Goal: Task Accomplishment & Management: Use online tool/utility

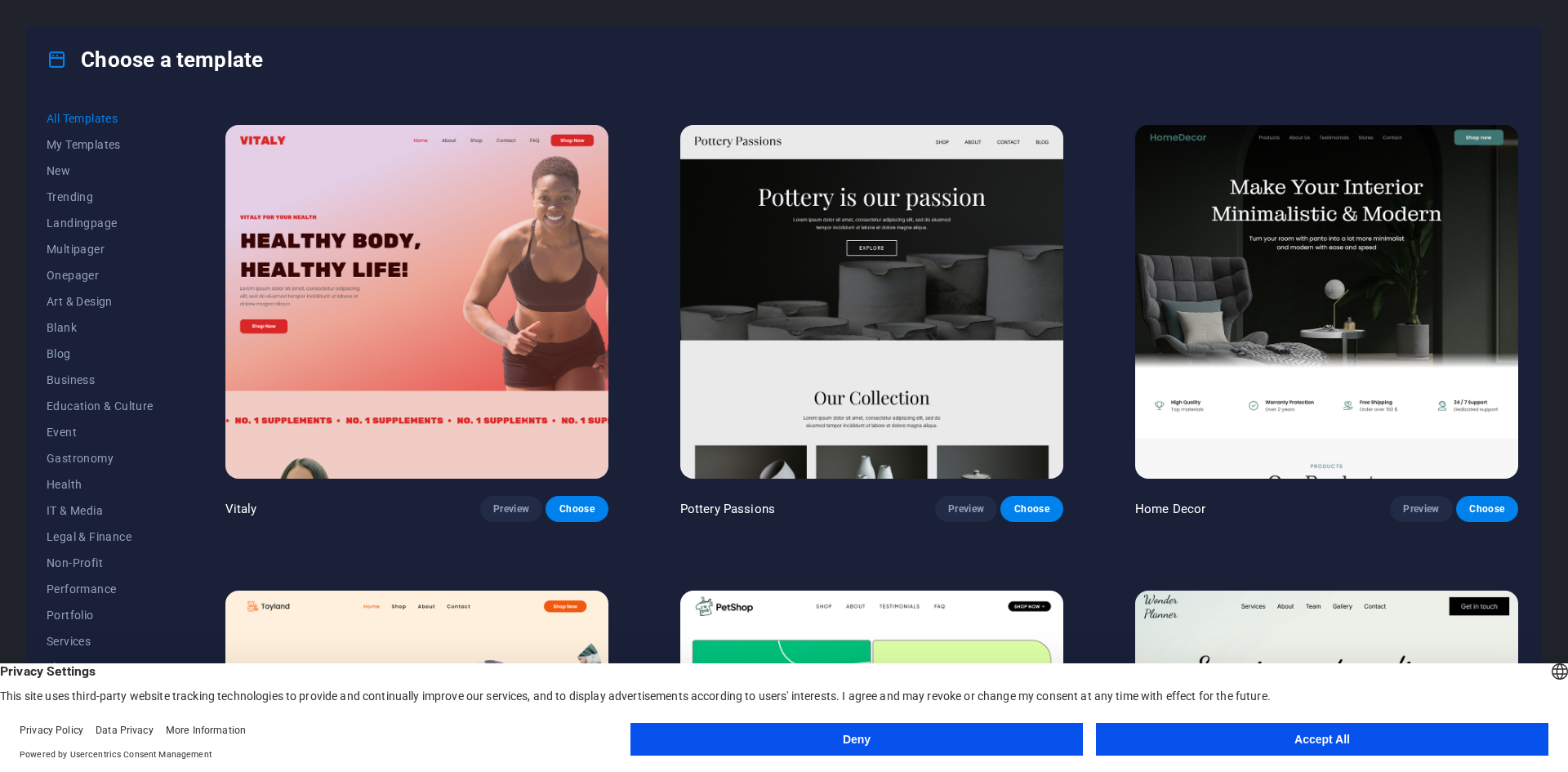
scroll to position [409, 0]
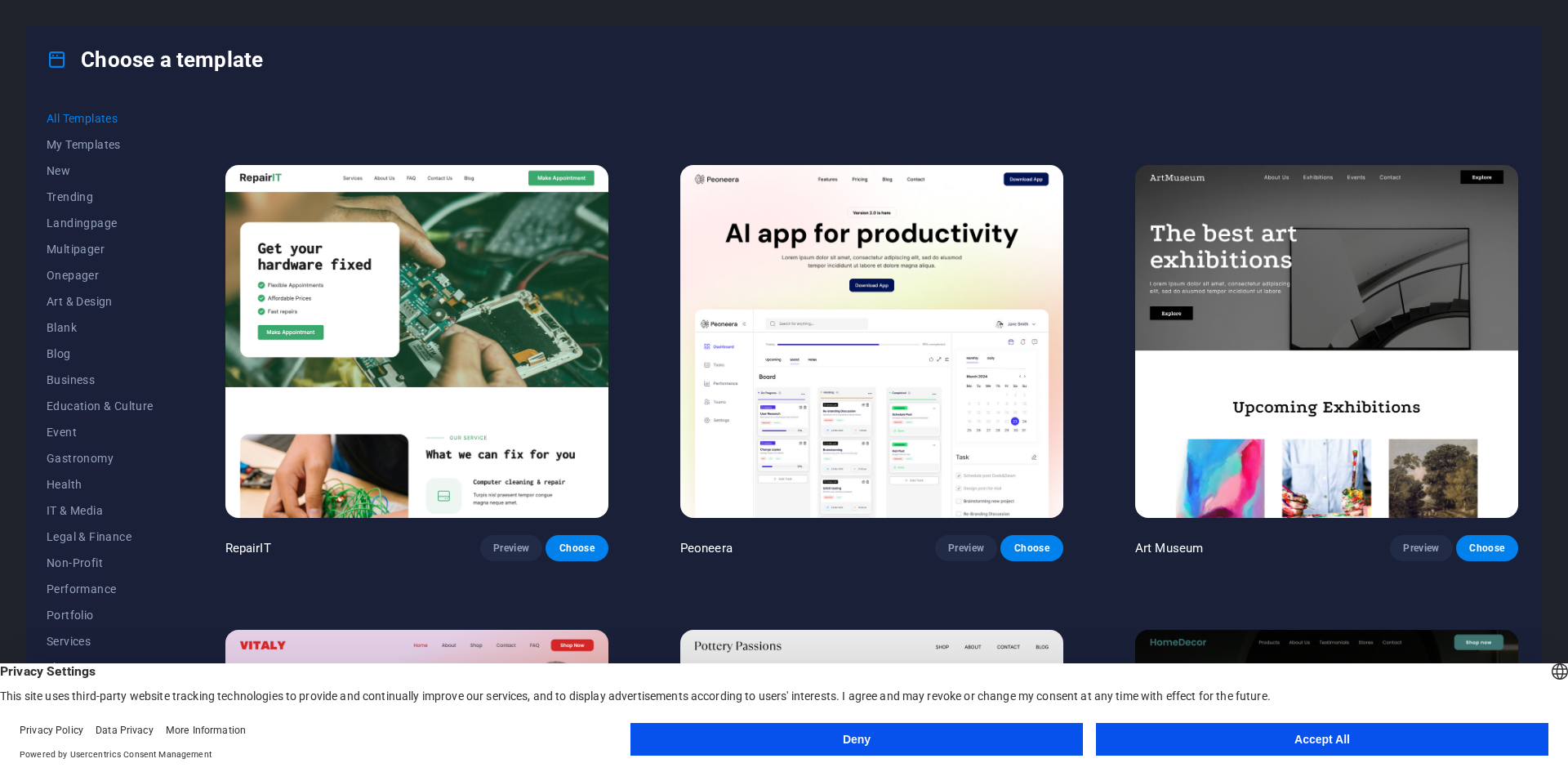
drag, startPoint x: 1023, startPoint y: 743, endPoint x: 1115, endPoint y: 673, distance: 115.6
click at [1115, 673] on div "English Deutsch English Deutsch Privacy Settings This site uses third-party web…" at bounding box center [784, 718] width 1568 height 109
click at [1122, 742] on button "Accept All" at bounding box center [1322, 739] width 453 height 33
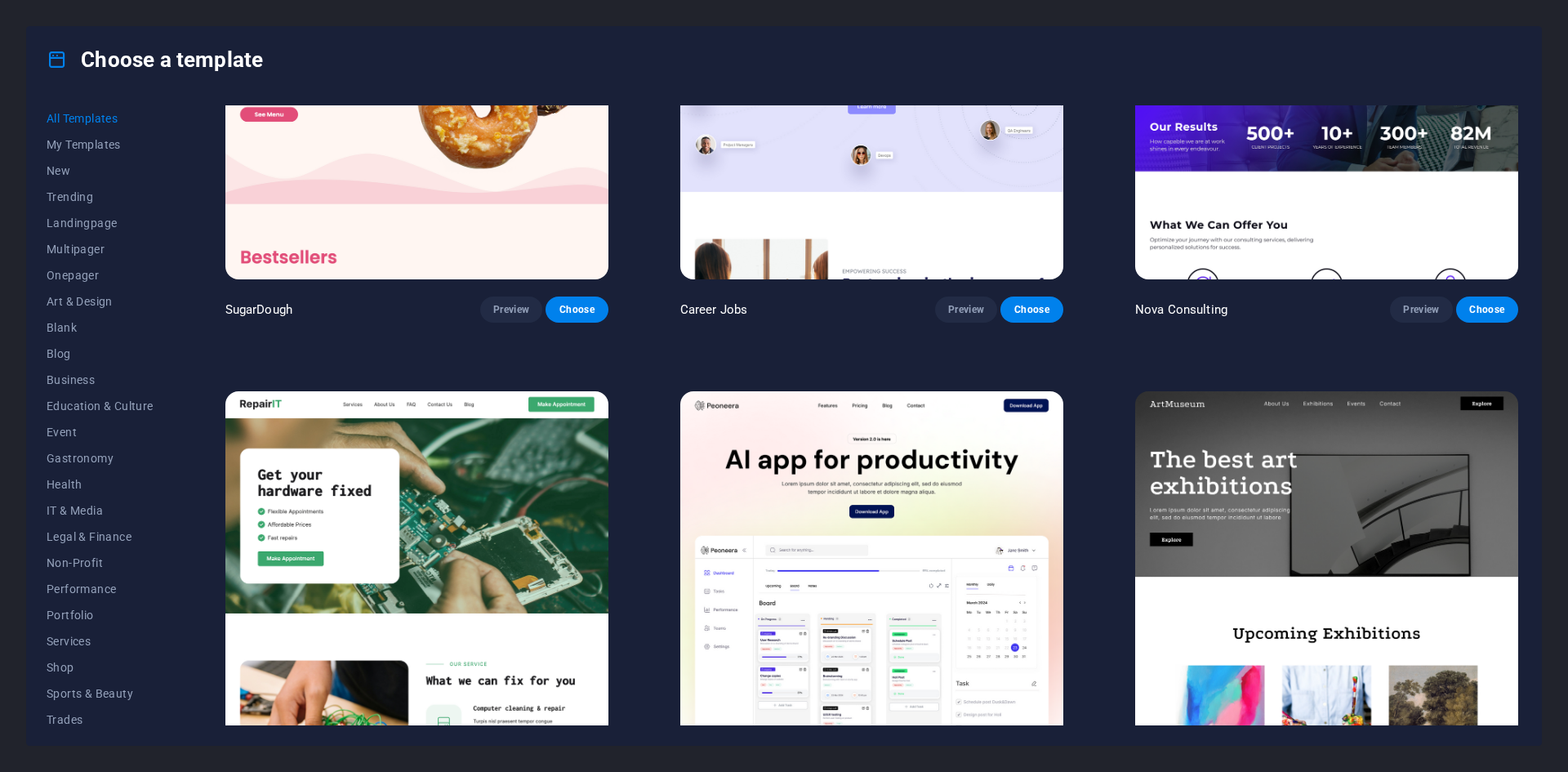
scroll to position [0, 0]
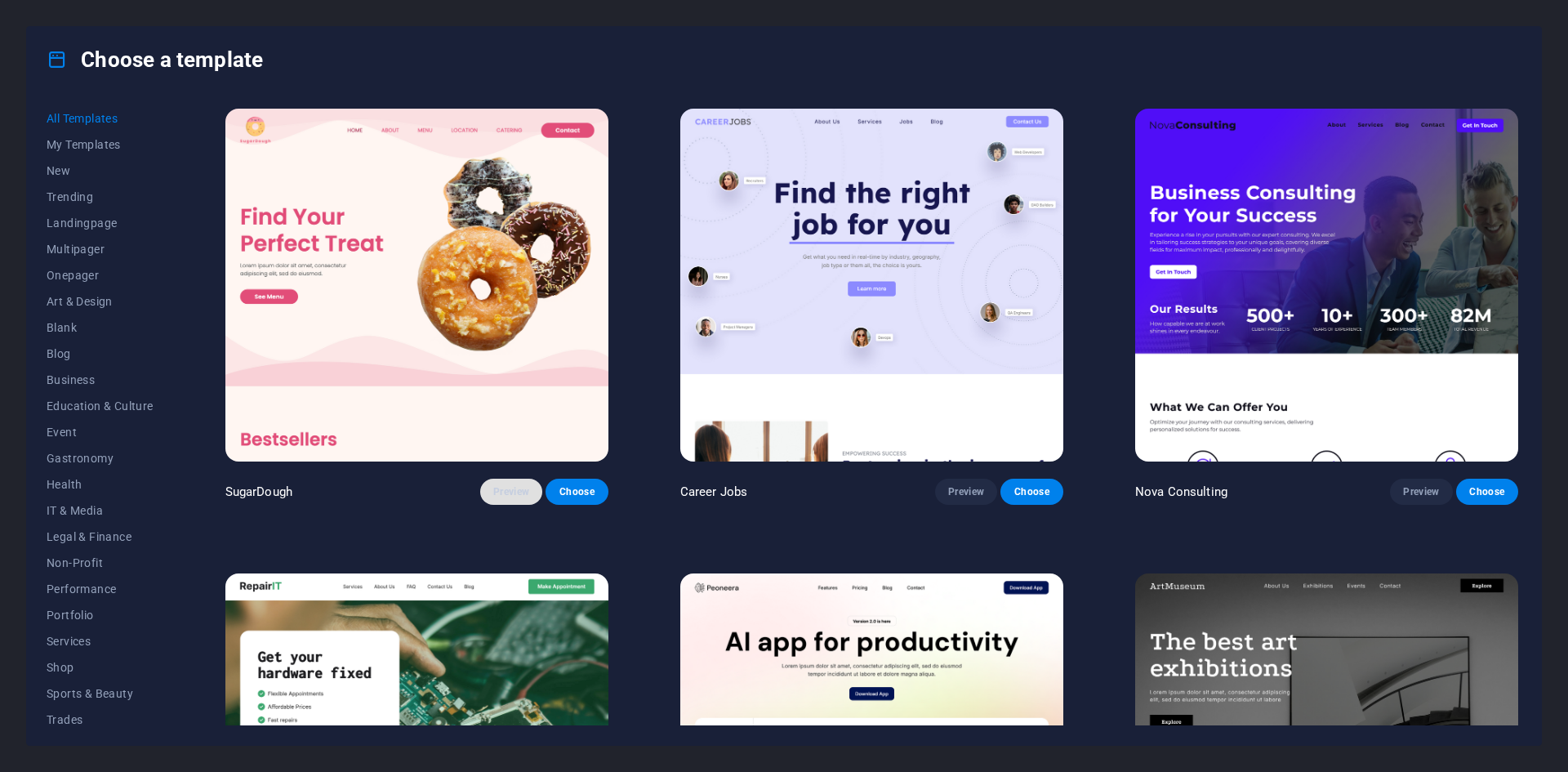
click at [522, 485] on span "Preview" at bounding box center [511, 492] width 36 height 13
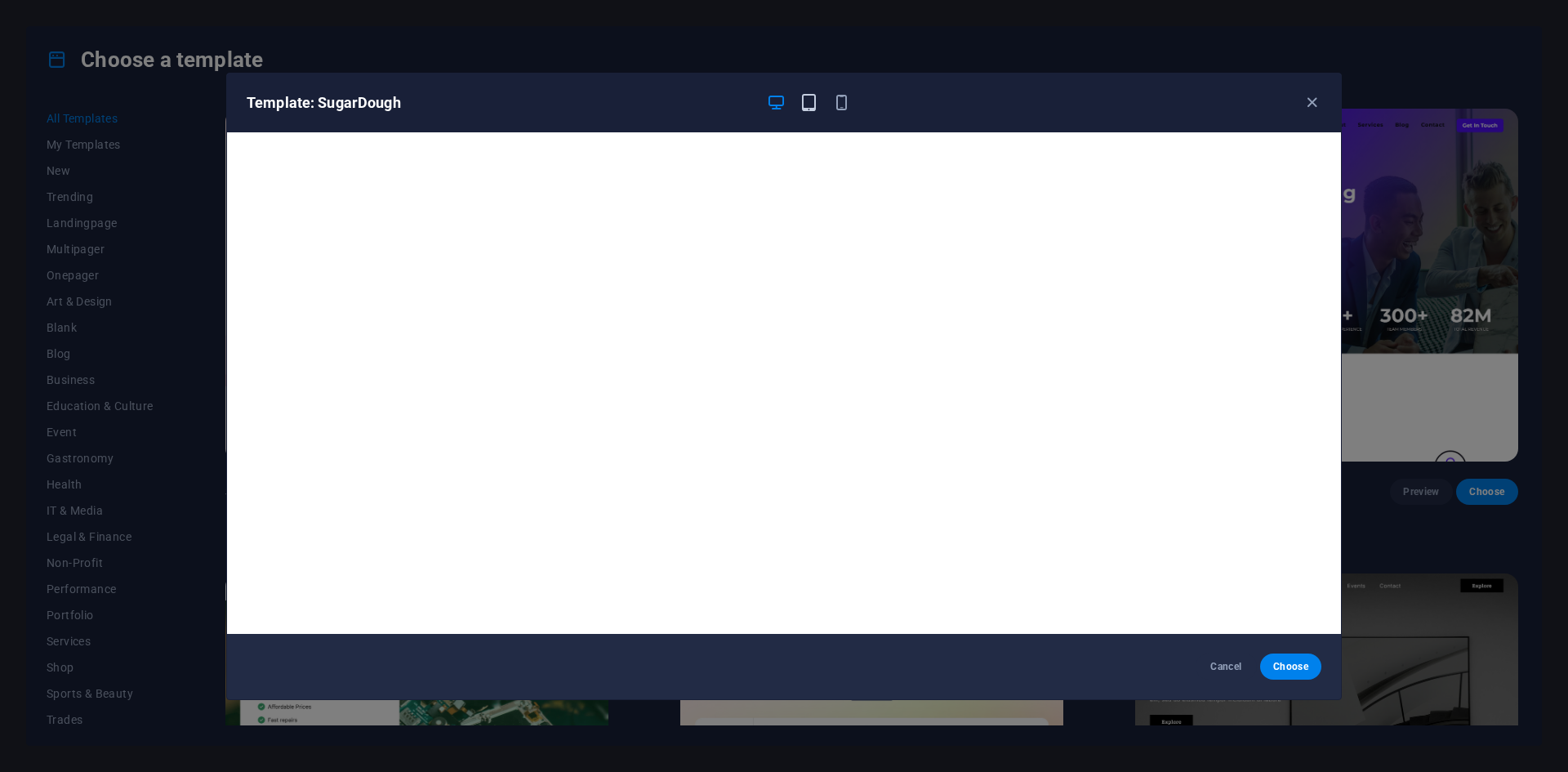
click at [809, 112] on button "button" at bounding box center [809, 103] width 20 height 20
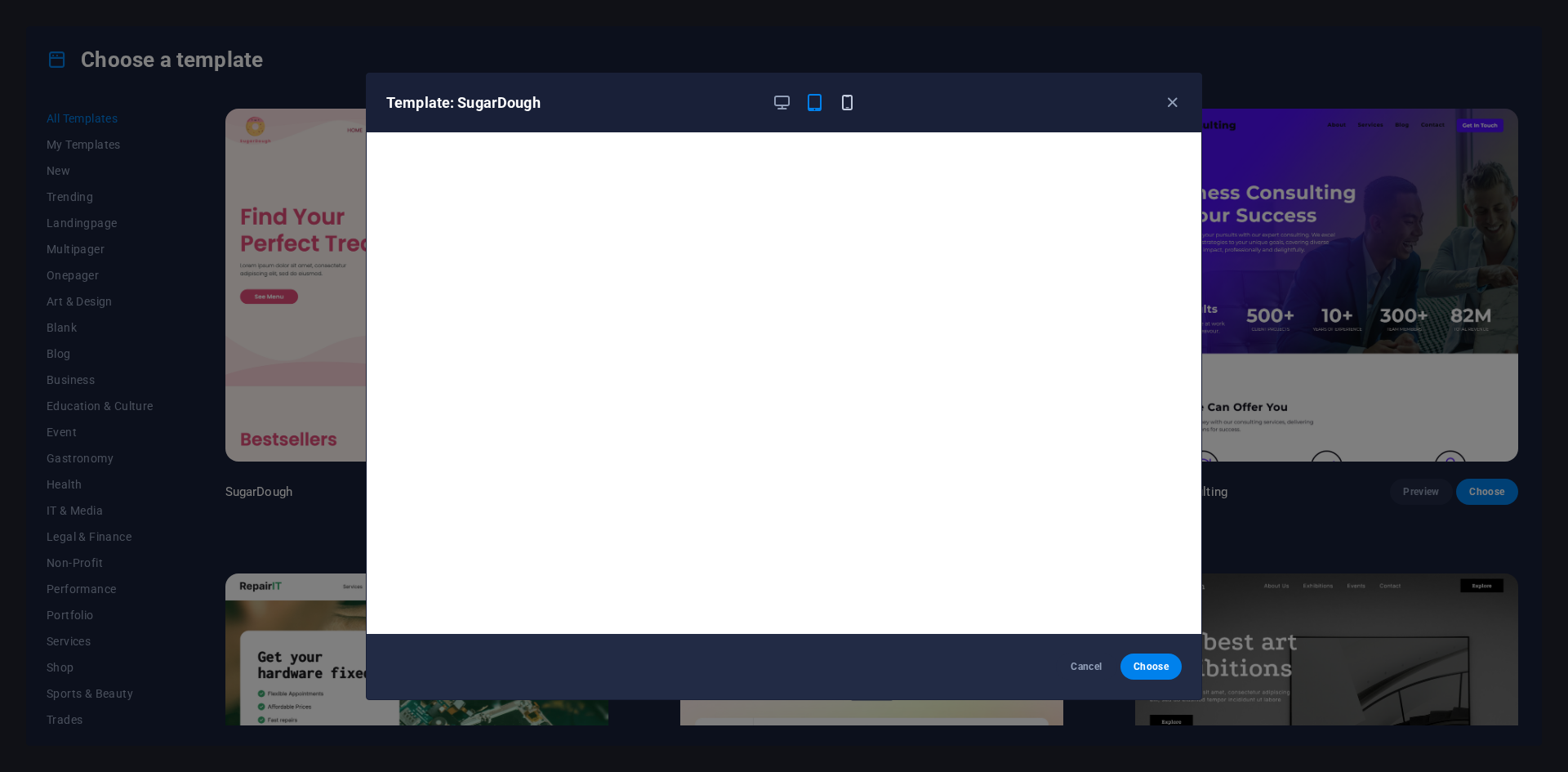
click at [841, 111] on icon "button" at bounding box center [847, 102] width 19 height 19
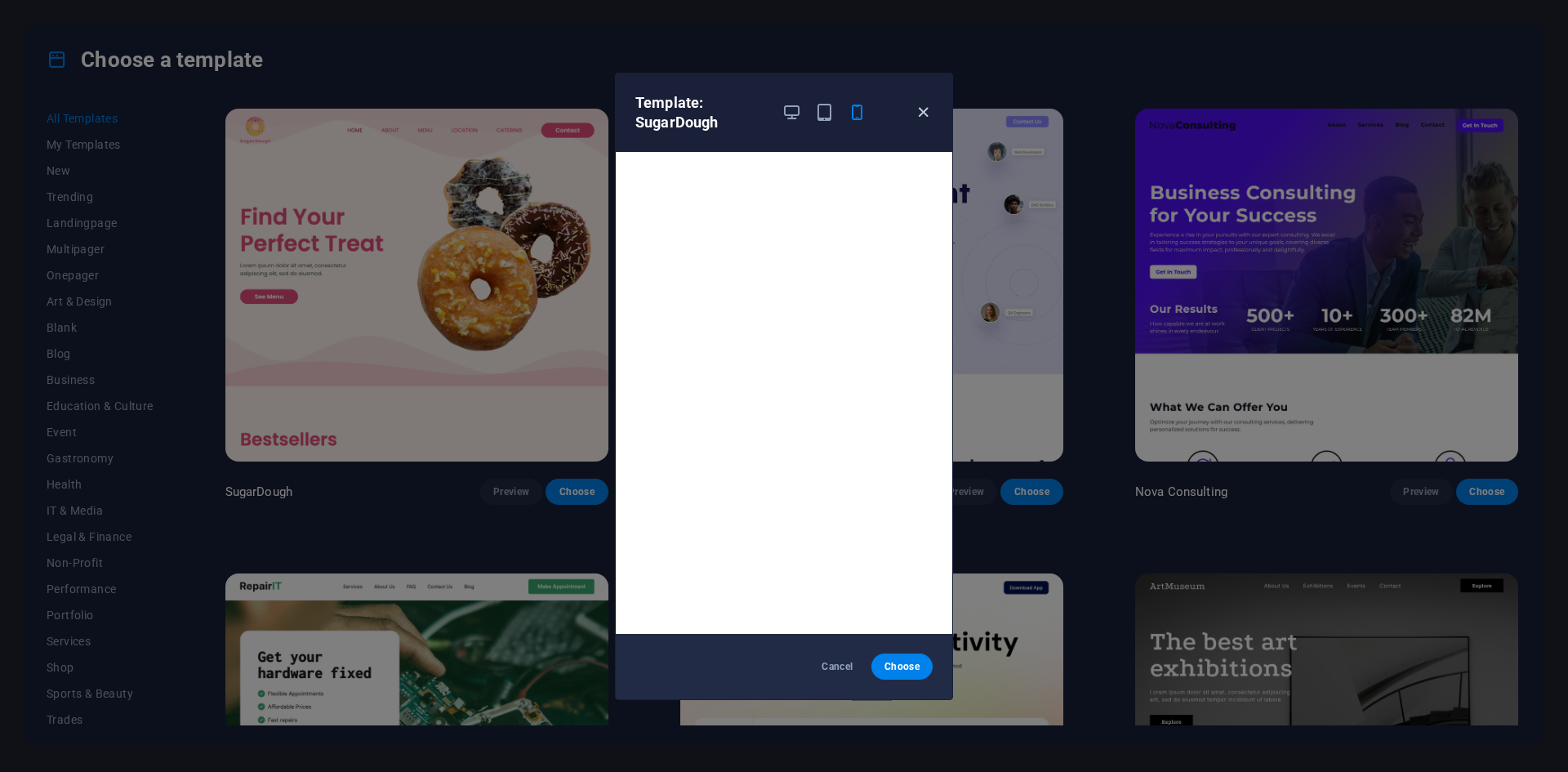
click at [917, 112] on icon "button" at bounding box center [923, 112] width 19 height 19
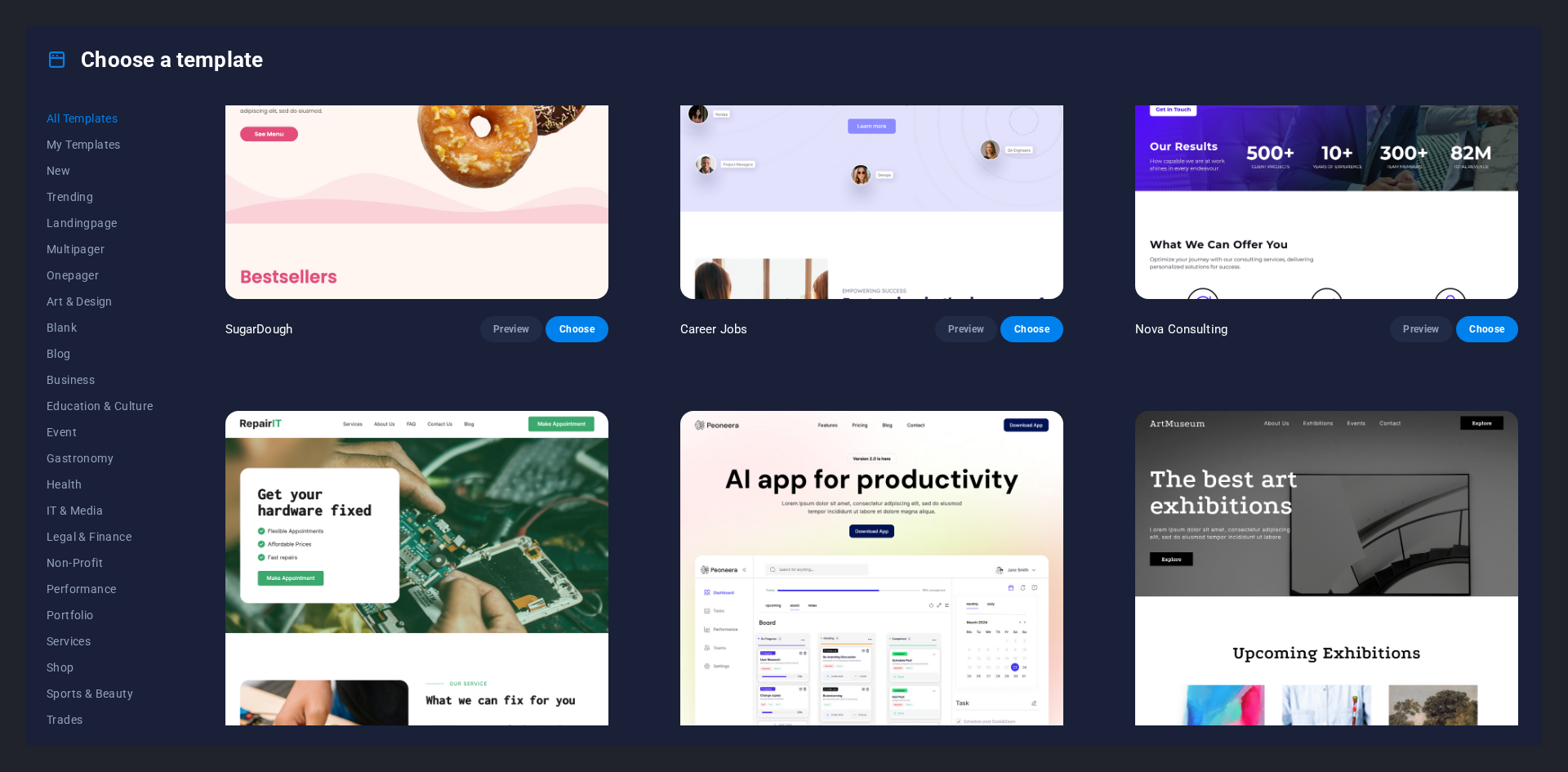
scroll to position [164, 0]
click at [1394, 517] on img at bounding box center [1327, 587] width 384 height 353
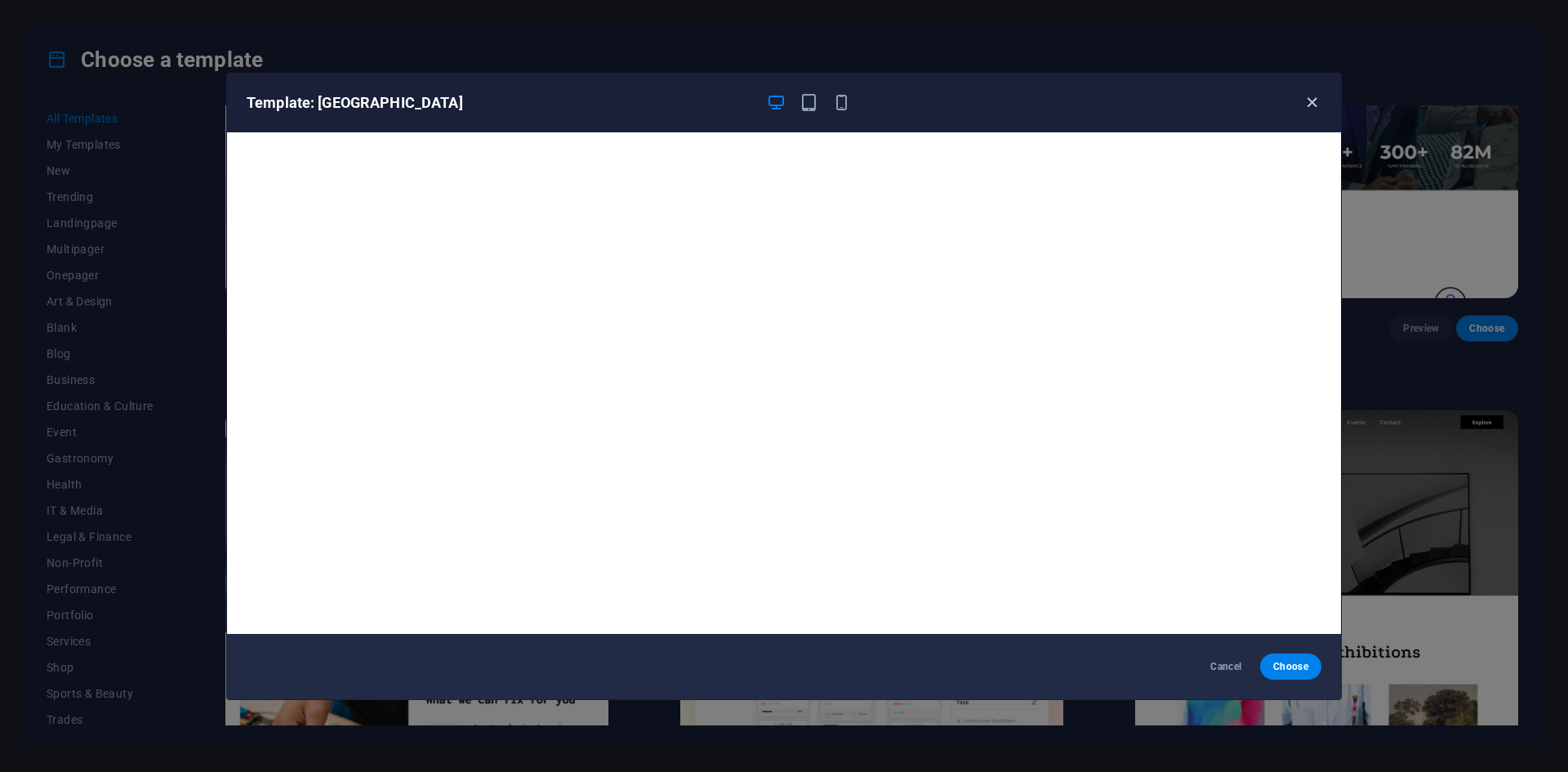
click at [1304, 104] on icon "button" at bounding box center [1312, 102] width 19 height 19
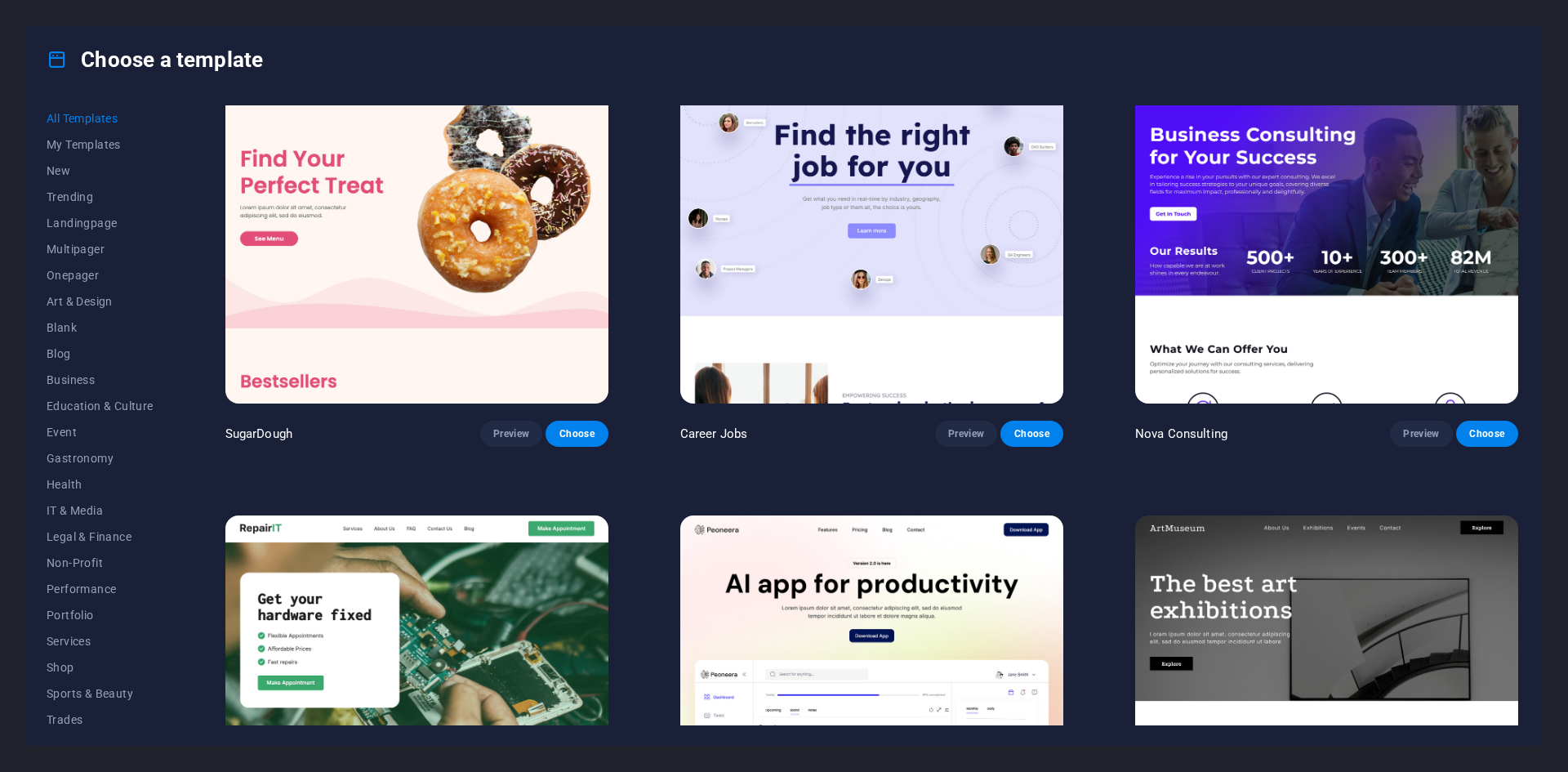
scroll to position [0, 0]
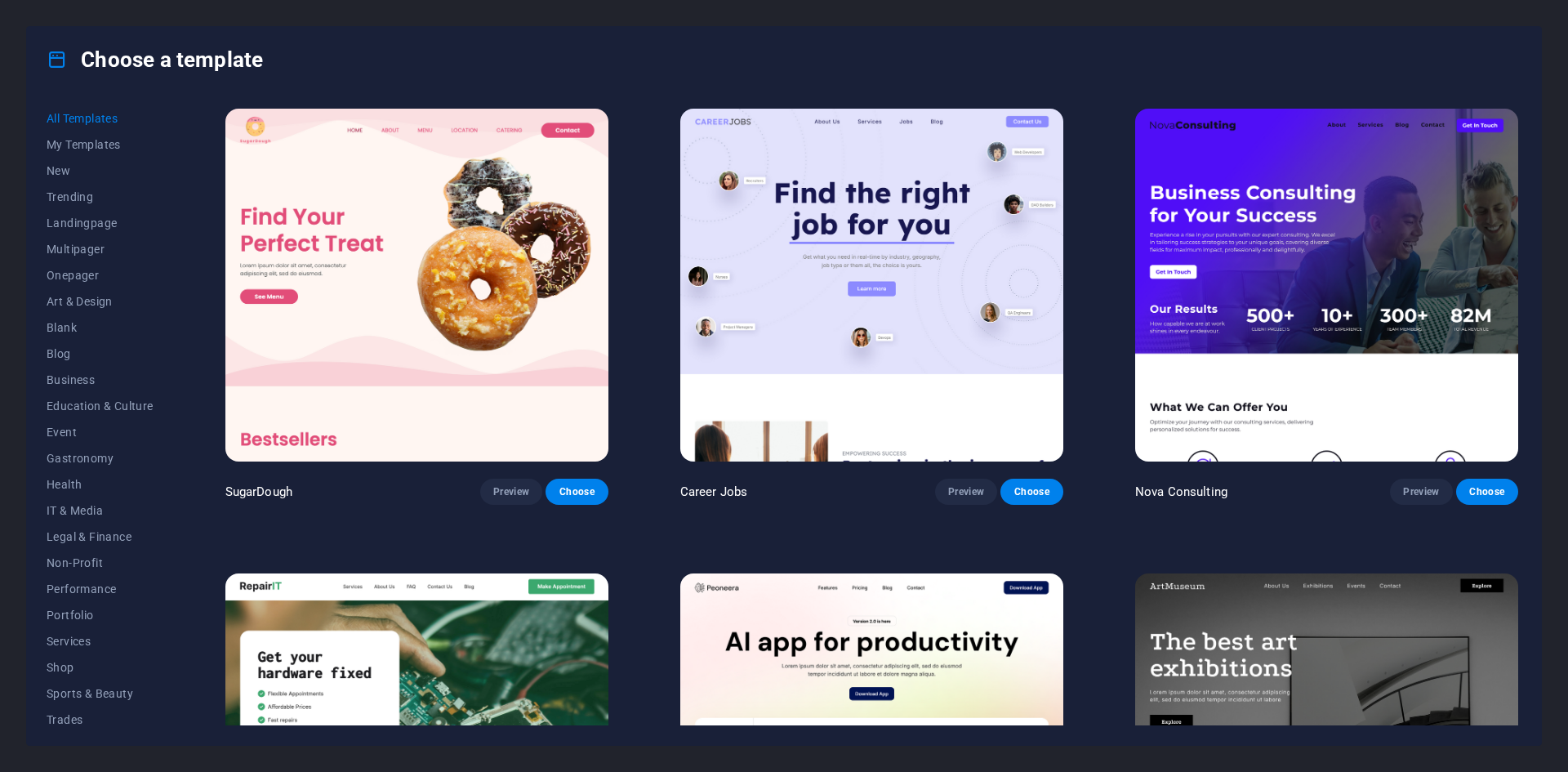
click at [611, 487] on div "SugarDough Preview Choose" at bounding box center [417, 305] width 390 height 400
click at [572, 500] on button "Choose" at bounding box center [577, 492] width 62 height 26
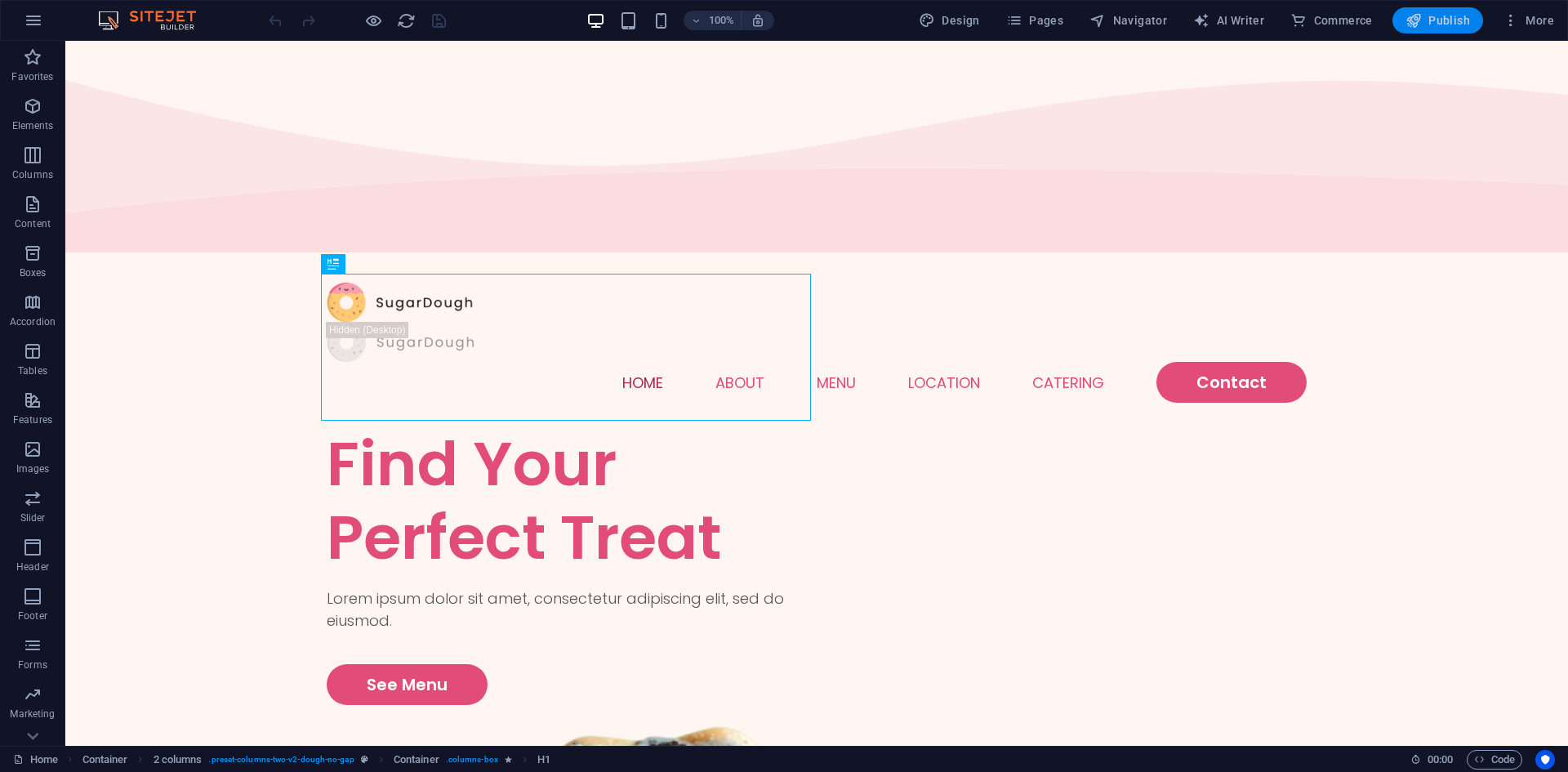
click at [1417, 12] on button "Publish" at bounding box center [1438, 20] width 91 height 26
click at [923, 26] on button "Design" at bounding box center [950, 20] width 75 height 26
select select "px"
select select "300"
select select "px"
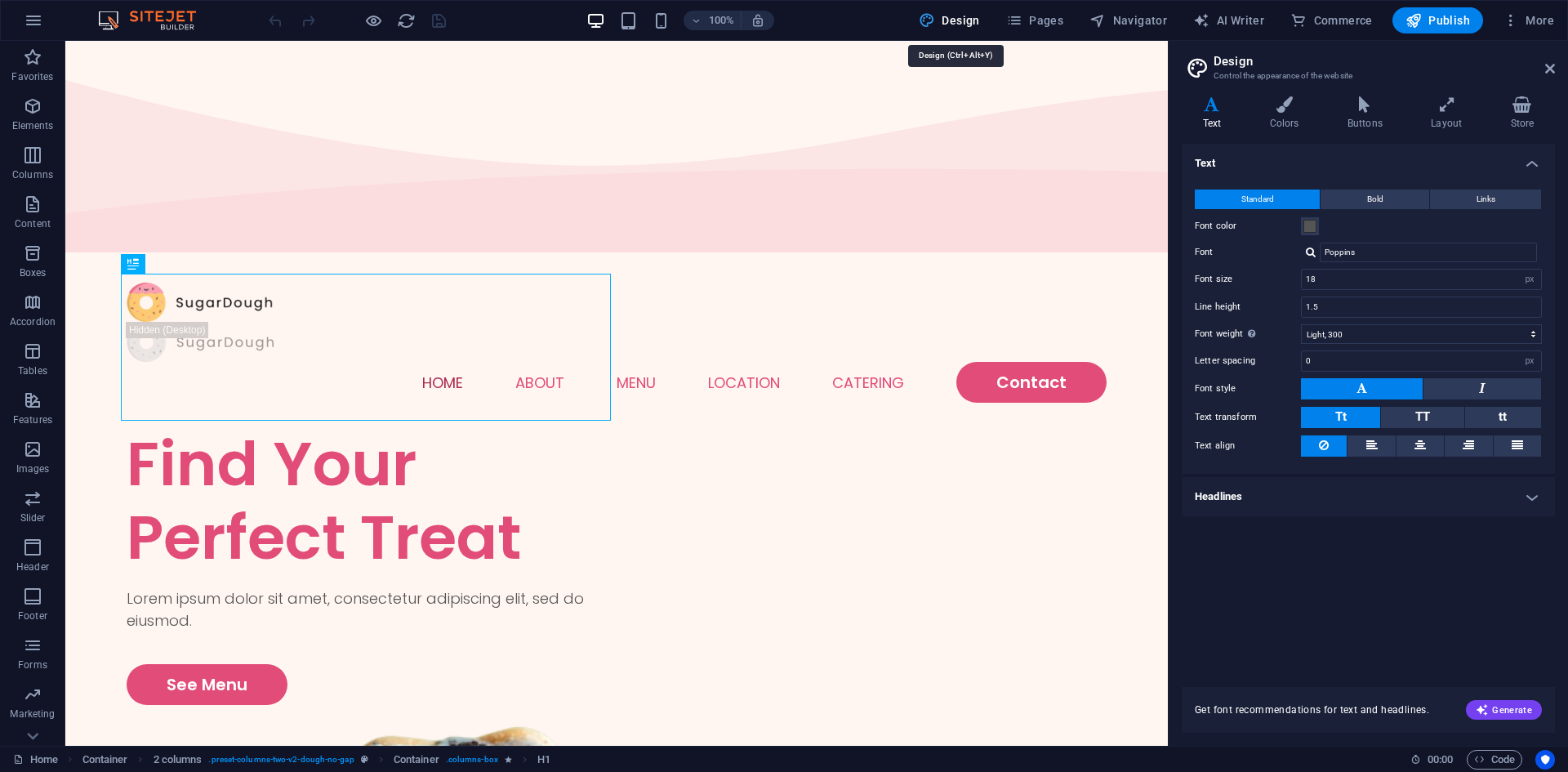
click at [921, 21] on button "Design" at bounding box center [950, 20] width 75 height 26
click at [166, 13] on img at bounding box center [156, 20] width 123 height 20
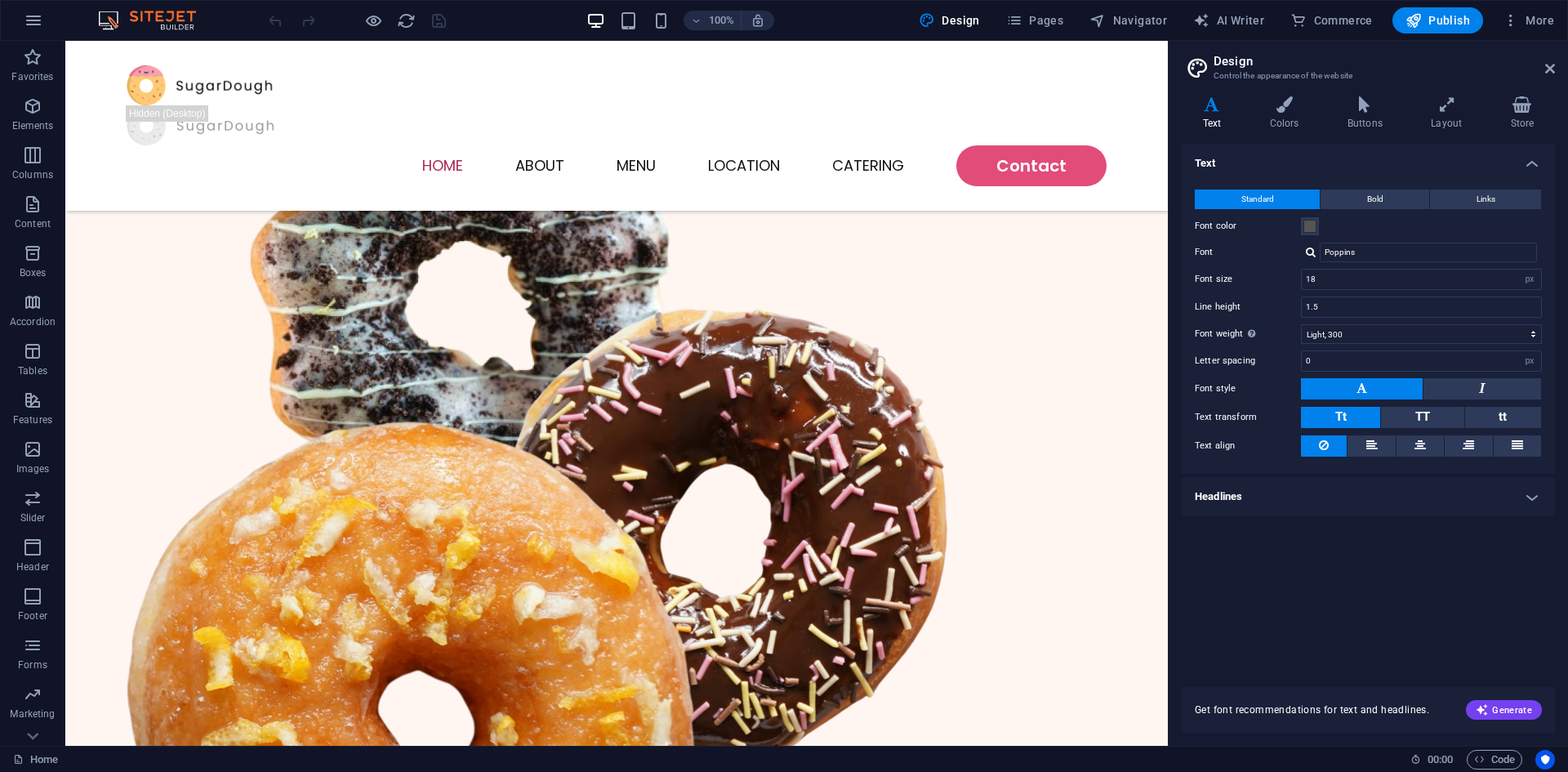
scroll to position [5, 0]
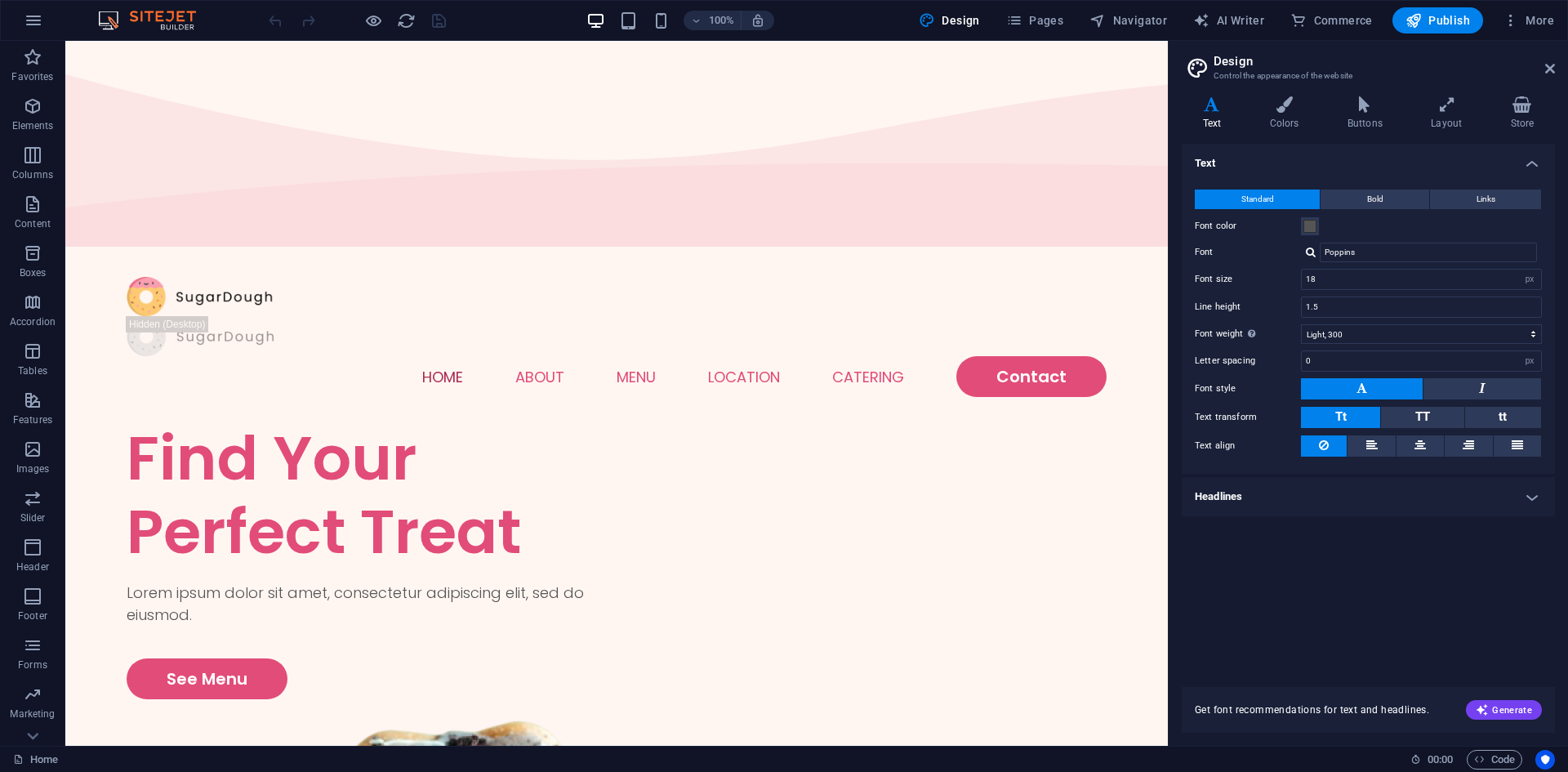
drag, startPoint x: 1165, startPoint y: 105, endPoint x: 1269, endPoint y: 146, distance: 111.8
click at [1515, 27] on icon "button" at bounding box center [1511, 20] width 16 height 16
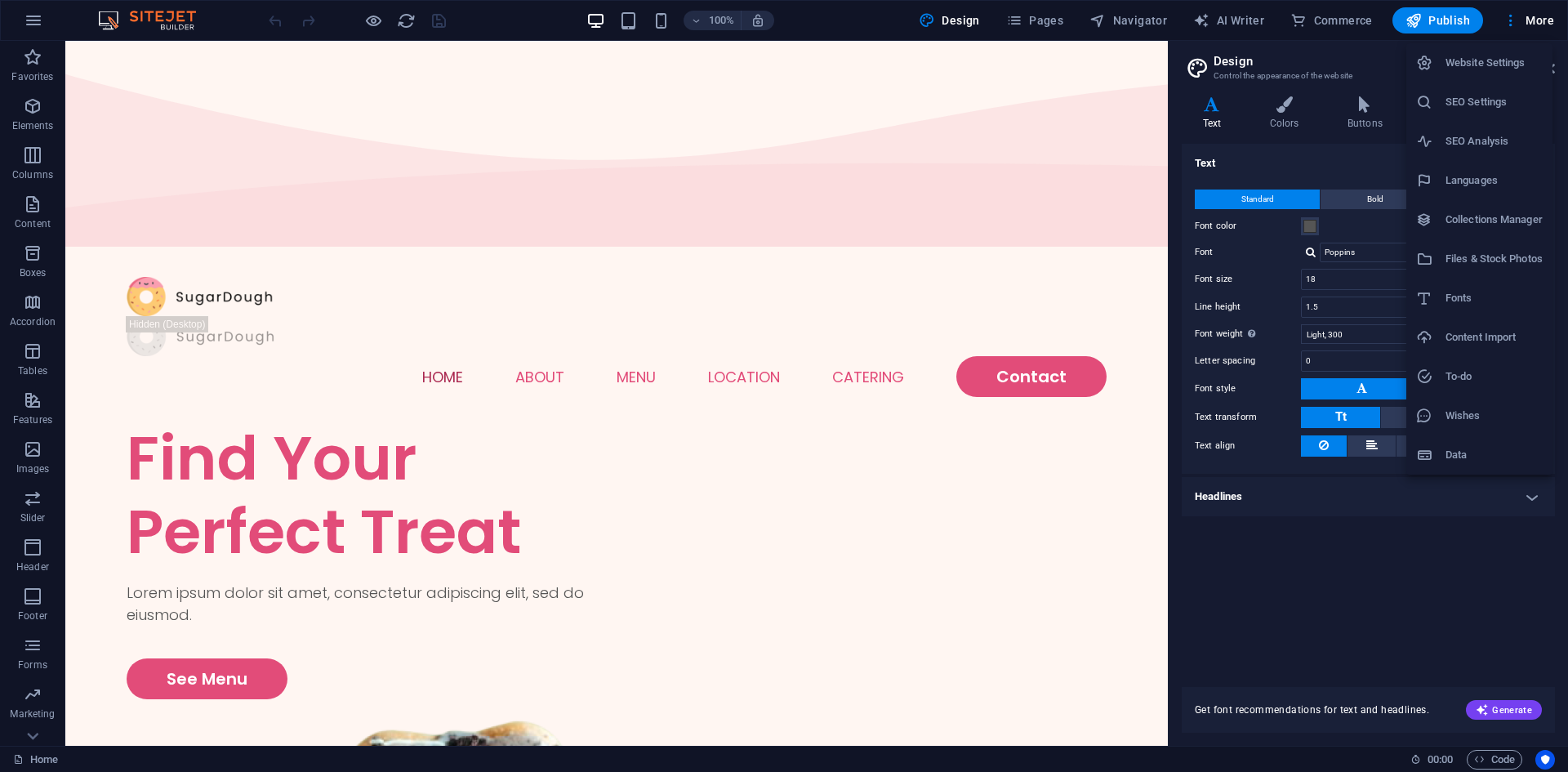
click at [1513, 26] on div at bounding box center [784, 386] width 1568 height 772
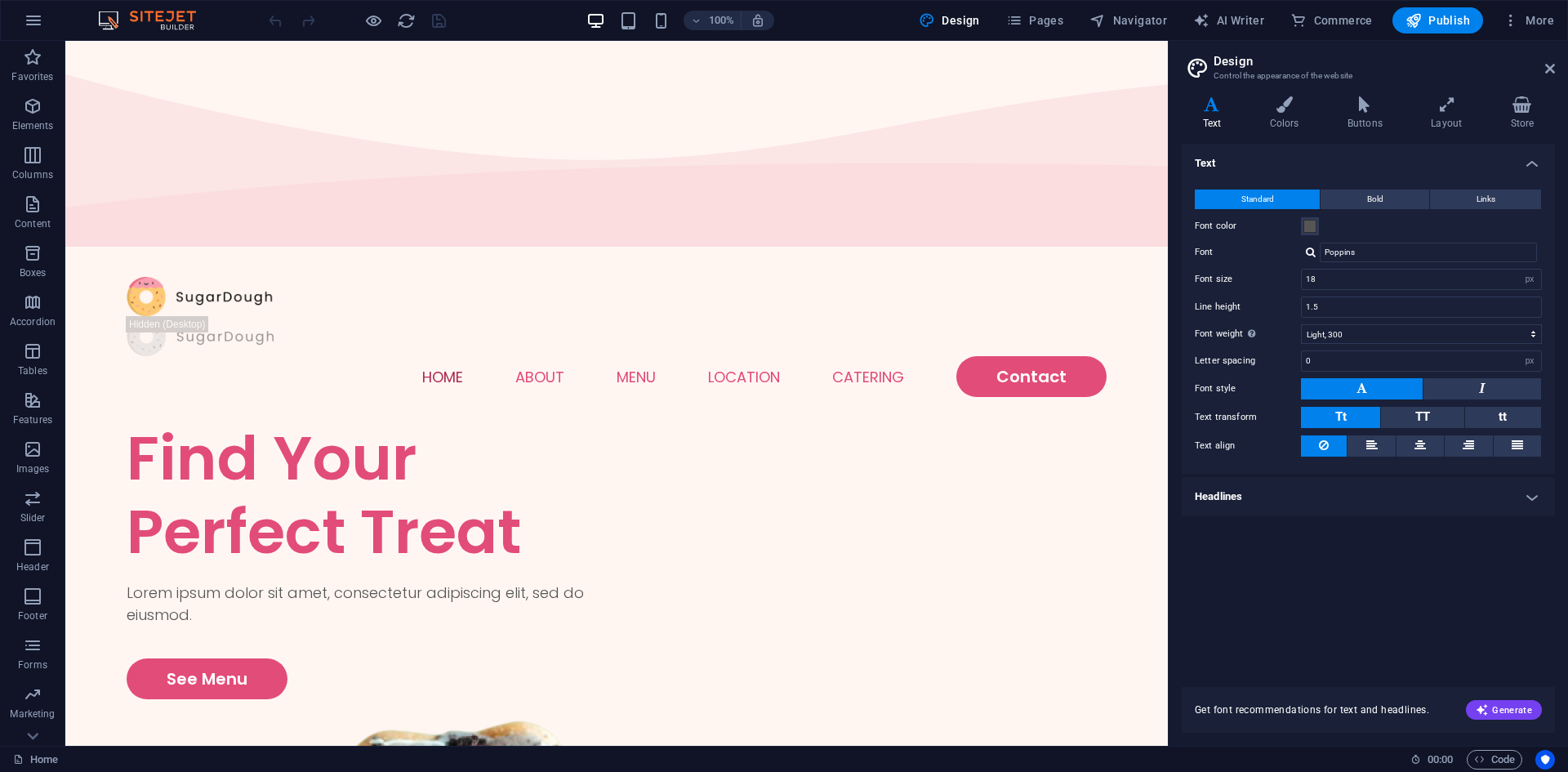
drag, startPoint x: 143, startPoint y: 26, endPoint x: 71, endPoint y: 15, distance: 72.8
click at [144, 26] on img at bounding box center [156, 20] width 123 height 20
click at [26, 10] on button "button" at bounding box center [34, 20] width 39 height 39
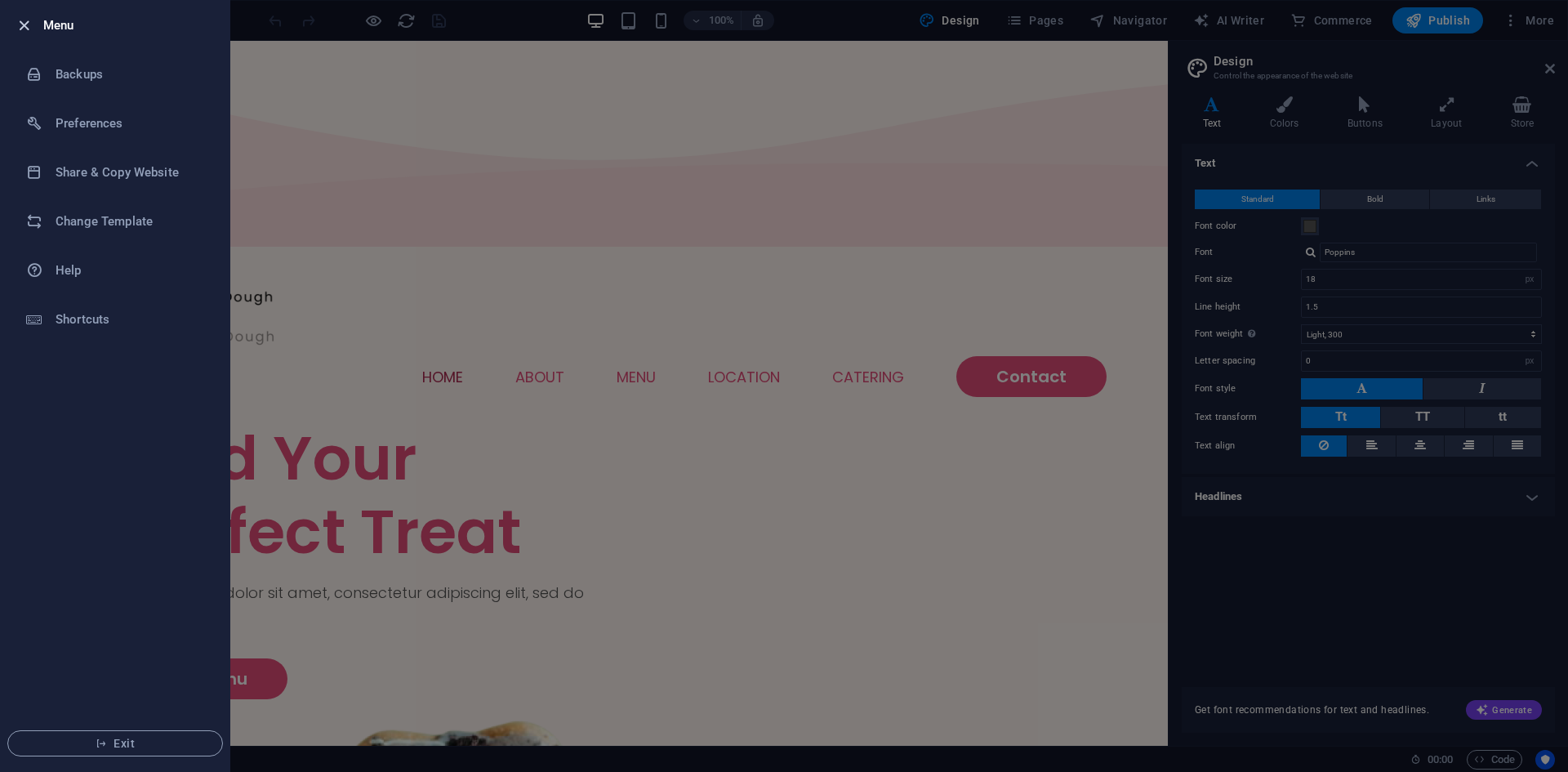
click at [27, 21] on icon "button" at bounding box center [24, 25] width 19 height 19
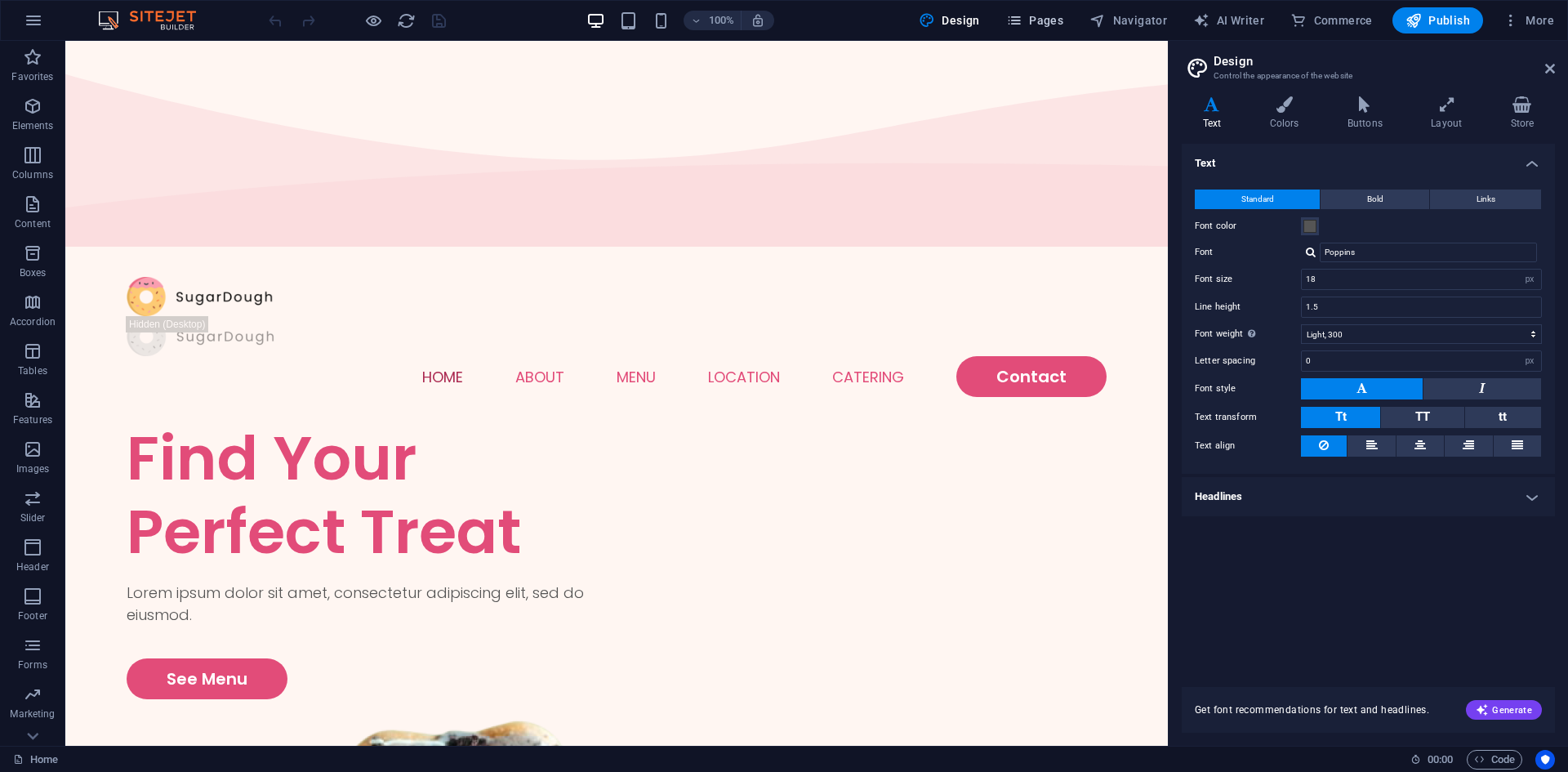
click at [1022, 15] on icon "button" at bounding box center [1014, 20] width 16 height 16
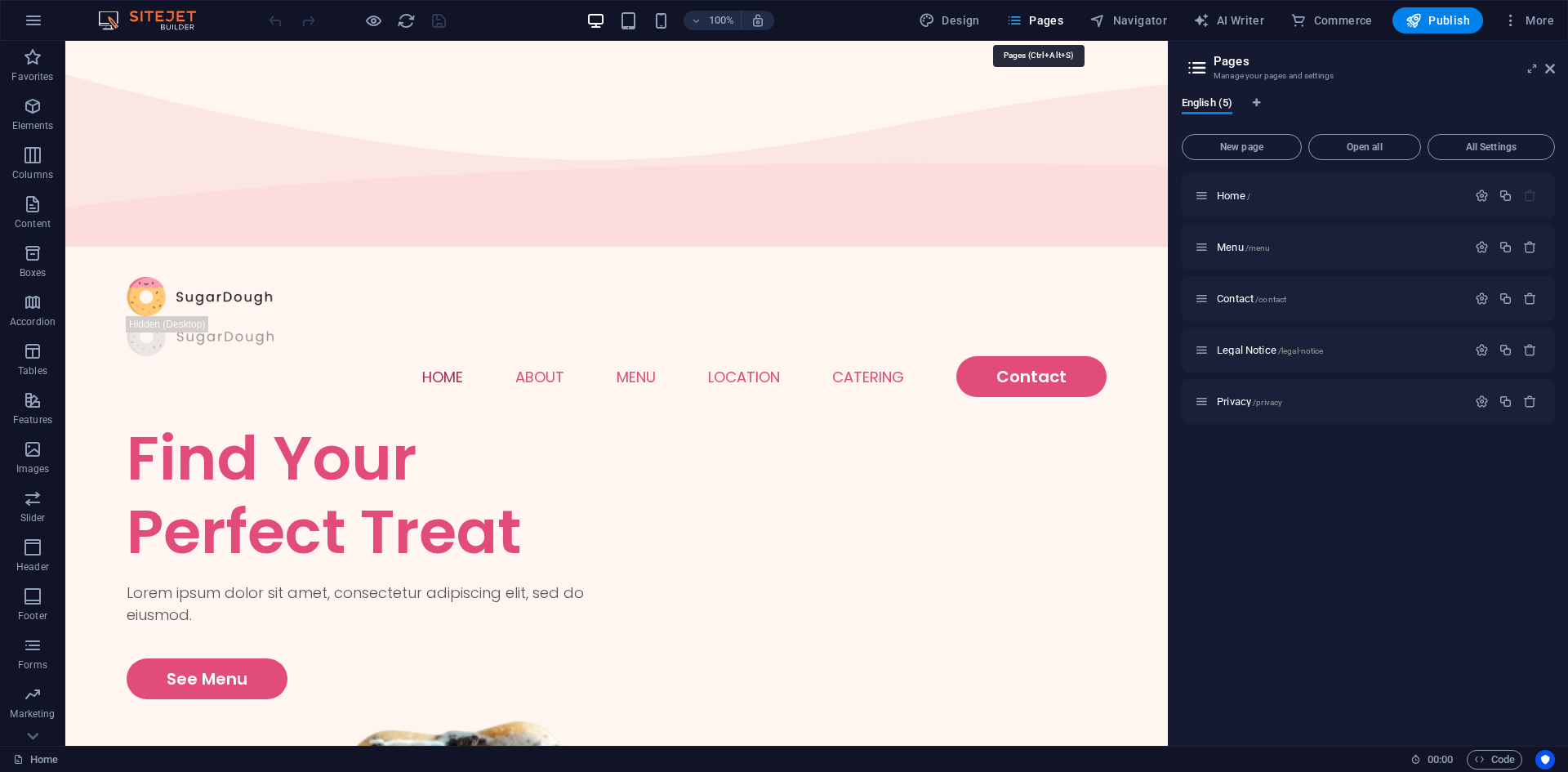
click at [1022, 15] on icon "button" at bounding box center [1014, 20] width 16 height 16
click at [1553, 70] on icon at bounding box center [1550, 69] width 10 height 13
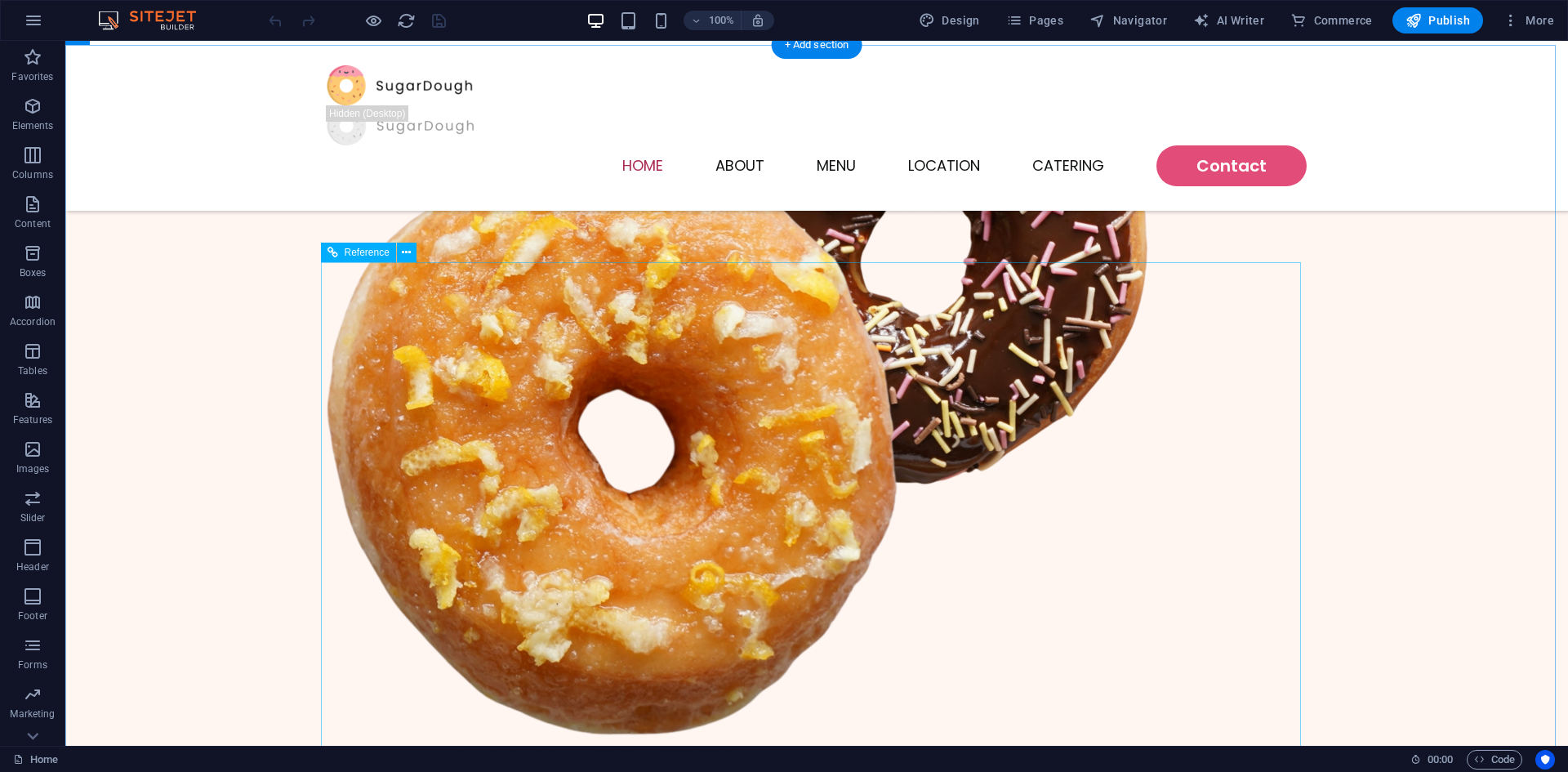
scroll to position [742, 0]
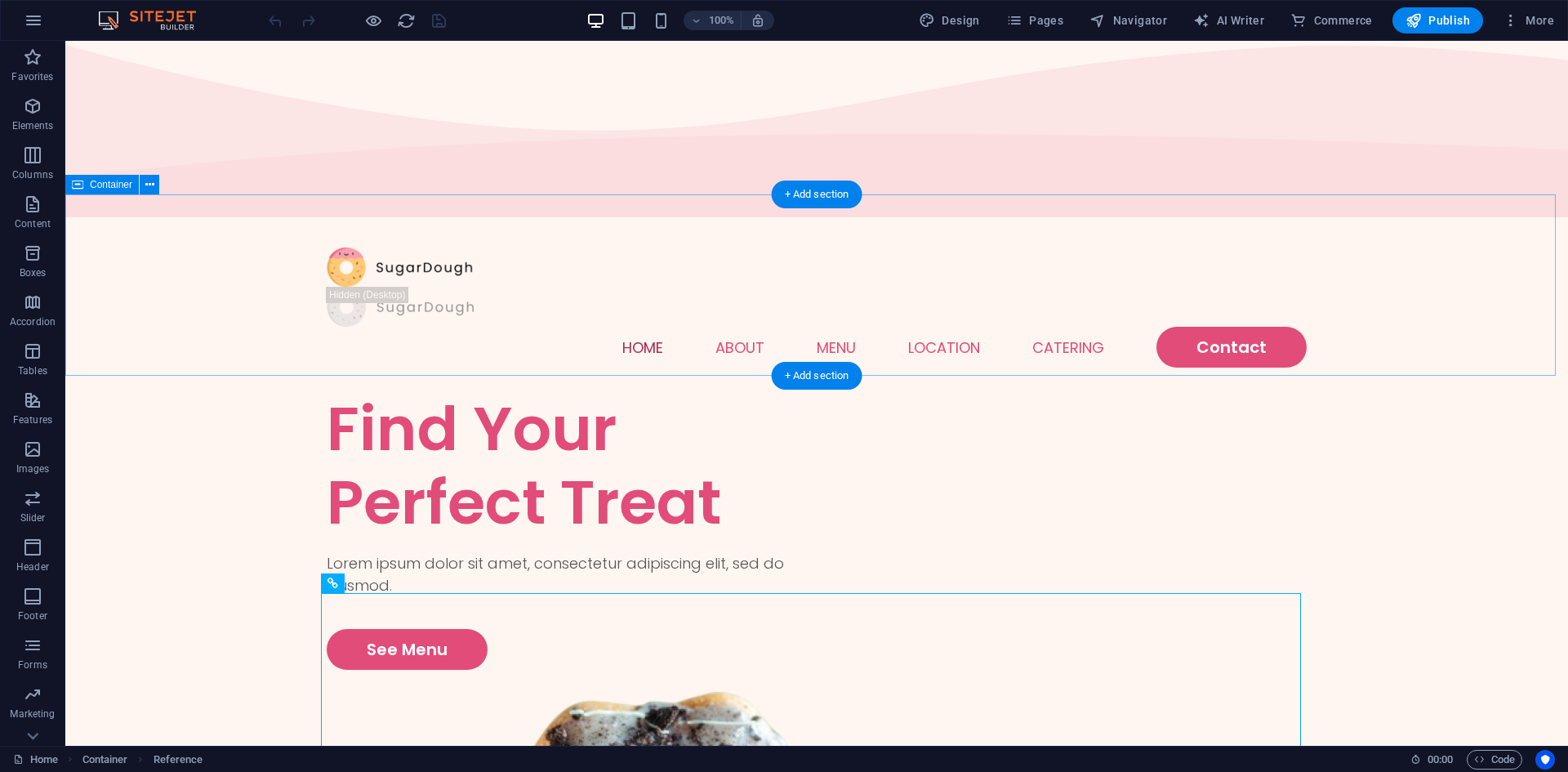
scroll to position [0, 0]
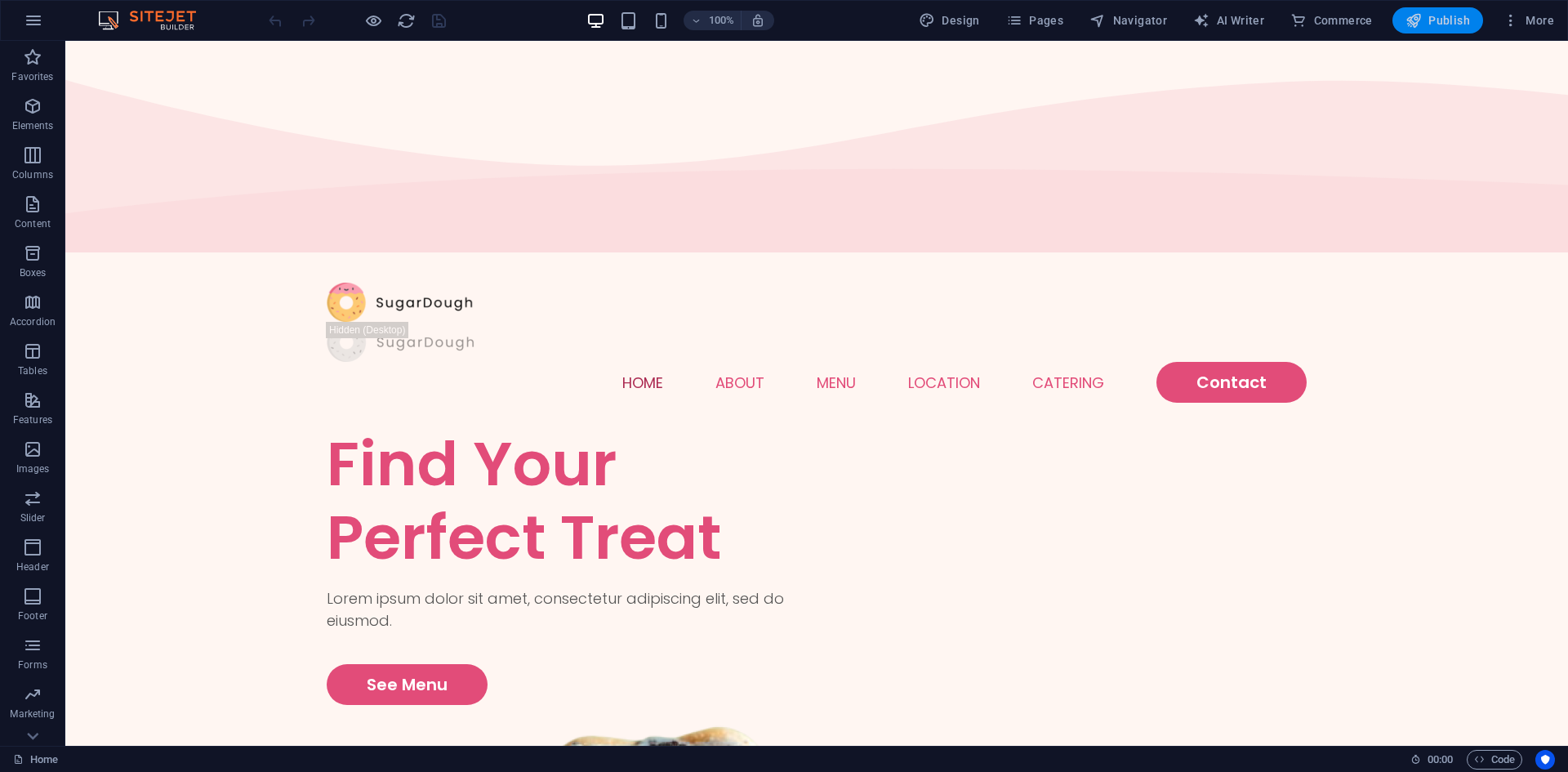
click at [1431, 12] on button "Publish" at bounding box center [1438, 20] width 91 height 26
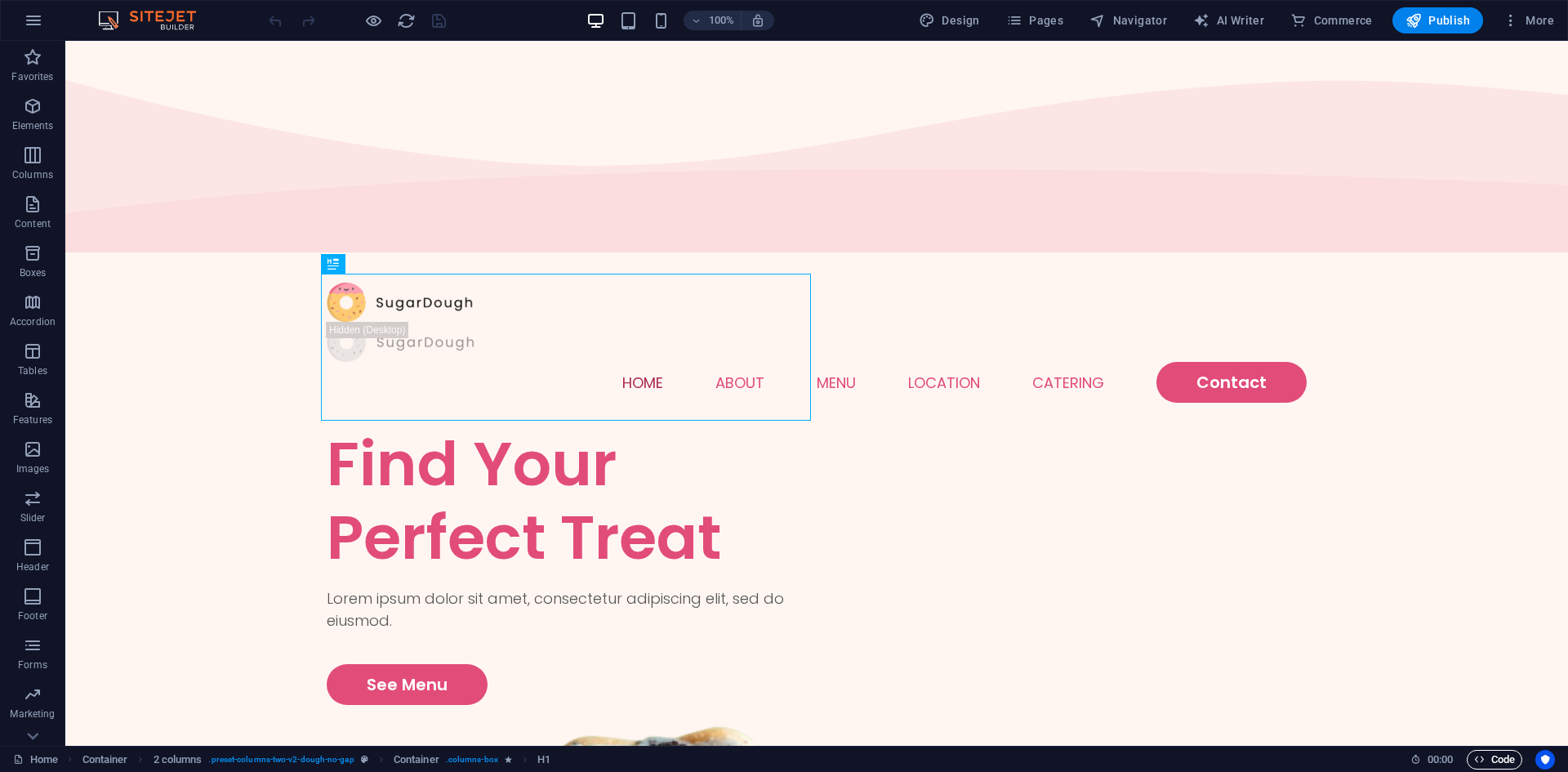
click at [1483, 763] on icon "button" at bounding box center [1480, 760] width 11 height 11
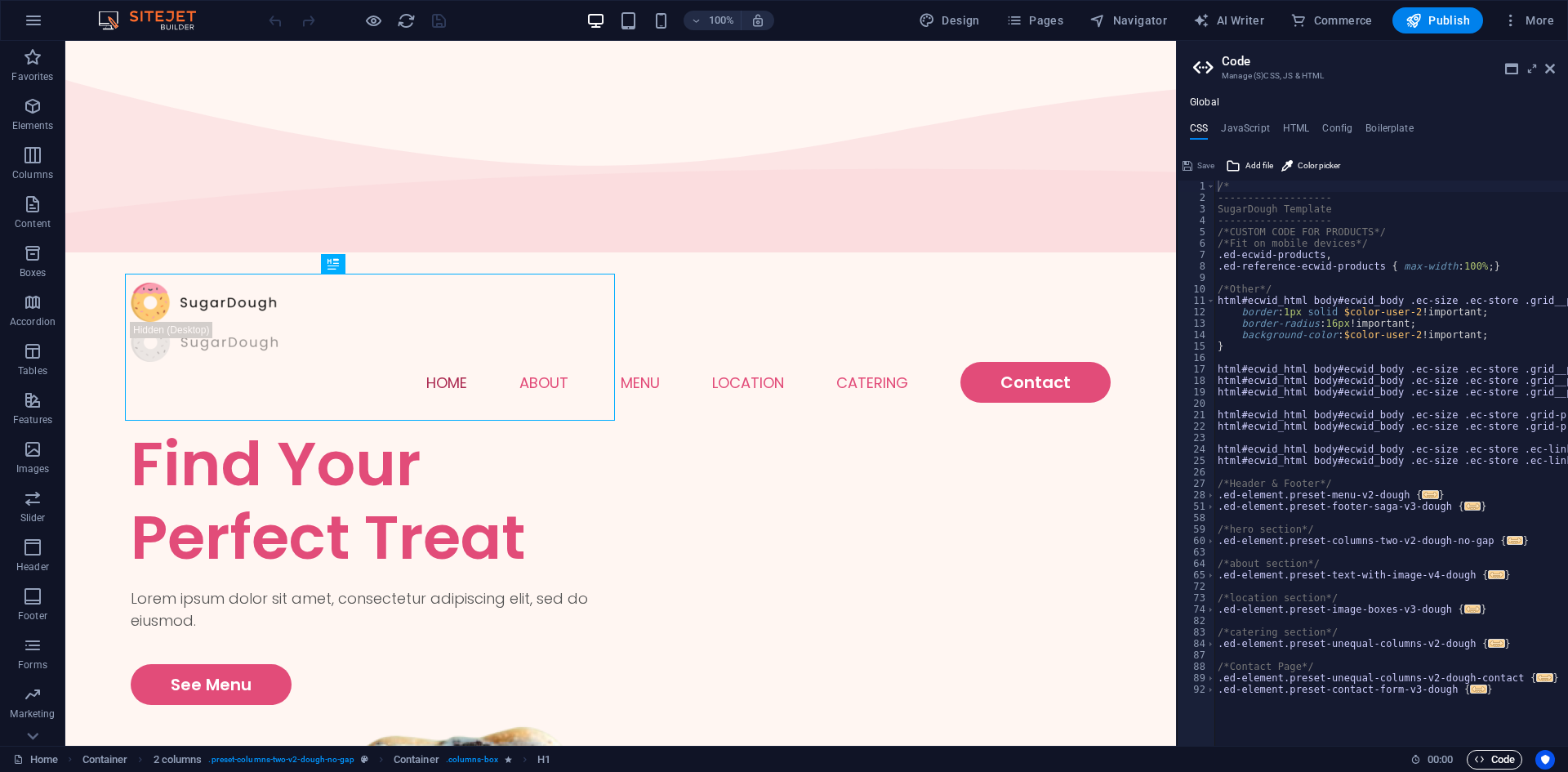
click at [1499, 762] on span "Code" at bounding box center [1495, 760] width 41 height 20
click at [1248, 126] on h4 "JavaScript" at bounding box center [1245, 132] width 48 height 18
type textarea "/* JS for preset "Menu V2" */"
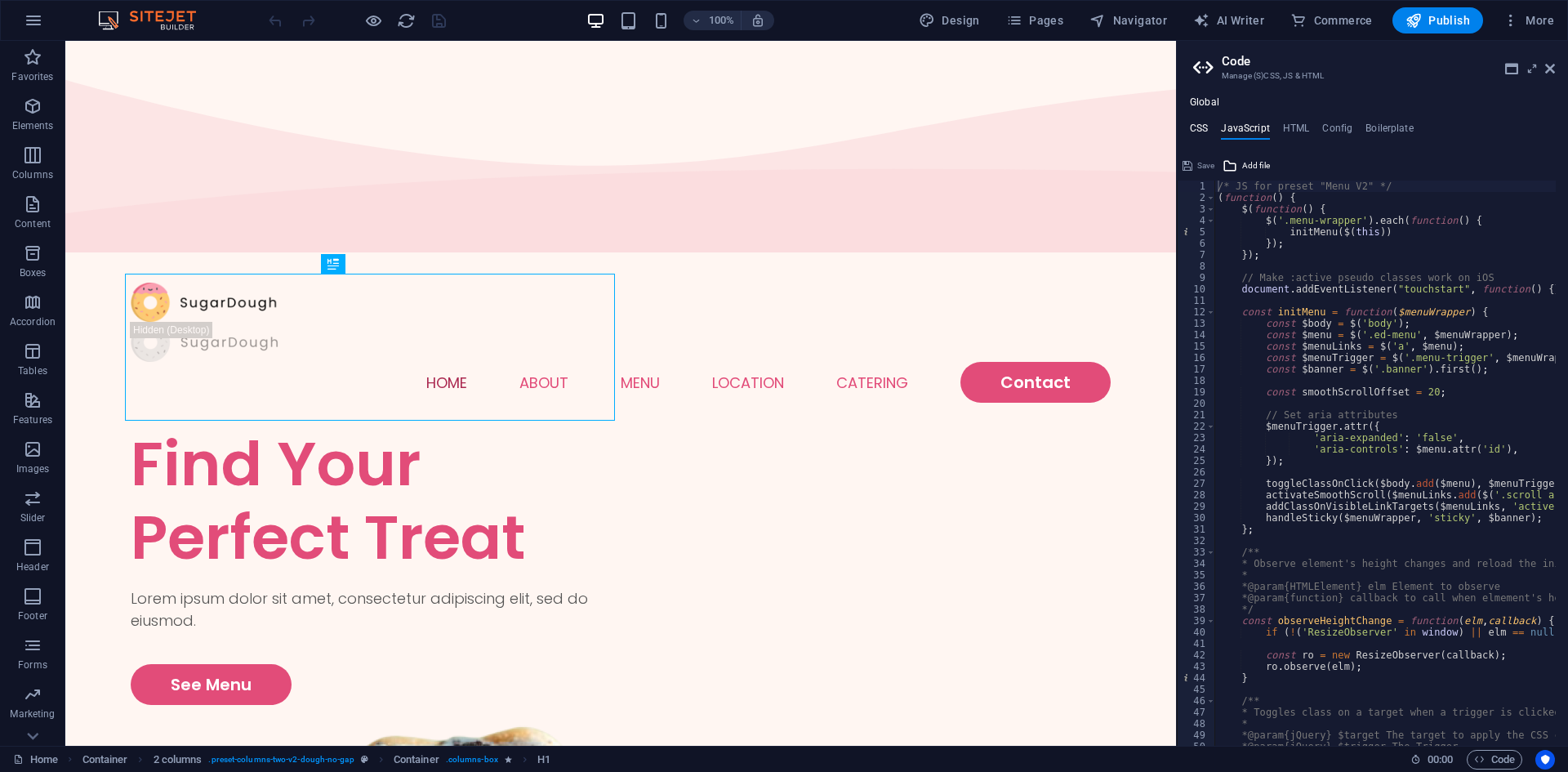
click at [1198, 126] on h4 "CSS" at bounding box center [1199, 132] width 18 height 18
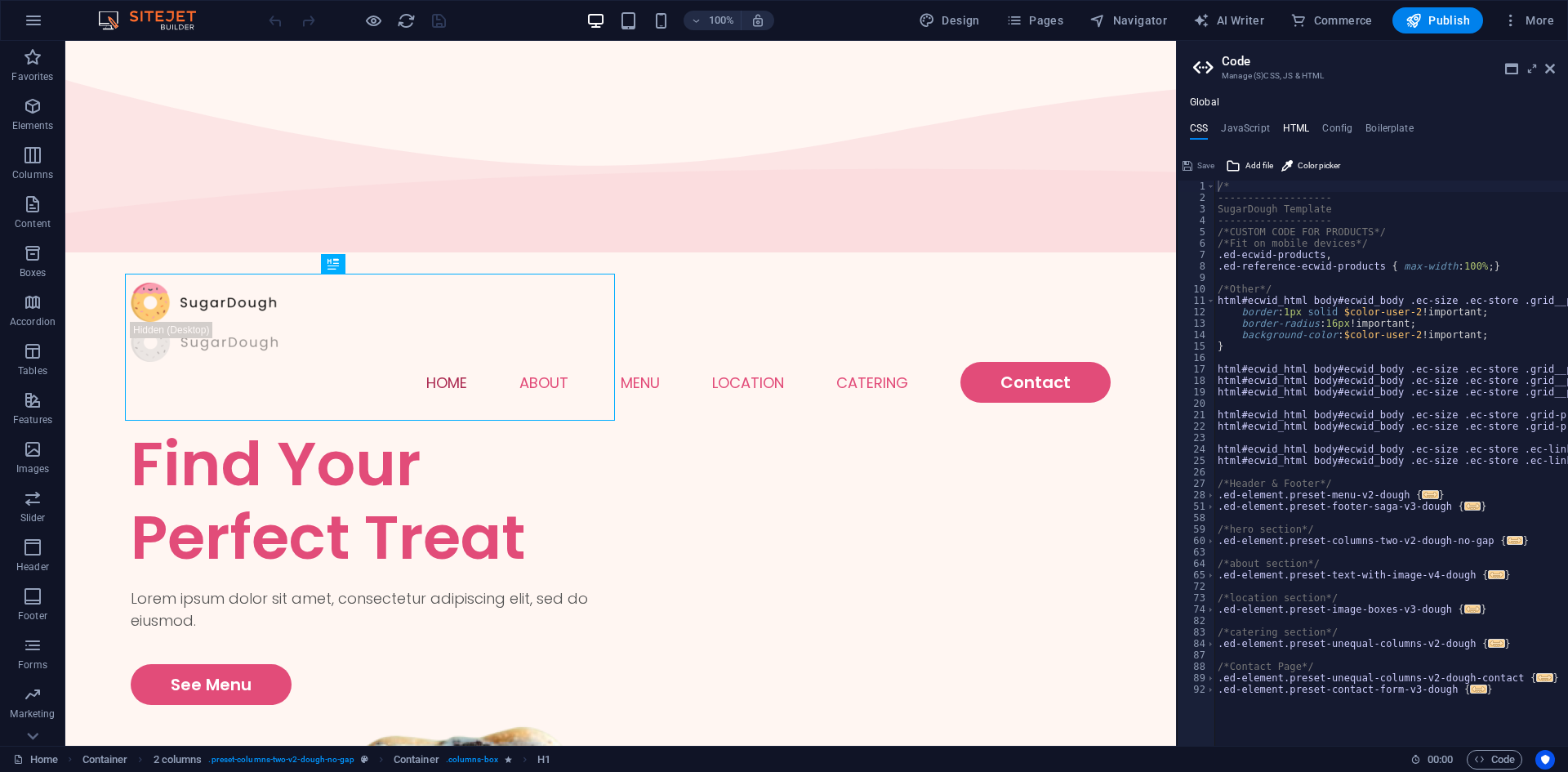
click at [1292, 125] on h4 "HTML" at bounding box center [1297, 132] width 27 height 18
type textarea "<a href="#main-content" class="button wv-link-content">Skip to main content</a>"
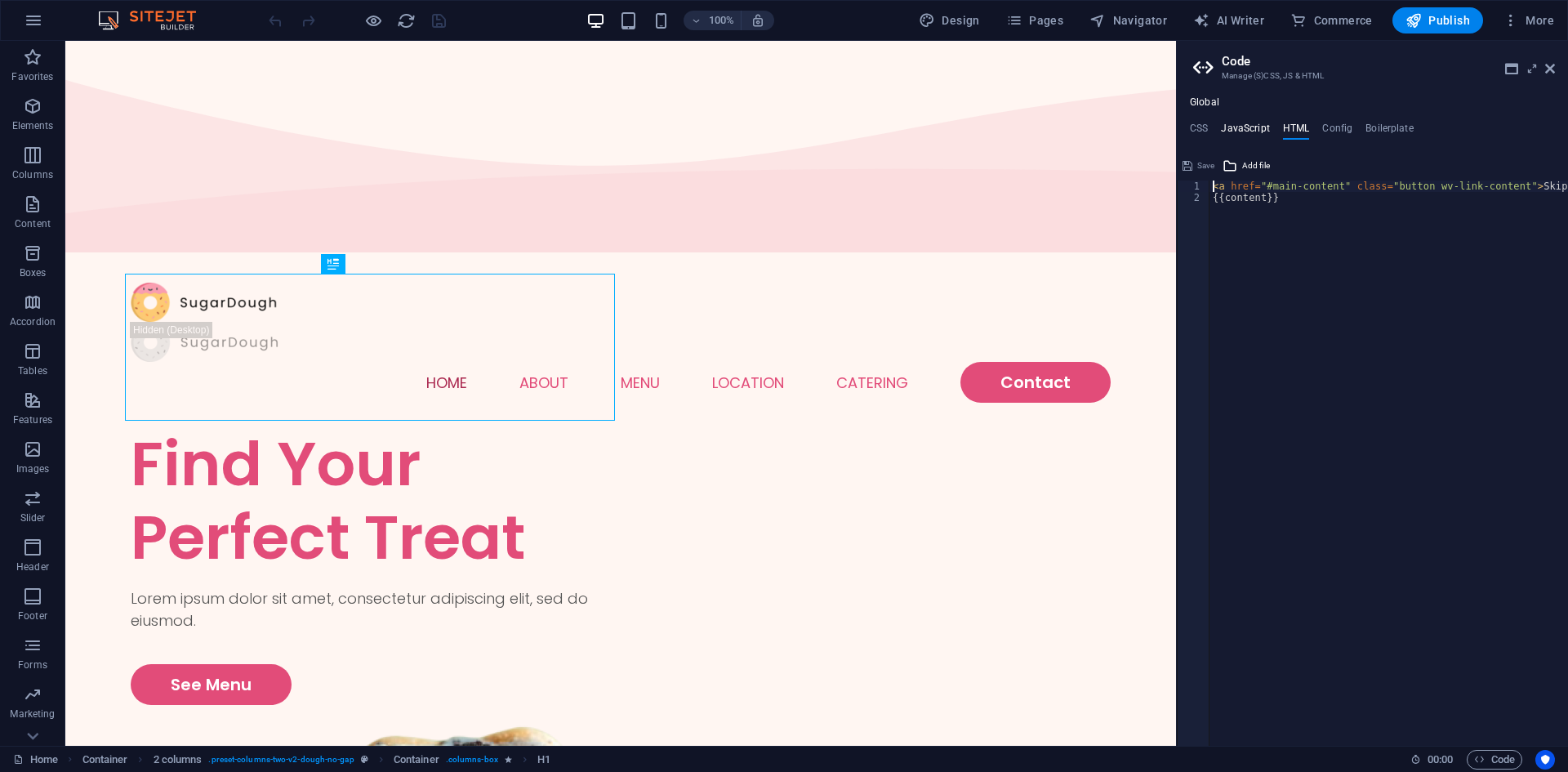
click at [1239, 133] on h4 "JavaScript" at bounding box center [1245, 132] width 48 height 18
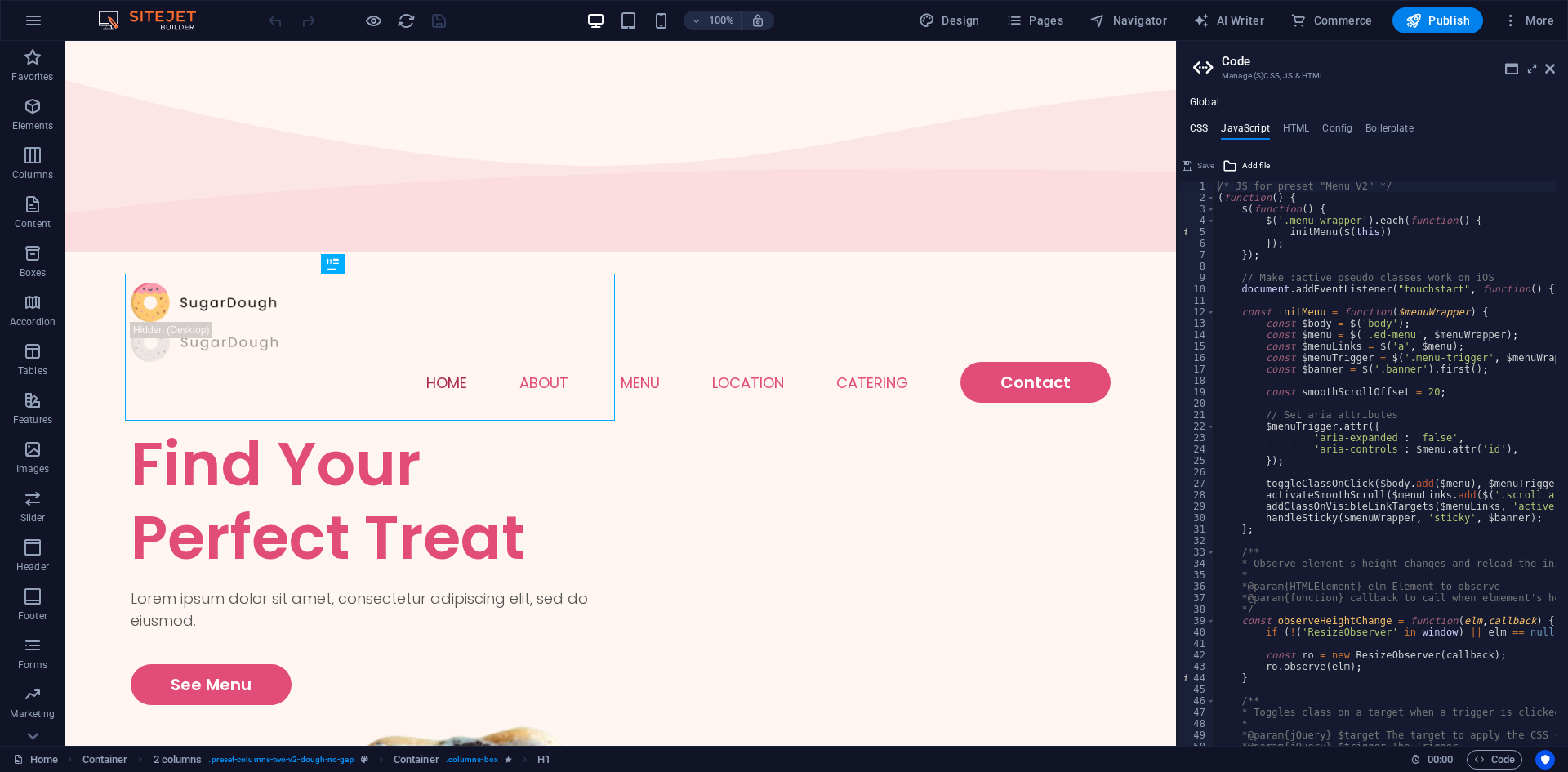
click at [1193, 128] on h4 "CSS" at bounding box center [1199, 132] width 18 height 18
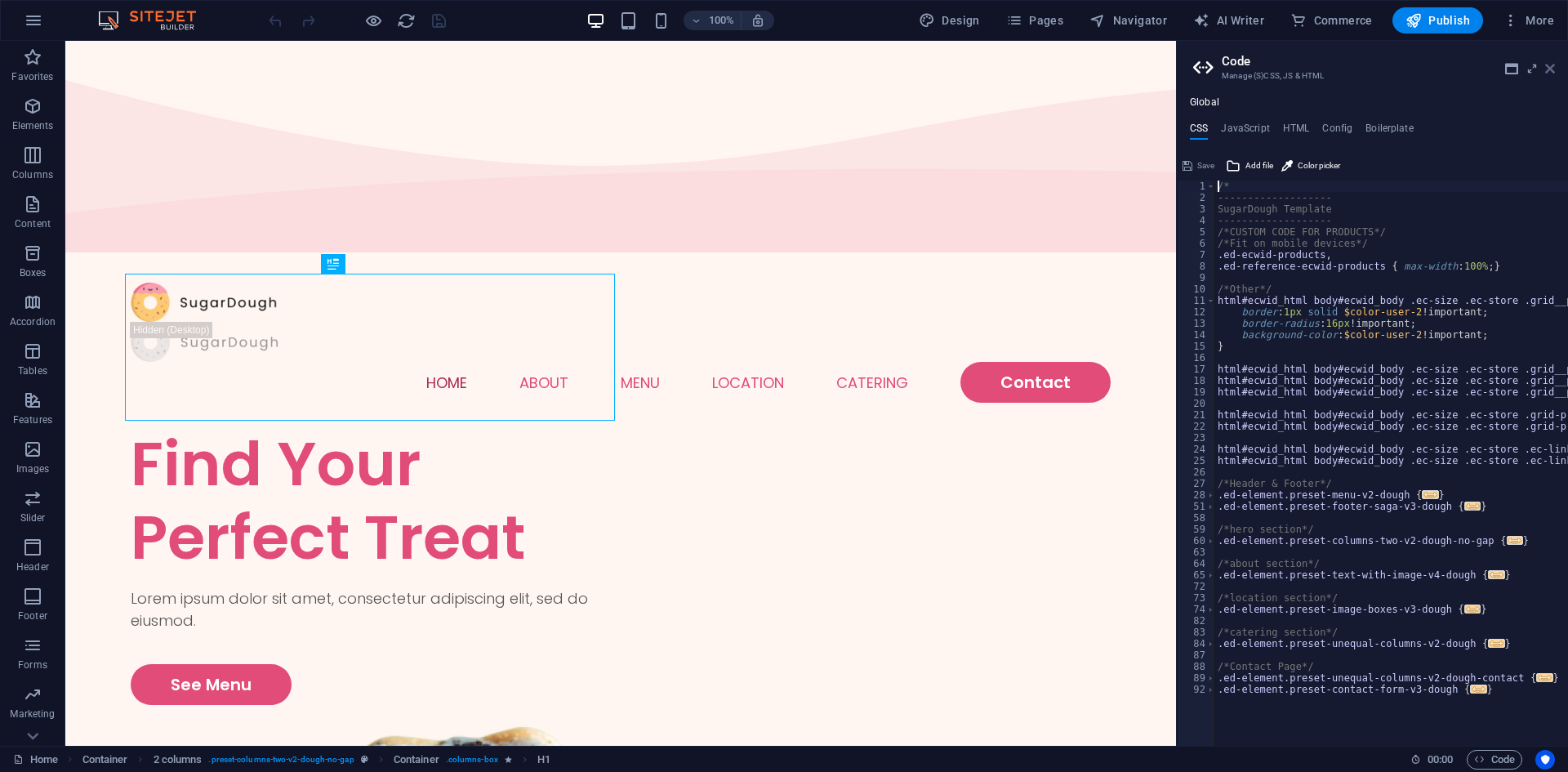
click at [1547, 65] on icon at bounding box center [1550, 69] width 10 height 13
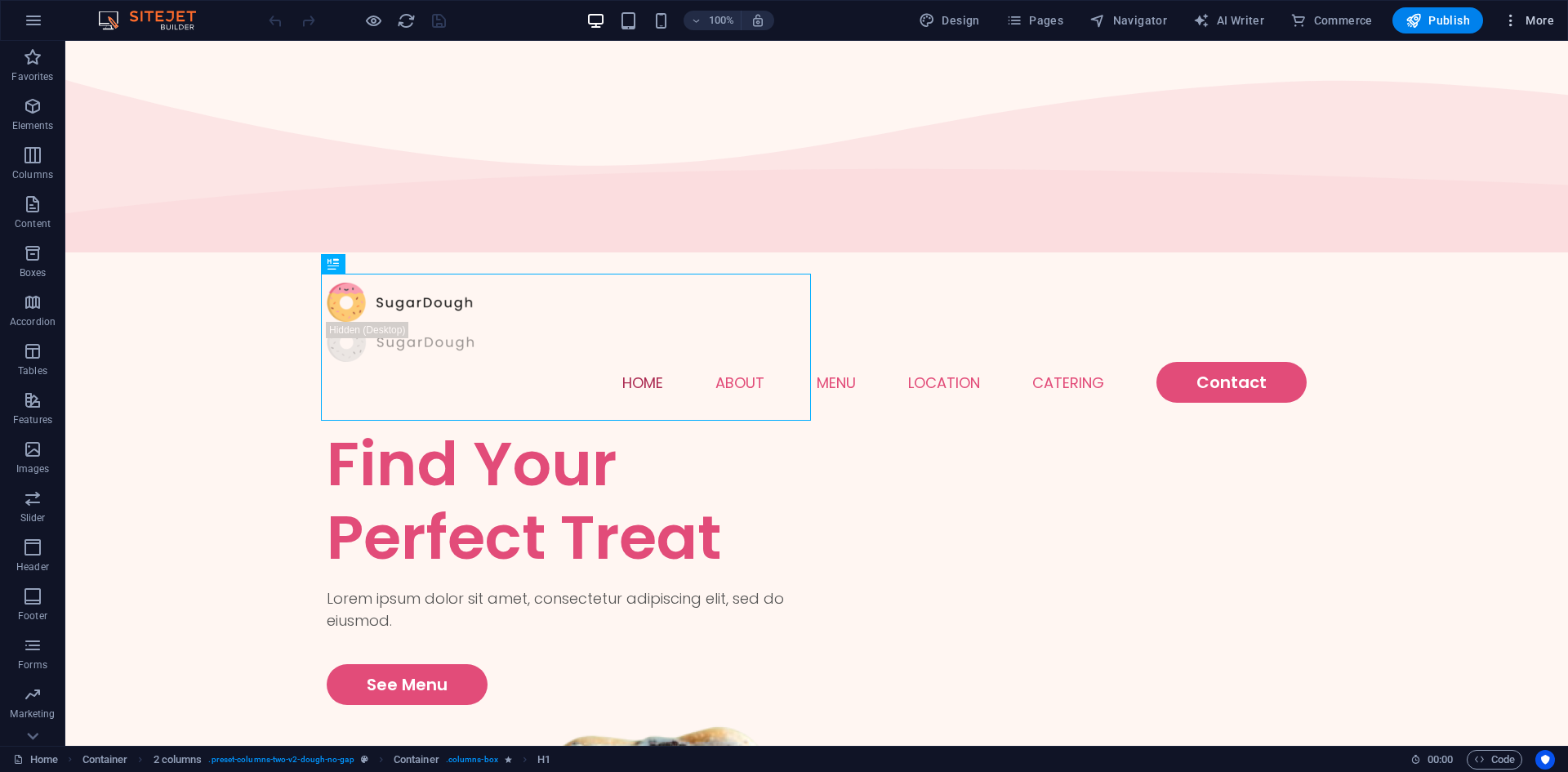
click at [1530, 19] on span "More" at bounding box center [1529, 20] width 52 height 16
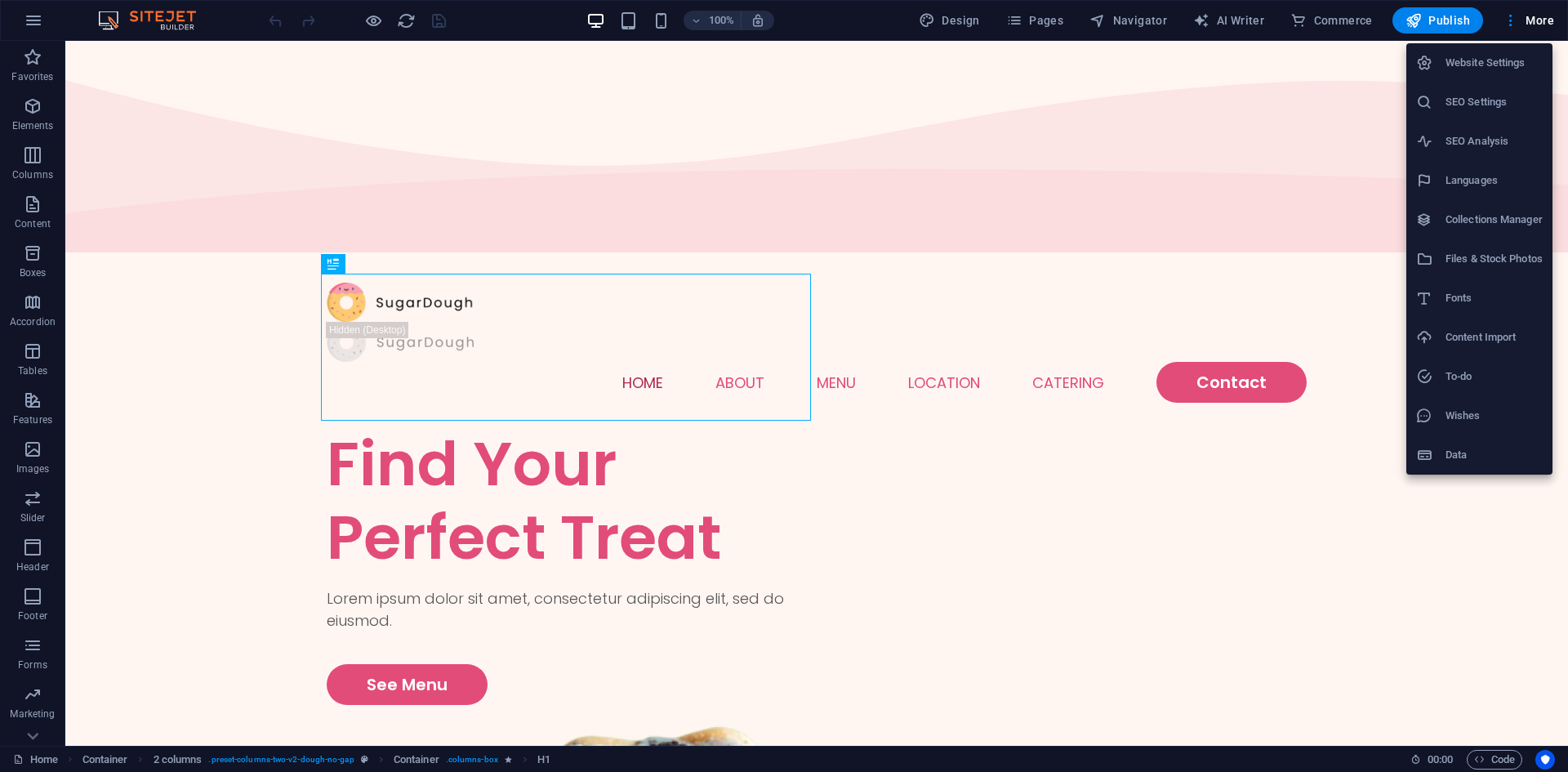
click at [1364, 112] on div at bounding box center [784, 386] width 1568 height 772
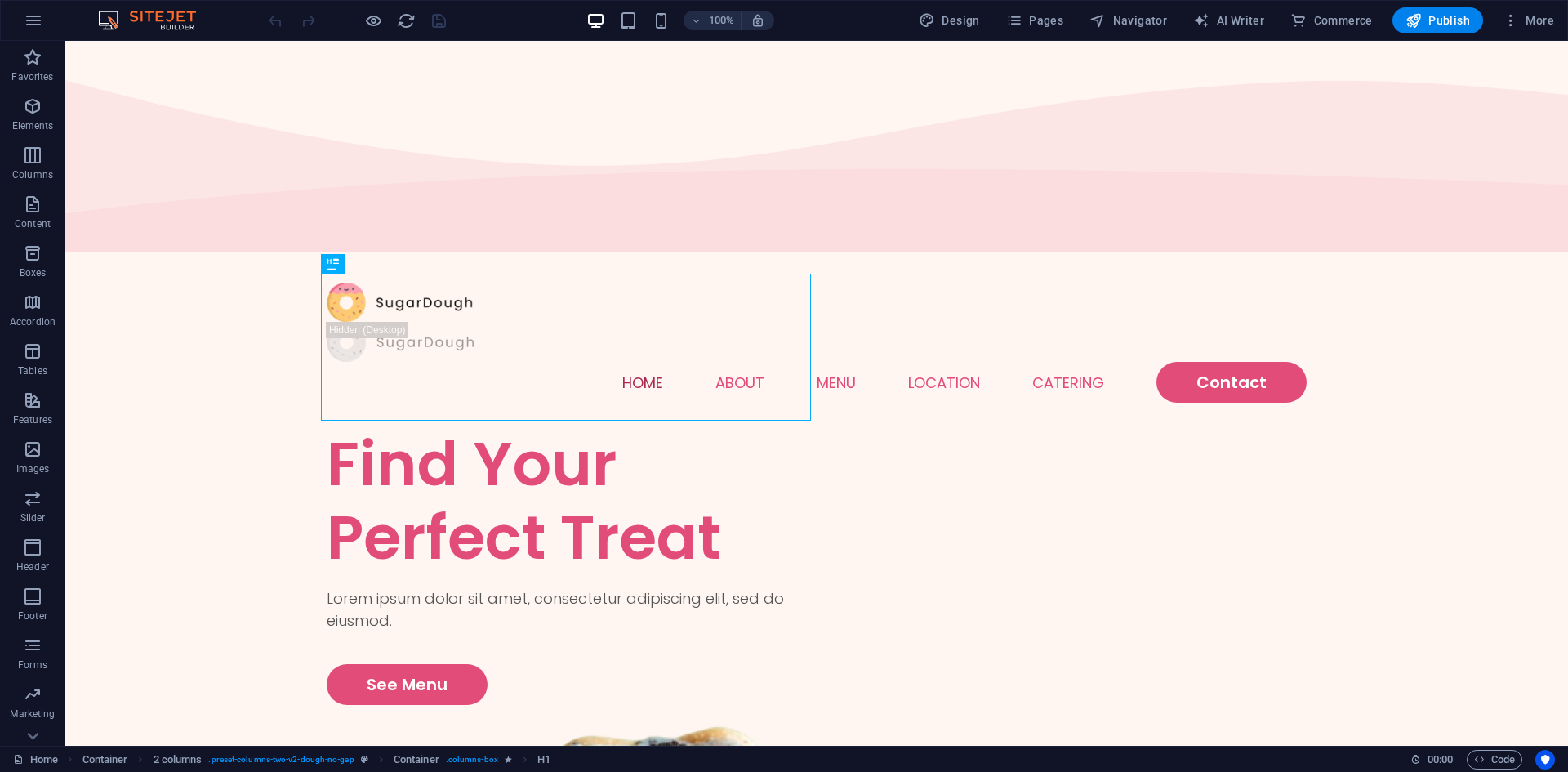
click at [171, 25] on img at bounding box center [156, 20] width 123 height 20
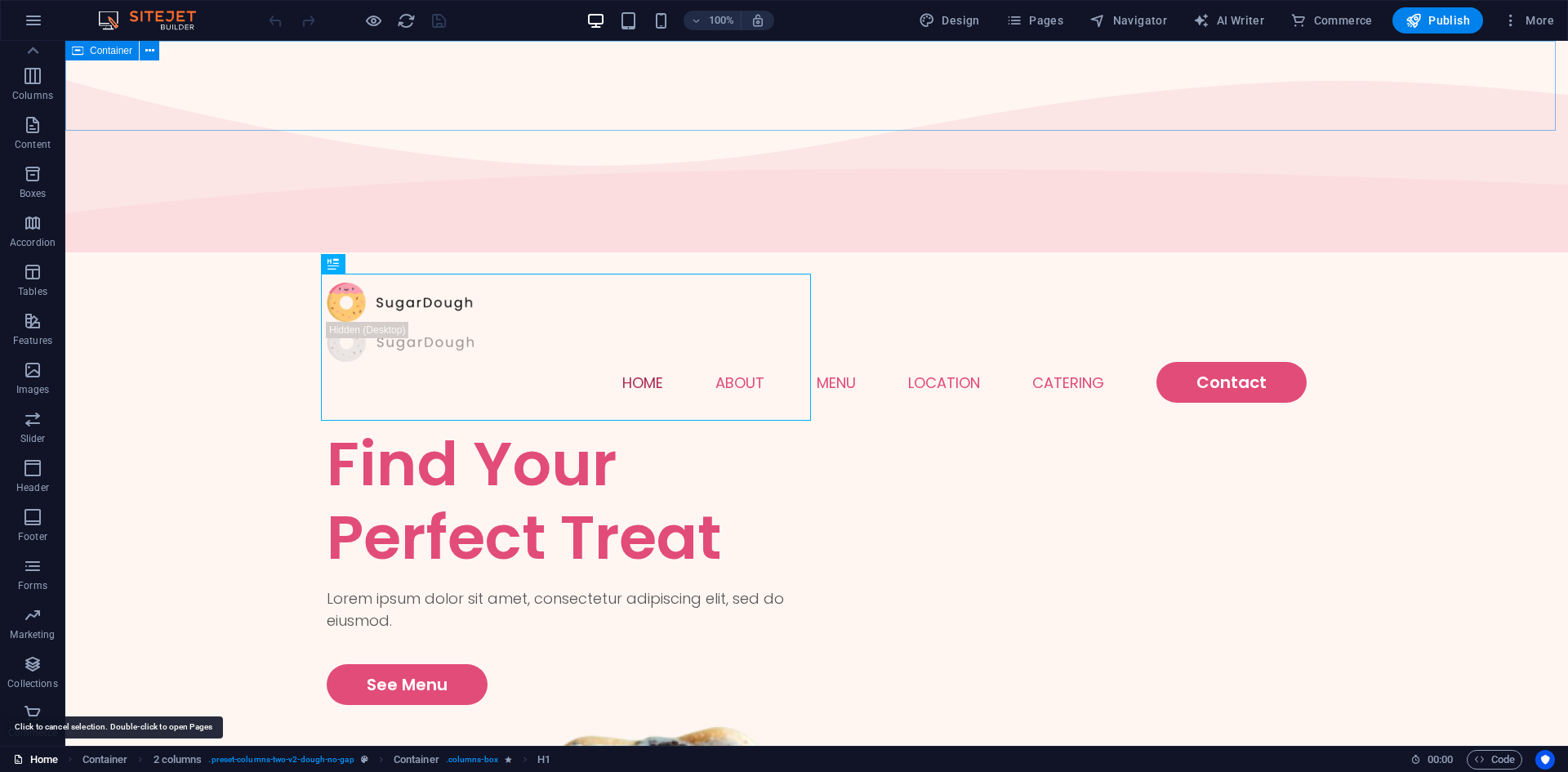
click at [47, 756] on link "Home" at bounding box center [36, 760] width 44 height 20
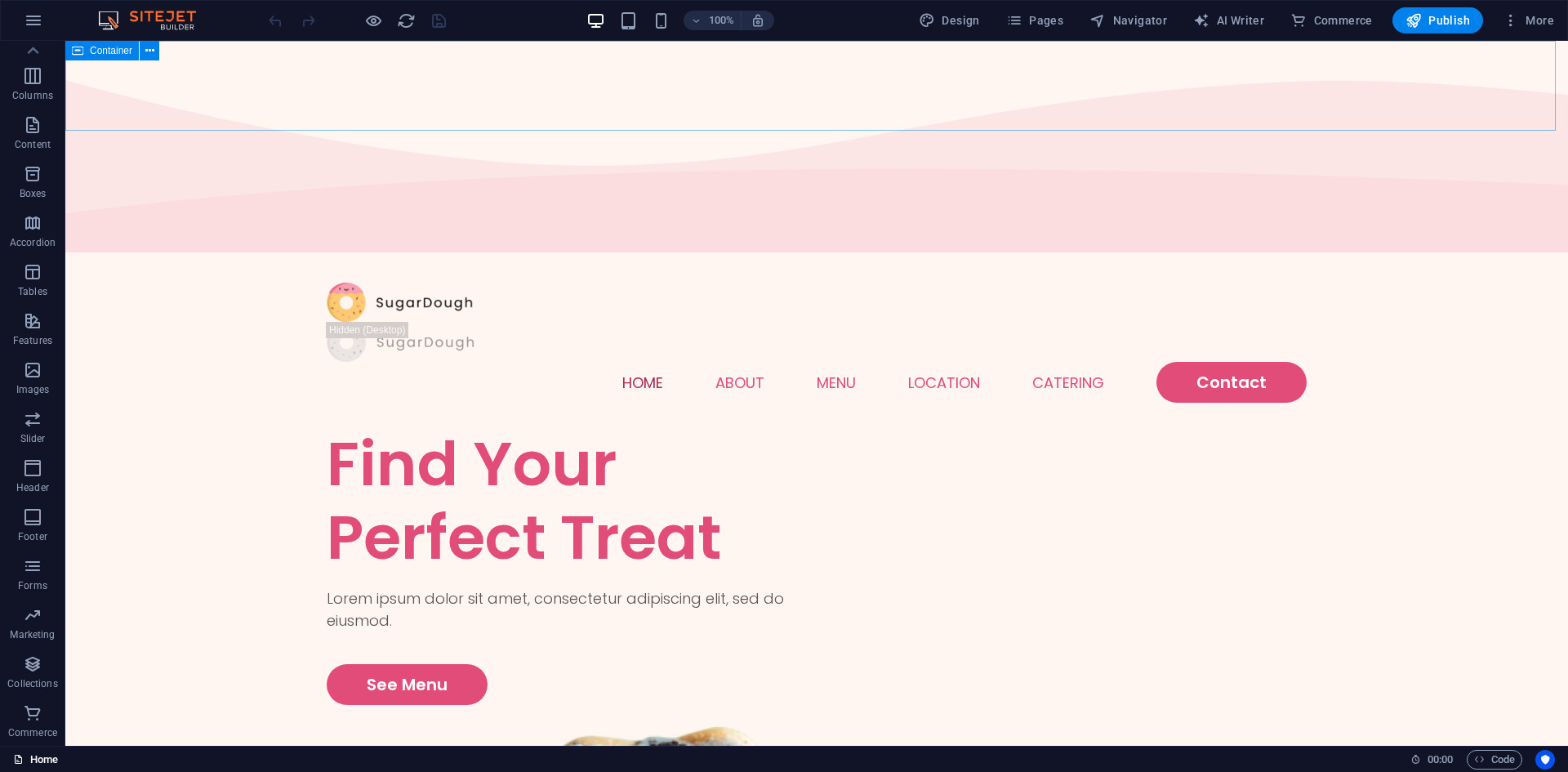
click at [25, 753] on link "Home" at bounding box center [36, 760] width 44 height 20
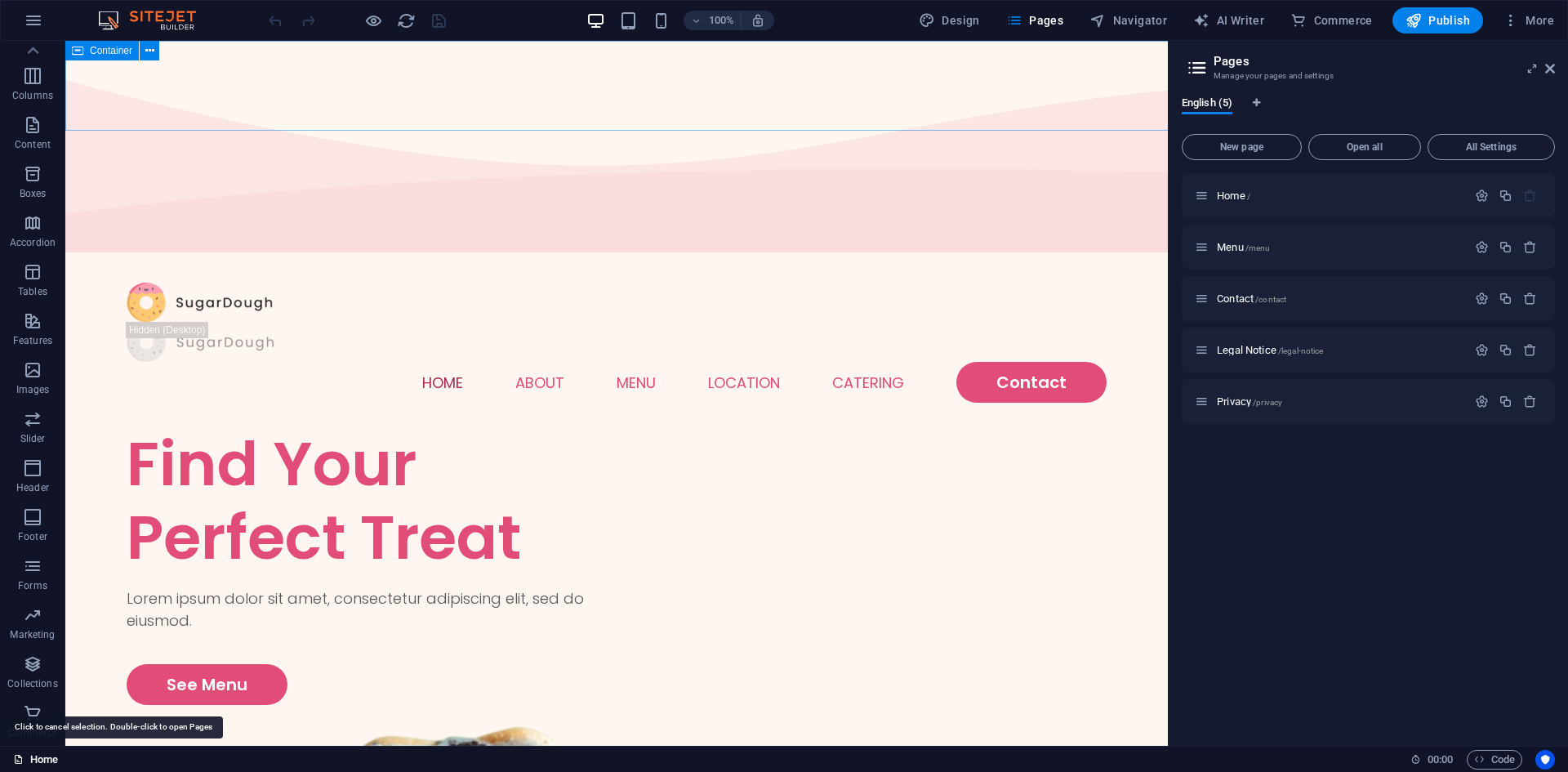
click at [25, 753] on link "Home" at bounding box center [36, 760] width 44 height 20
click at [25, 752] on link "Home" at bounding box center [36, 760] width 44 height 20
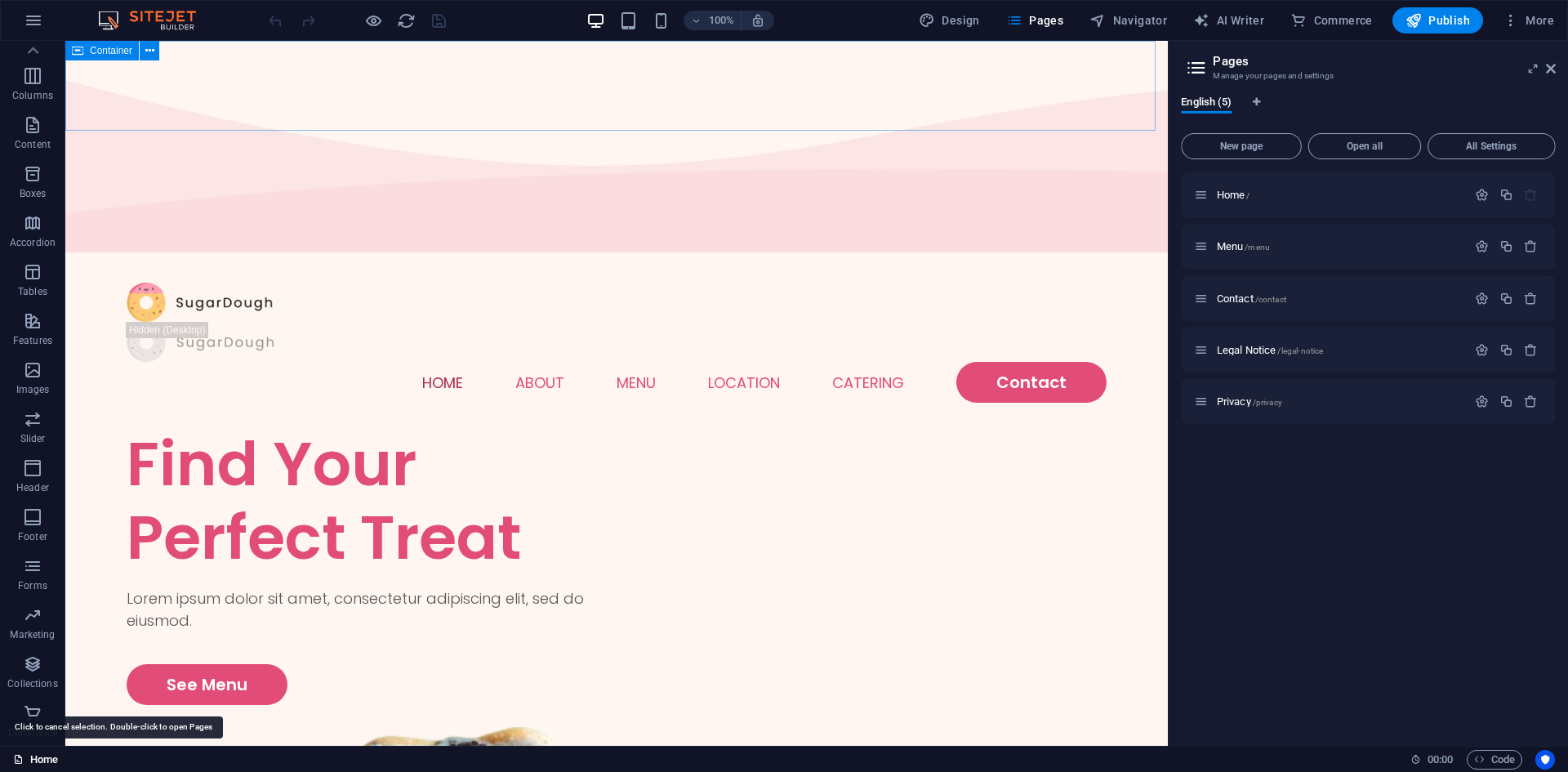
click at [25, 752] on link "Home" at bounding box center [36, 760] width 44 height 20
click at [1551, 69] on icon at bounding box center [1550, 69] width 10 height 13
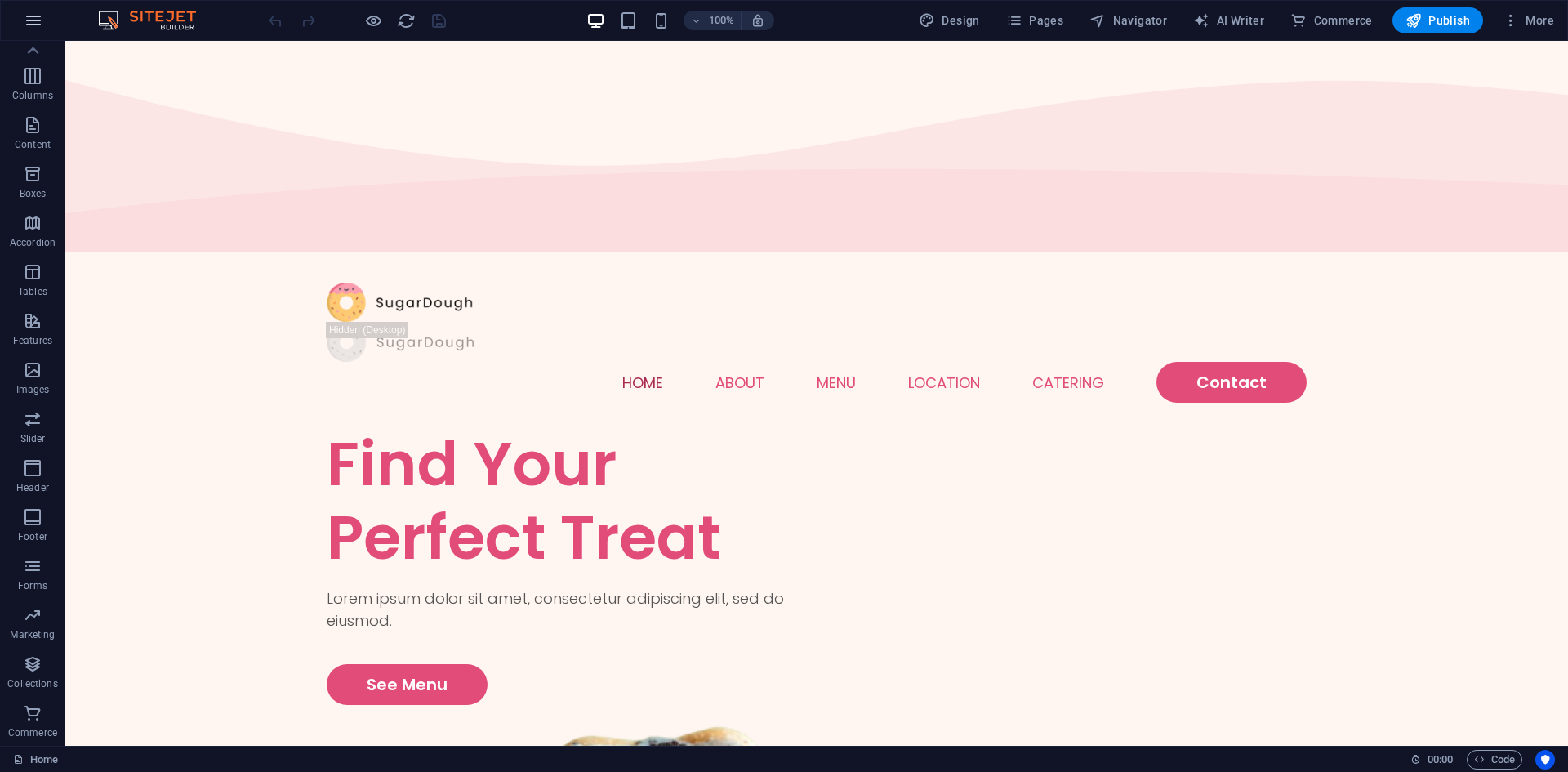
click at [25, 15] on icon "button" at bounding box center [34, 20] width 20 height 20
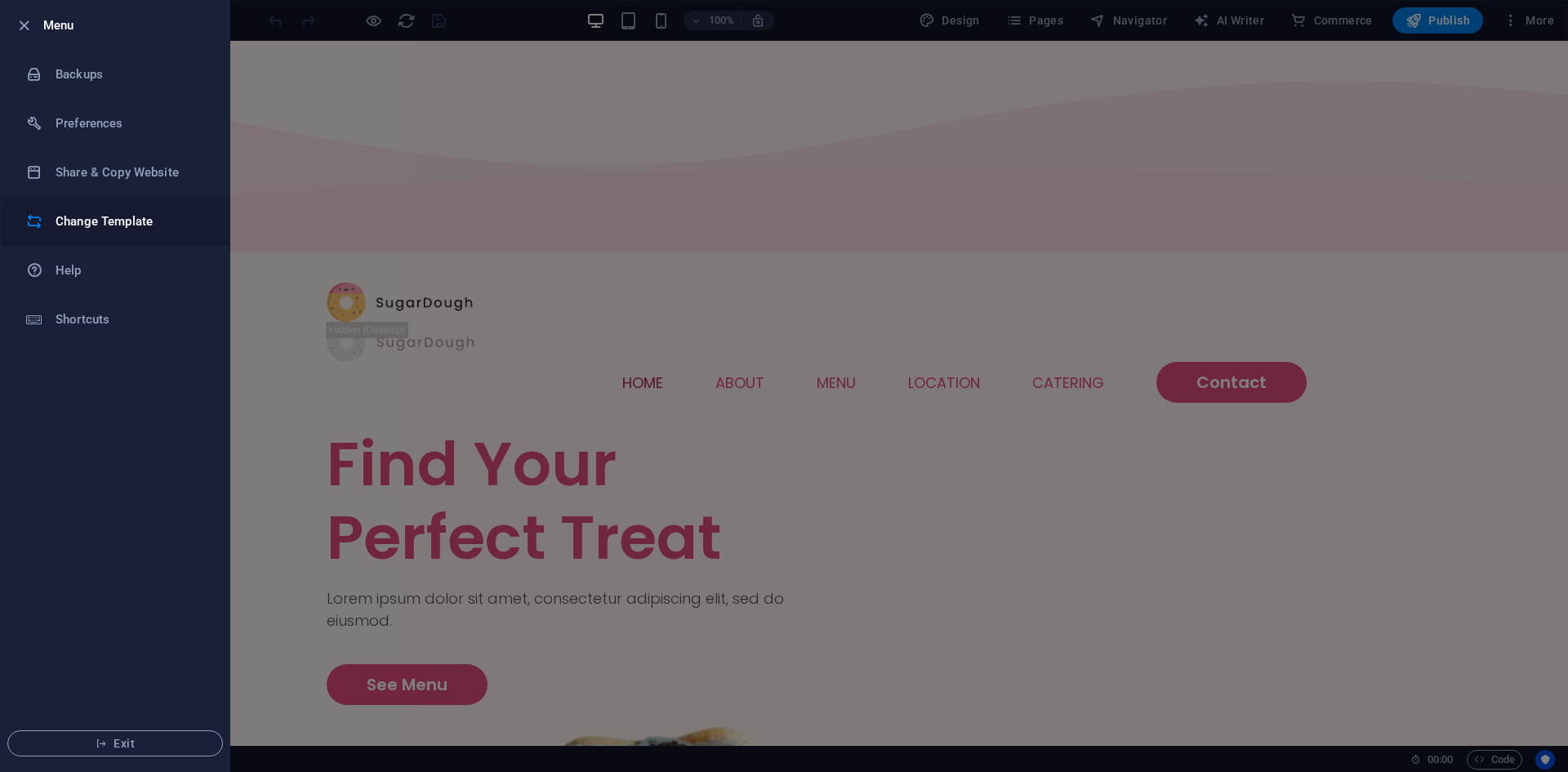
click at [144, 216] on h6 "Change Template" at bounding box center [131, 222] width 151 height 20
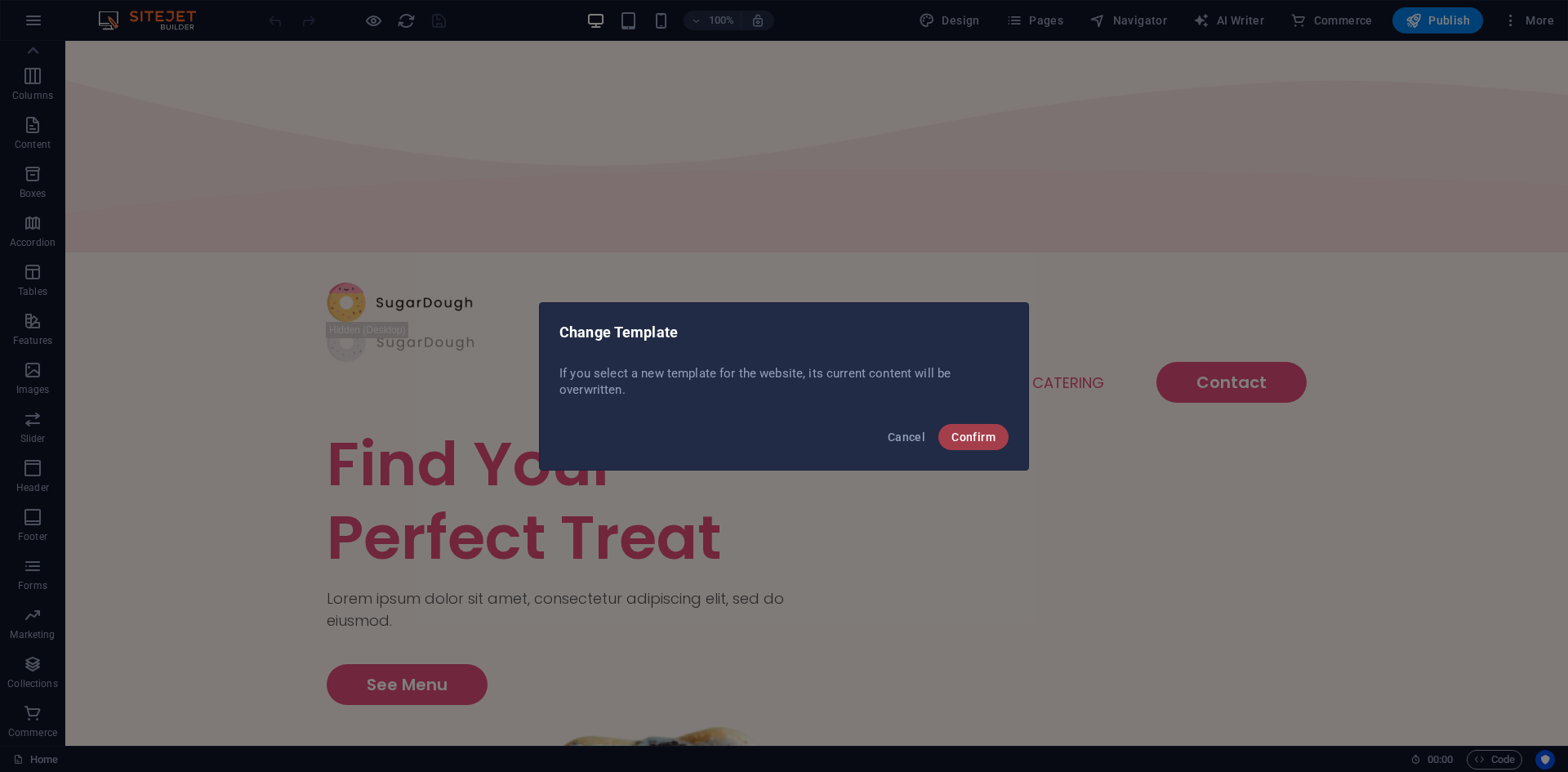
click at [966, 431] on span "Confirm" at bounding box center [974, 437] width 44 height 13
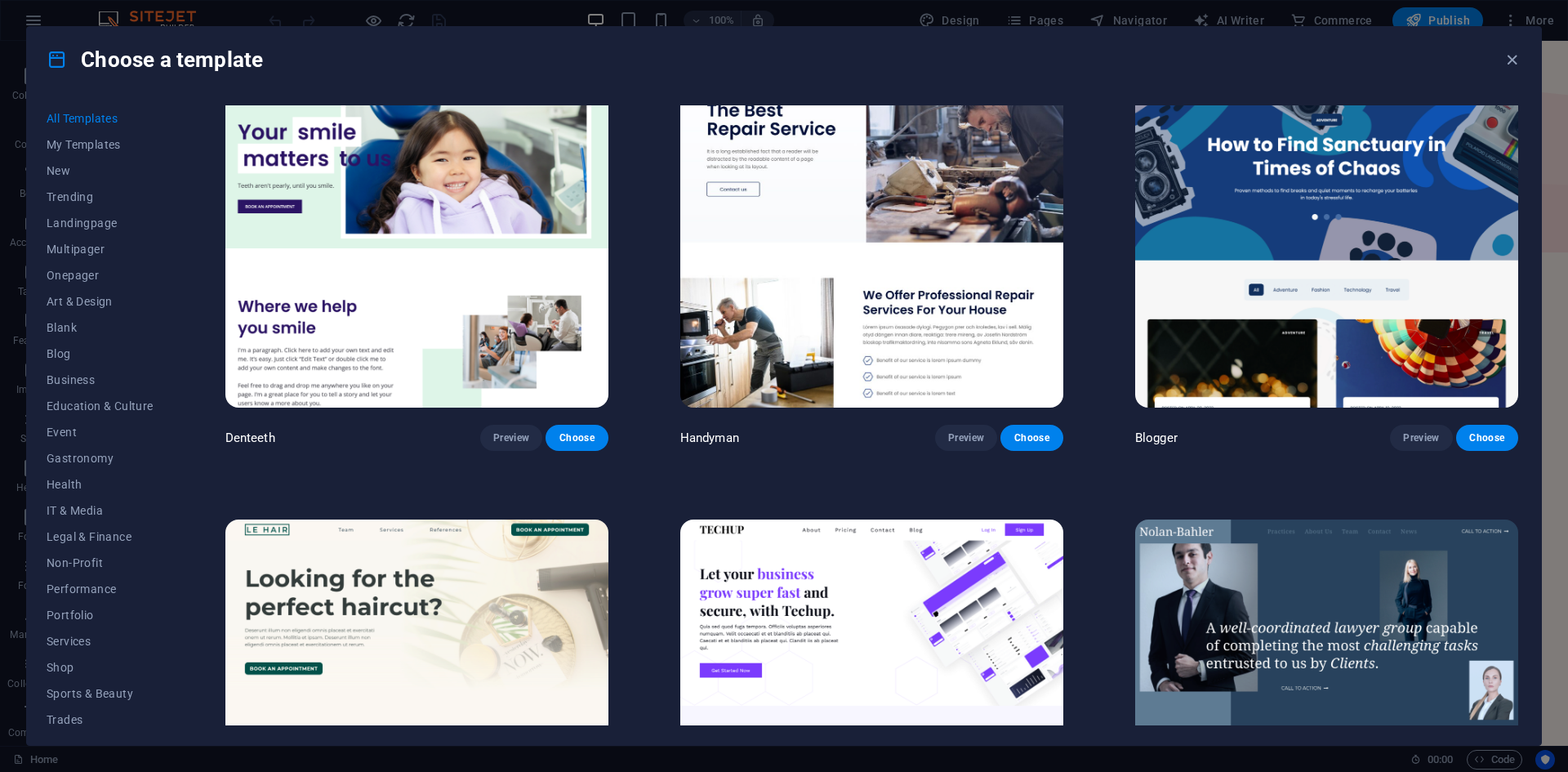
scroll to position [7438, 0]
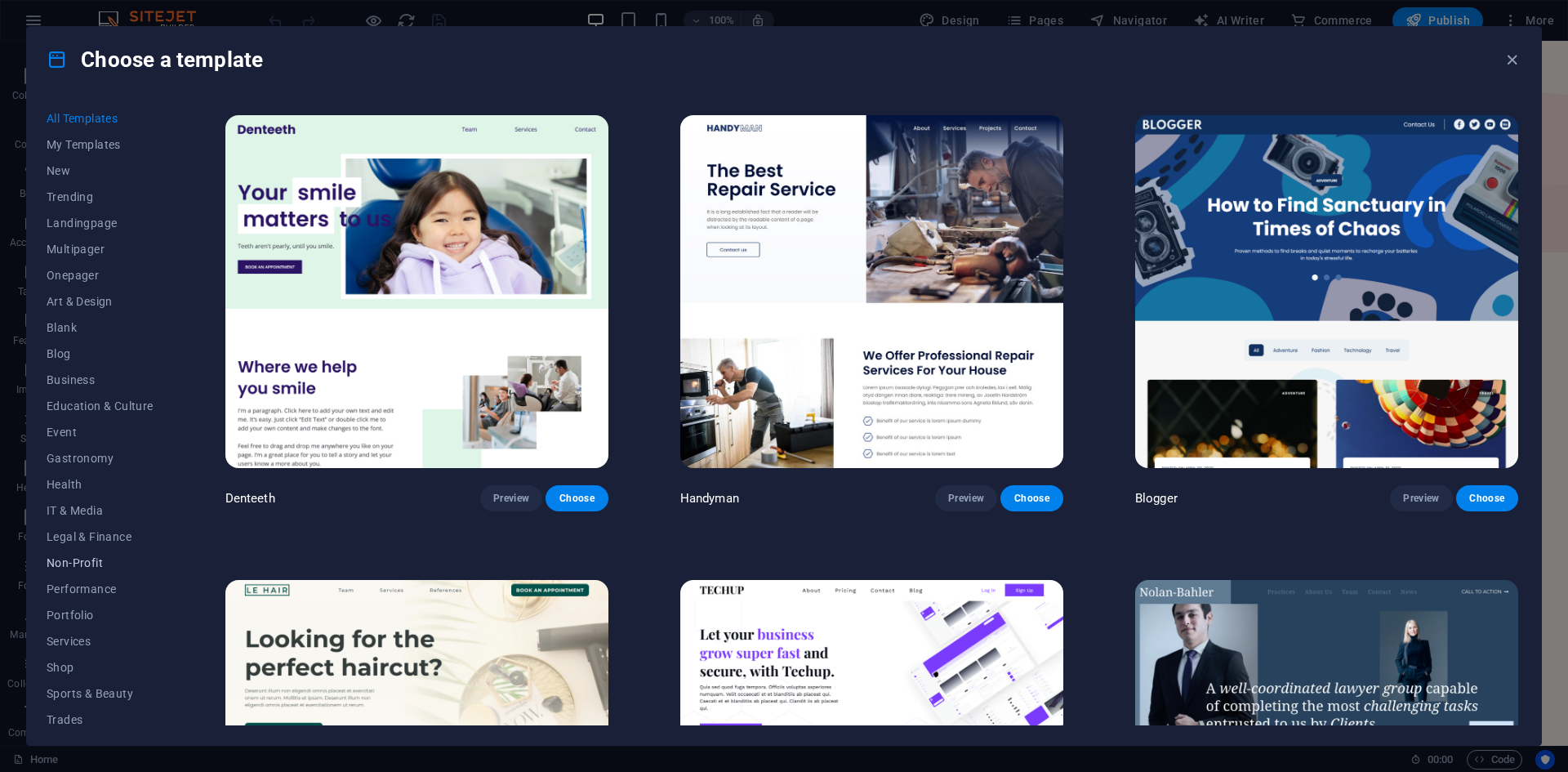
click at [98, 566] on span "Non-Profit" at bounding box center [100, 563] width 107 height 13
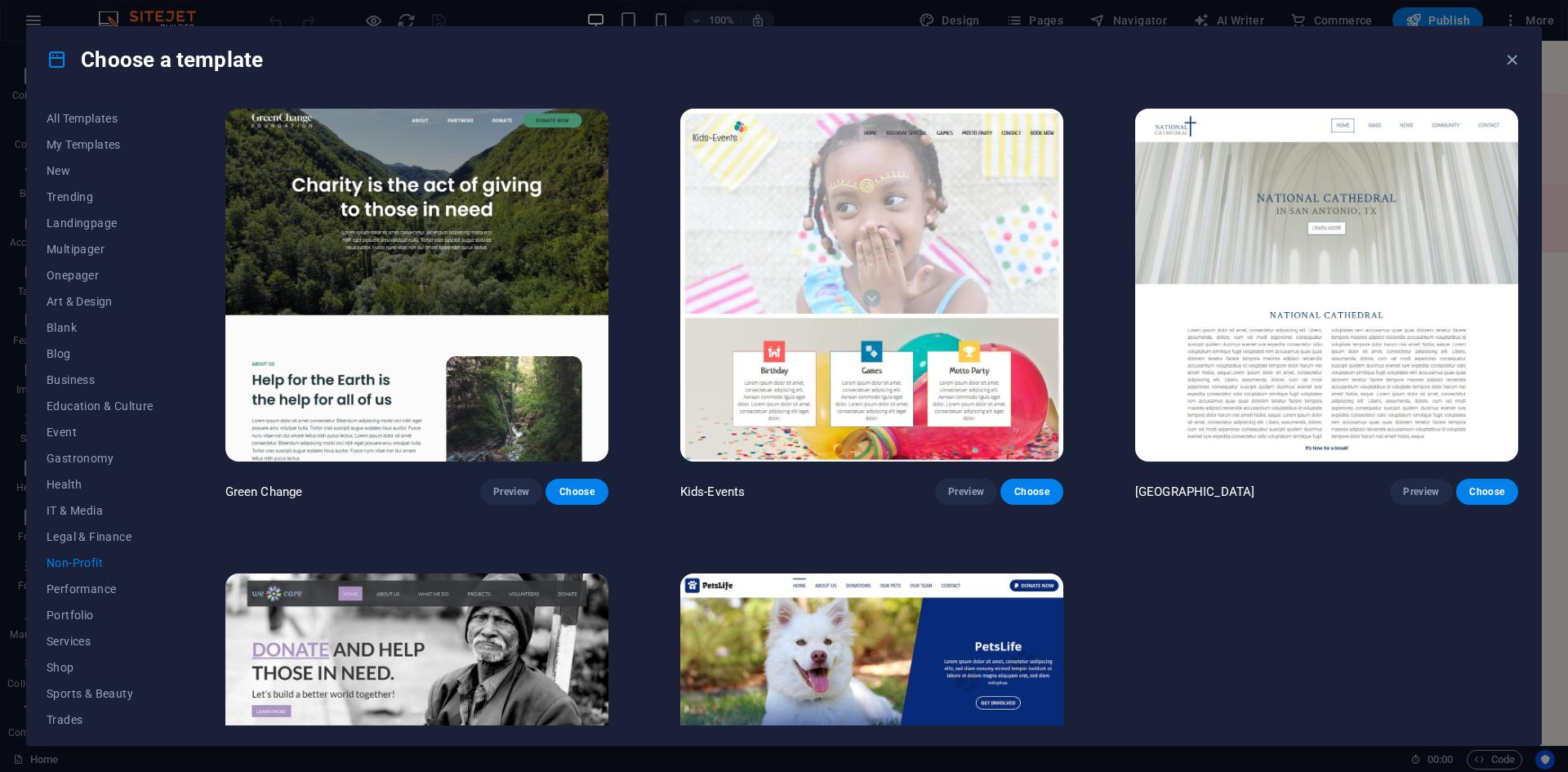
scroll to position [241, 0]
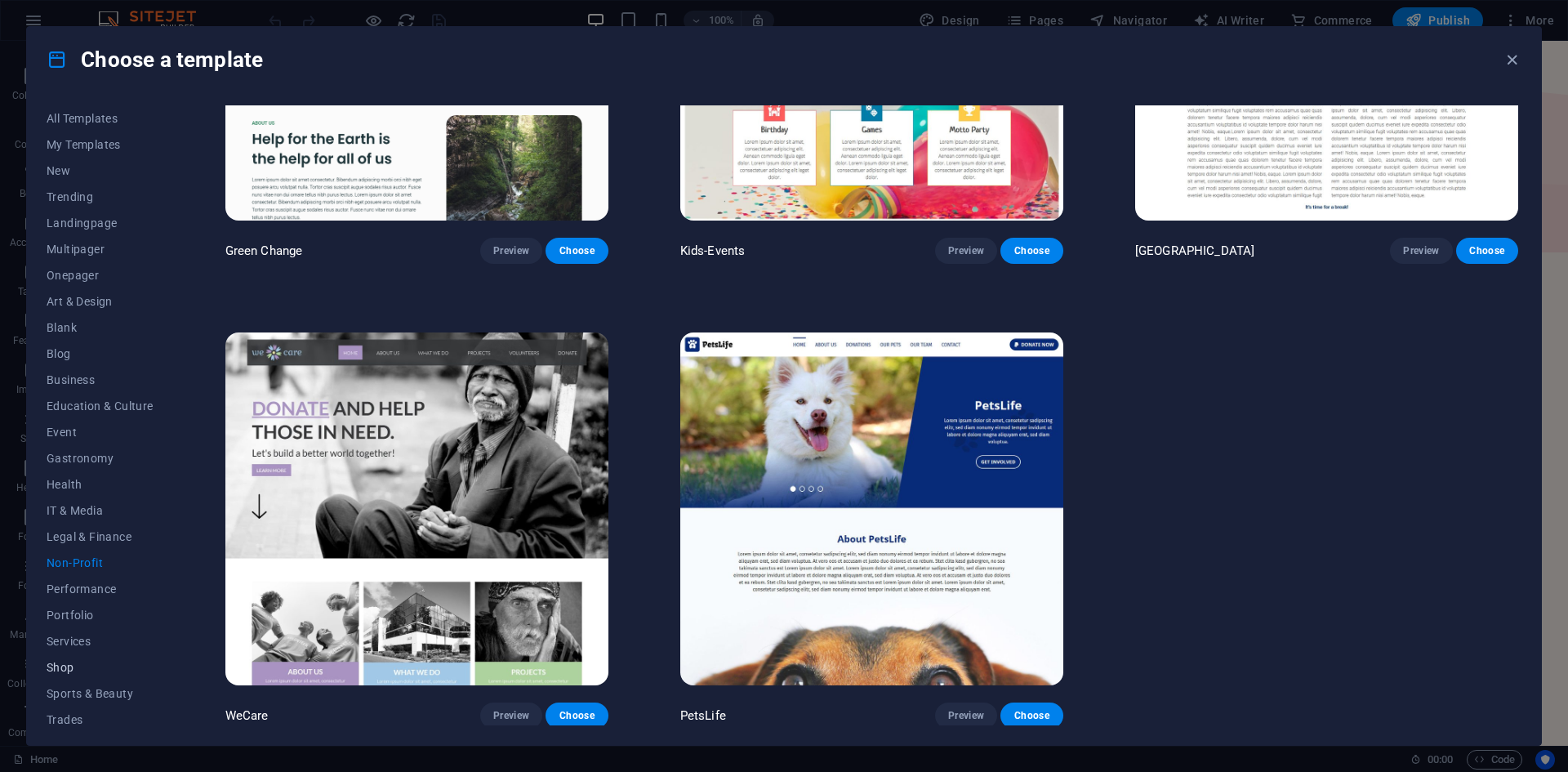
click at [77, 662] on span "Shop" at bounding box center [100, 668] width 107 height 13
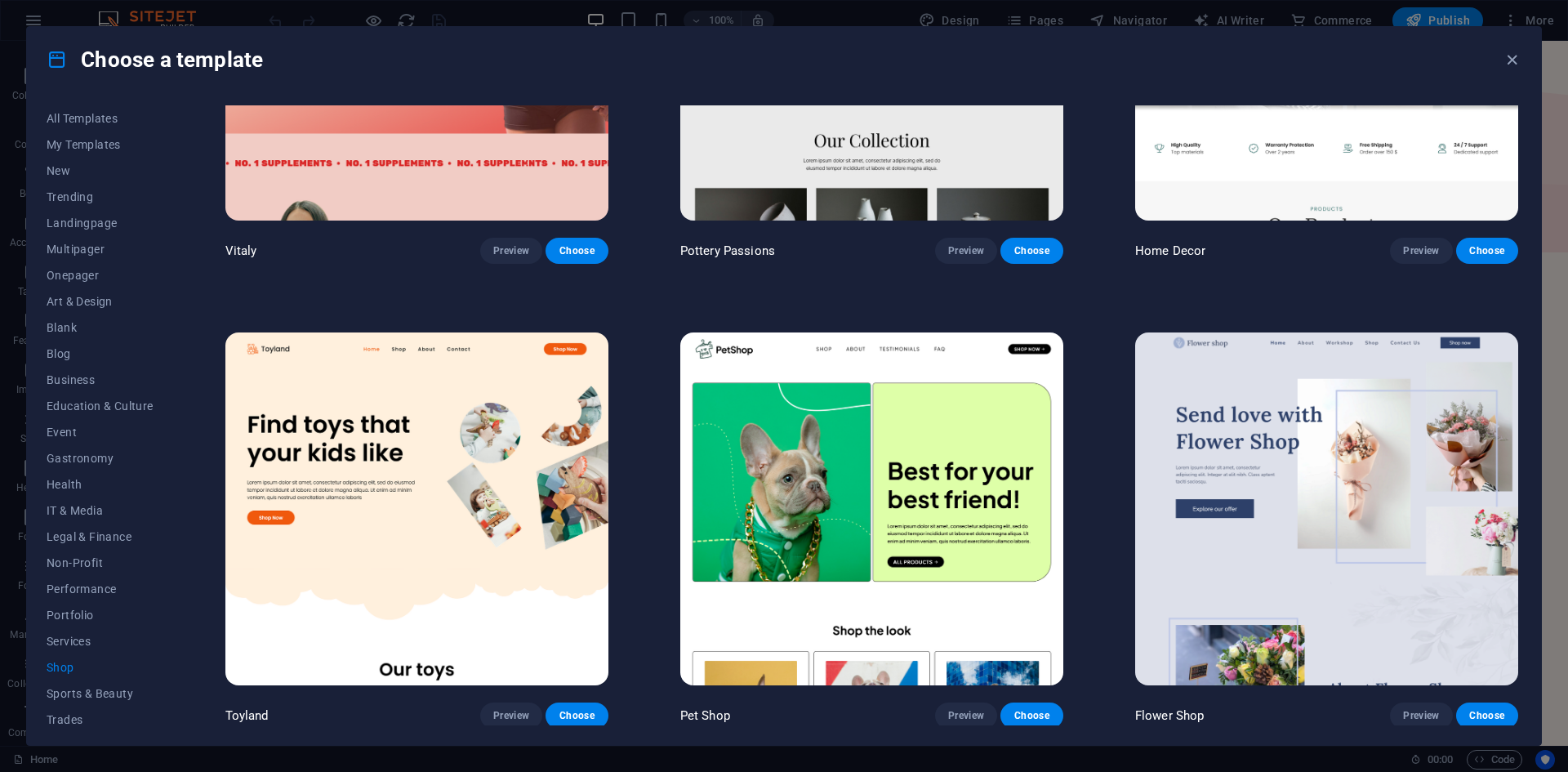
scroll to position [0, 0]
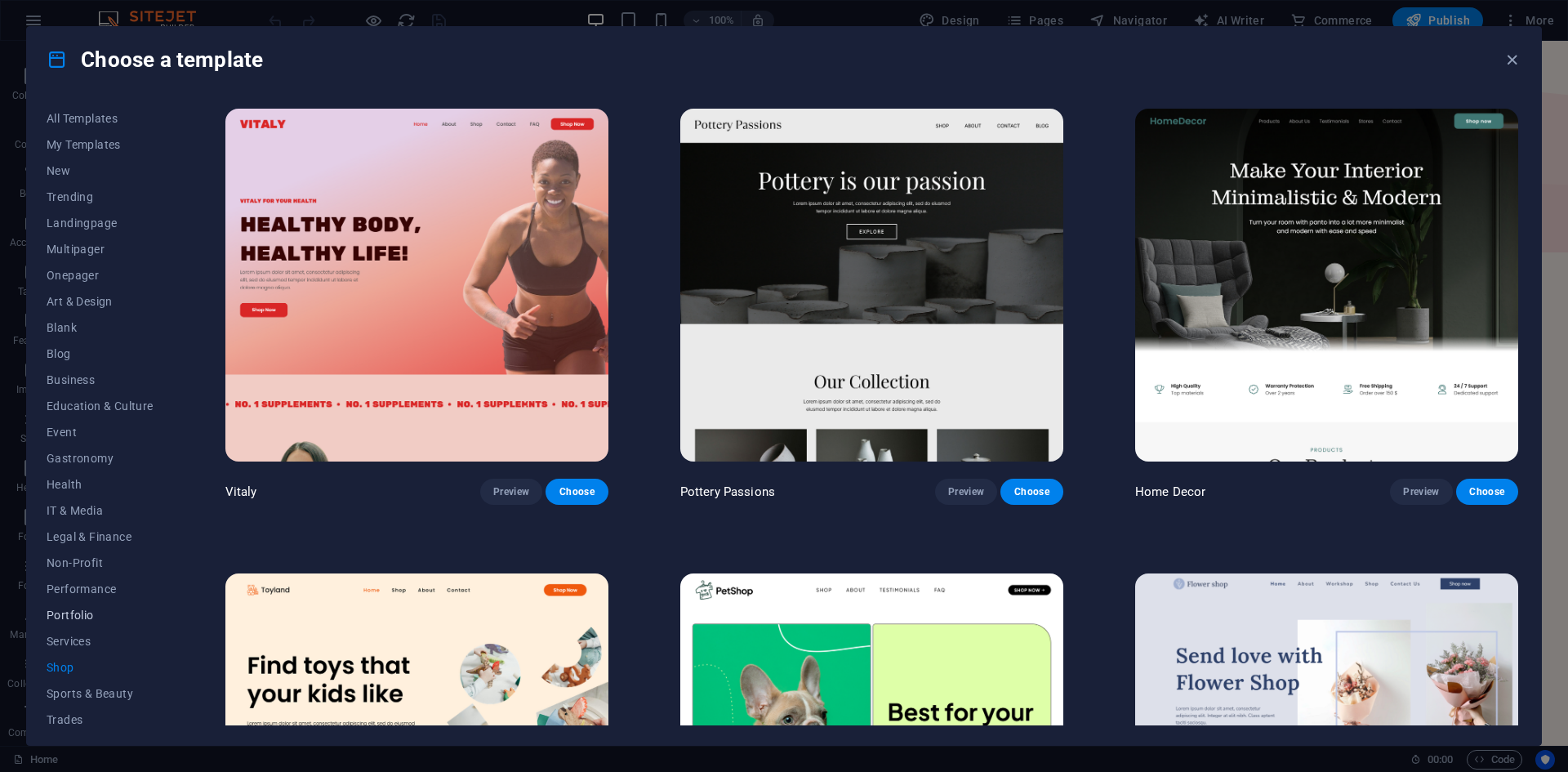
click at [81, 609] on span "Portfolio" at bounding box center [100, 615] width 107 height 13
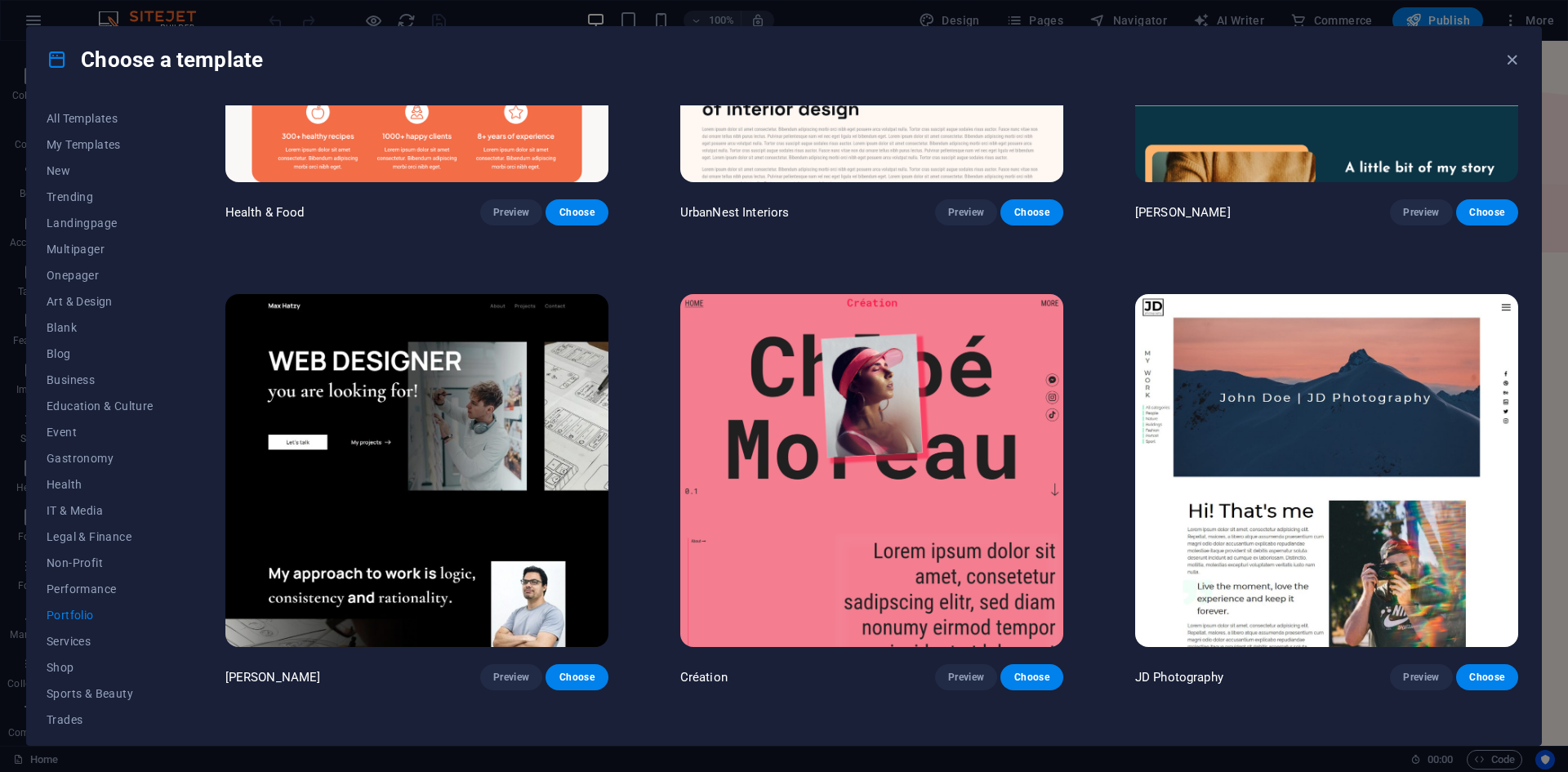
scroll to position [164, 0]
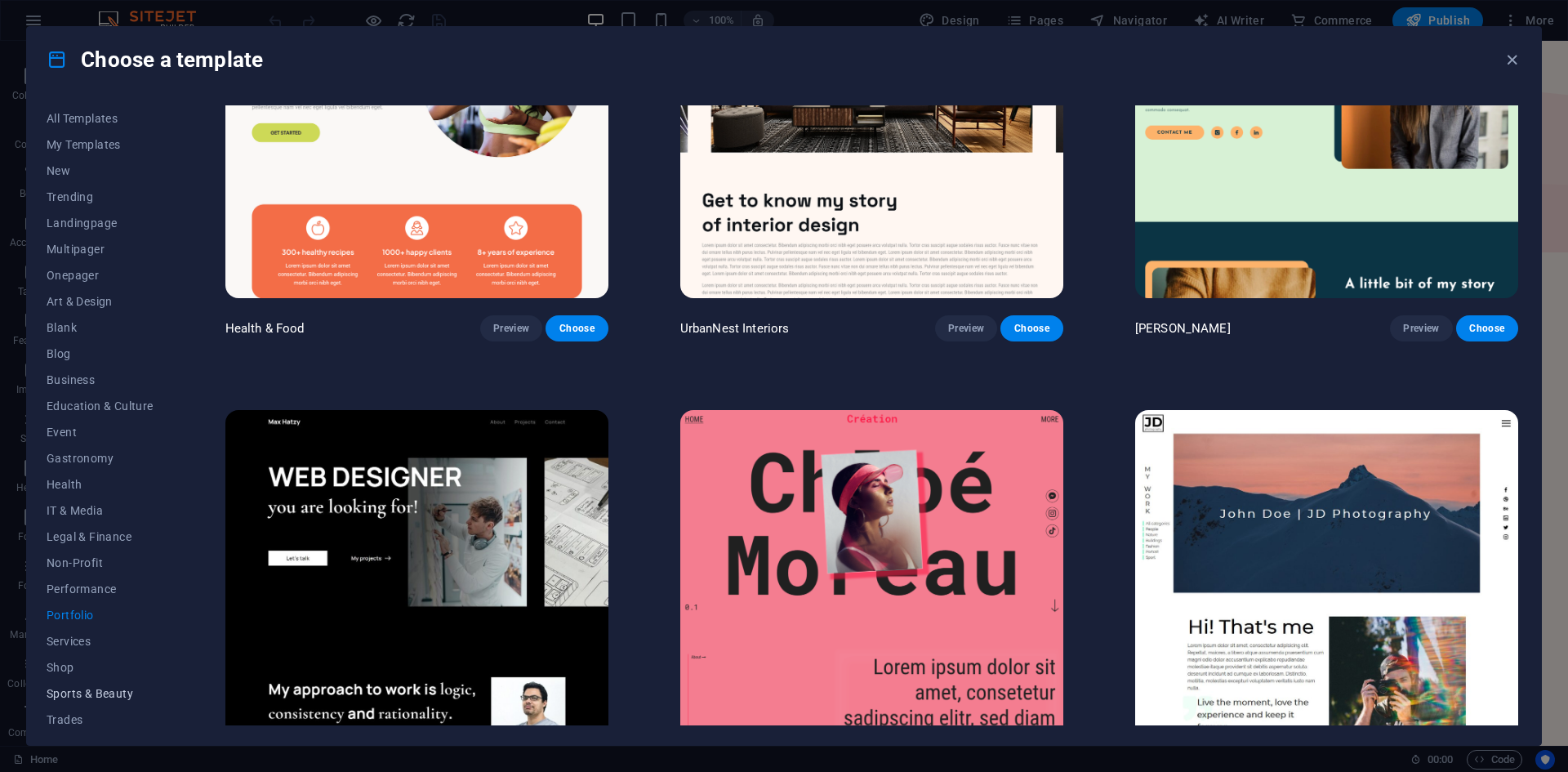
click at [98, 695] on span "Sports & Beauty" at bounding box center [100, 694] width 107 height 13
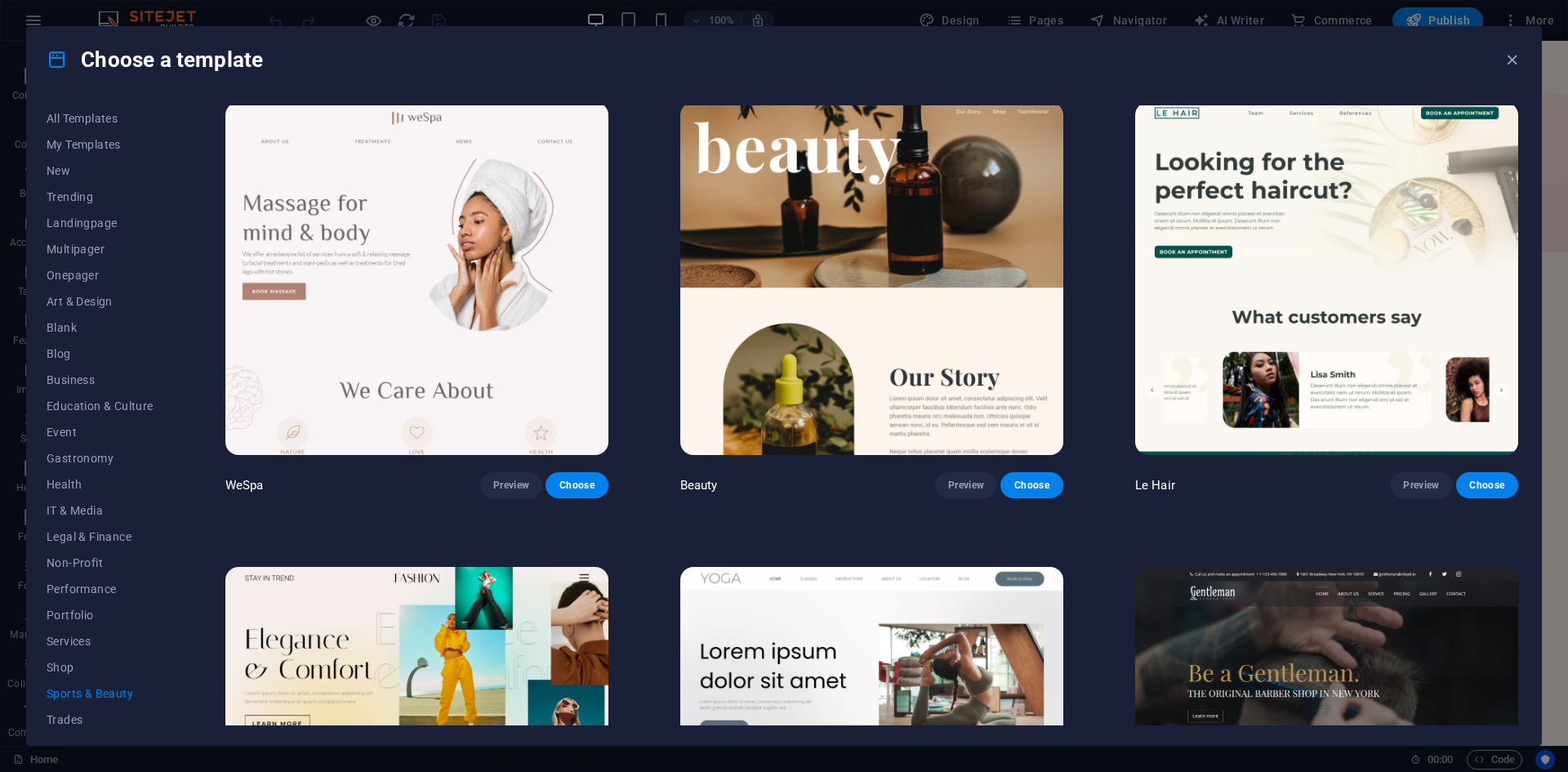
scroll to position [327, 0]
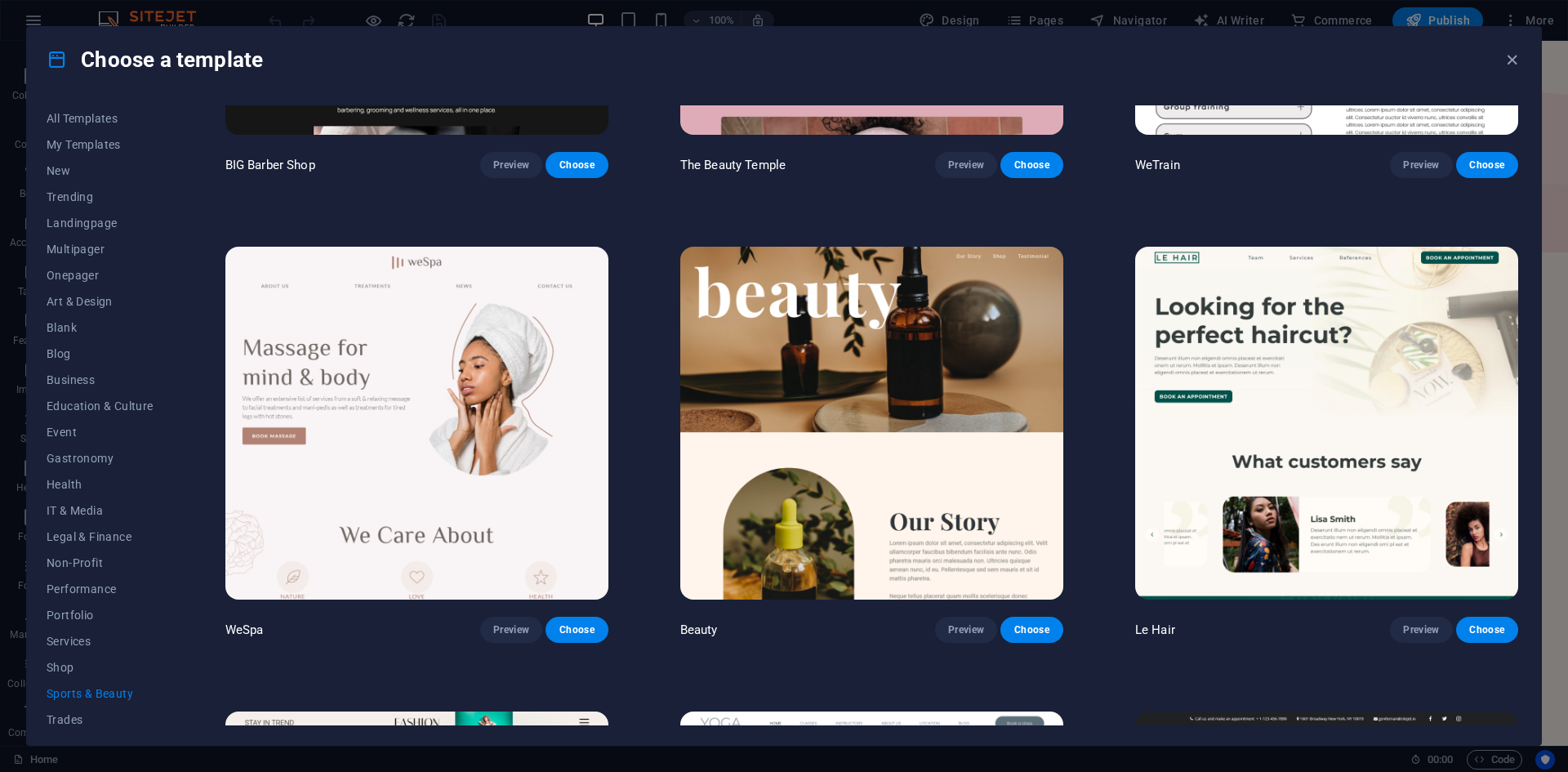
click at [971, 457] on img at bounding box center [872, 423] width 384 height 353
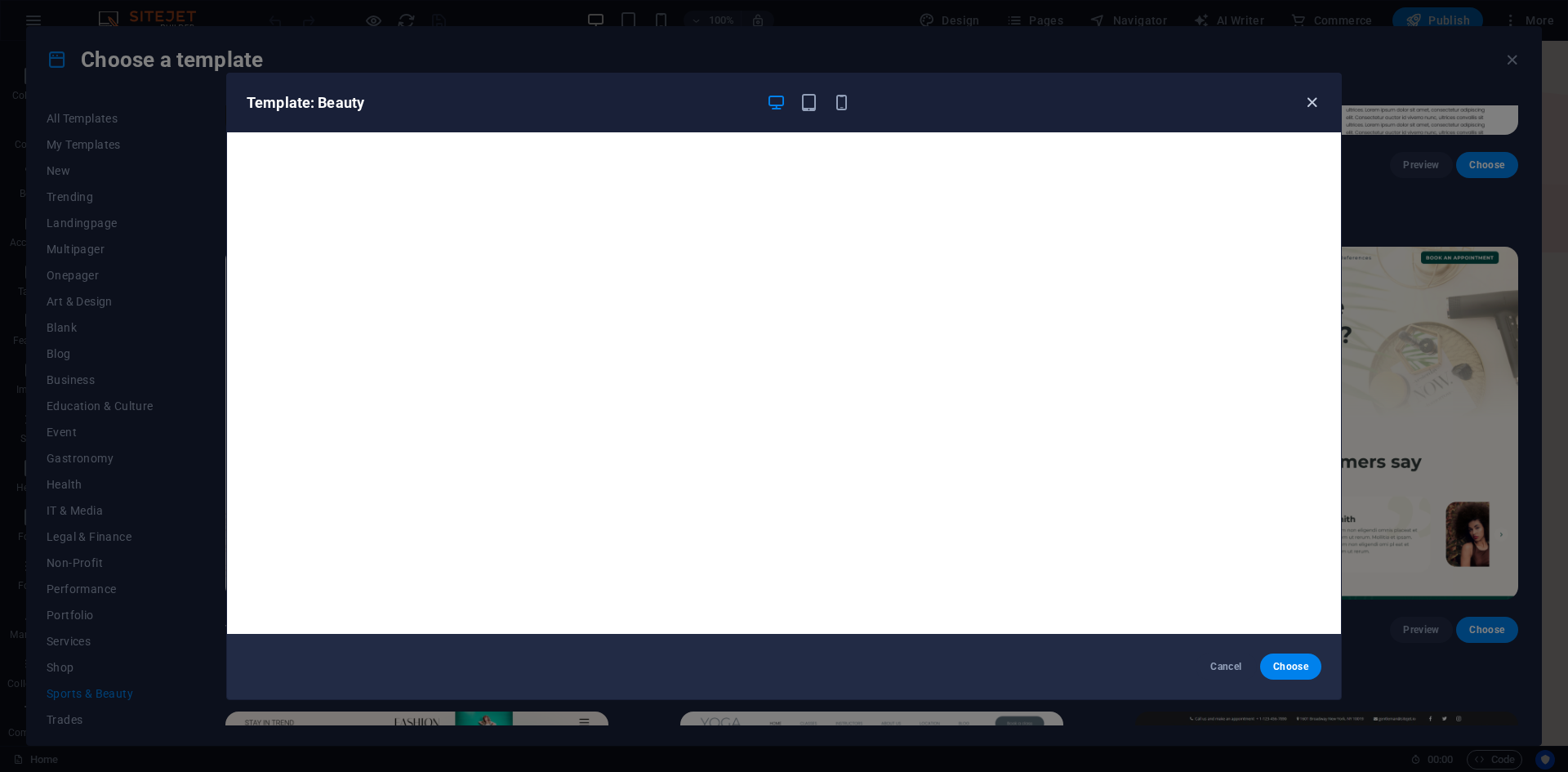
click at [1311, 100] on icon "button" at bounding box center [1312, 102] width 19 height 19
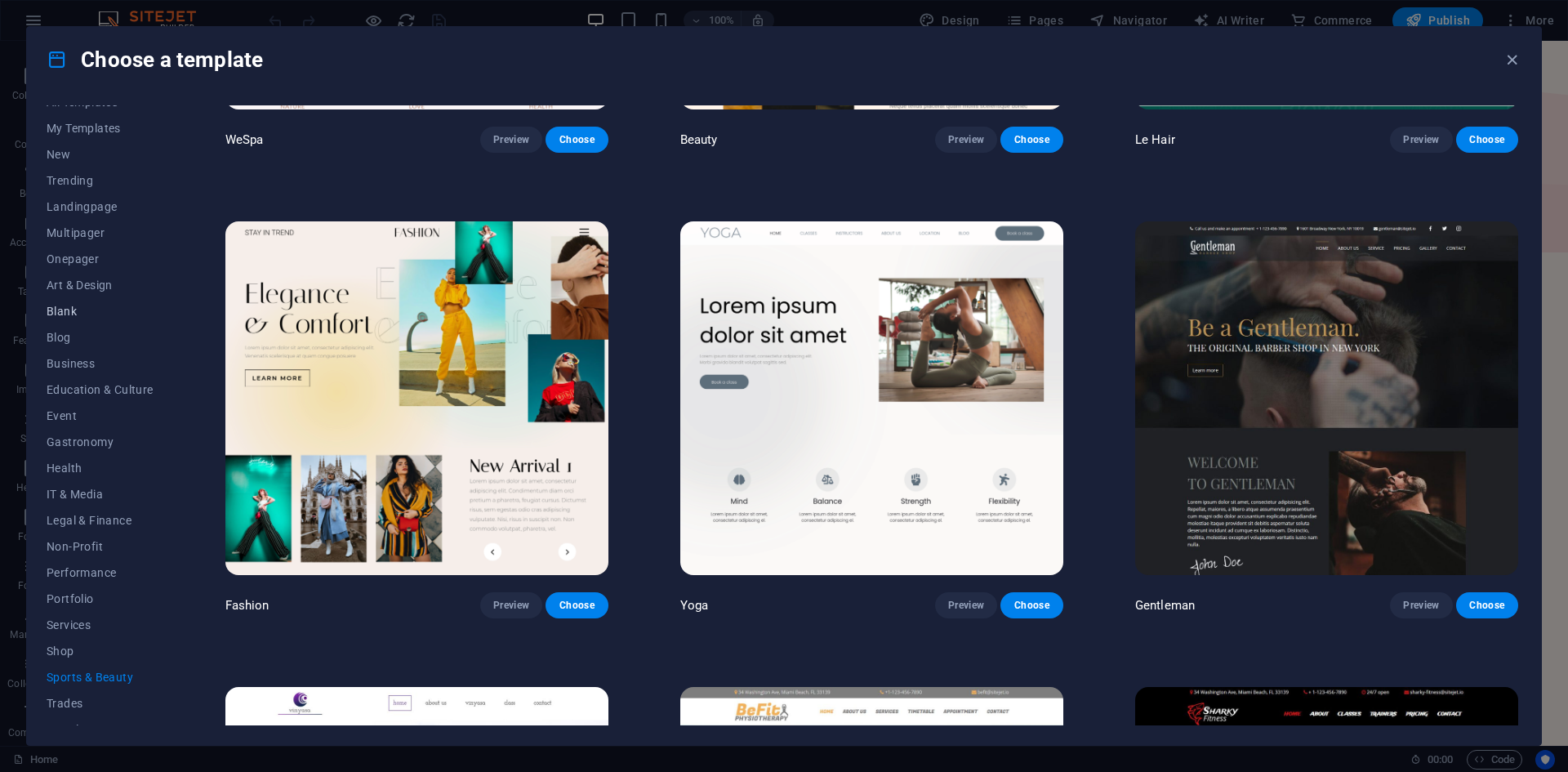
scroll to position [0, 0]
click at [80, 198] on span "Trending" at bounding box center [100, 197] width 107 height 13
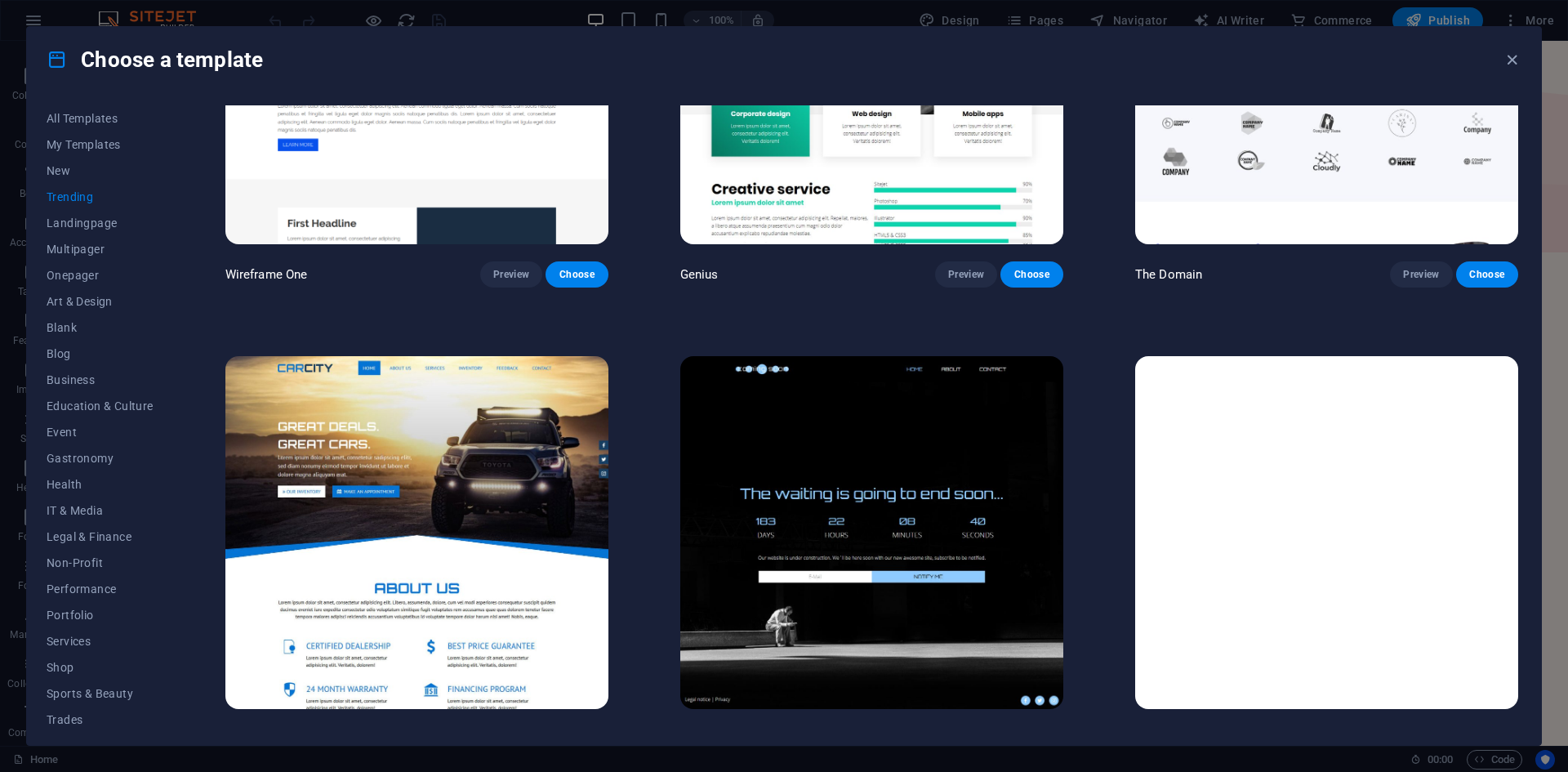
scroll to position [2095, 0]
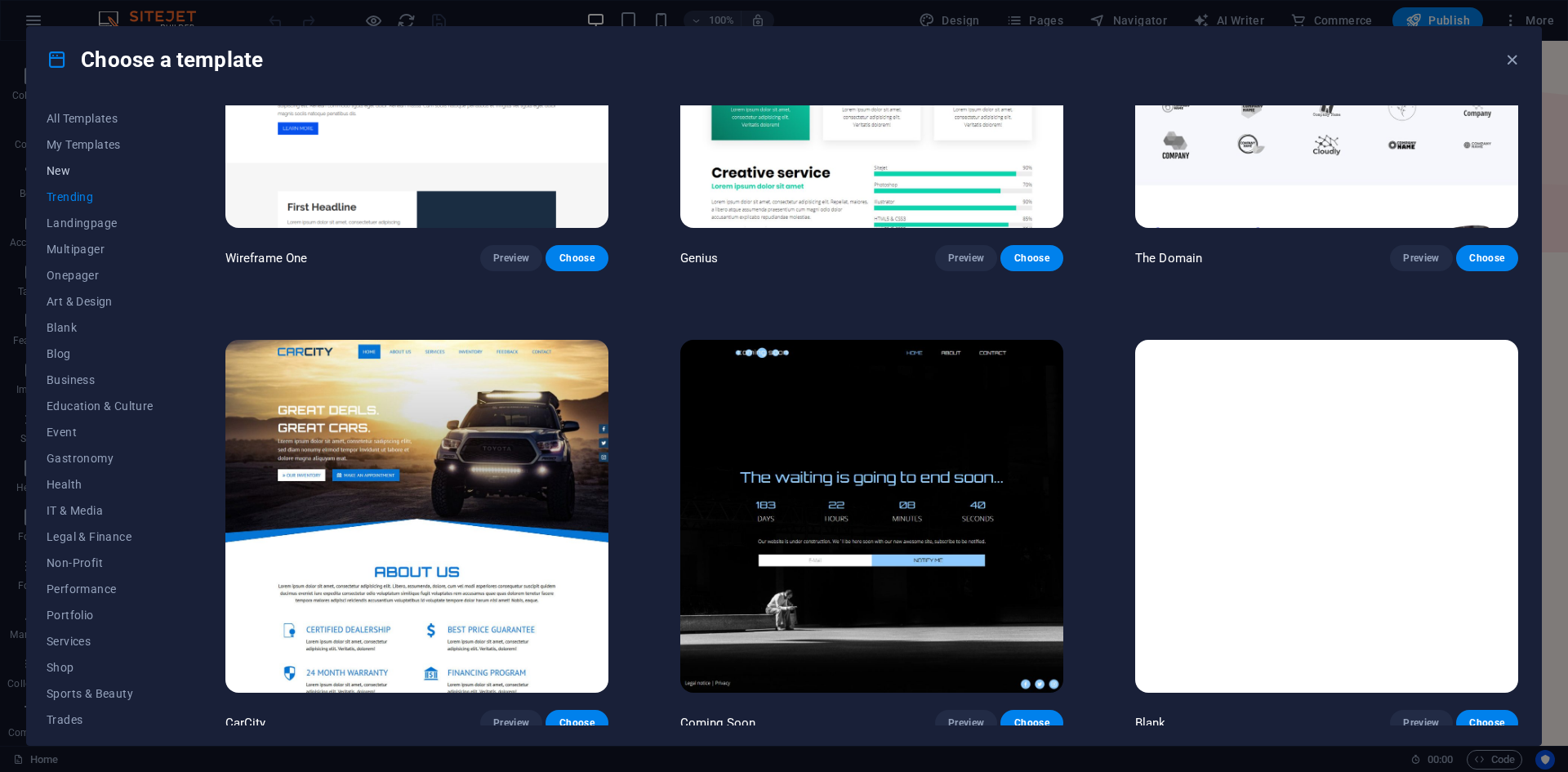
click at [93, 164] on button "New" at bounding box center [100, 170] width 107 height 26
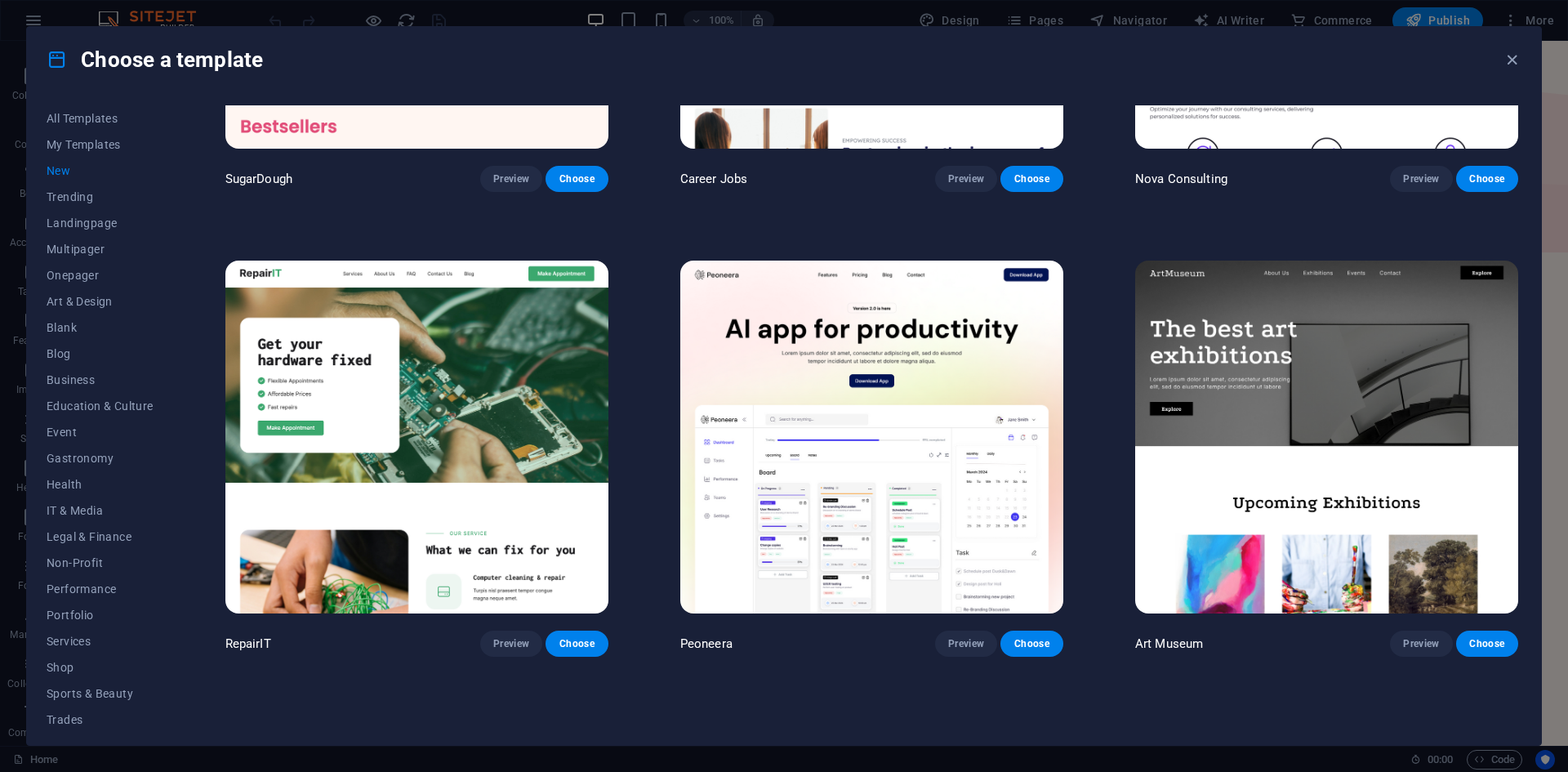
scroll to position [0, 0]
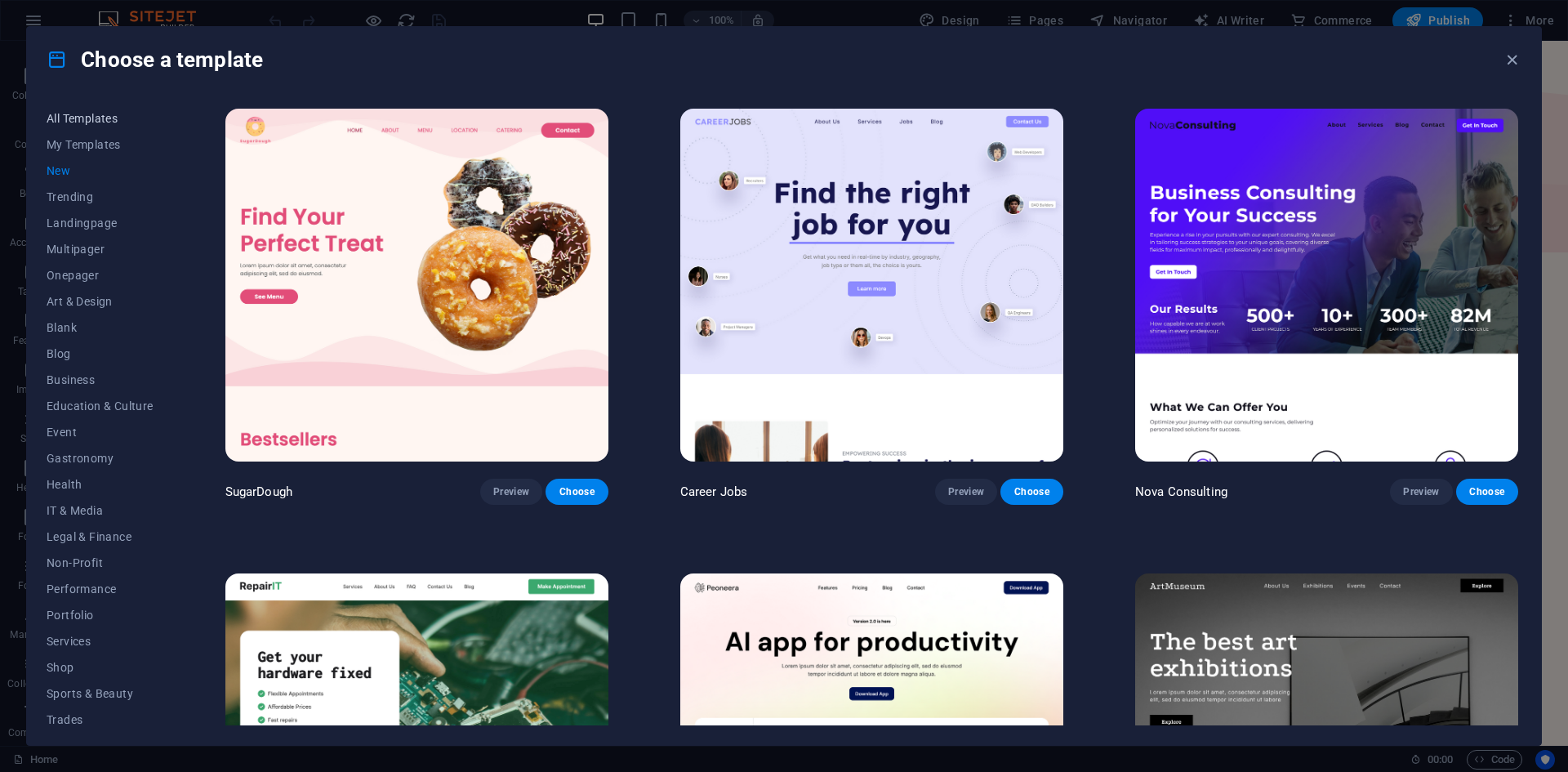
click at [77, 115] on span "All Templates" at bounding box center [100, 118] width 107 height 13
click at [69, 514] on span "IT & Media" at bounding box center [100, 510] width 107 height 13
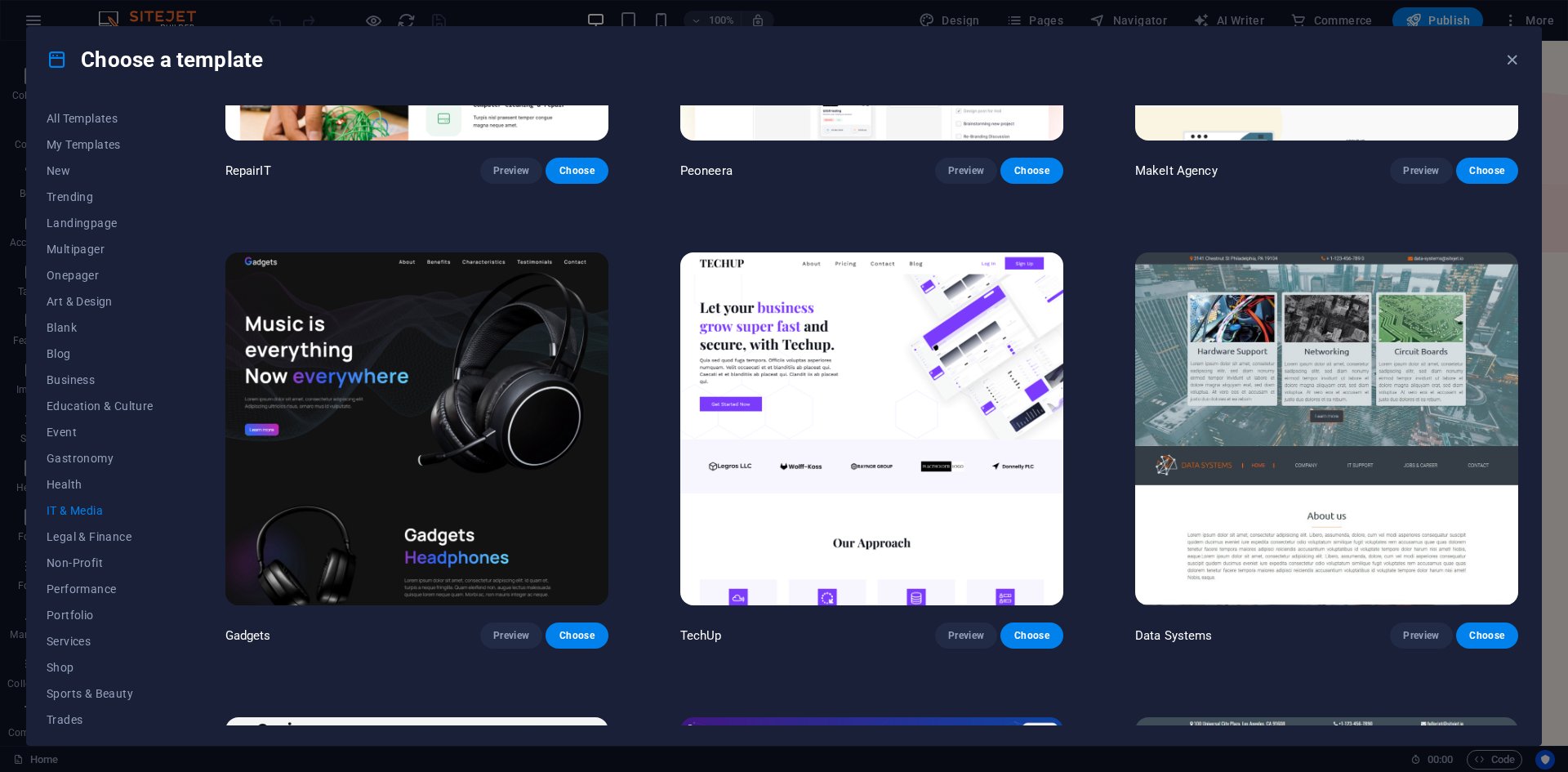
scroll to position [327, 0]
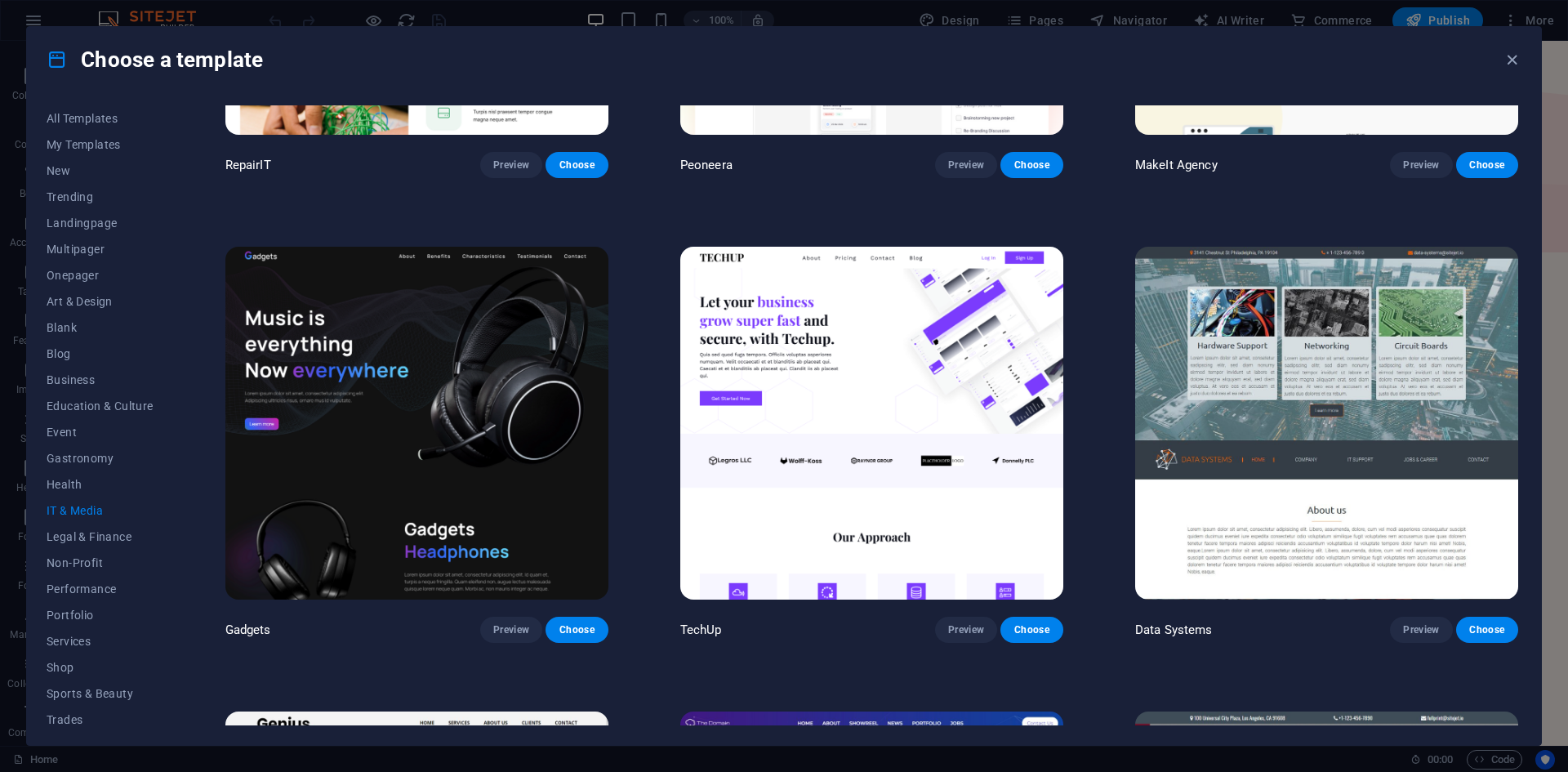
click at [558, 439] on img at bounding box center [416, 423] width 384 height 353
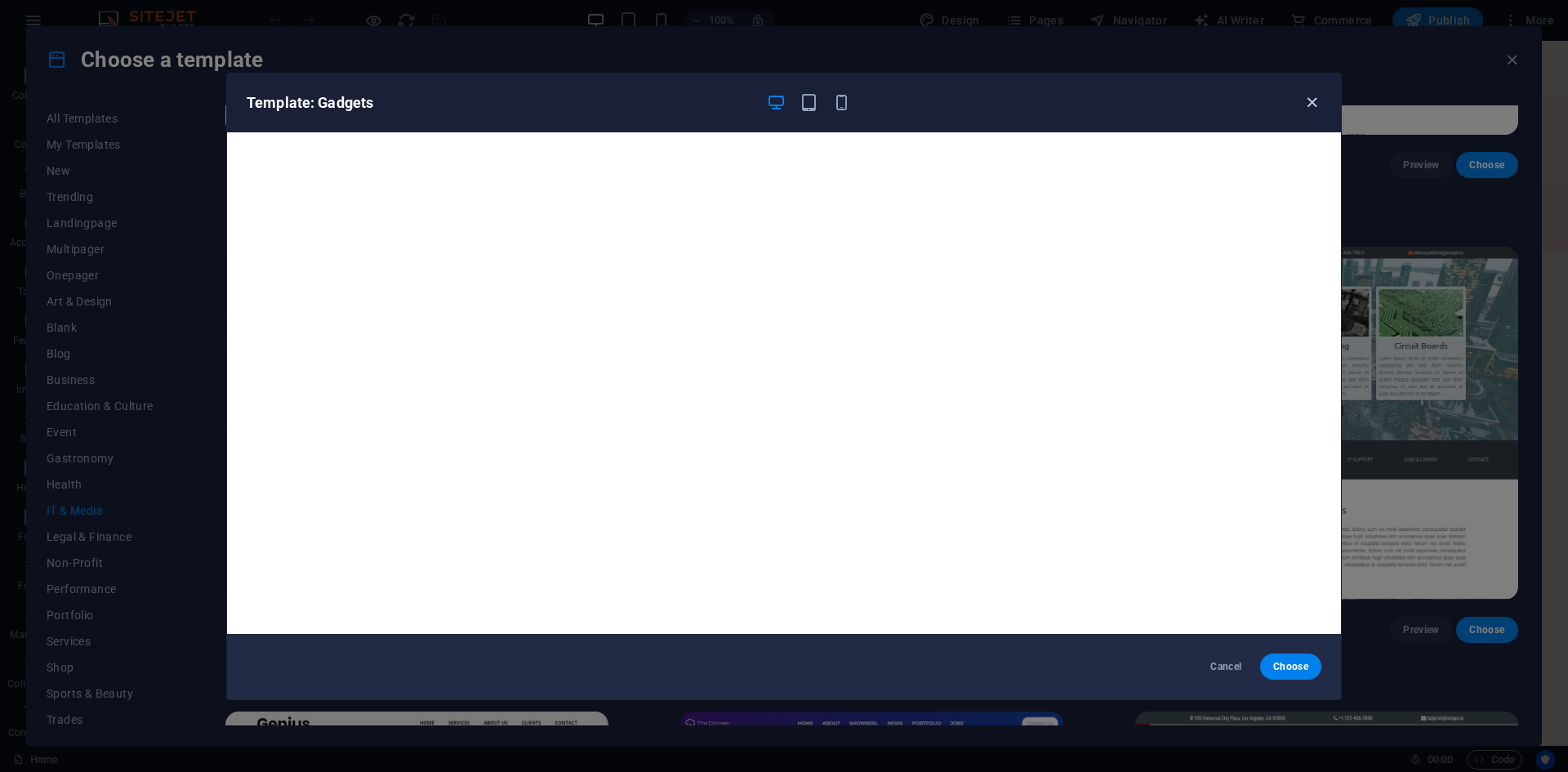
click at [1316, 110] on icon "button" at bounding box center [1312, 102] width 19 height 19
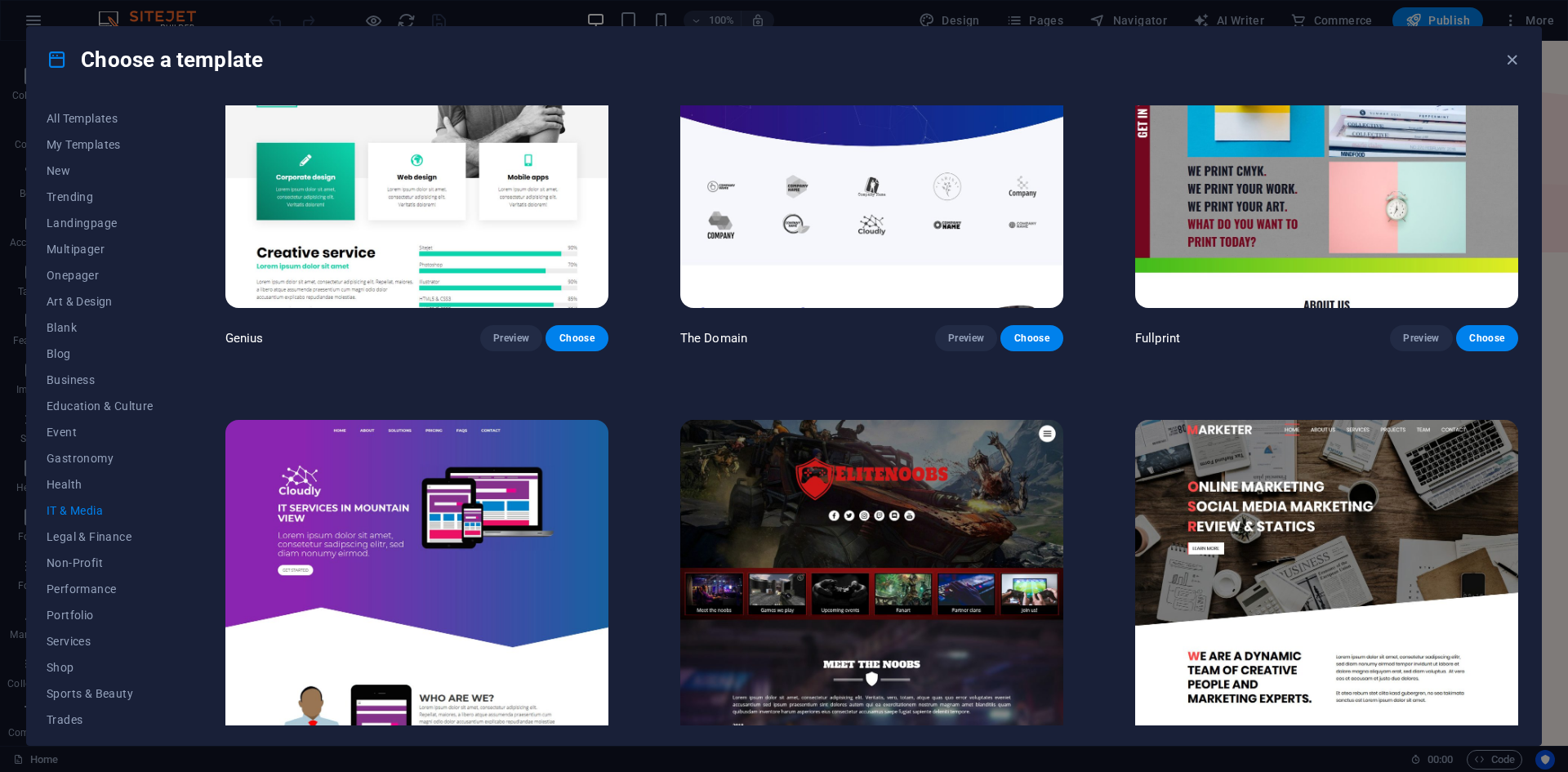
scroll to position [1168, 0]
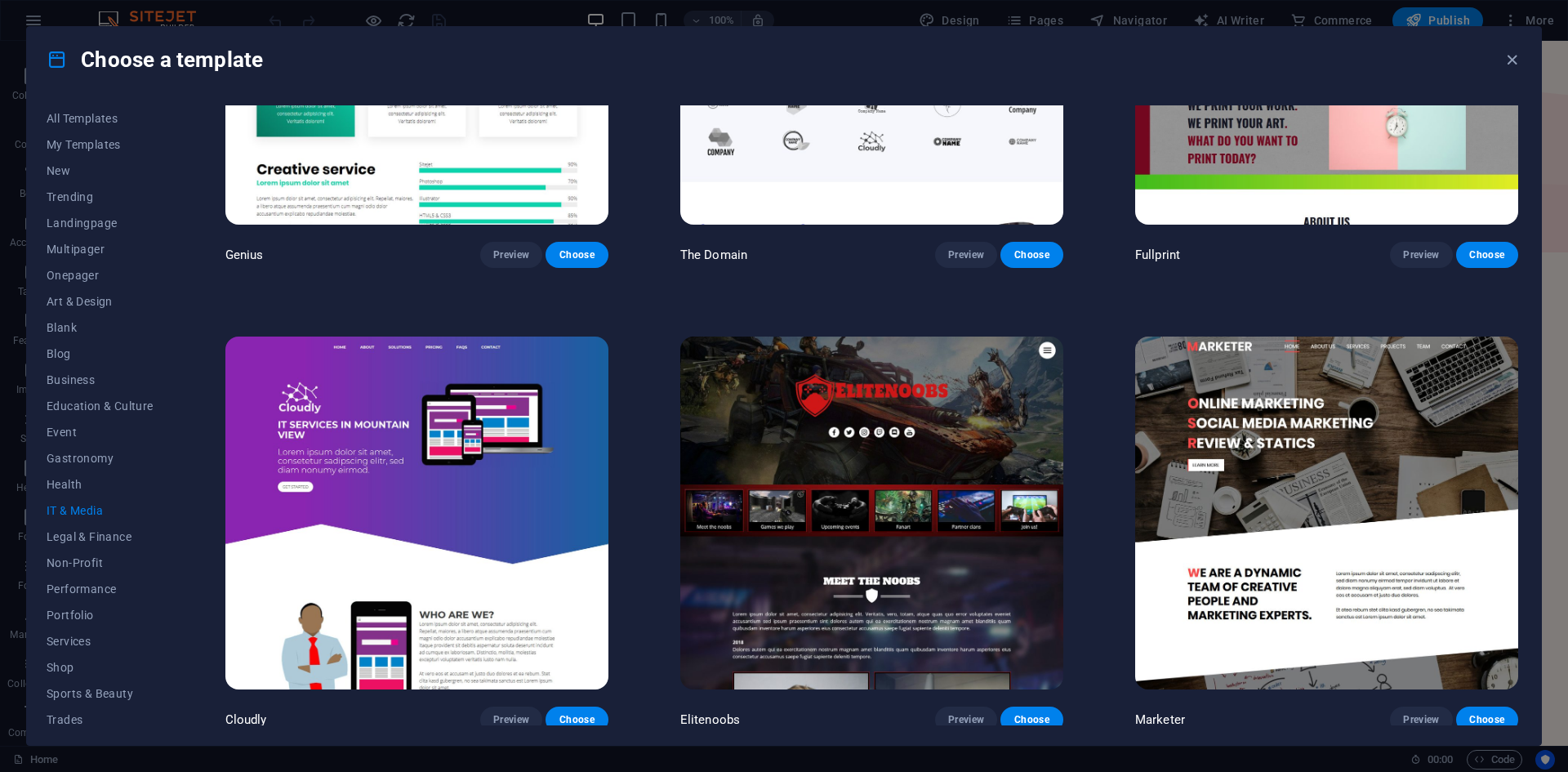
click at [817, 361] on img at bounding box center [872, 513] width 384 height 353
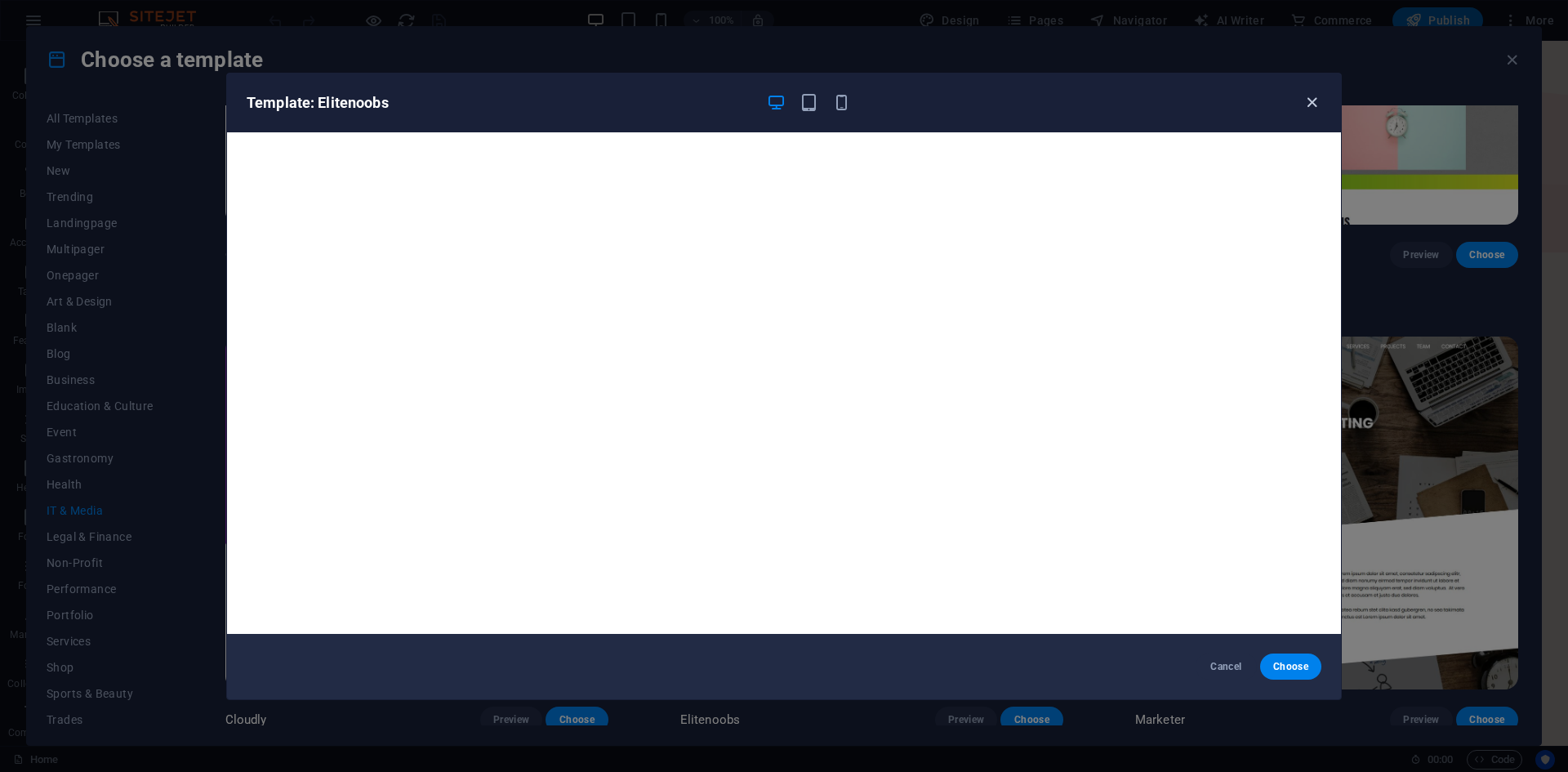
click at [1319, 104] on icon "button" at bounding box center [1312, 102] width 19 height 19
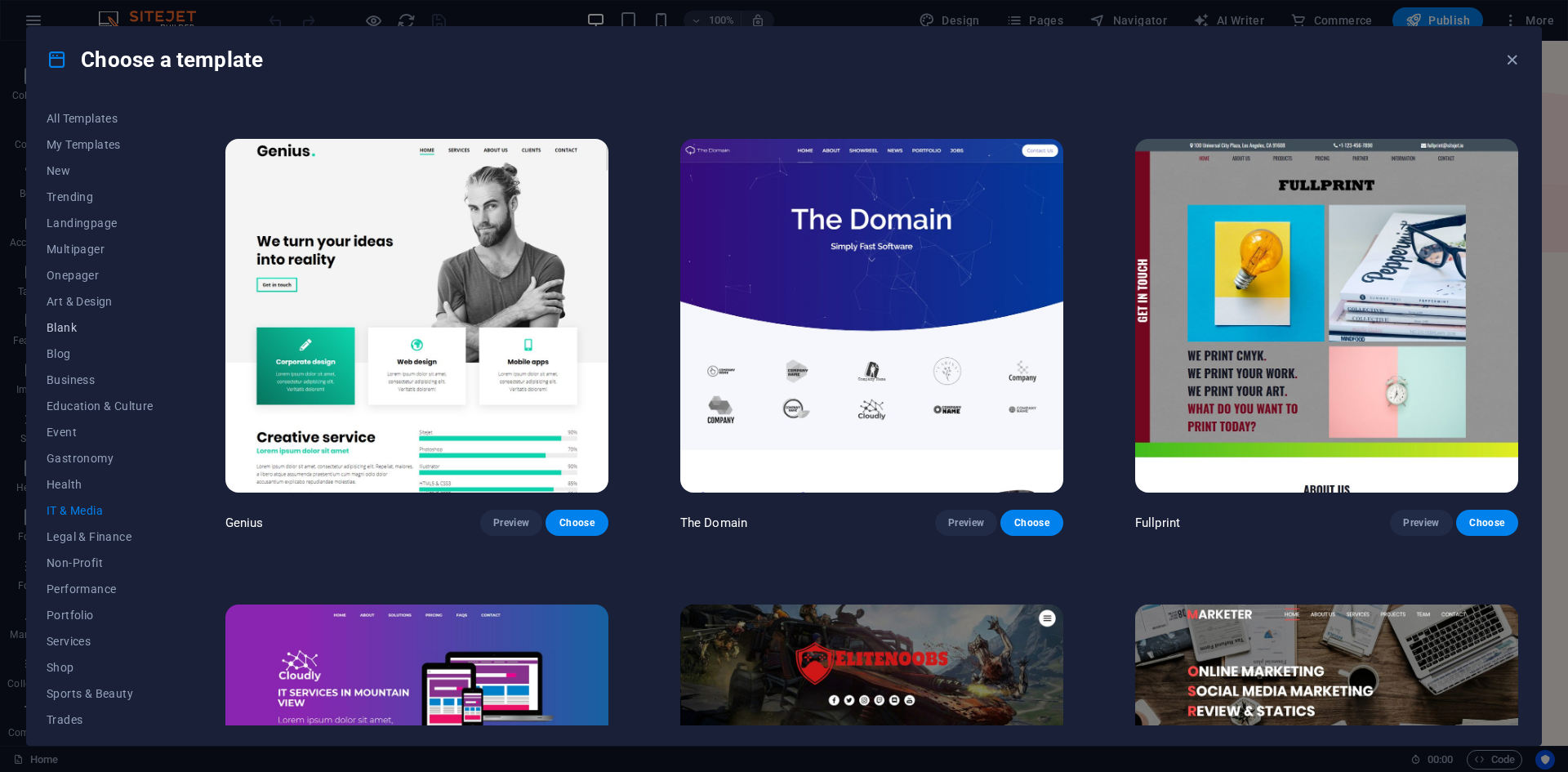
scroll to position [1004, 0]
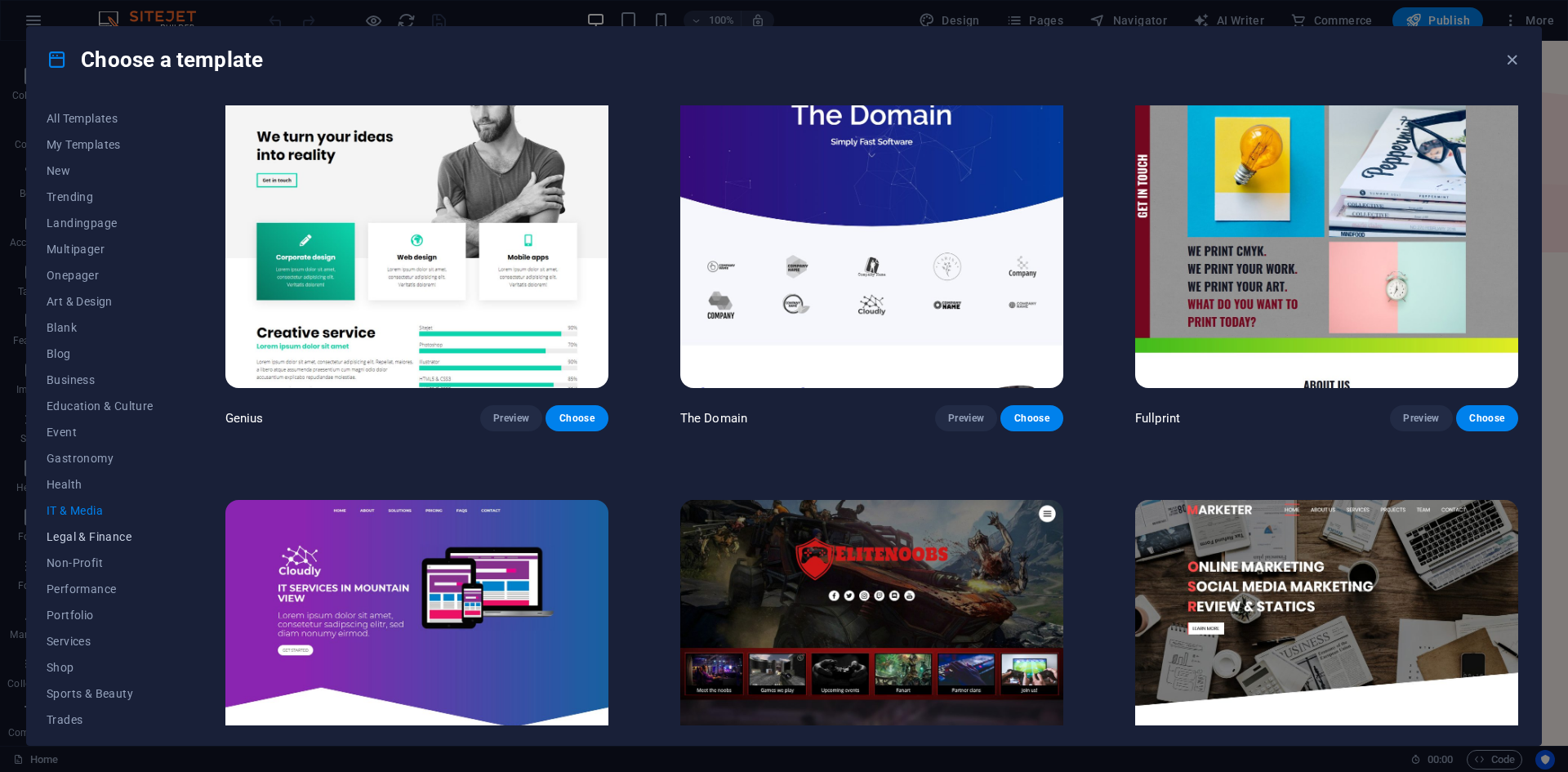
click at [122, 540] on span "Legal & Finance" at bounding box center [100, 537] width 107 height 13
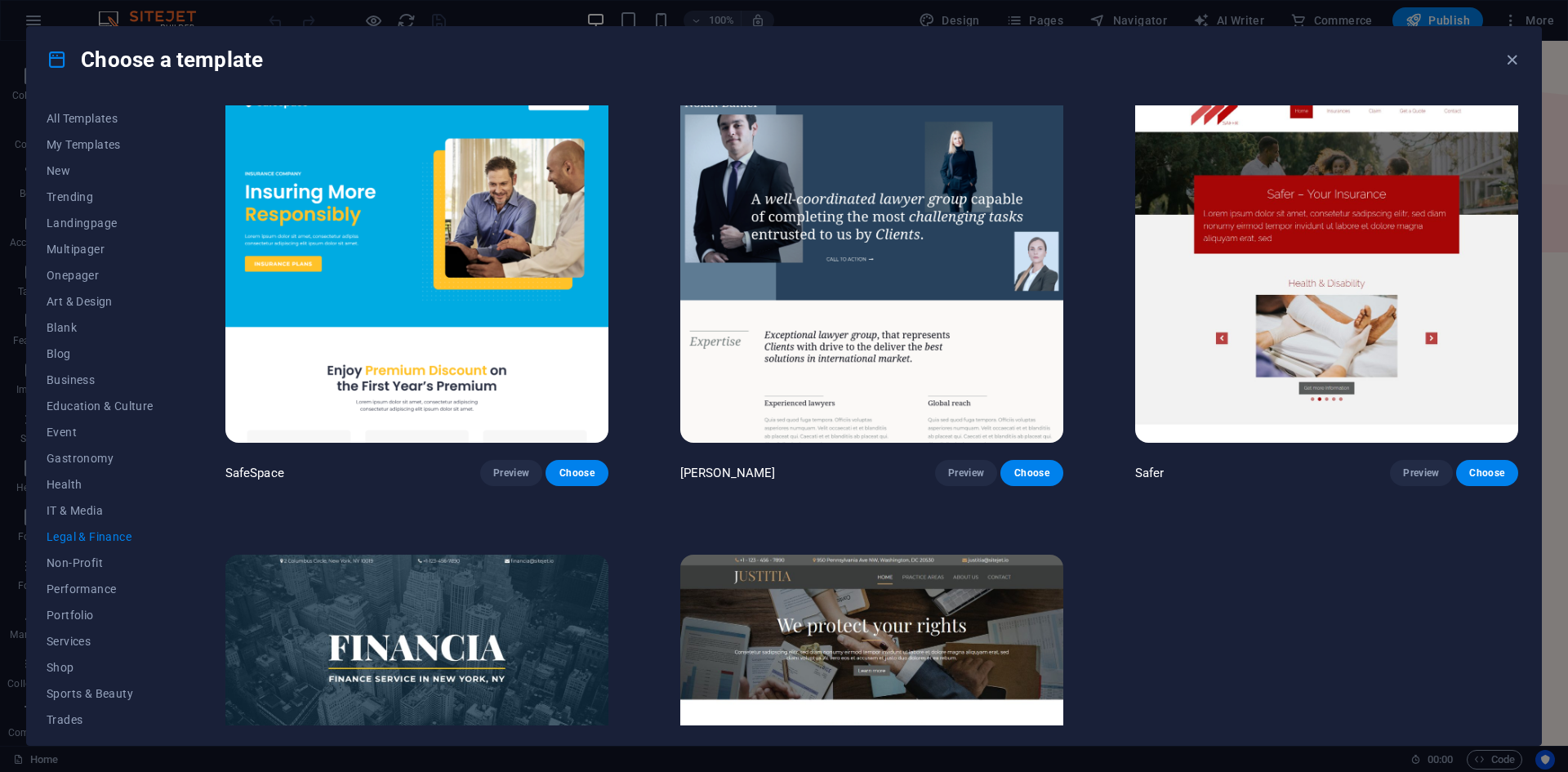
scroll to position [0, 0]
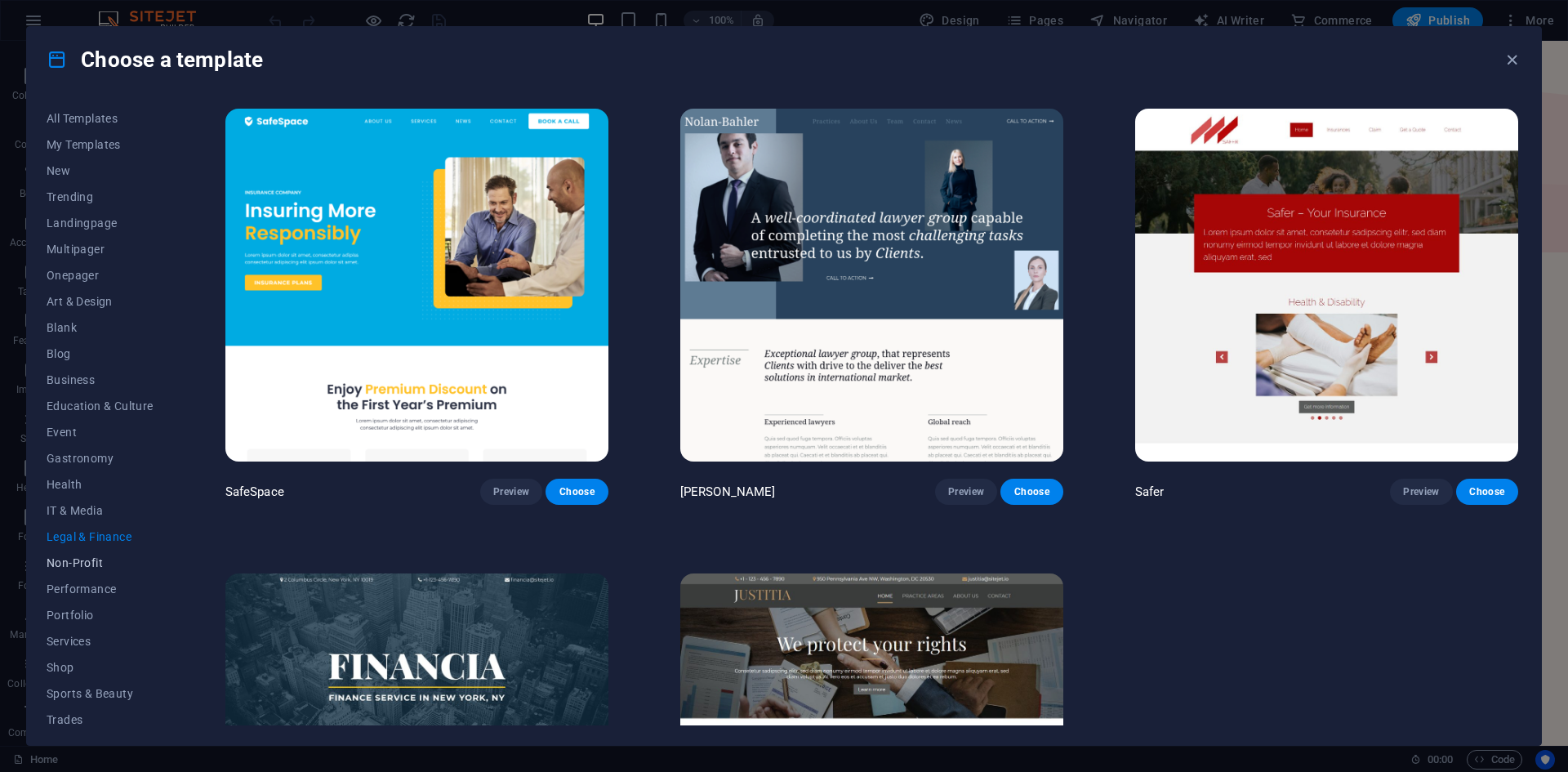
click at [91, 565] on span "Non-Profit" at bounding box center [100, 563] width 107 height 13
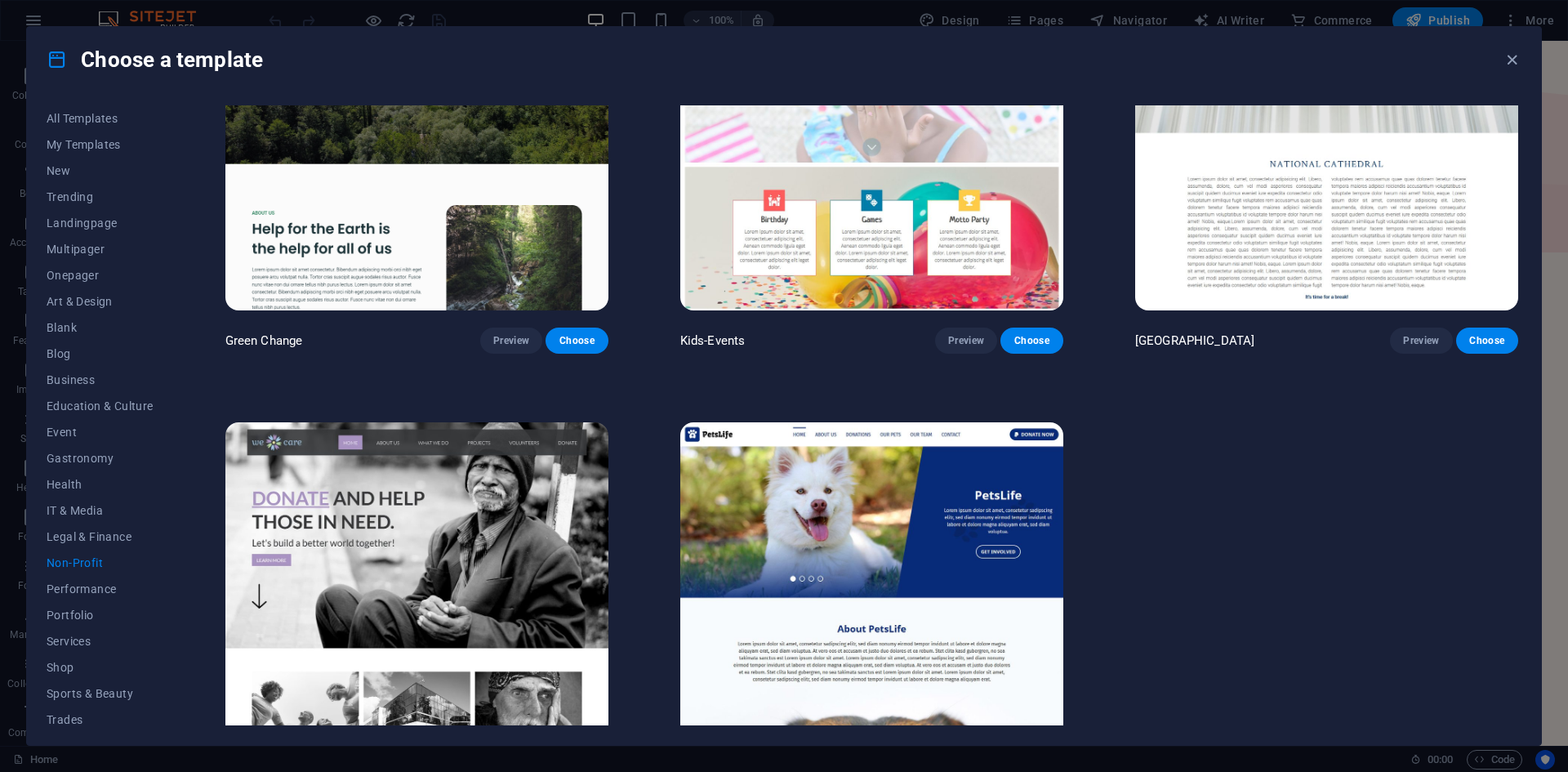
scroll to position [241, 0]
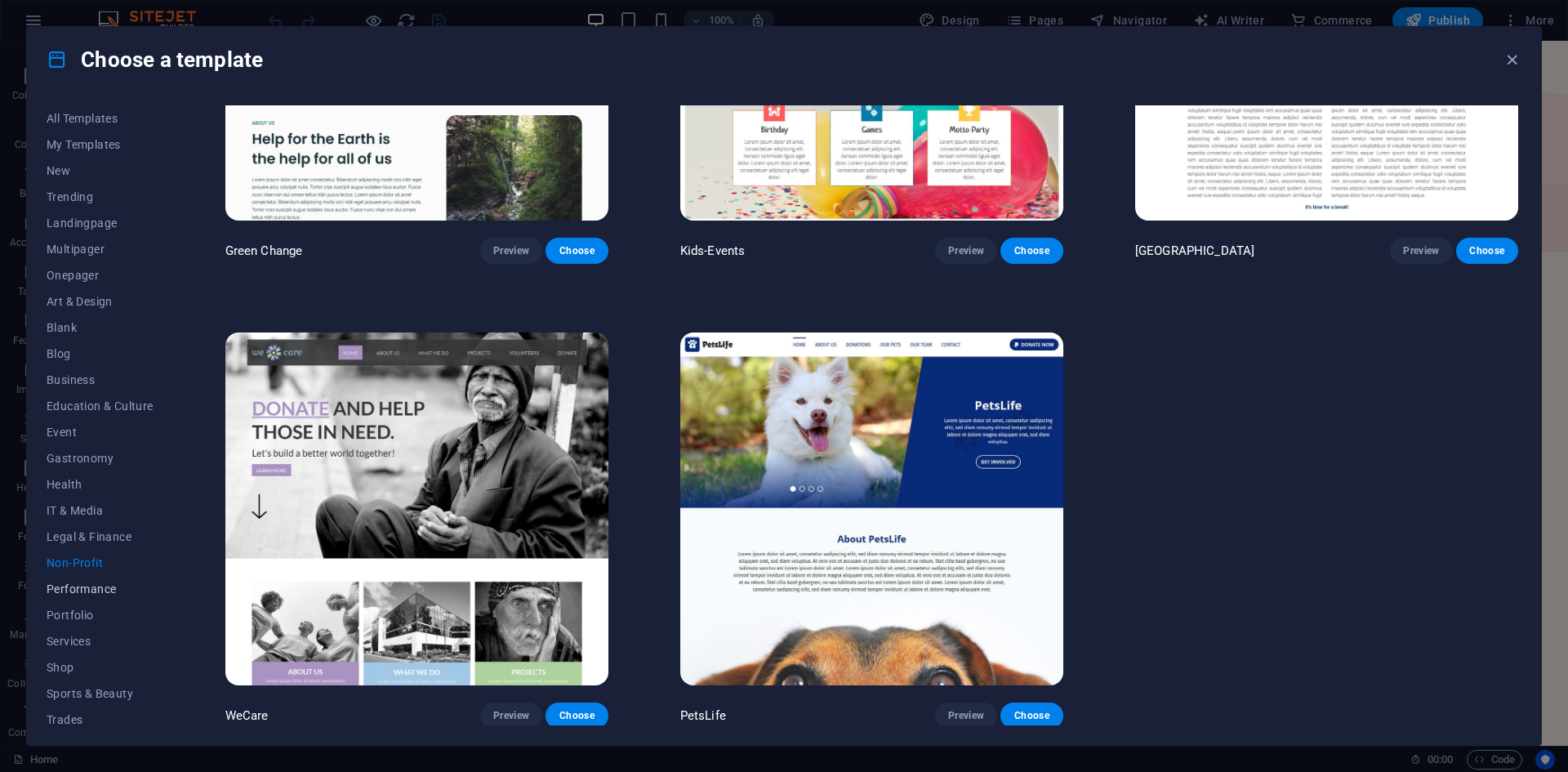
click at [89, 590] on span "Performance" at bounding box center [100, 589] width 107 height 13
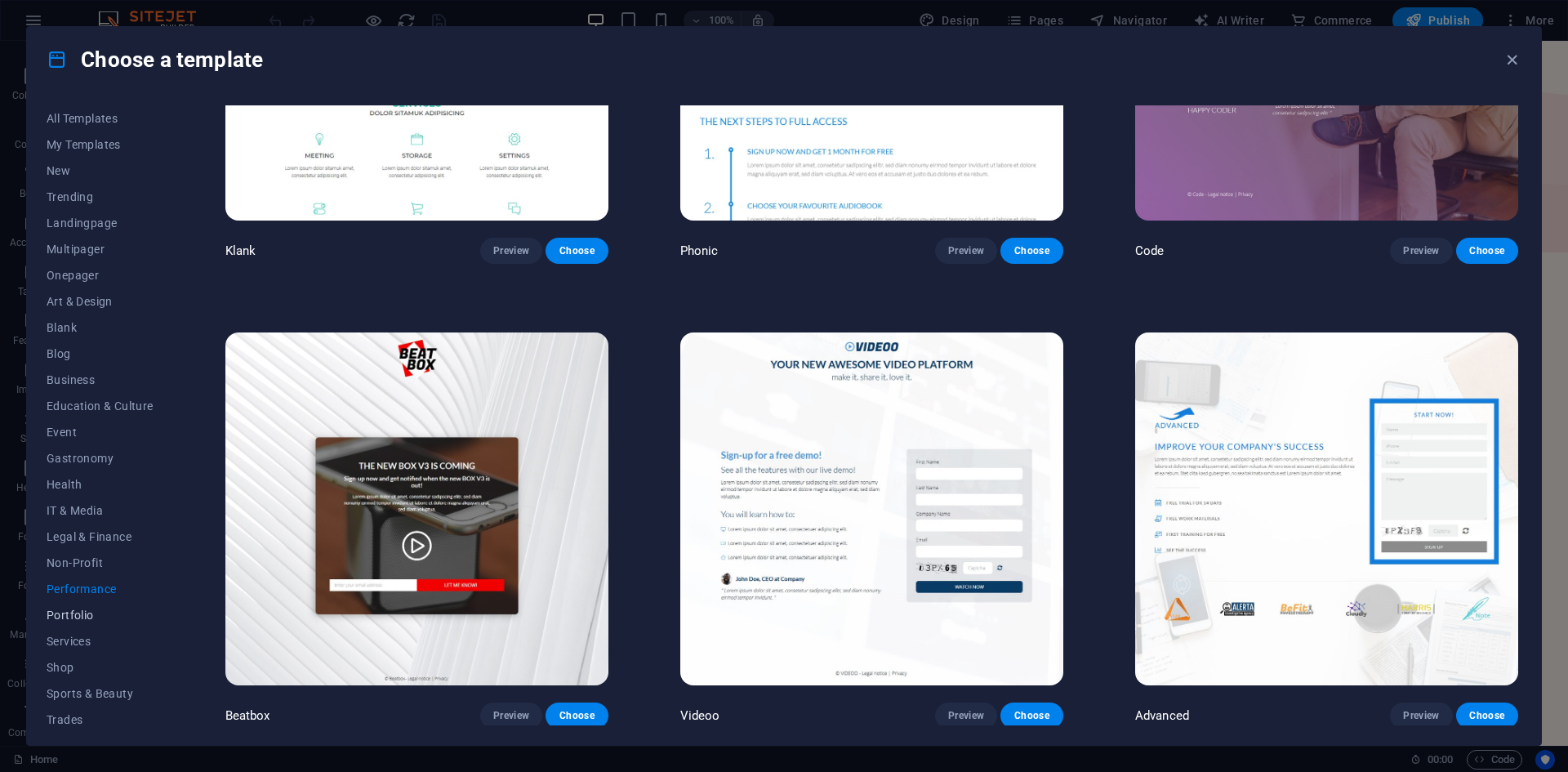
click at [85, 611] on span "Portfolio" at bounding box center [100, 615] width 107 height 13
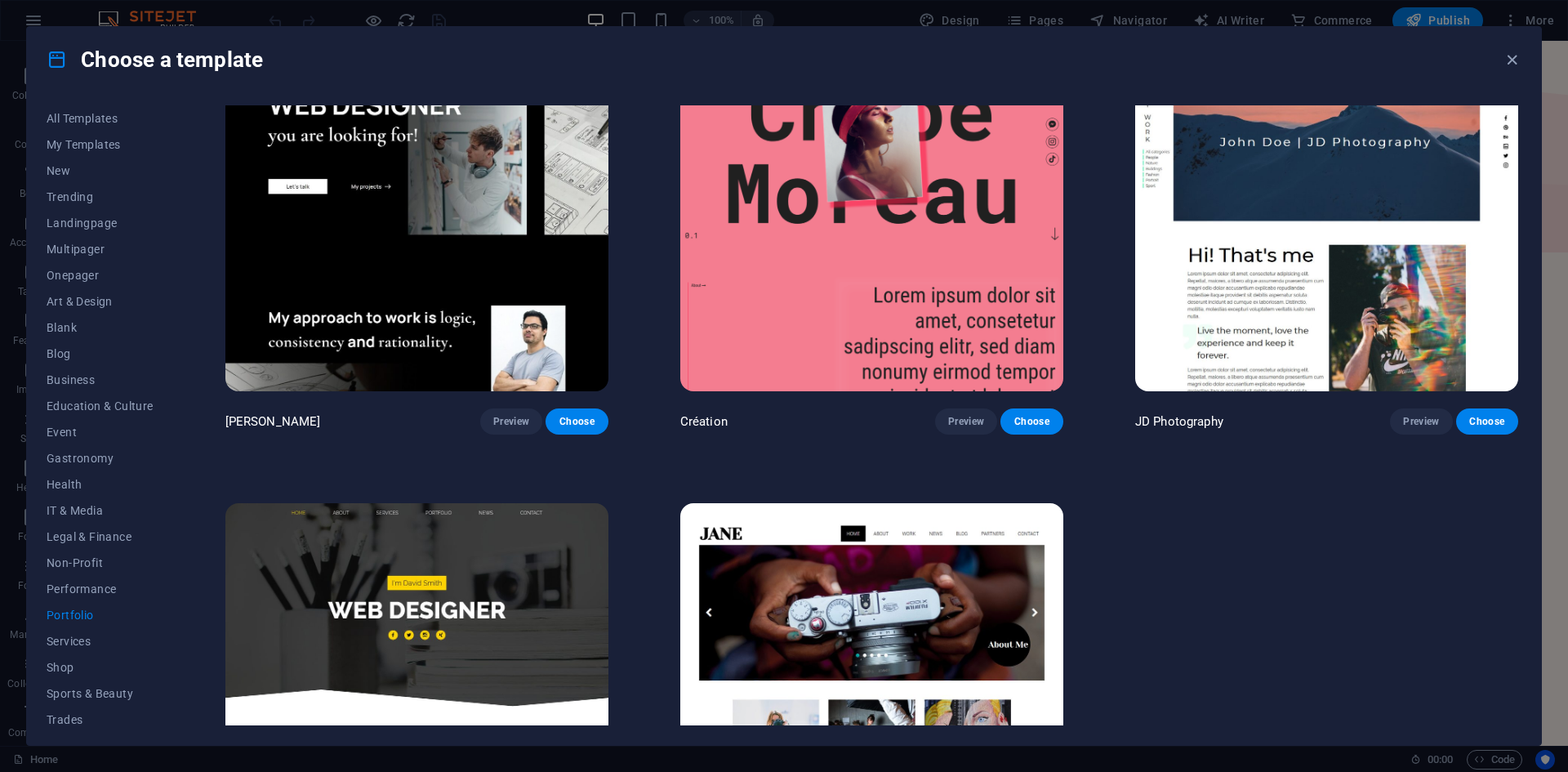
scroll to position [296, 0]
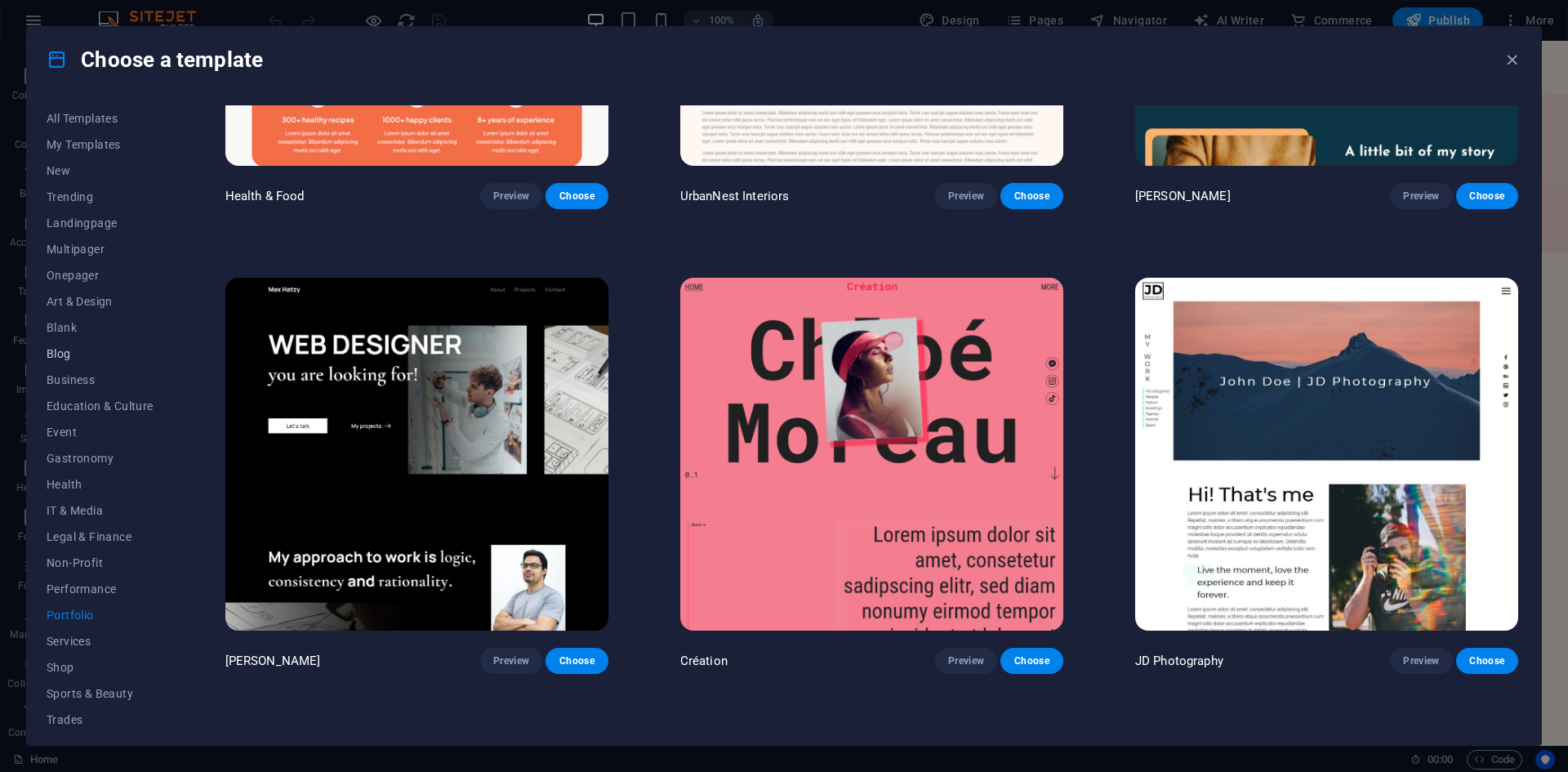
click at [95, 346] on button "Blog" at bounding box center [100, 353] width 107 height 26
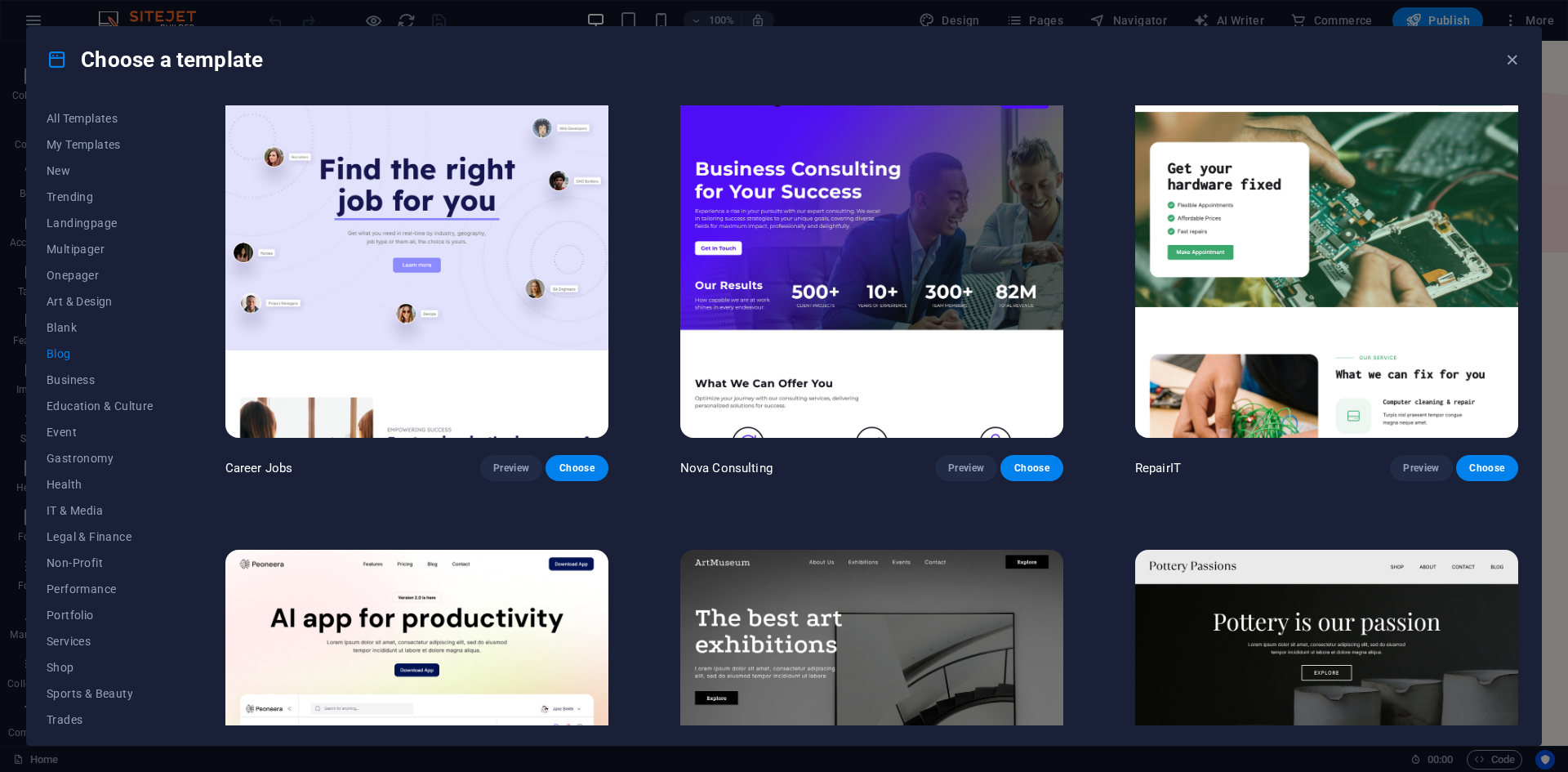
scroll to position [0, 0]
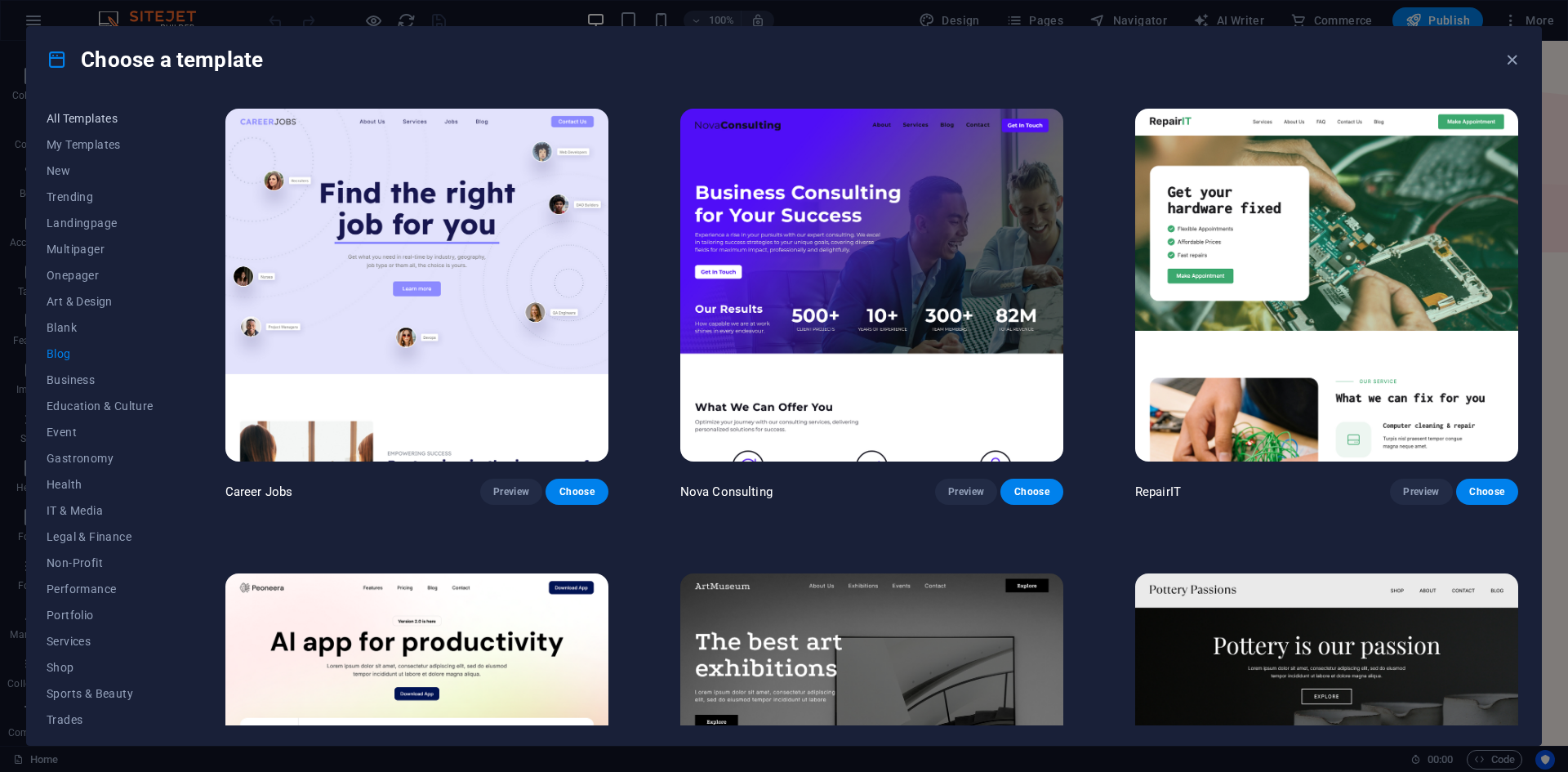
click at [61, 112] on span "All Templates" at bounding box center [100, 118] width 107 height 13
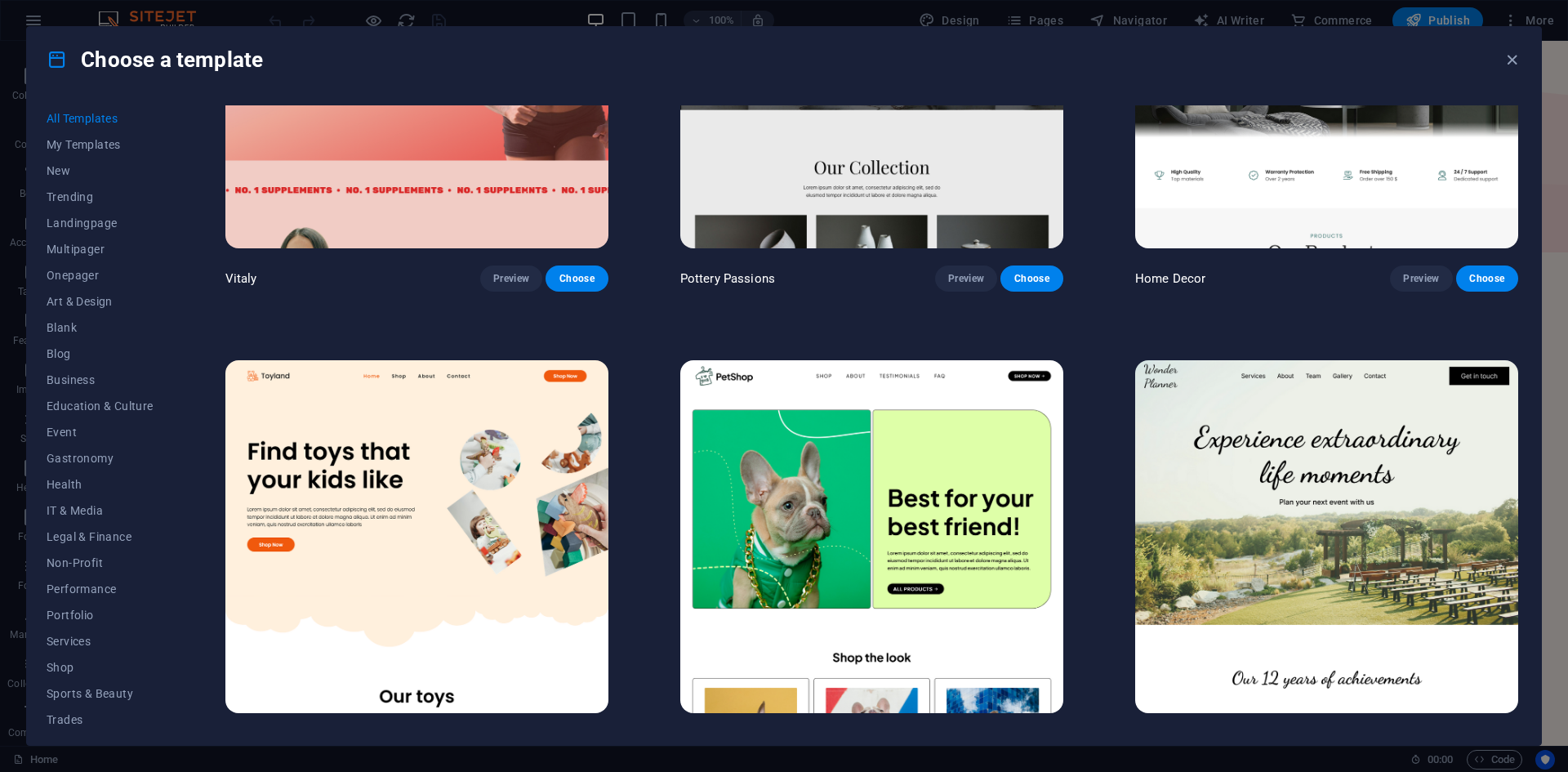
scroll to position [1553, 0]
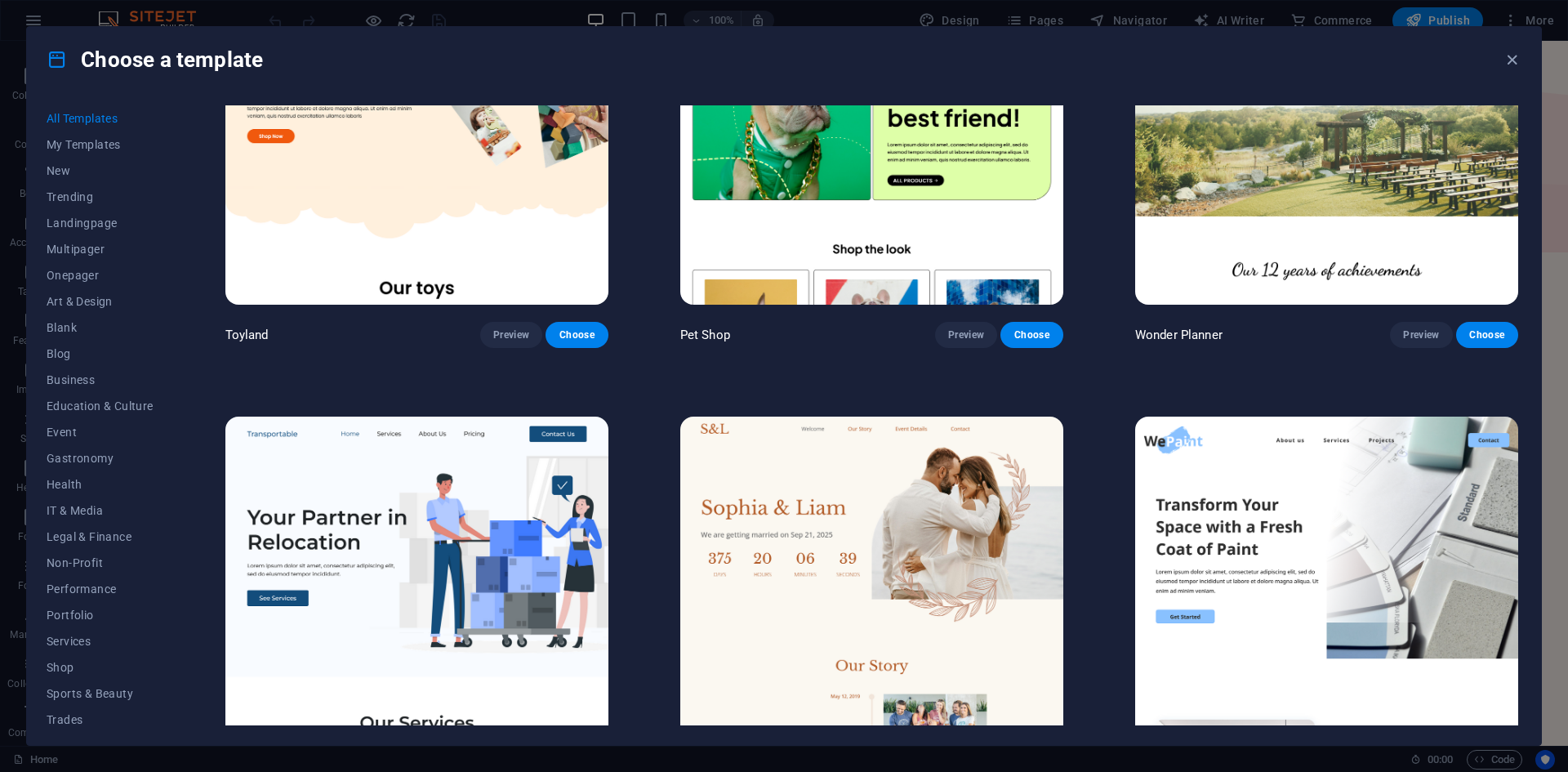
click at [867, 464] on img at bounding box center [872, 593] width 384 height 353
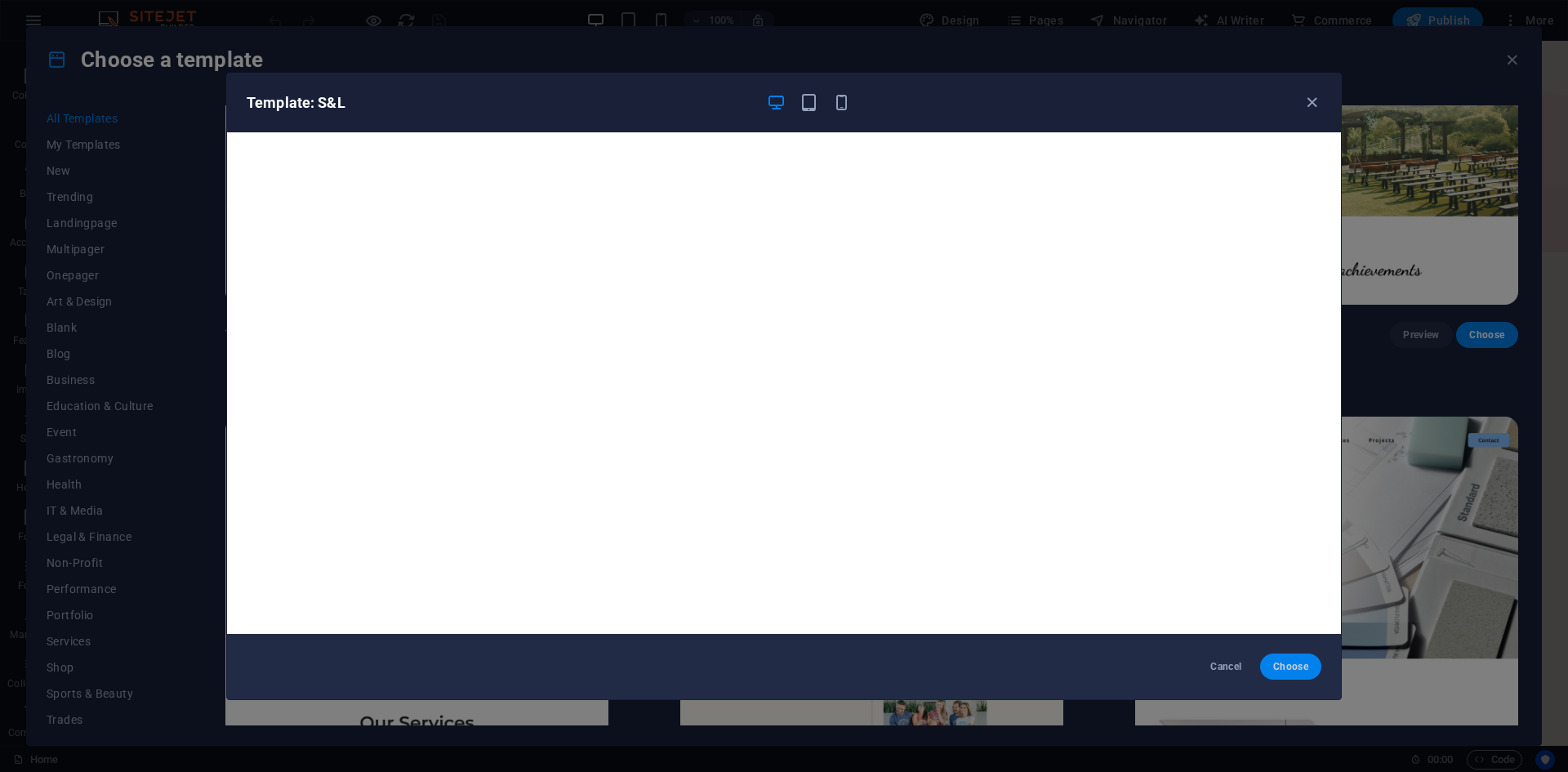
click at [1285, 673] on button "Choose" at bounding box center [1290, 666] width 61 height 26
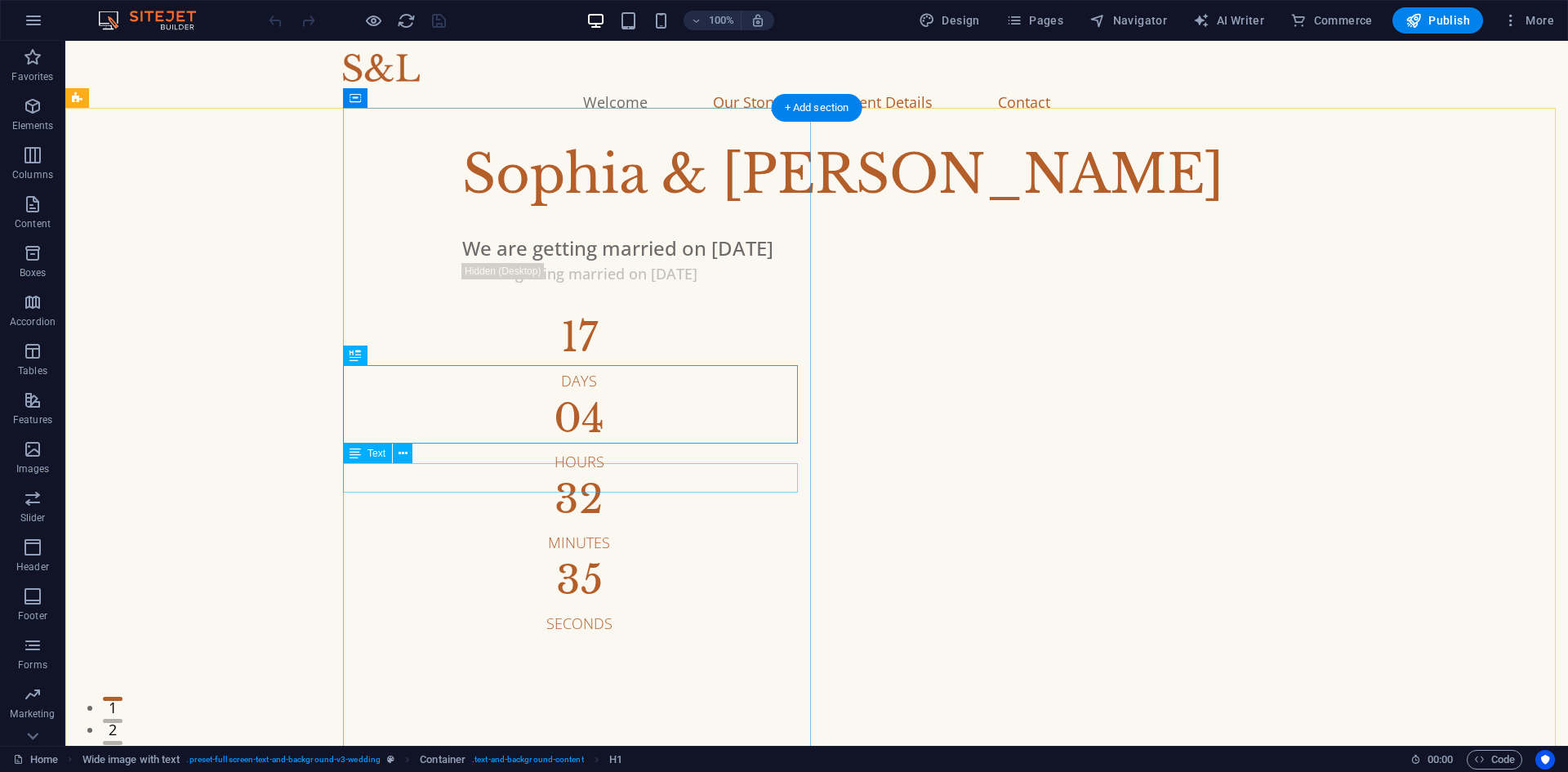
click at [664, 264] on div "We are getting married on [DATE]" at bounding box center [950, 248] width 974 height 29
click at [671, 264] on div "We are getting married on [DATE]" at bounding box center [950, 248] width 974 height 29
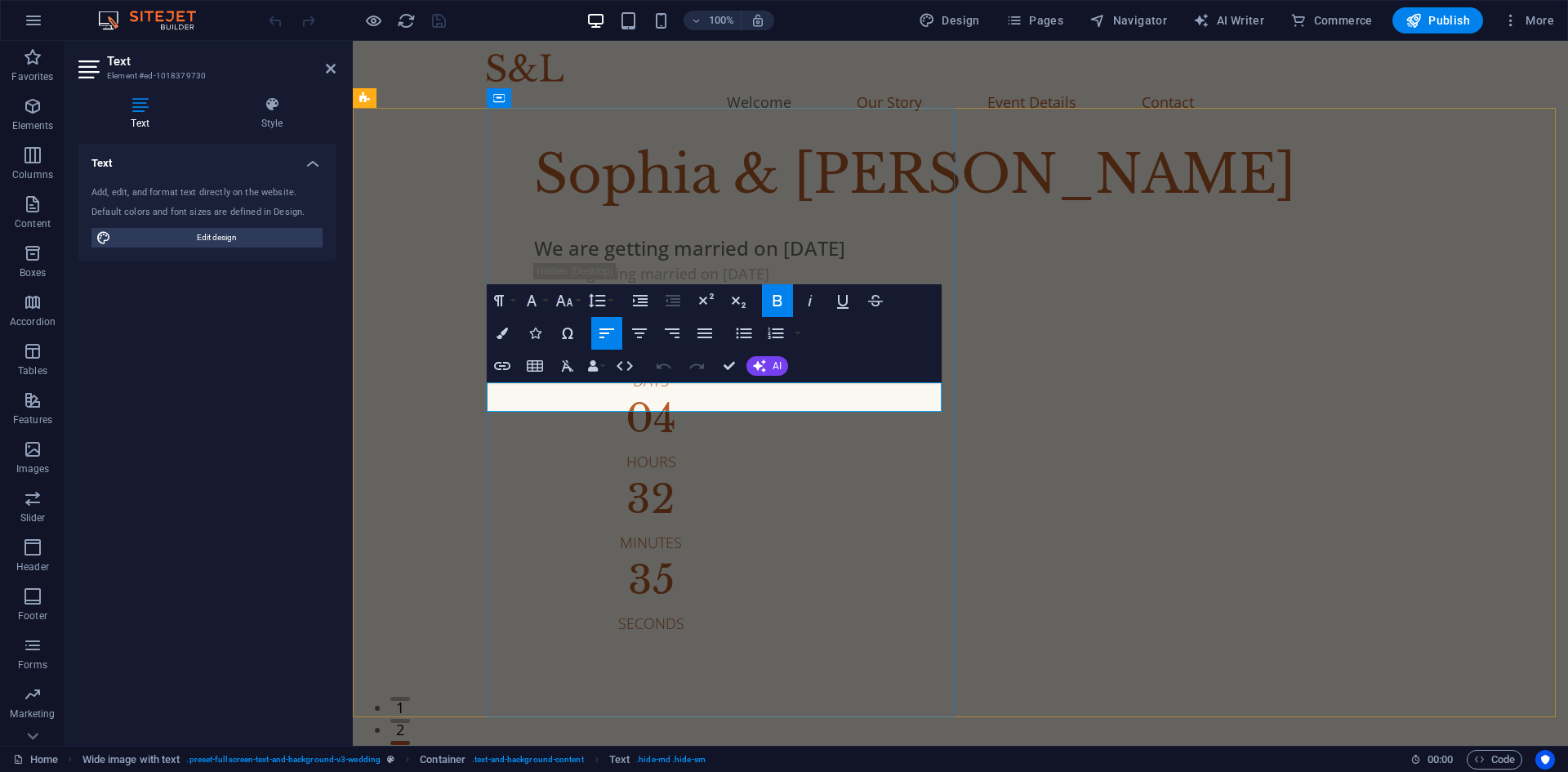
click at [788, 262] on strong "We are getting married on [DATE]" at bounding box center [690, 248] width 311 height 27
click at [795, 262] on strong "We are getting married on [DATE]" at bounding box center [690, 248] width 311 height 27
drag, startPoint x: 796, startPoint y: 394, endPoint x: 736, endPoint y: 394, distance: 60.0
click at [736, 262] on strong "We are getting married on [DATE]" at bounding box center [690, 248] width 311 height 27
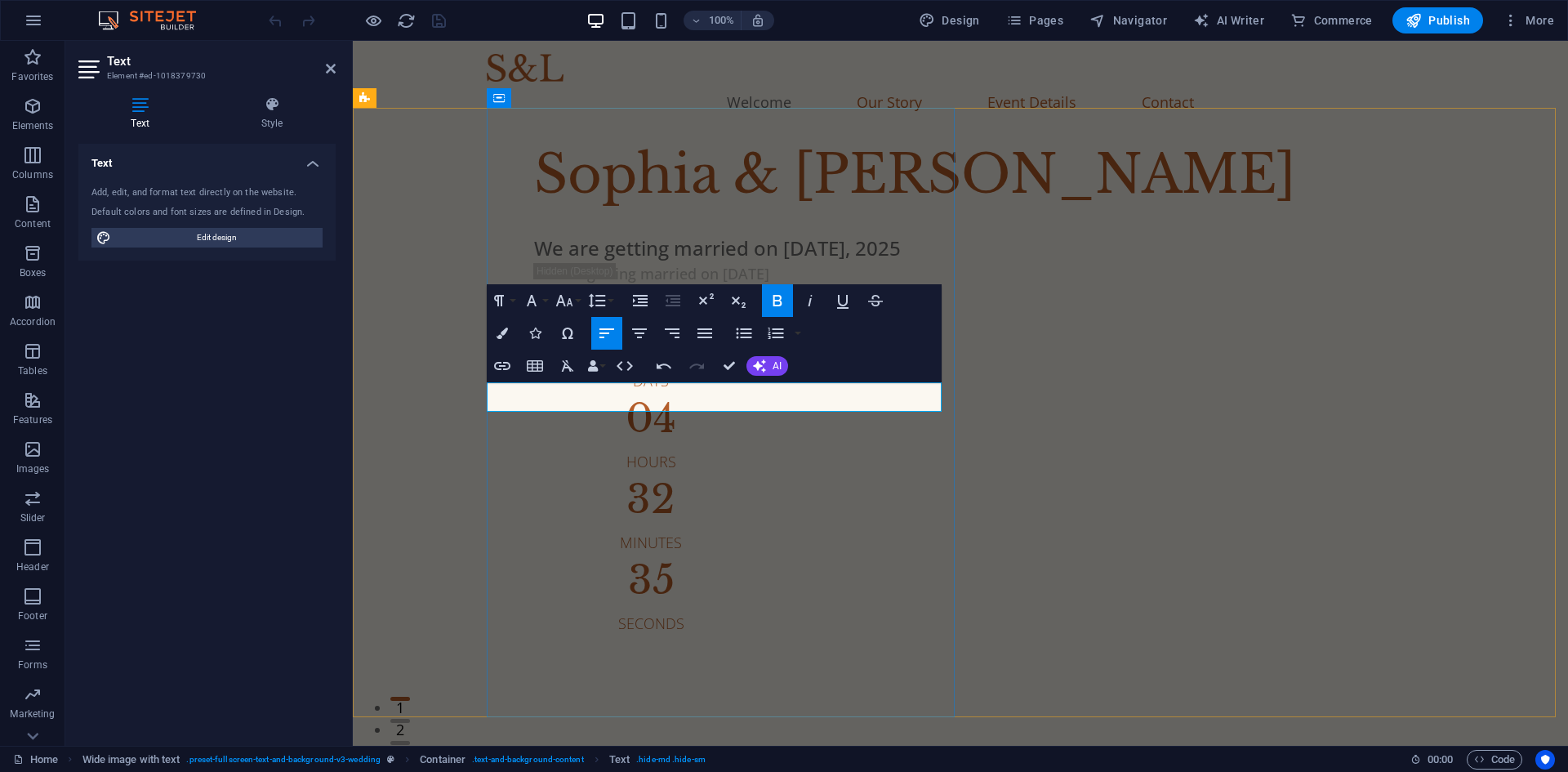
click at [901, 262] on strong "We are getting married on [DATE]" at bounding box center [717, 248] width 367 height 27
click at [546, 614] on div "[PERSON_NAME] & [PERSON_NAME] We are getting married on [DATE] We are getting m…" at bounding box center [1027, 385] width 1081 height 500
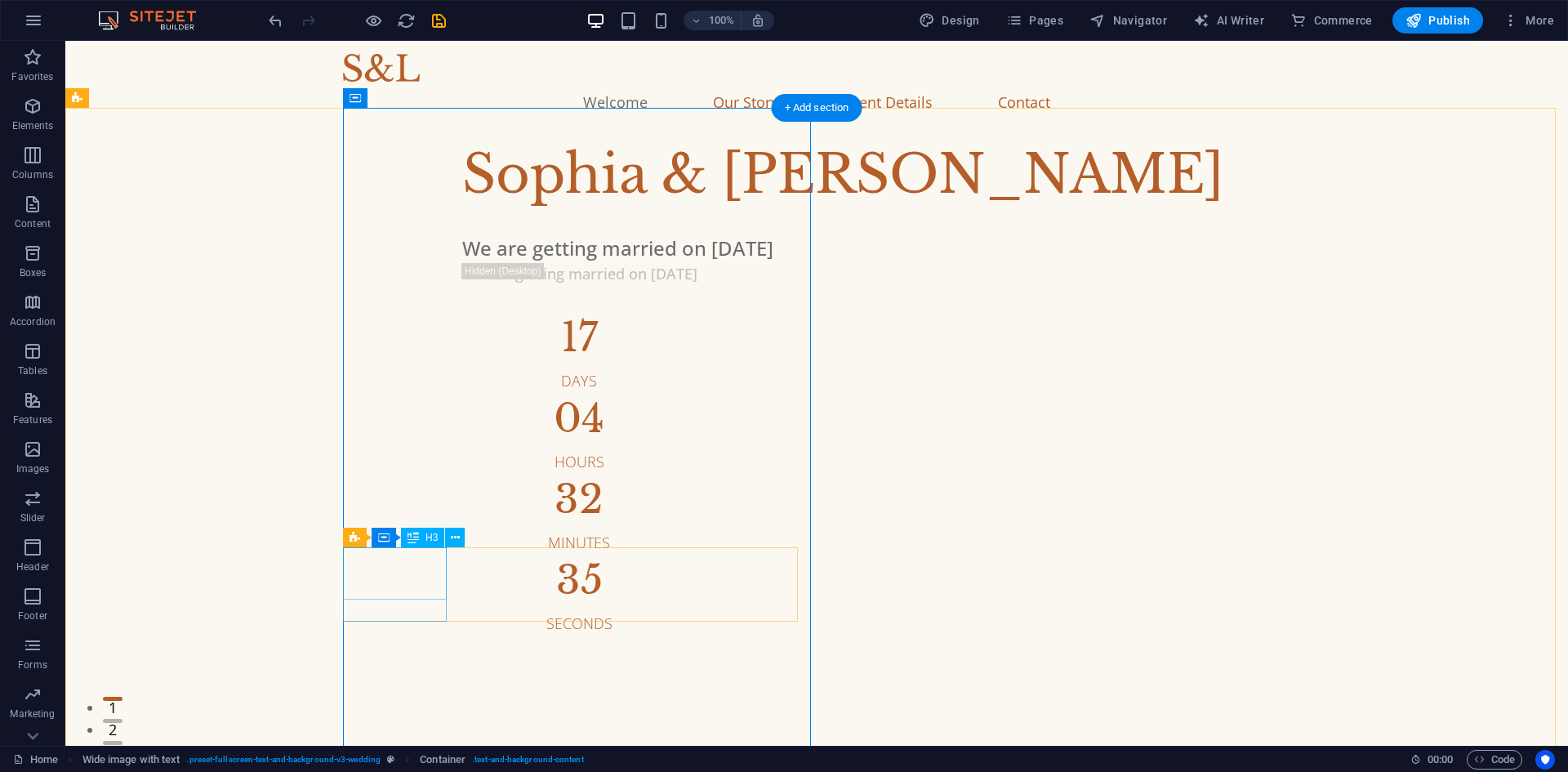
click at [463, 357] on div "17" at bounding box center [579, 337] width 234 height 39
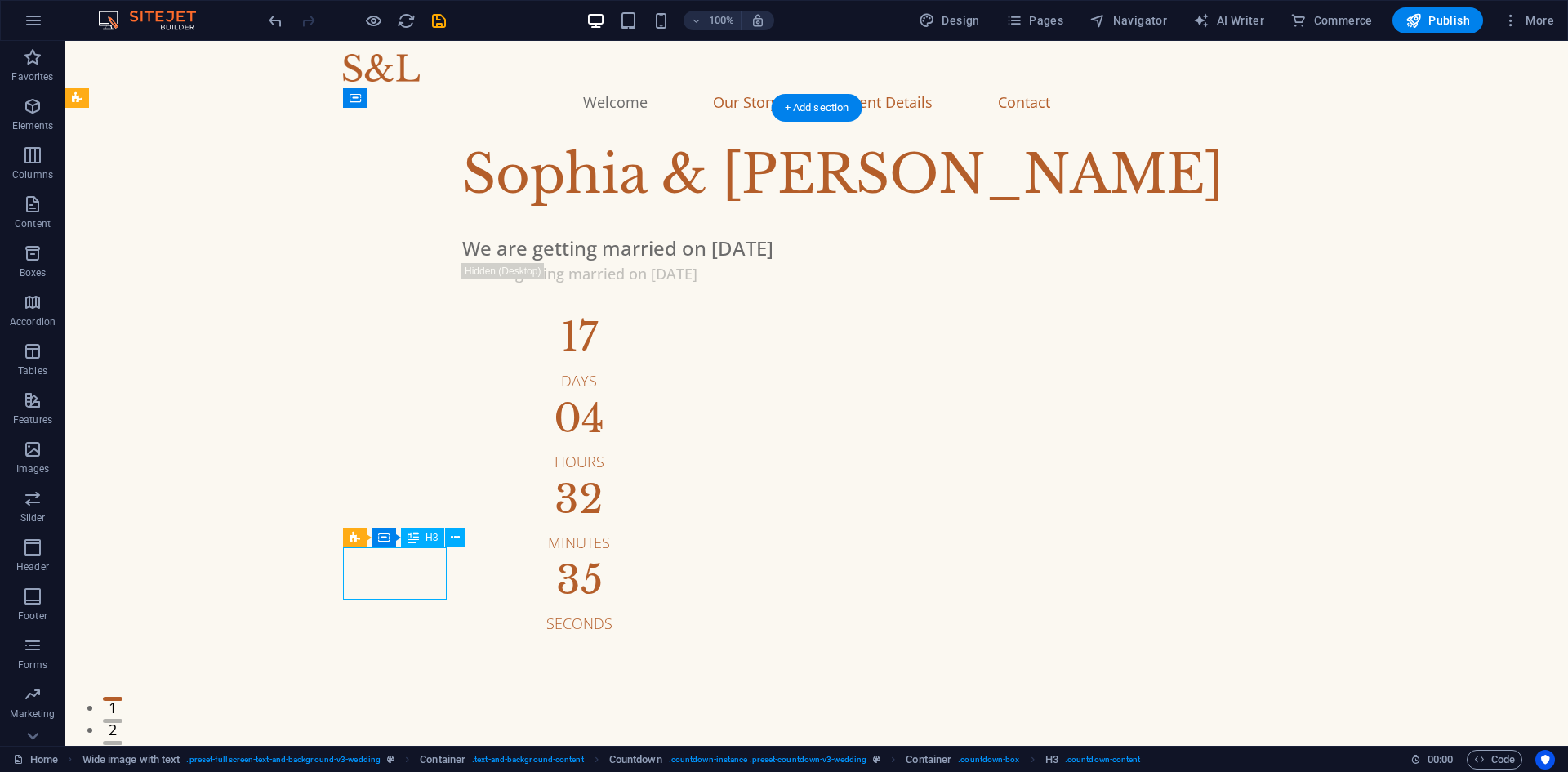
click at [463, 357] on div "17" at bounding box center [579, 337] width 234 height 39
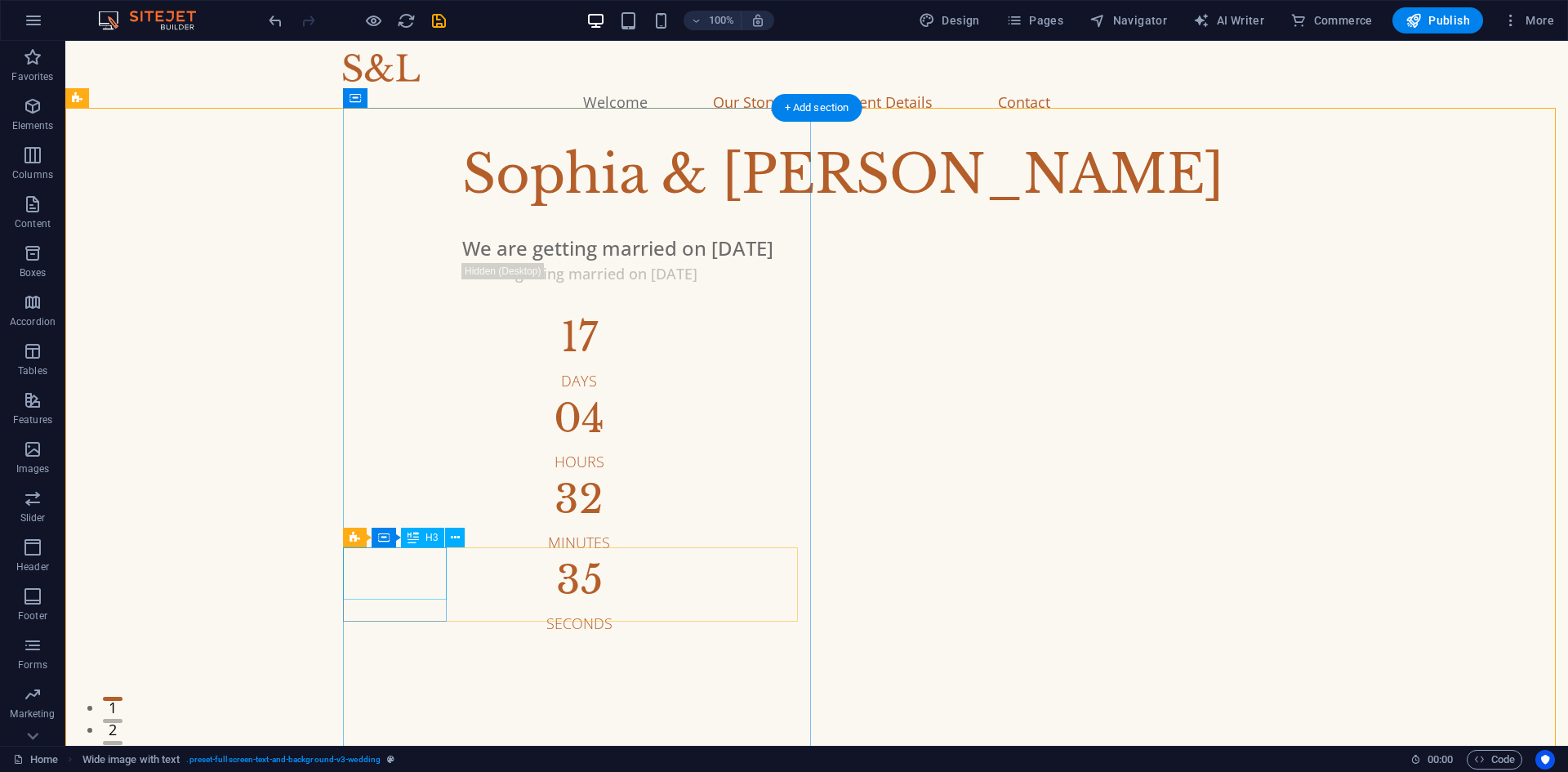
click at [463, 357] on div "17" at bounding box center [579, 337] width 234 height 39
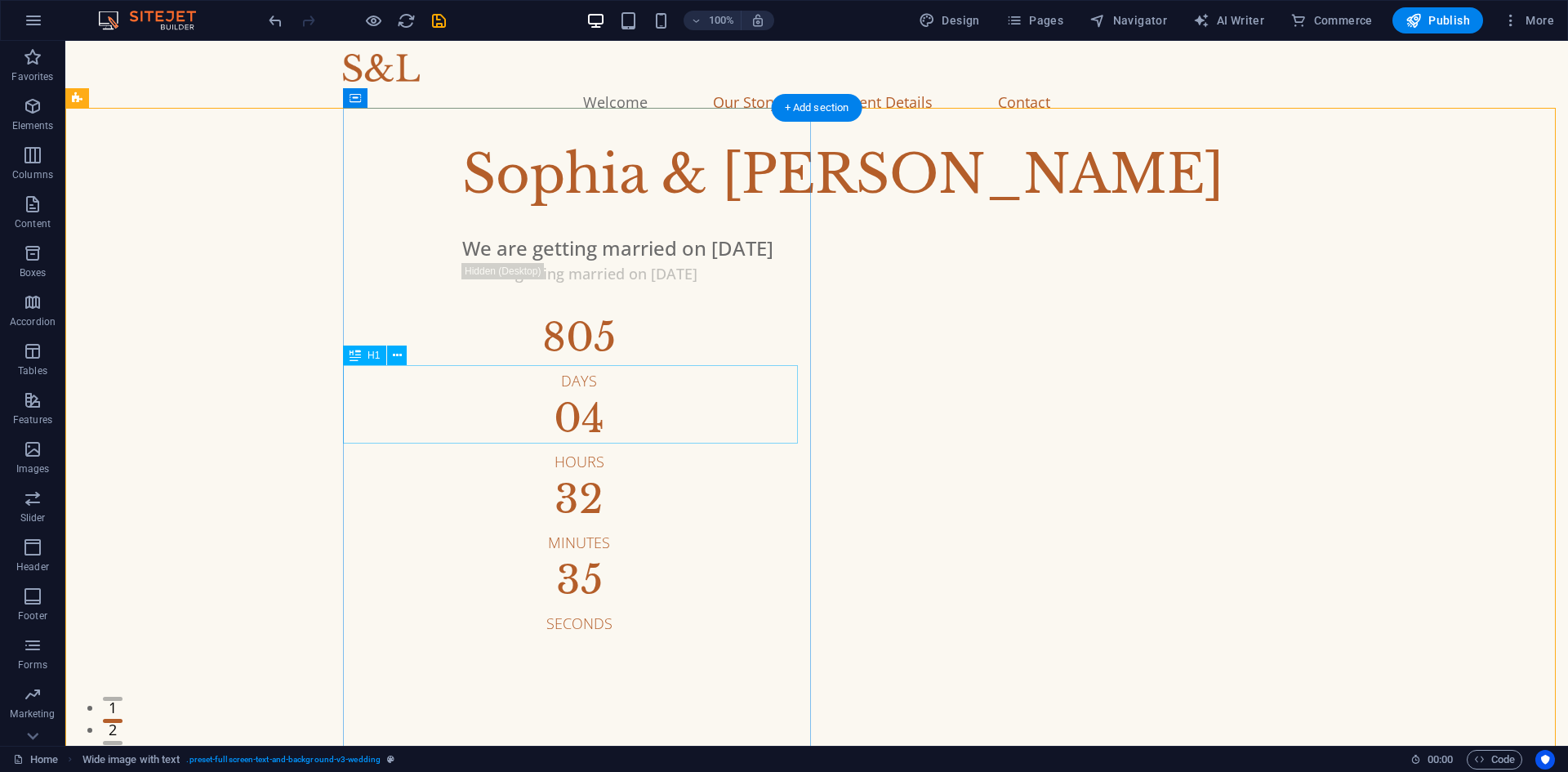
click at [463, 214] on div "Sophia & [PERSON_NAME]" at bounding box center [950, 175] width 974 height 78
click at [592, 635] on div "[PERSON_NAME] & [PERSON_NAME] We are getting married on [DATE] We are getting m…" at bounding box center [956, 385] width 1225 height 500
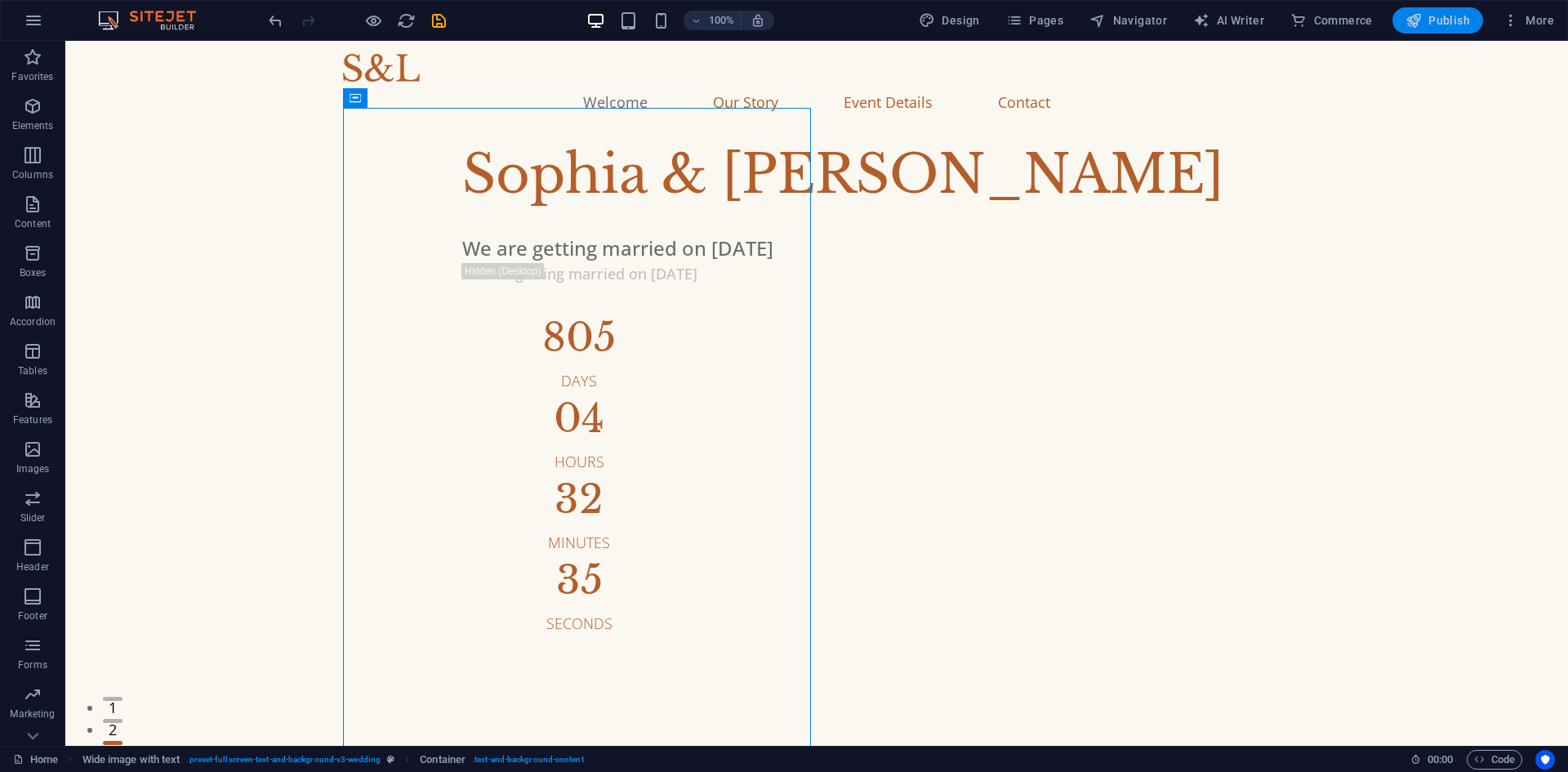
click at [1444, 20] on span "Publish" at bounding box center [1438, 20] width 65 height 16
checkbox input "false"
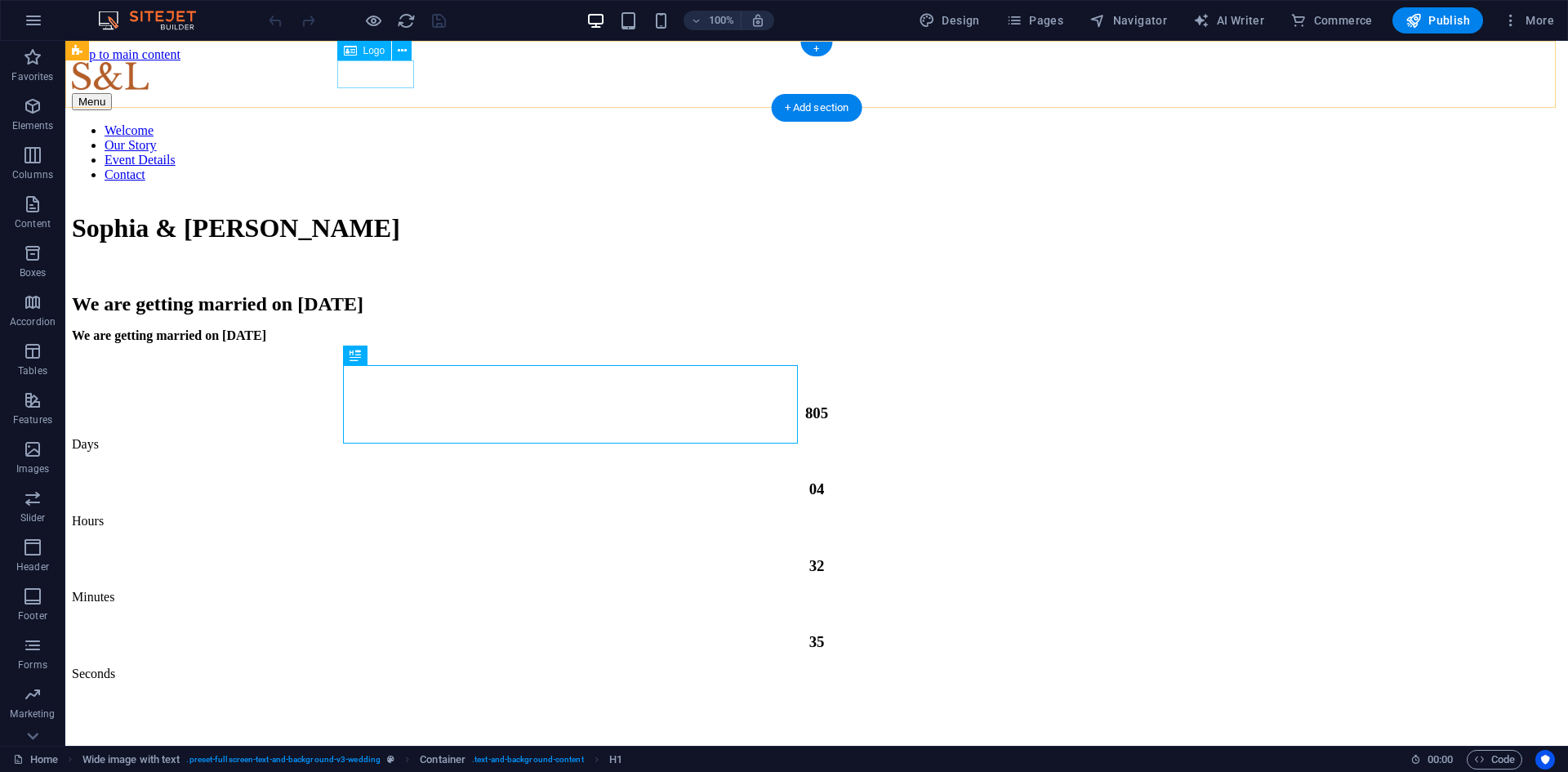
click at [373, 82] on div at bounding box center [817, 77] width 1490 height 31
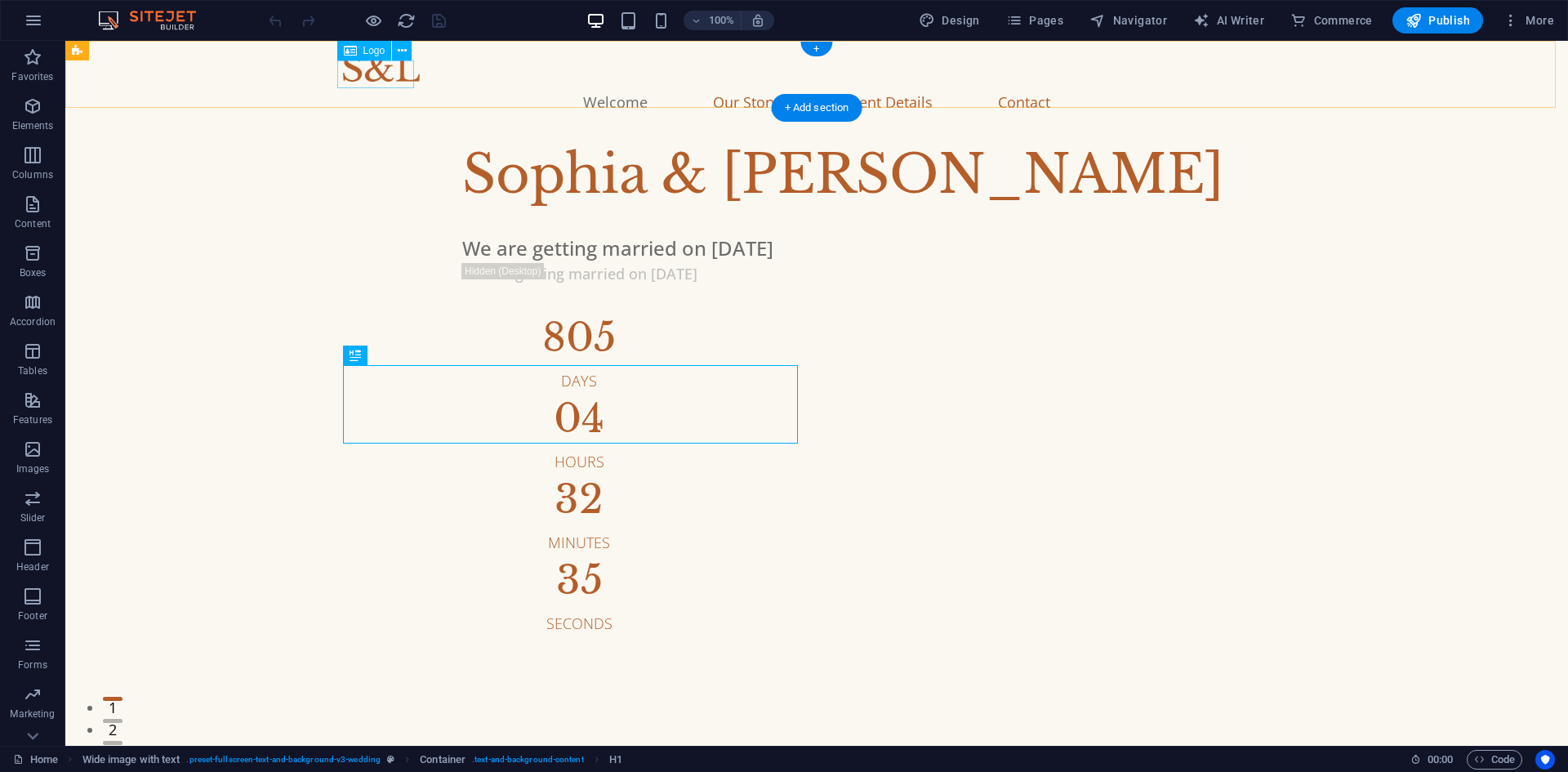
click at [373, 82] on div at bounding box center [817, 68] width 948 height 28
select select "px"
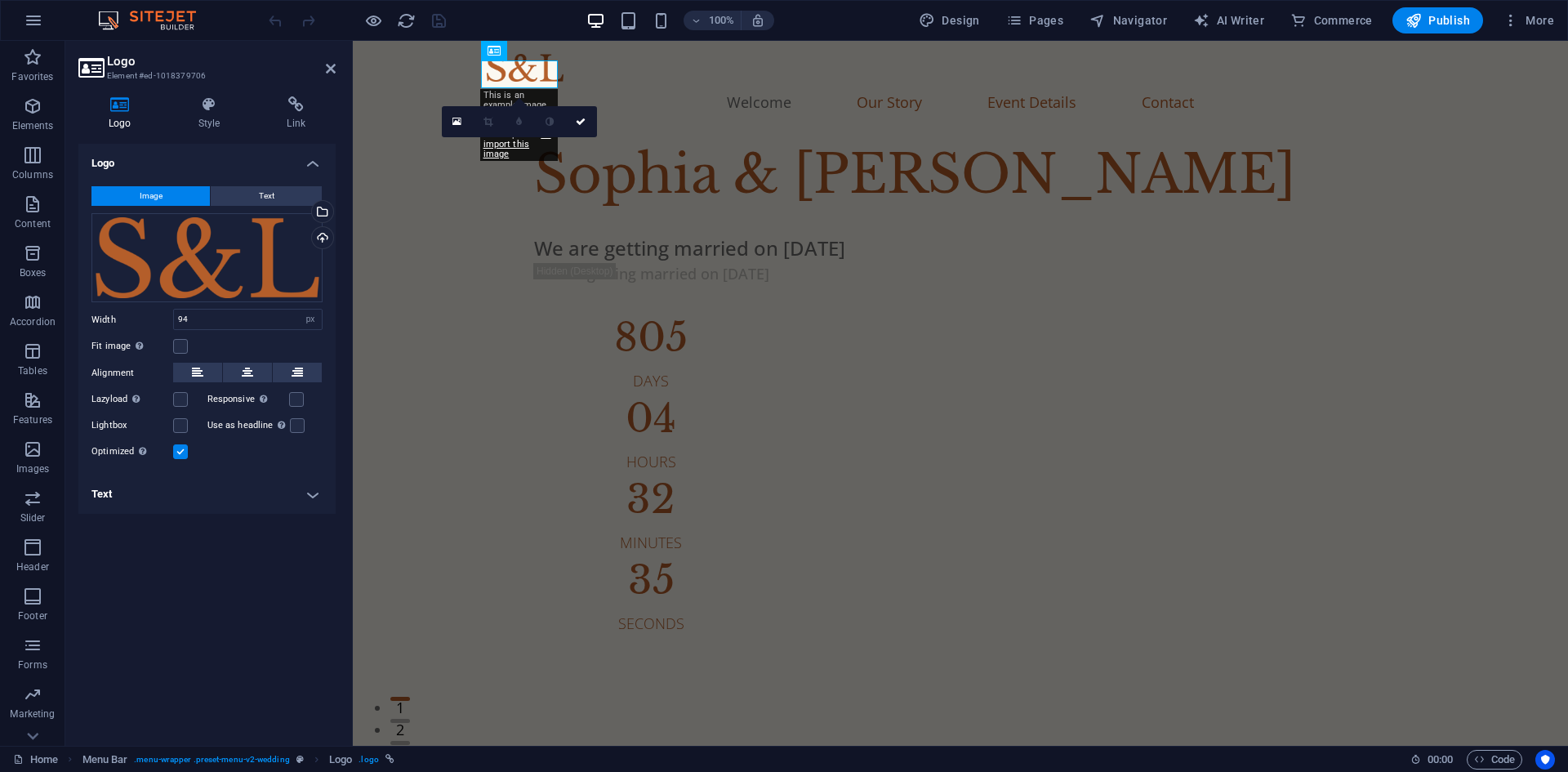
click at [497, 89] on div "This is an example image. Please choose your own for more options. Or import th…" at bounding box center [519, 125] width 77 height 72
click at [498, 77] on div at bounding box center [960, 68] width 948 height 28
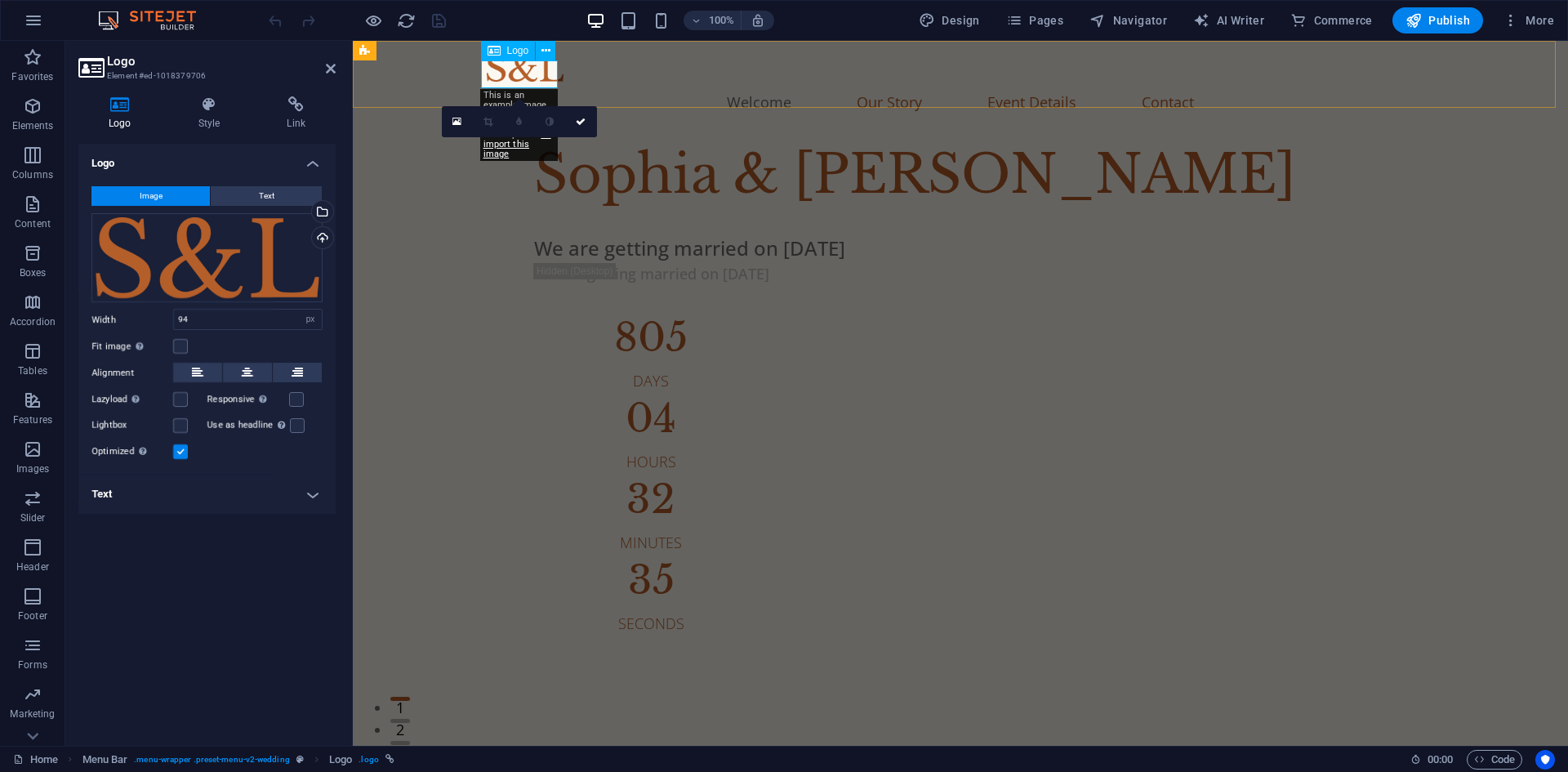
click at [498, 77] on div at bounding box center [960, 68] width 948 height 28
click at [165, 264] on div "Drag files here, click to choose files or select files from Files or our free s…" at bounding box center [207, 258] width 231 height 90
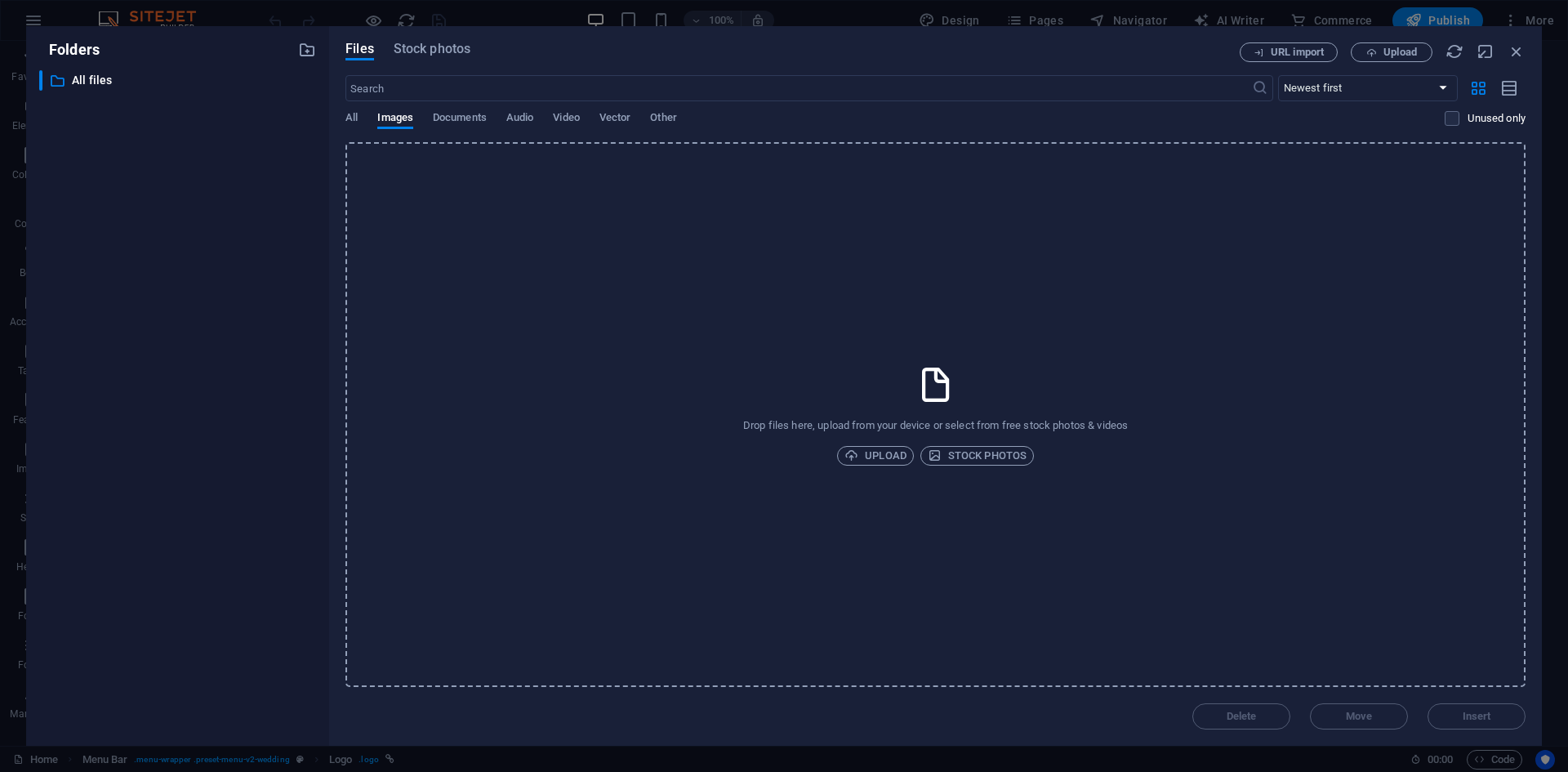
click at [166, 263] on div "​ All files All files" at bounding box center [177, 402] width 277 height 662
drag, startPoint x: 1517, startPoint y: 60, endPoint x: 1160, endPoint y: 16, distance: 359.7
click at [1517, 60] on icon "button" at bounding box center [1516, 52] width 18 height 18
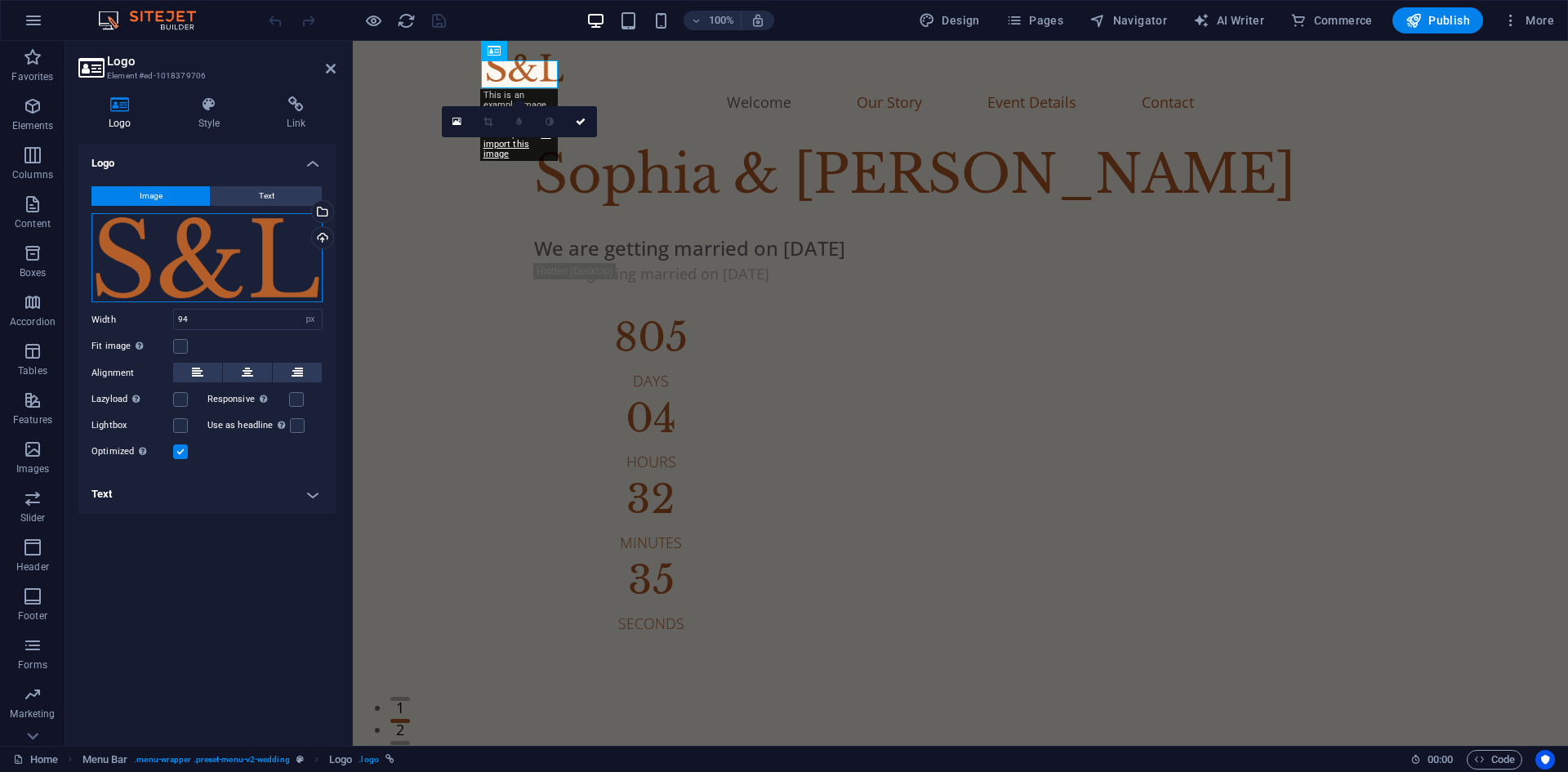
click at [178, 240] on div "Drag files here, click to choose files or select files from Files or our free s…" at bounding box center [207, 258] width 231 height 90
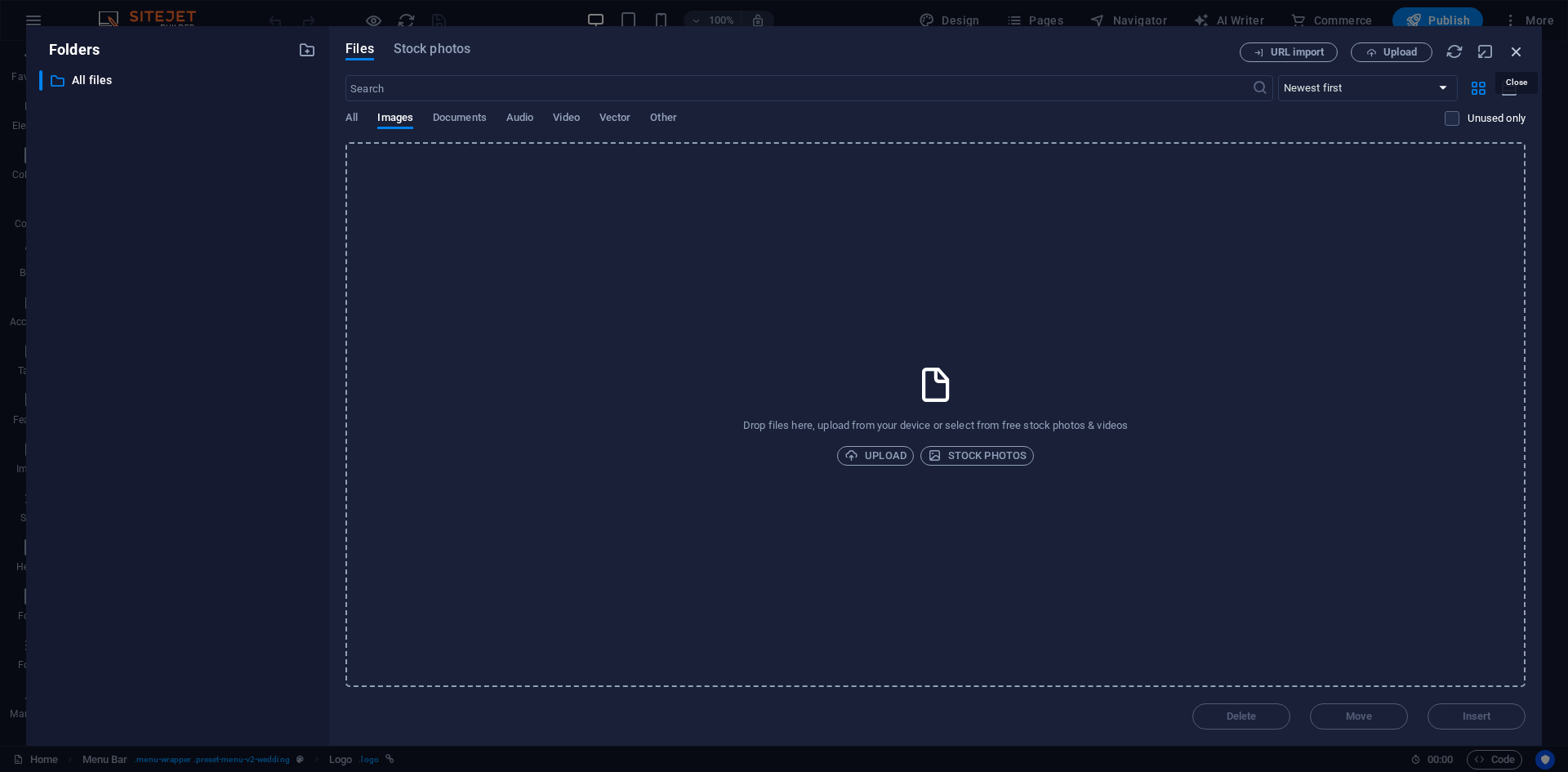
drag, startPoint x: 1520, startPoint y: 45, endPoint x: 1160, endPoint y: 4, distance: 362.3
click at [1520, 45] on icon "button" at bounding box center [1516, 52] width 18 height 18
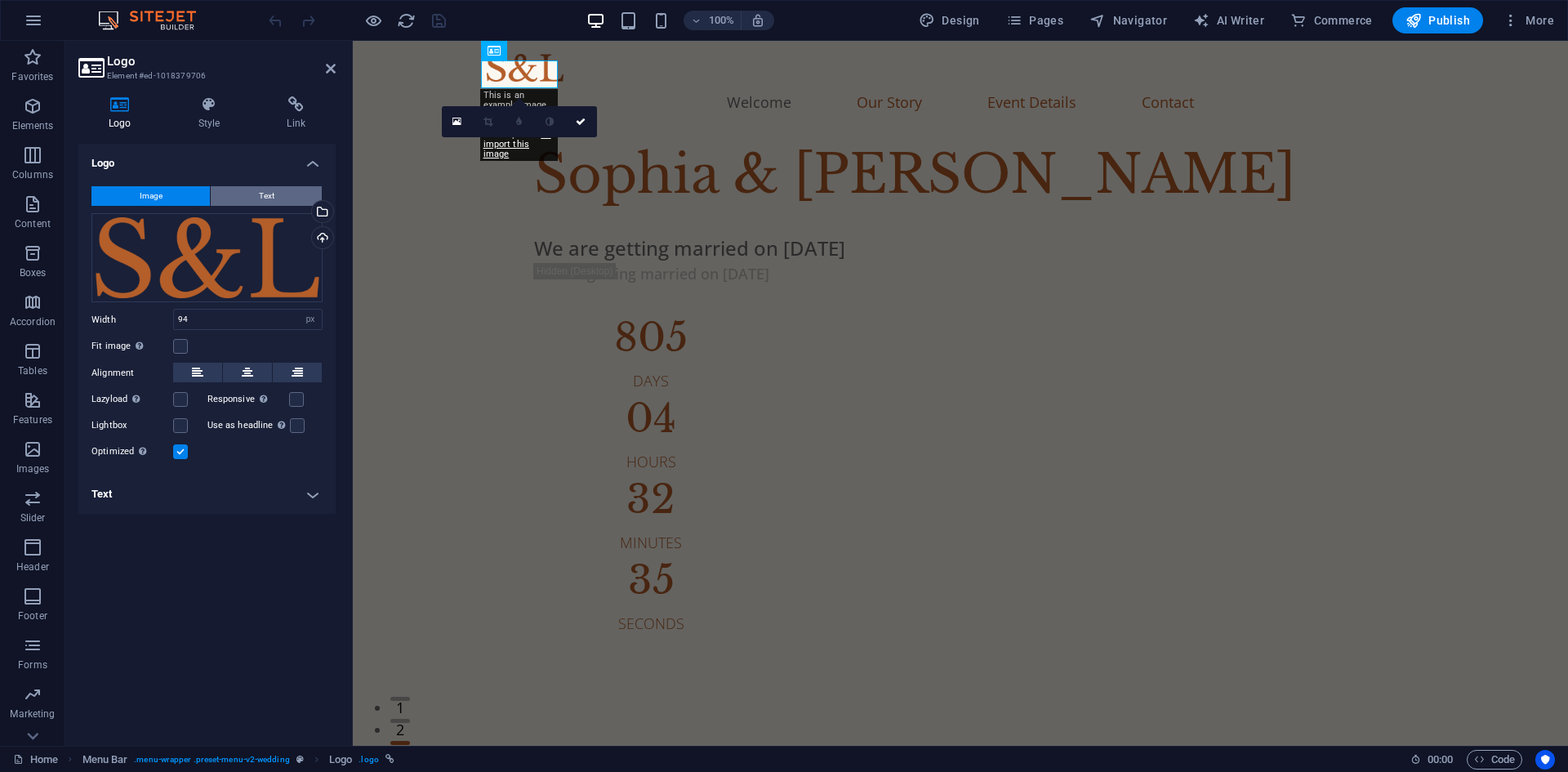
click at [254, 196] on button "Text" at bounding box center [266, 196] width 111 height 20
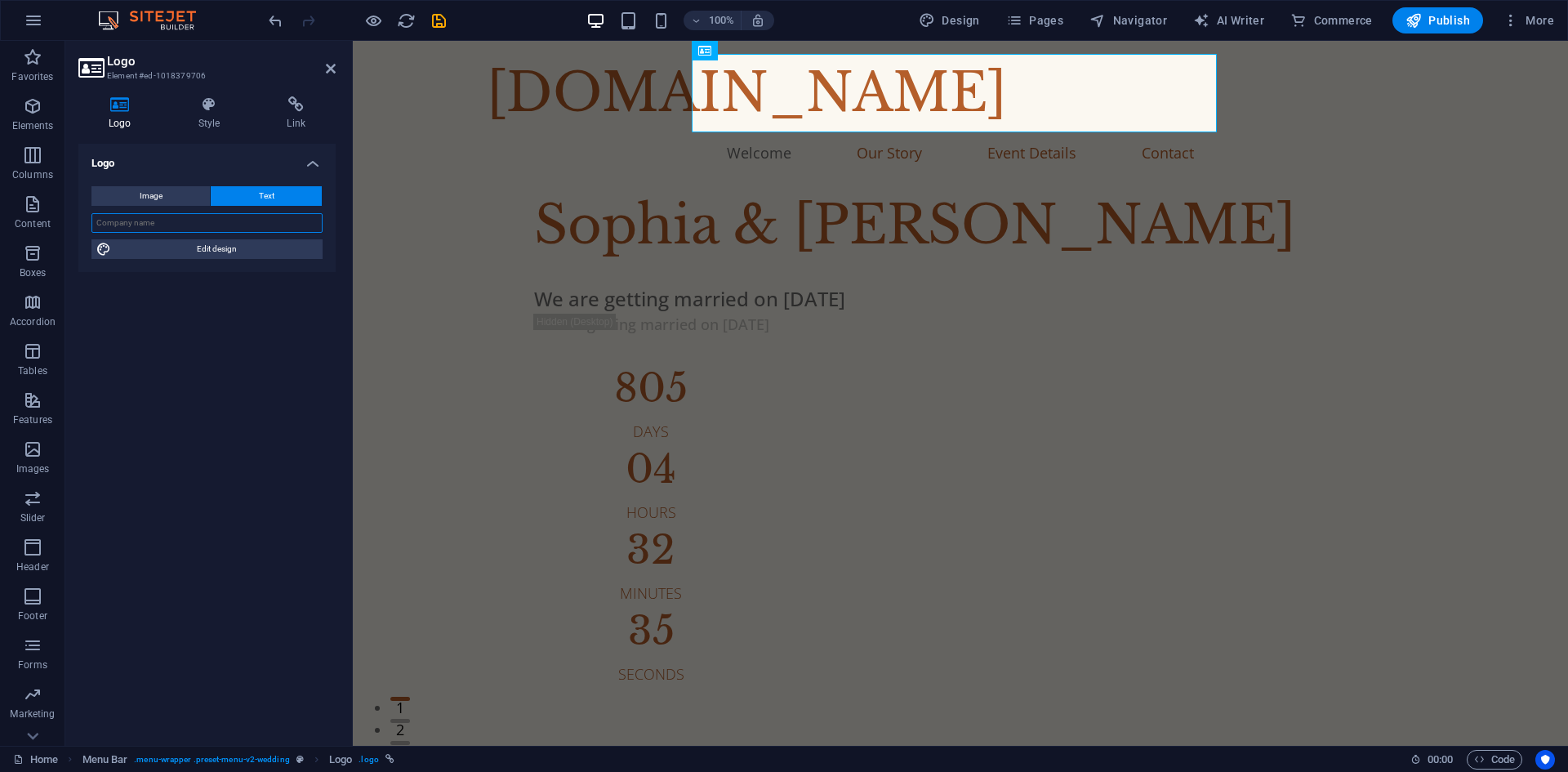
click at [224, 224] on input "text" at bounding box center [207, 223] width 231 height 20
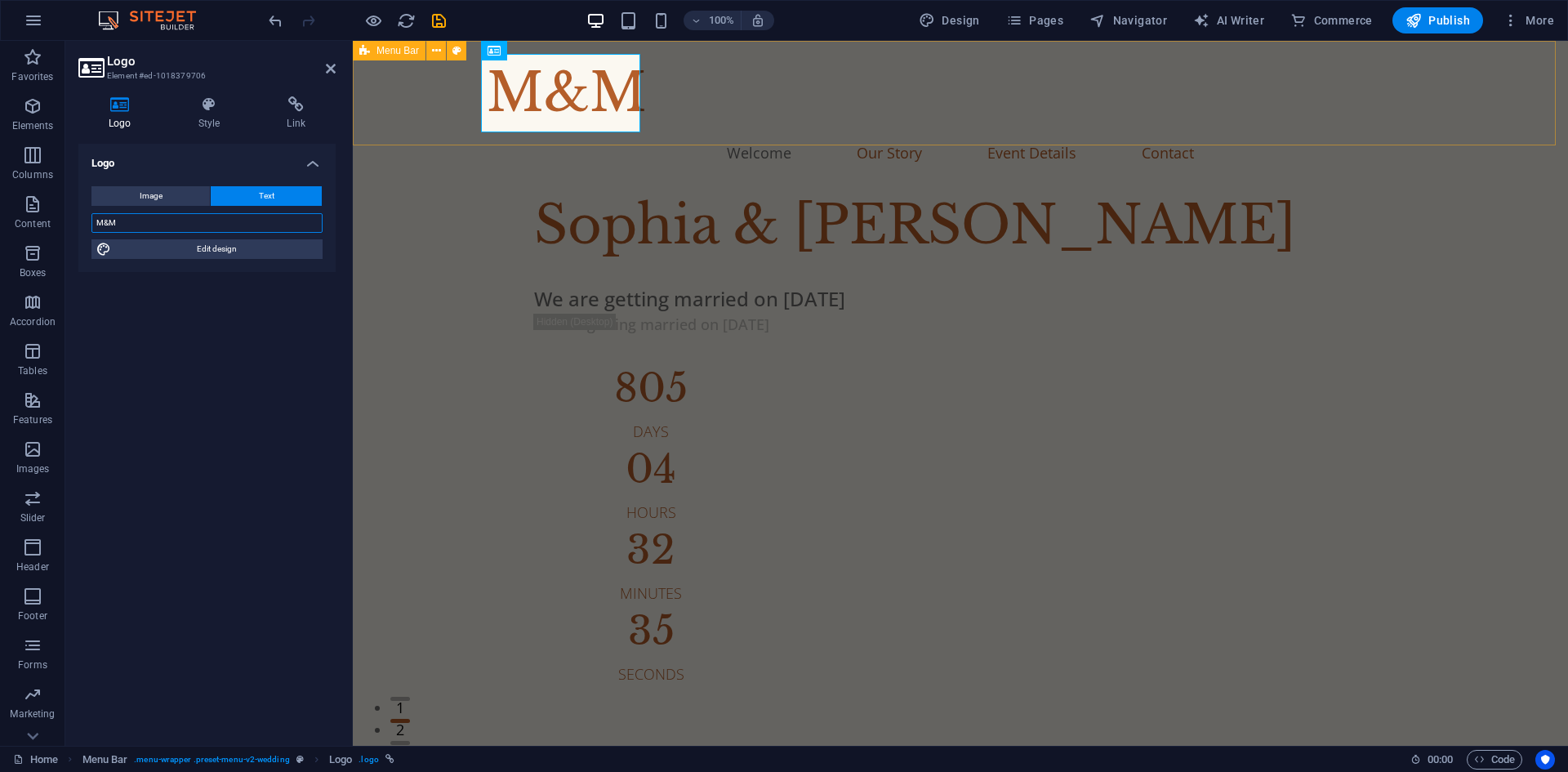
type input "M&M"
click at [663, 125] on div "M&M Menu Welcome Our Story Event Details Contact" at bounding box center [961, 113] width 1216 height 145
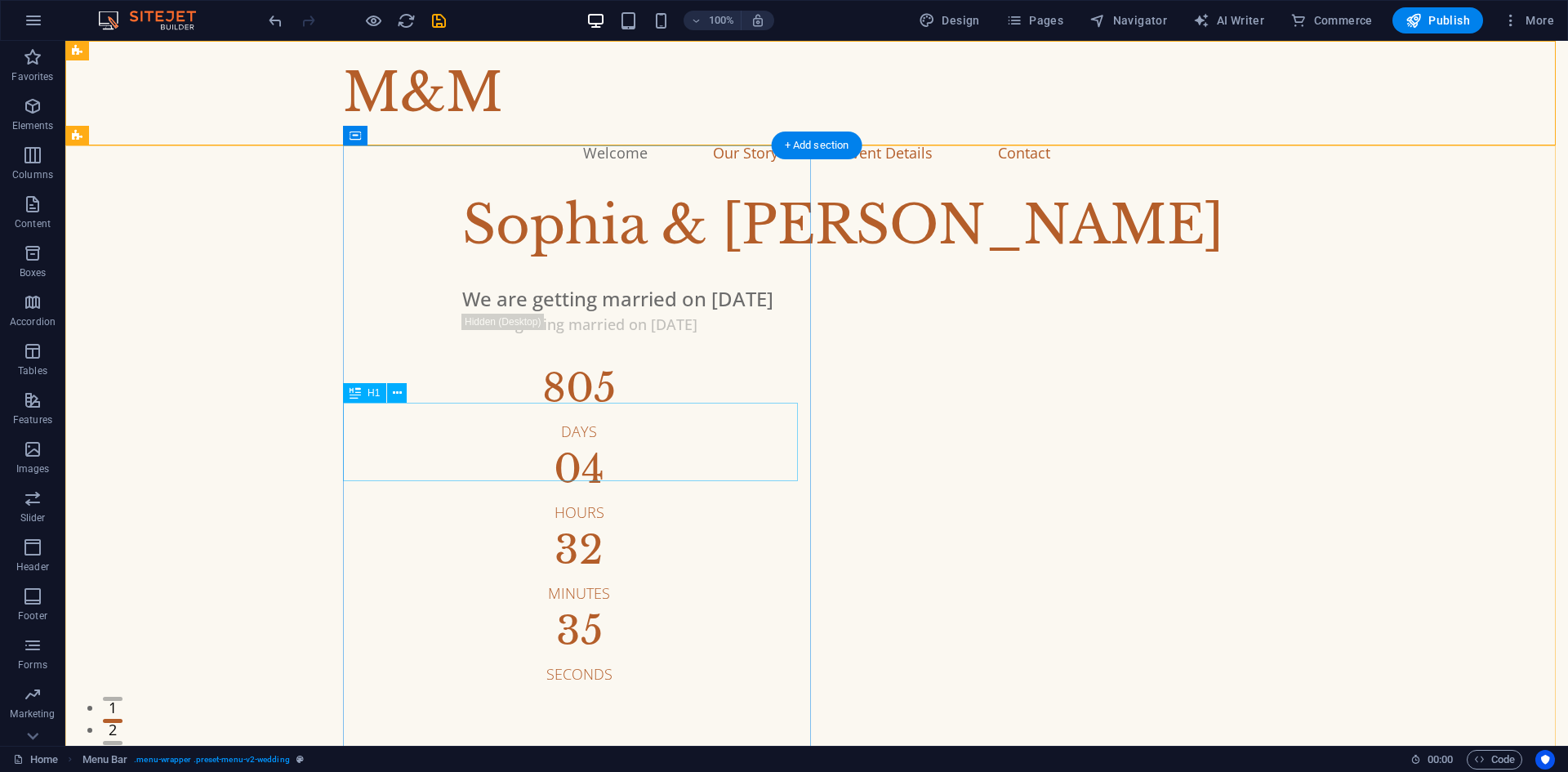
click at [537, 264] on div "Sophia & [PERSON_NAME]" at bounding box center [950, 225] width 974 height 78
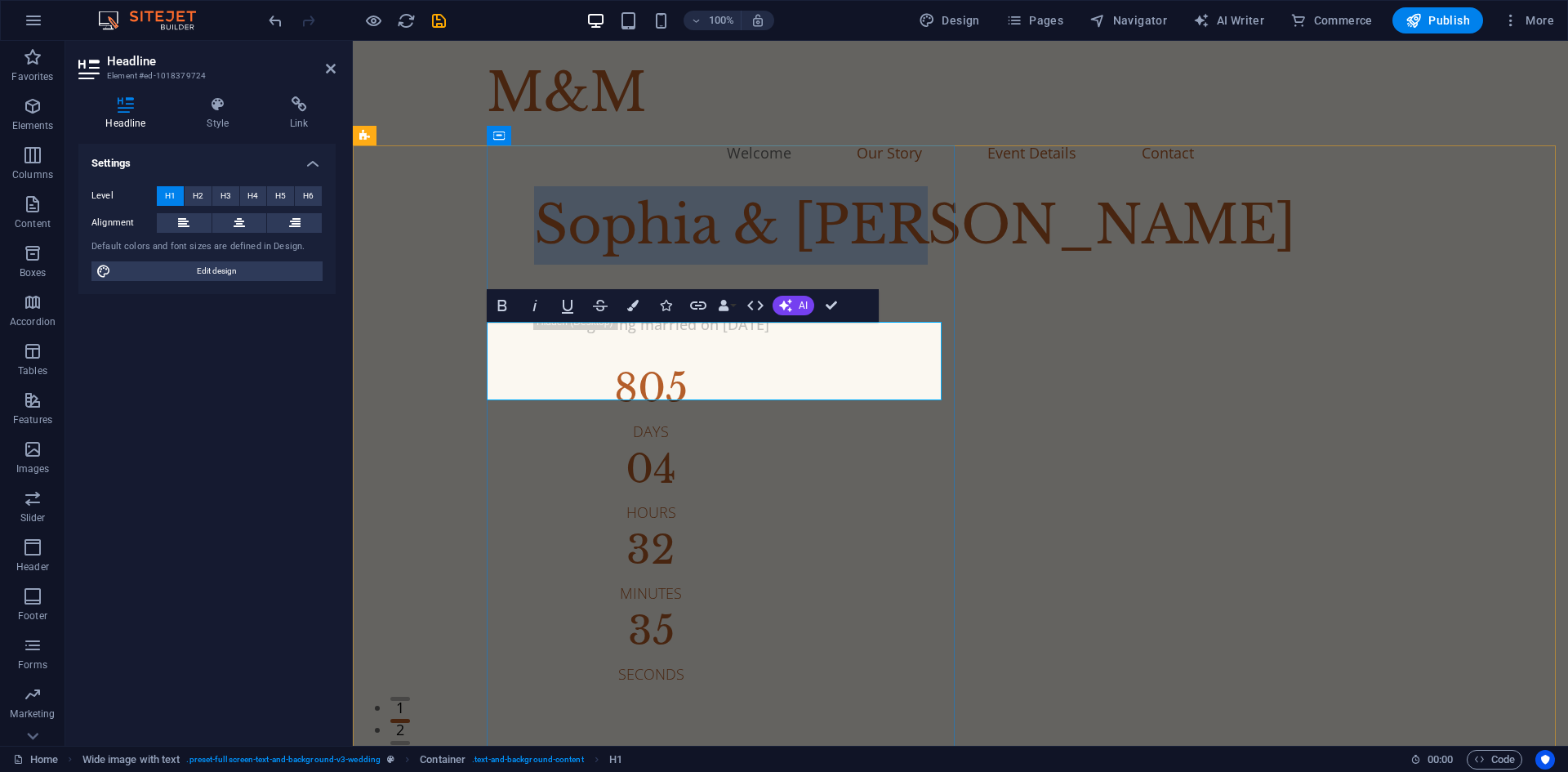
click at [615, 264] on h1 "Sophia & [PERSON_NAME]" at bounding box center [1021, 225] width 974 height 78
click at [664, 264] on h1 "Sophia & [PERSON_NAME]" at bounding box center [1021, 225] width 974 height 78
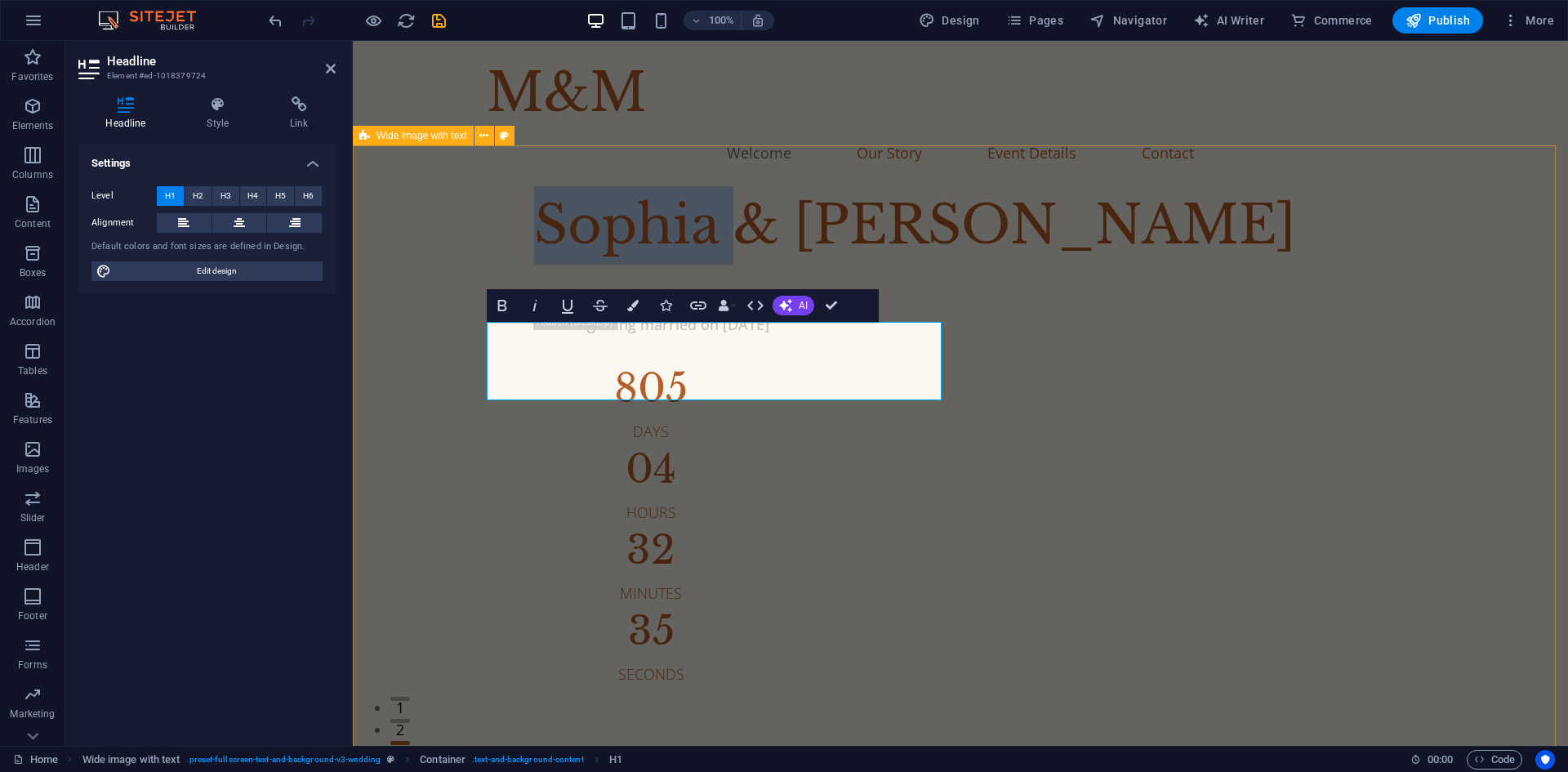
drag, startPoint x: 664, startPoint y: 365, endPoint x: 430, endPoint y: 371, distance: 234.1
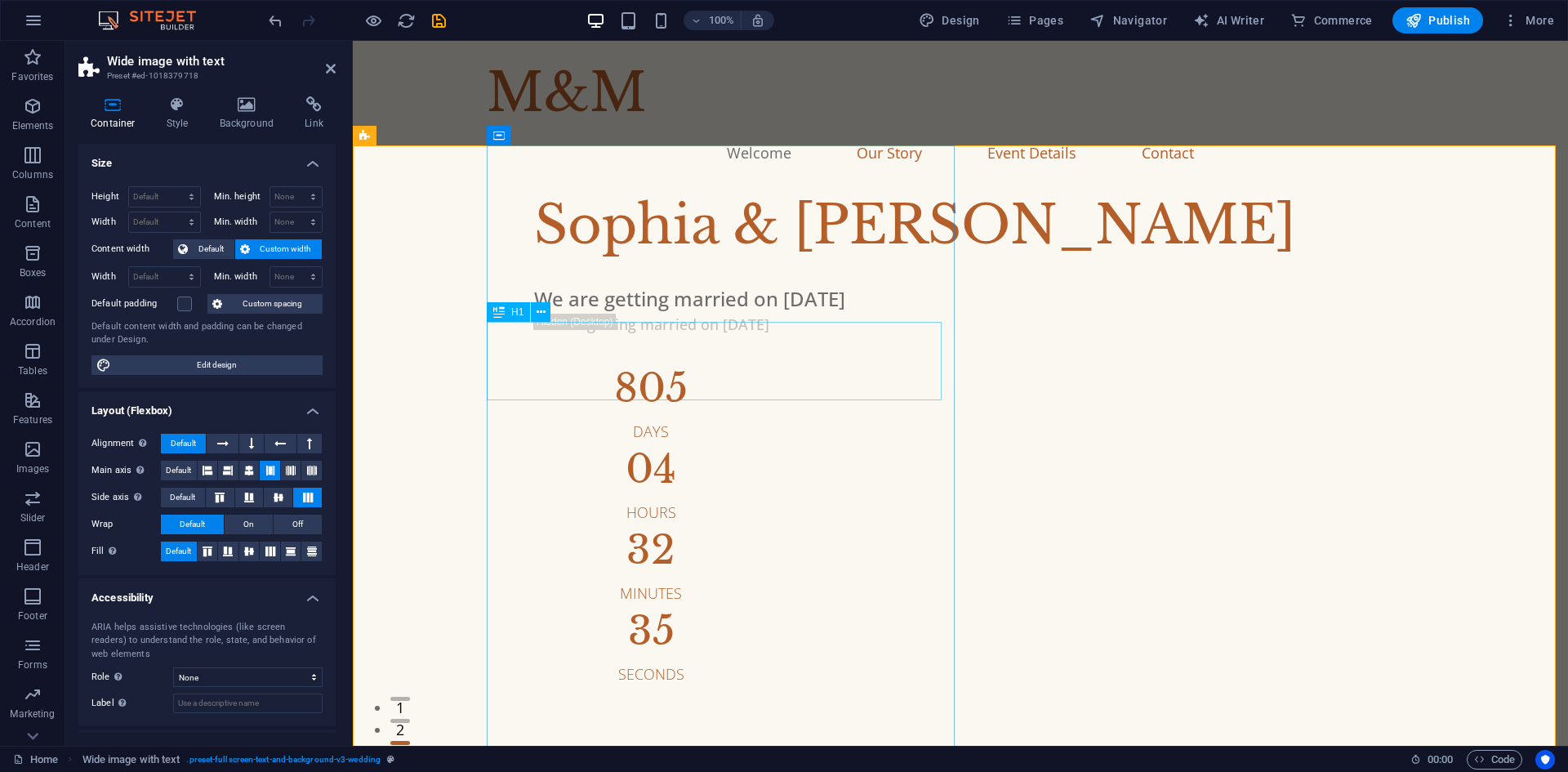
click at [853, 264] on div "Sophia & [PERSON_NAME]" at bounding box center [1021, 225] width 974 height 78
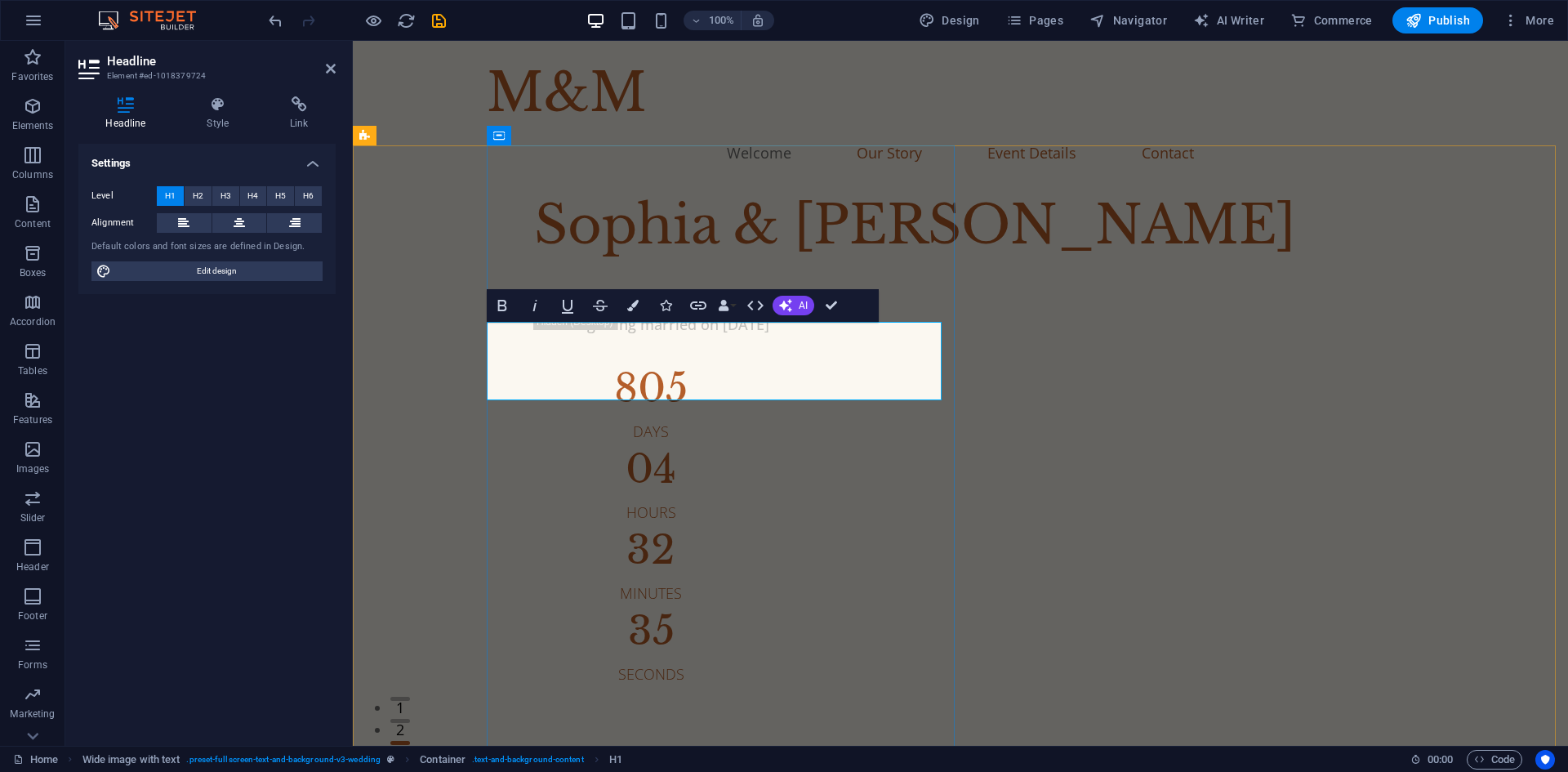
click at [678, 264] on h1 "Sophia & [PERSON_NAME]" at bounding box center [1021, 225] width 974 height 78
drag, startPoint x: 678, startPoint y: 370, endPoint x: 498, endPoint y: 369, distance: 180.0
click at [534, 264] on h1 "Sophia & [PERSON_NAME]" at bounding box center [1021, 225] width 974 height 78
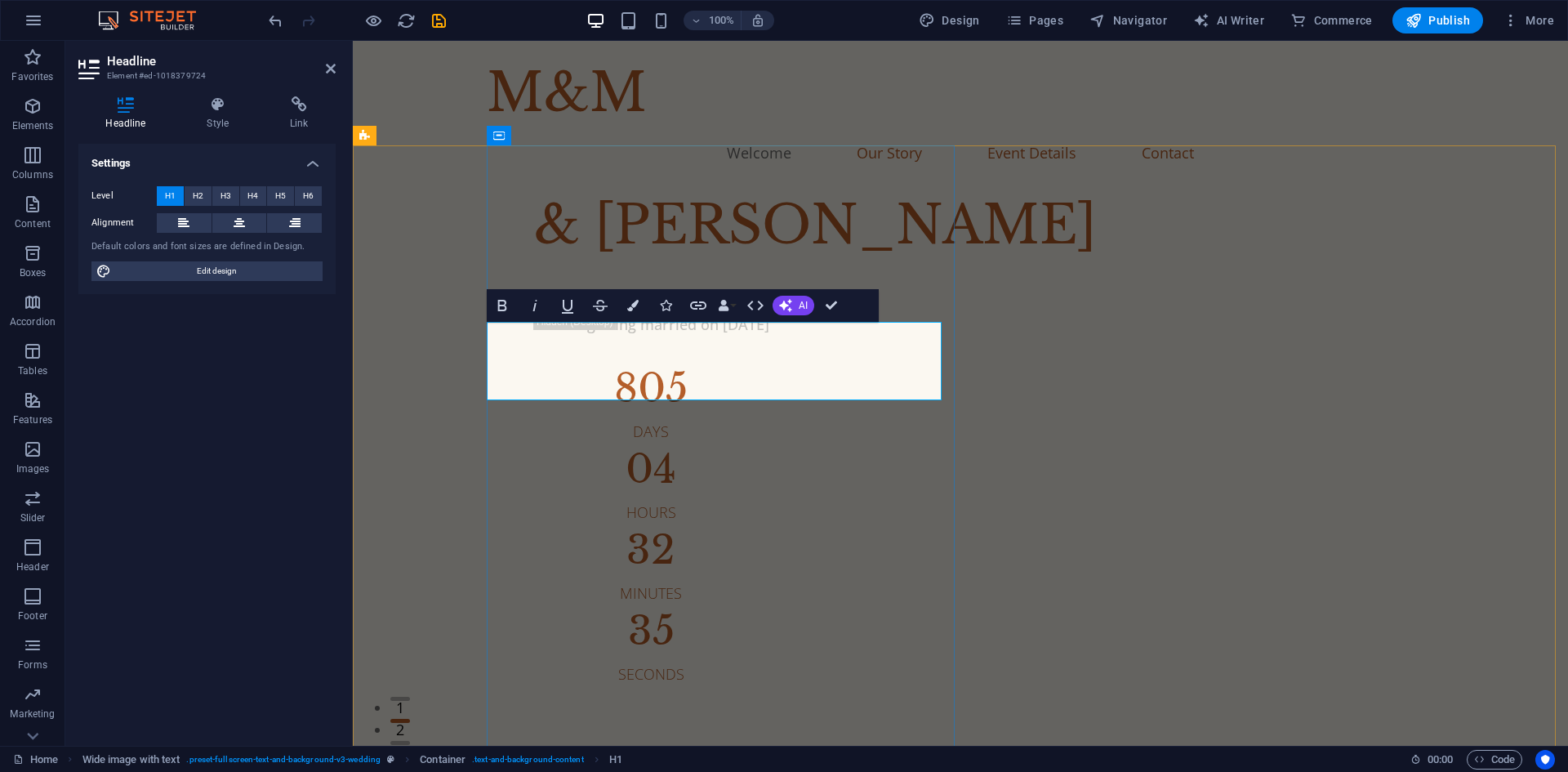
click at [534, 264] on h1 "& [PERSON_NAME]" at bounding box center [1021, 225] width 974 height 78
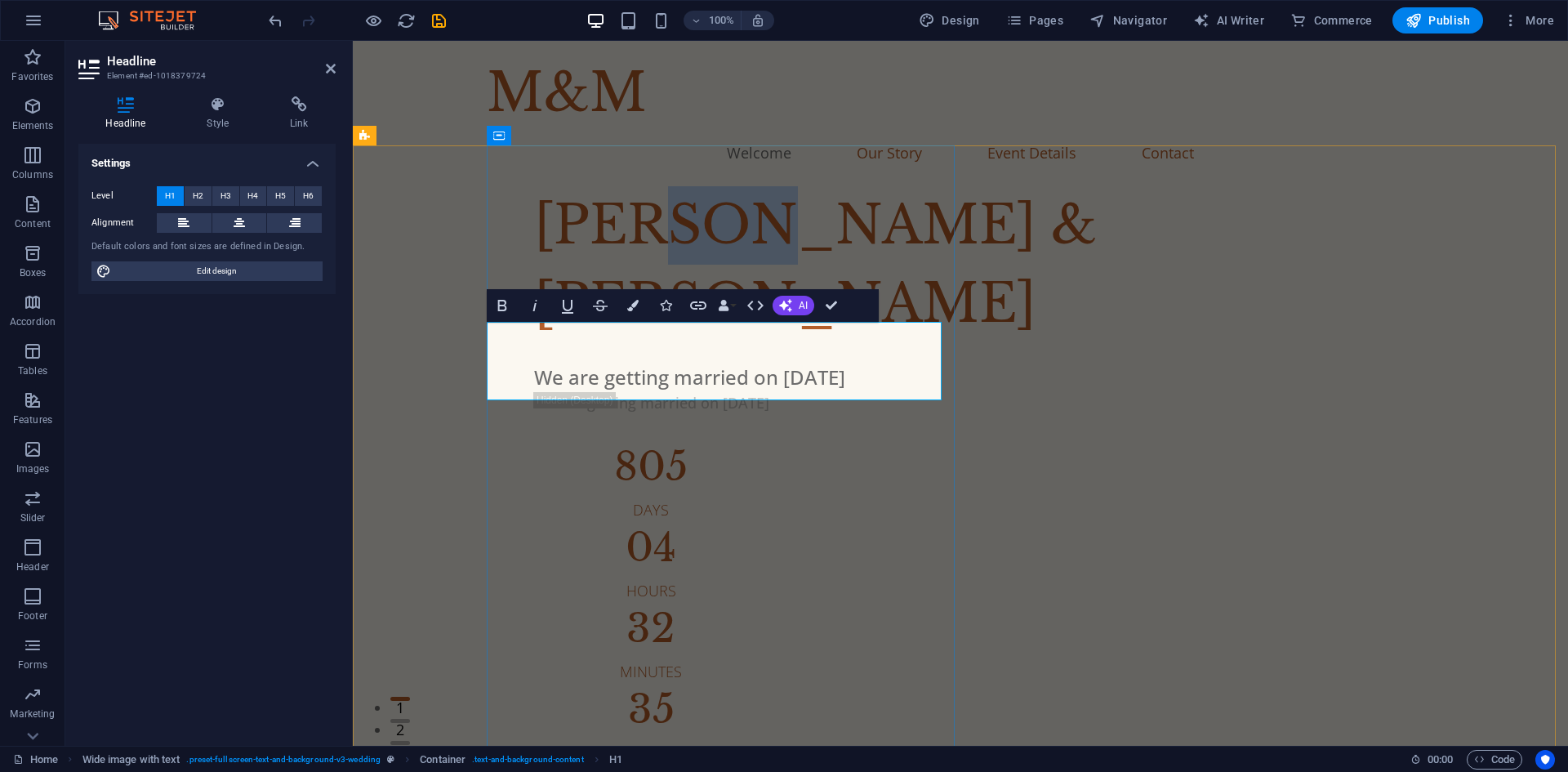
drag, startPoint x: 694, startPoint y: 370, endPoint x: 616, endPoint y: 365, distance: 78.2
click at [616, 344] on h1 "[PERSON_NAME] & [PERSON_NAME]" at bounding box center [1021, 264] width 974 height 157
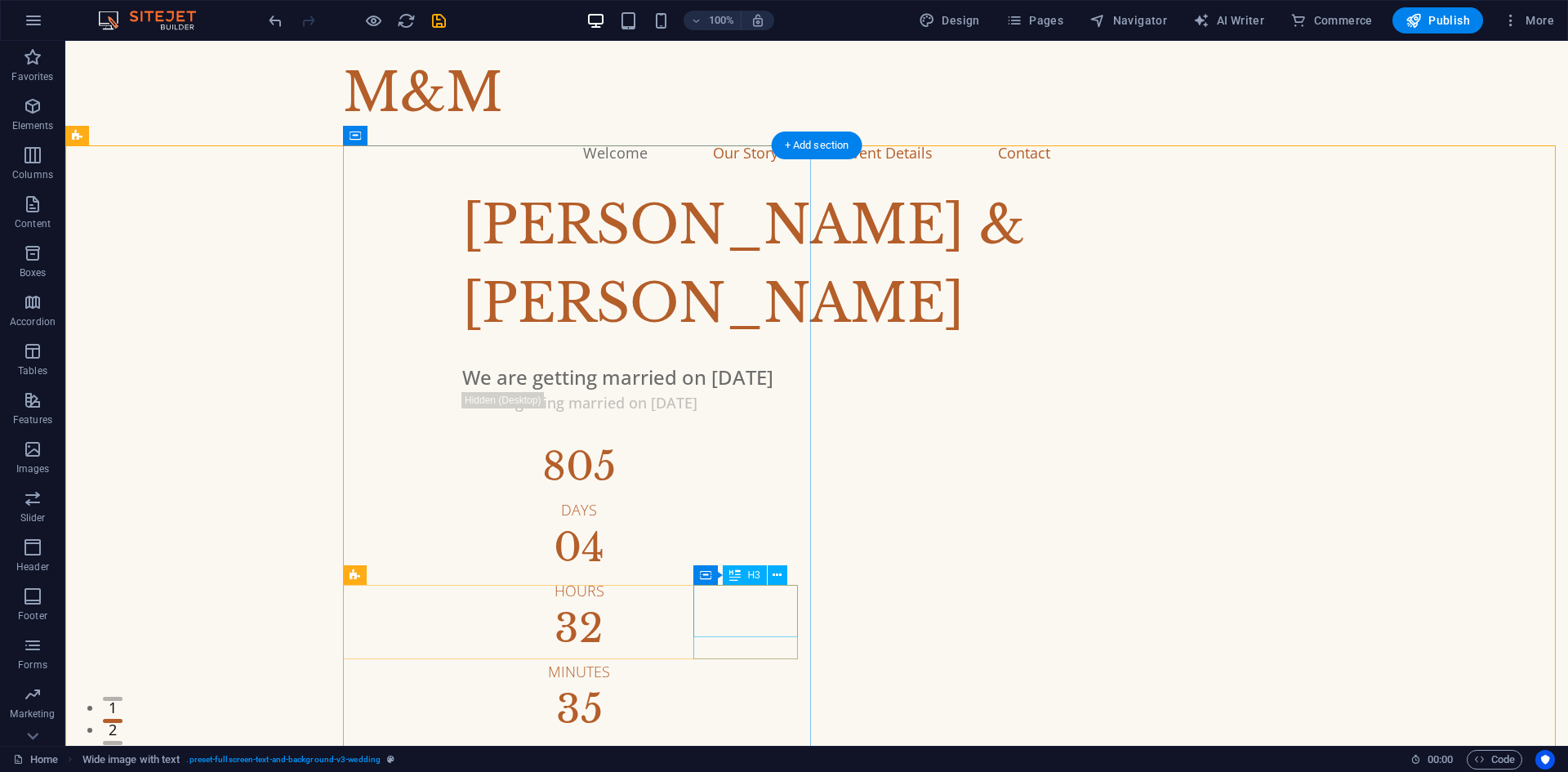
click at [696, 690] on div "35" at bounding box center [579, 710] width 234 height 39
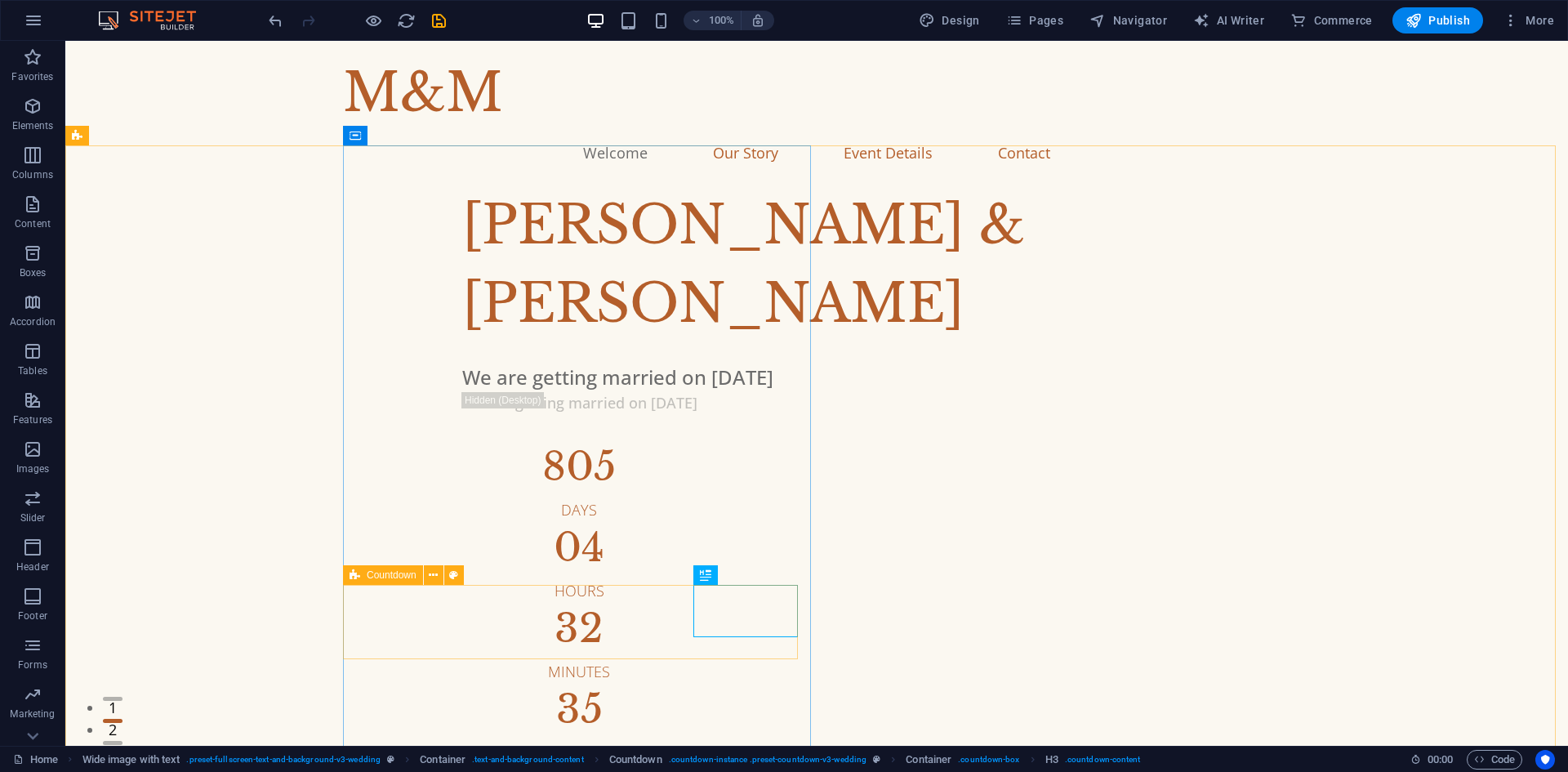
click at [356, 576] on icon at bounding box center [355, 575] width 11 height 20
click at [359, 573] on icon at bounding box center [355, 575] width 11 height 20
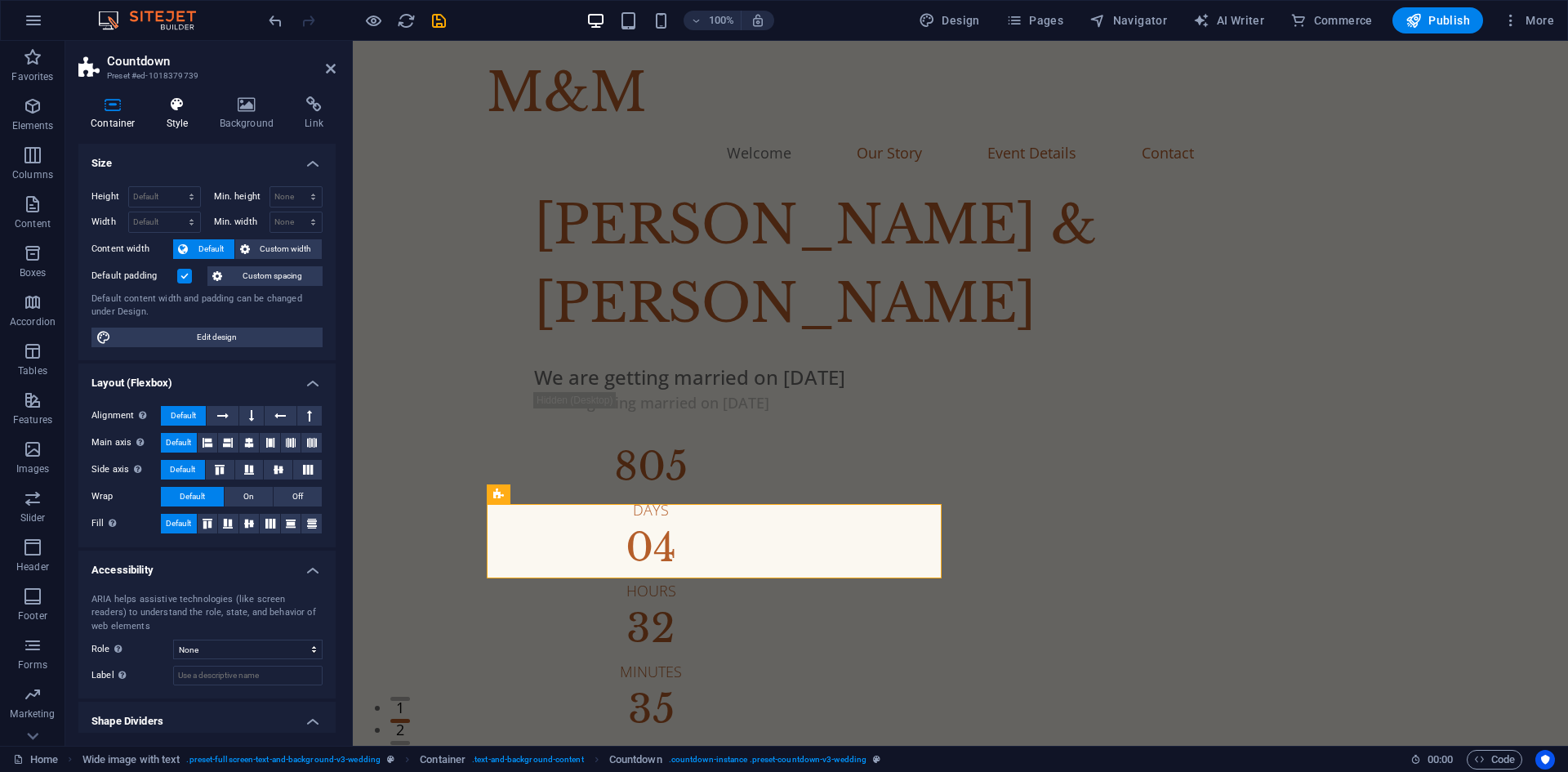
click at [174, 109] on icon at bounding box center [177, 104] width 46 height 16
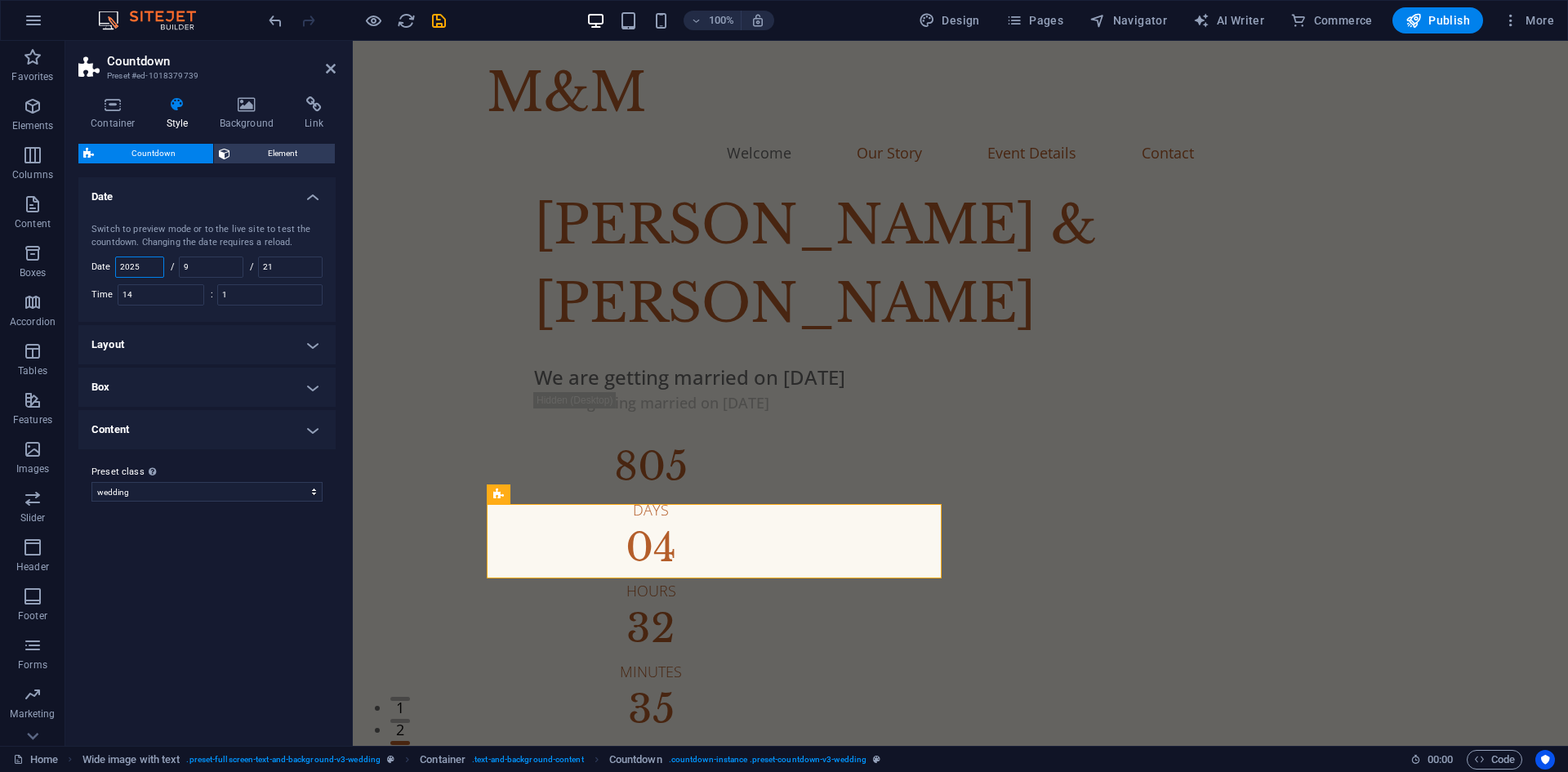
click at [157, 265] on input "2025" at bounding box center [139, 267] width 47 height 20
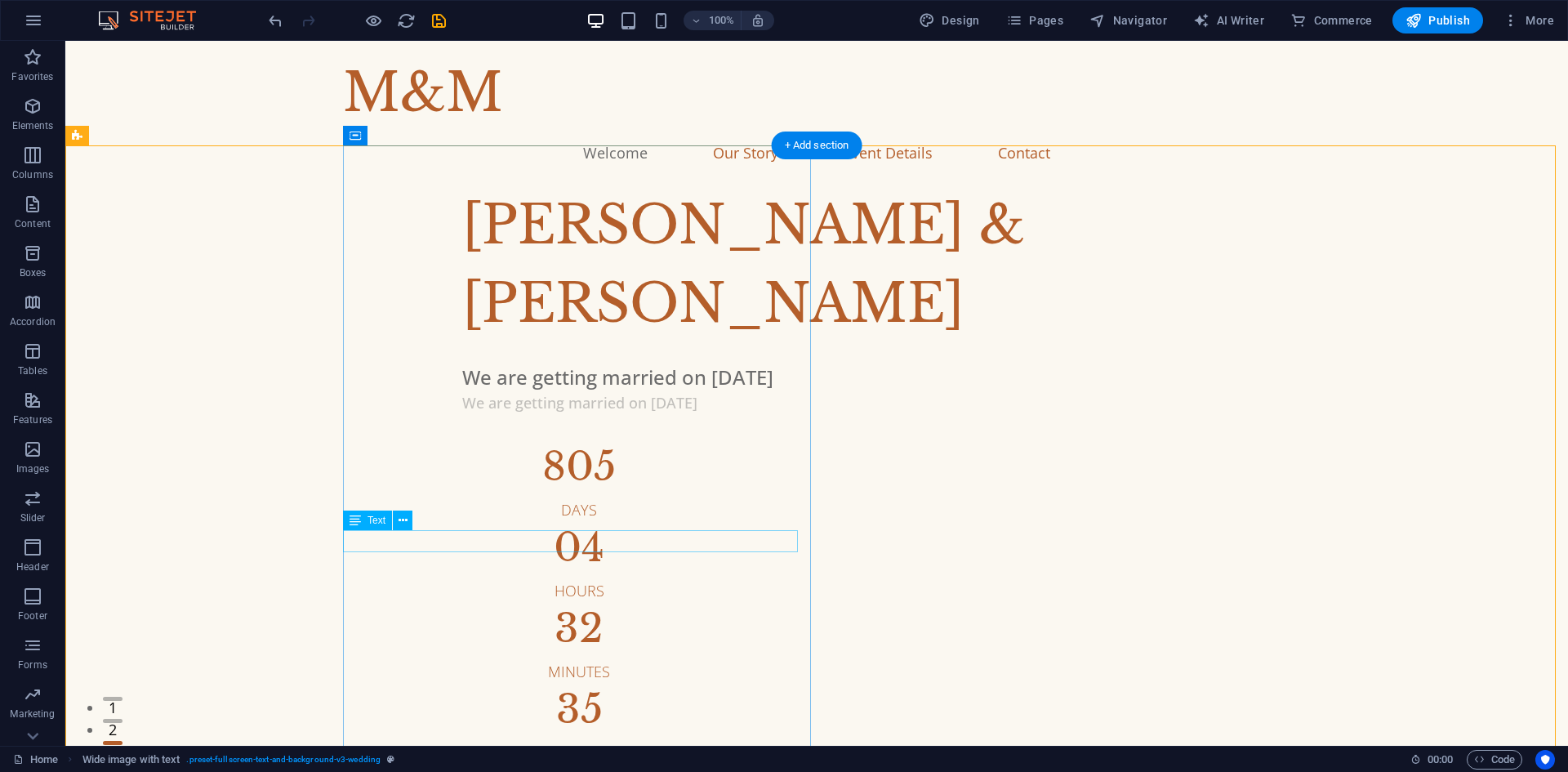
click at [483, 414] on div "We are getting married on [DATE]" at bounding box center [950, 403] width 974 height 22
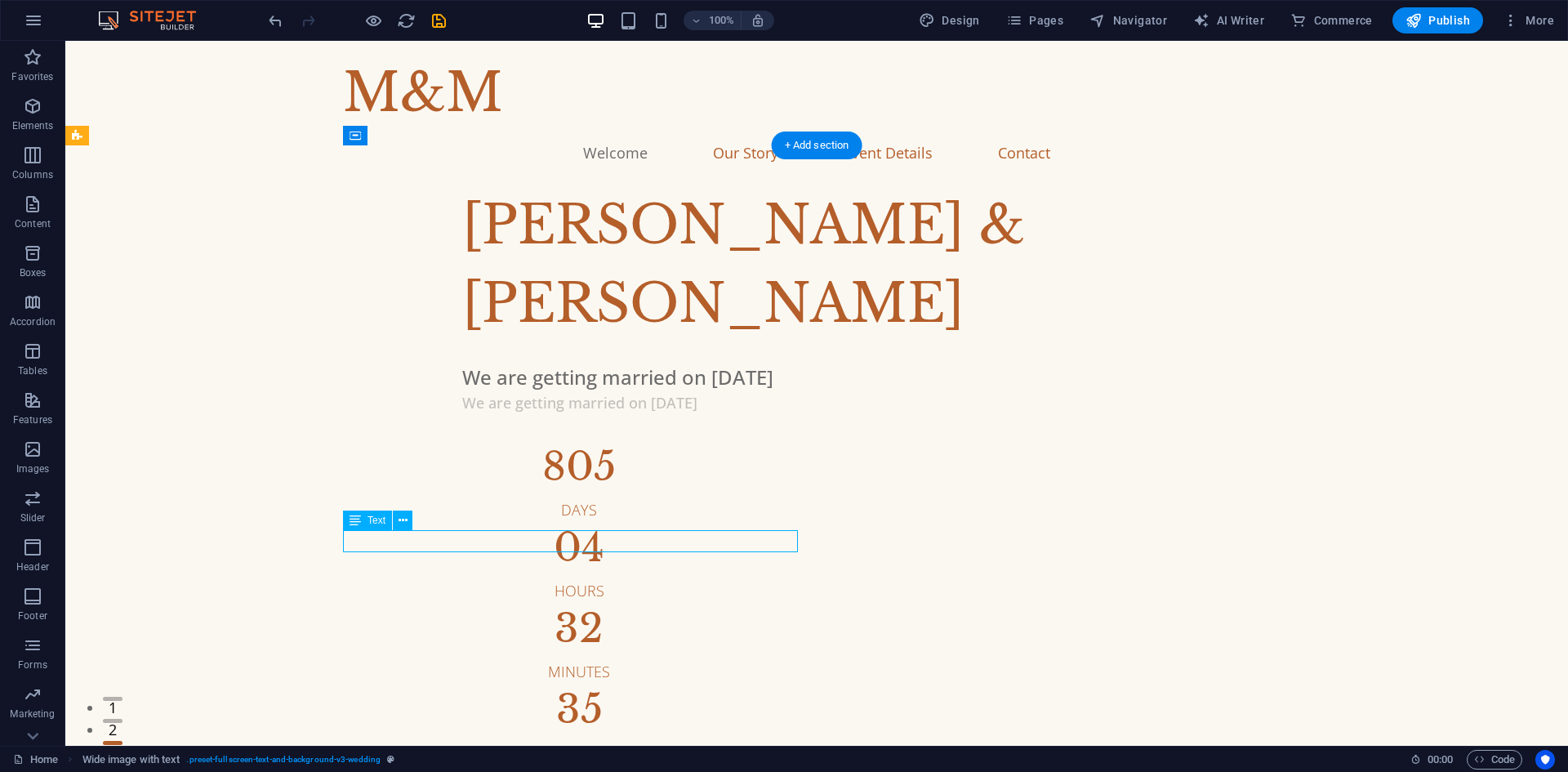
click at [483, 414] on div "We are getting married on [DATE]" at bounding box center [950, 403] width 974 height 22
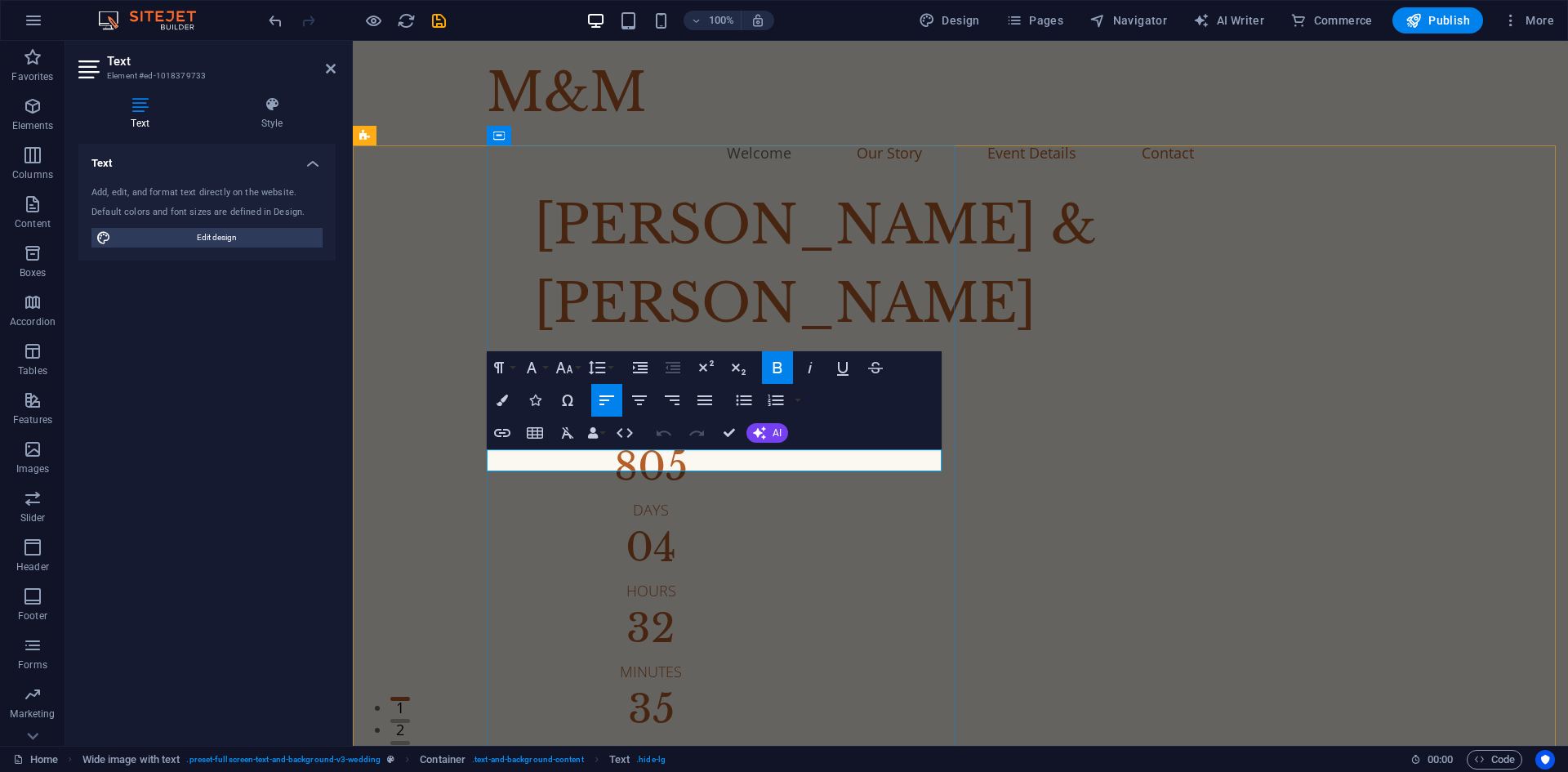
click at [715, 413] on strong "We are getting married on [DATE]" at bounding box center [651, 403] width 235 height 20
click at [248, 289] on div "Text Add, edit, and format text directly on the website. Default colors and fon…" at bounding box center [206, 439] width 257 height 589
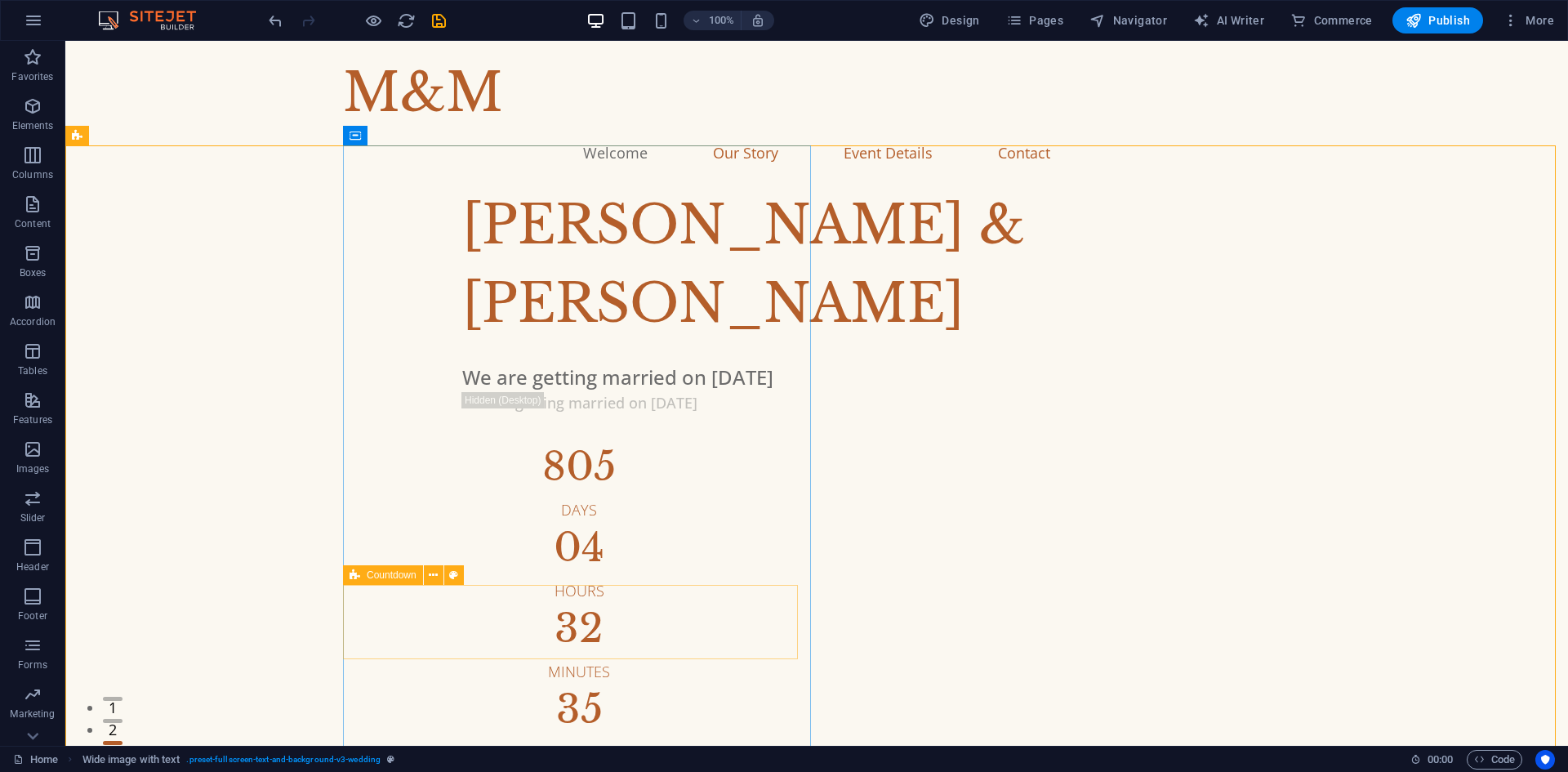
click at [355, 577] on icon at bounding box center [355, 575] width 11 height 20
click at [351, 576] on icon at bounding box center [355, 575] width 11 height 20
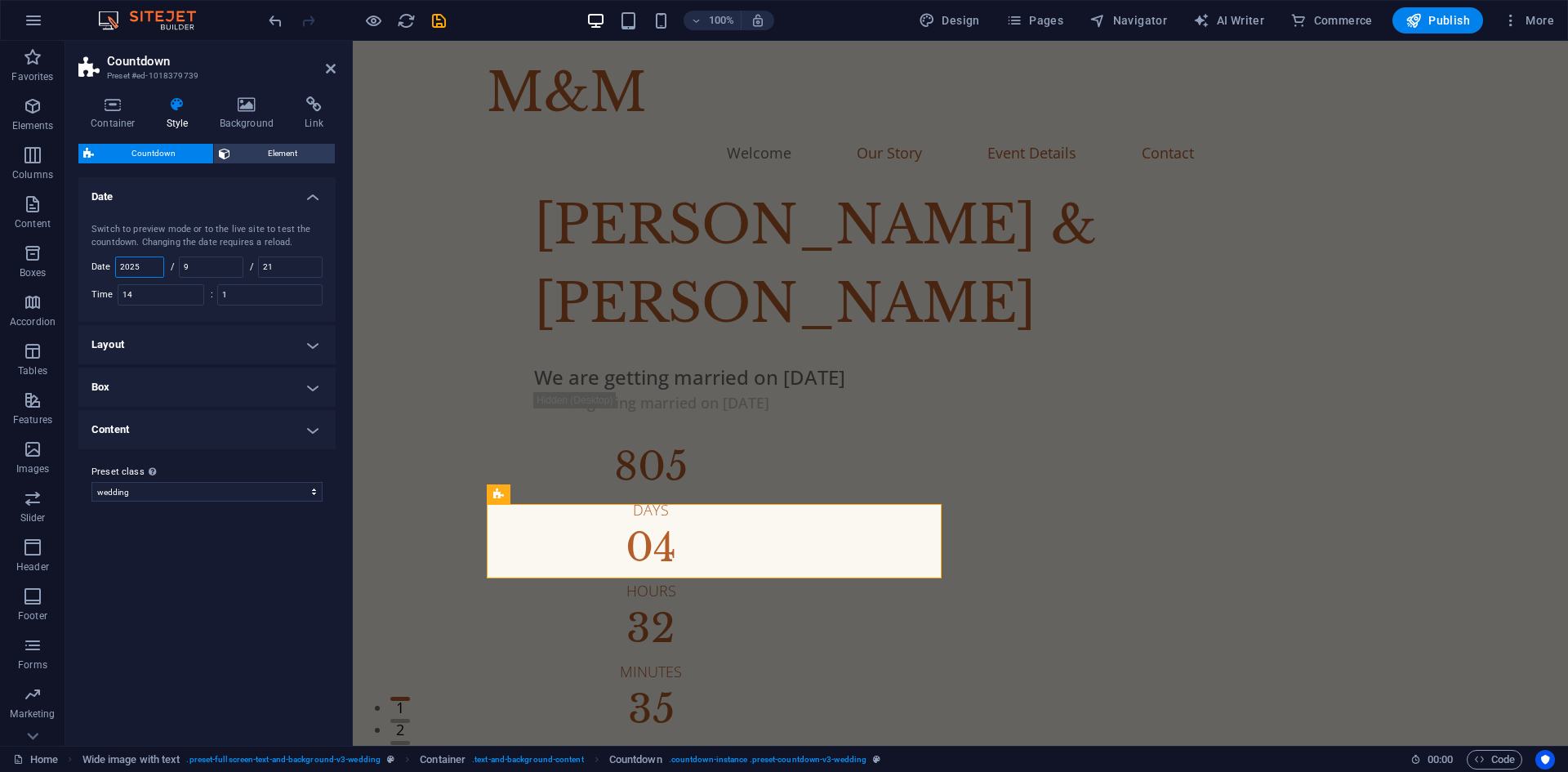
drag, startPoint x: 152, startPoint y: 260, endPoint x: 78, endPoint y: 271, distance: 74.8
click at [78, 271] on div "Switch to preview mode or to the live site to test the countdown. Changing the …" at bounding box center [206, 264] width 263 height 115
type input "20217"
drag, startPoint x: 208, startPoint y: 272, endPoint x: 128, endPoint y: 261, distance: 80.8
click at [128, 261] on div "Switch to preview mode or to the live site to test the countdown. Changing the …" at bounding box center [206, 264] width 263 height 115
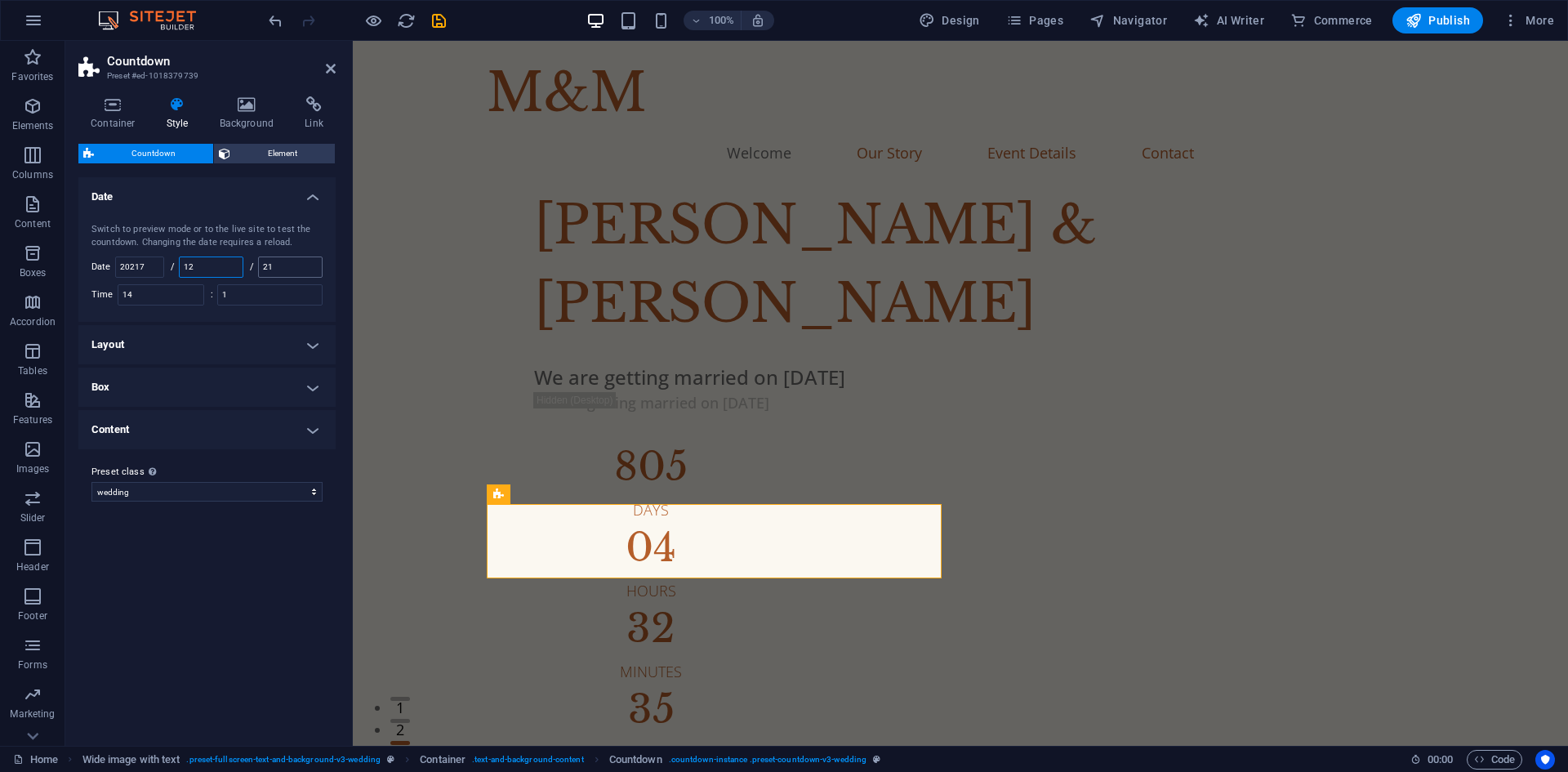
type input "12"
drag, startPoint x: 285, startPoint y: 263, endPoint x: 254, endPoint y: 262, distance: 31.0
click at [254, 262] on div "/ 21" at bounding box center [287, 267] width 73 height 21
type input "20"
click at [303, 498] on select "wedding Add preset class" at bounding box center [207, 492] width 231 height 20
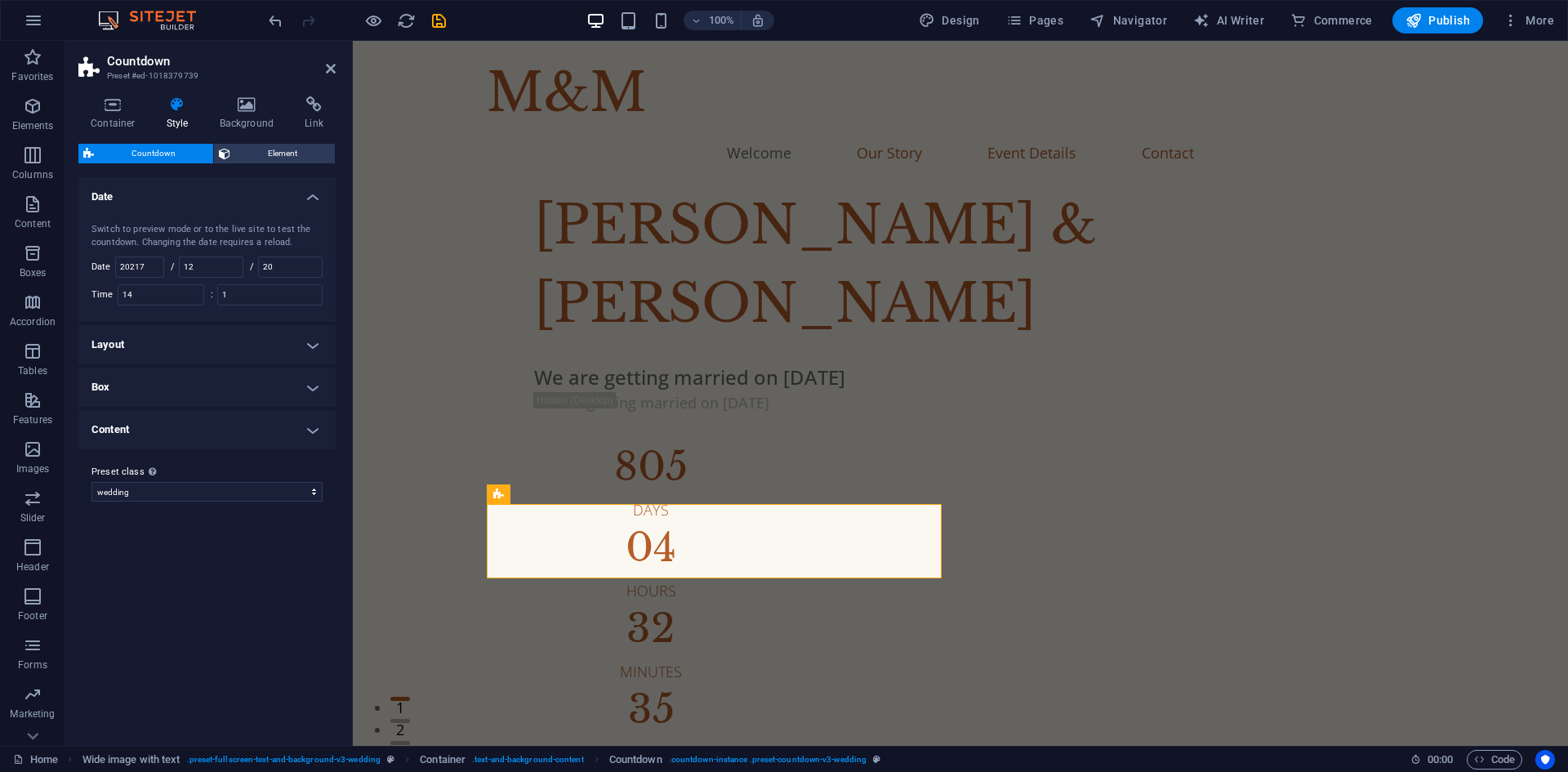
click at [303, 595] on div "Variants Default Date Switch to preview mode or to the live site to test the co…" at bounding box center [206, 455] width 257 height 556
click at [122, 122] on h4 "Container" at bounding box center [116, 113] width 76 height 35
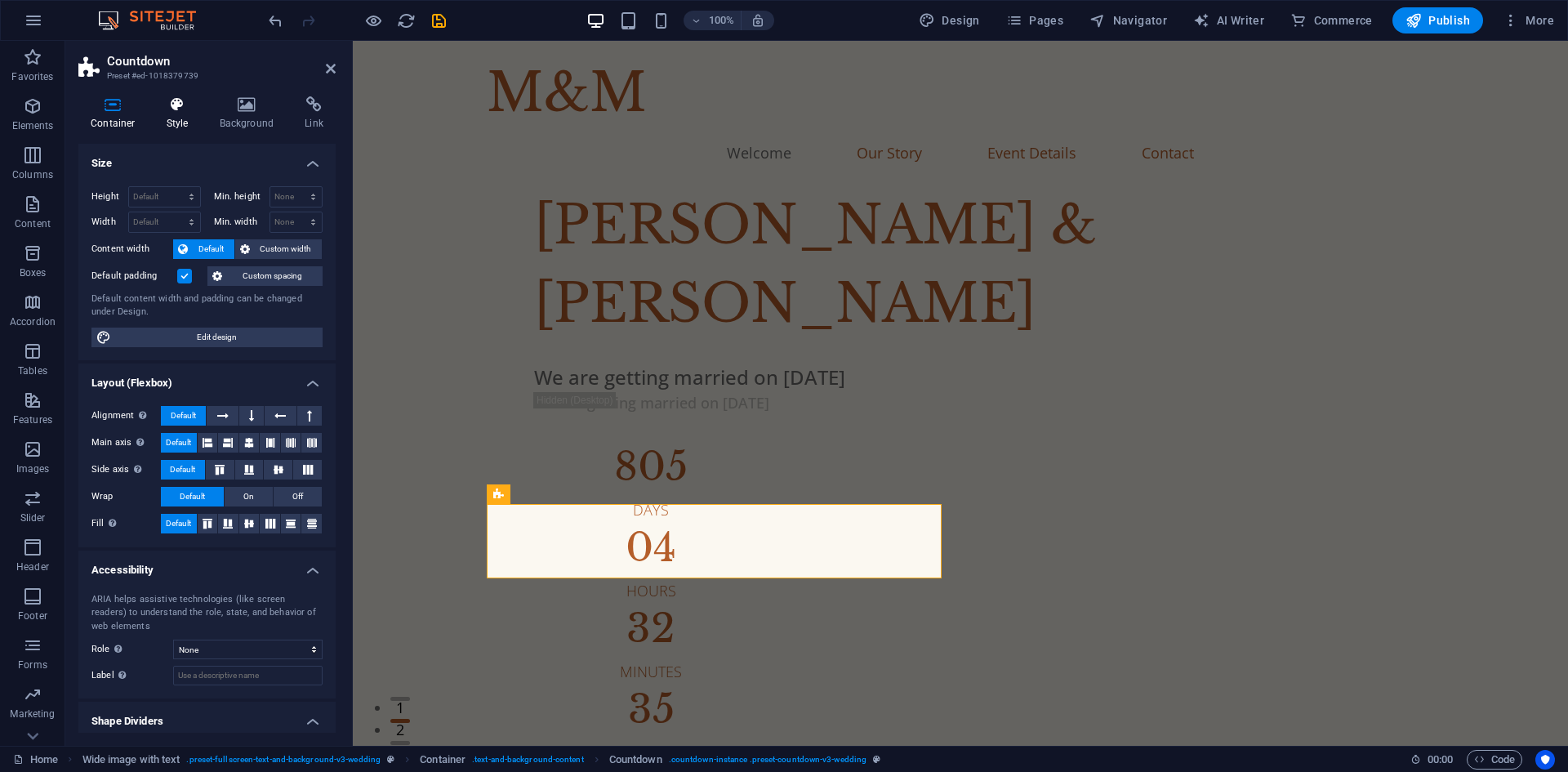
click at [171, 104] on icon at bounding box center [177, 104] width 46 height 16
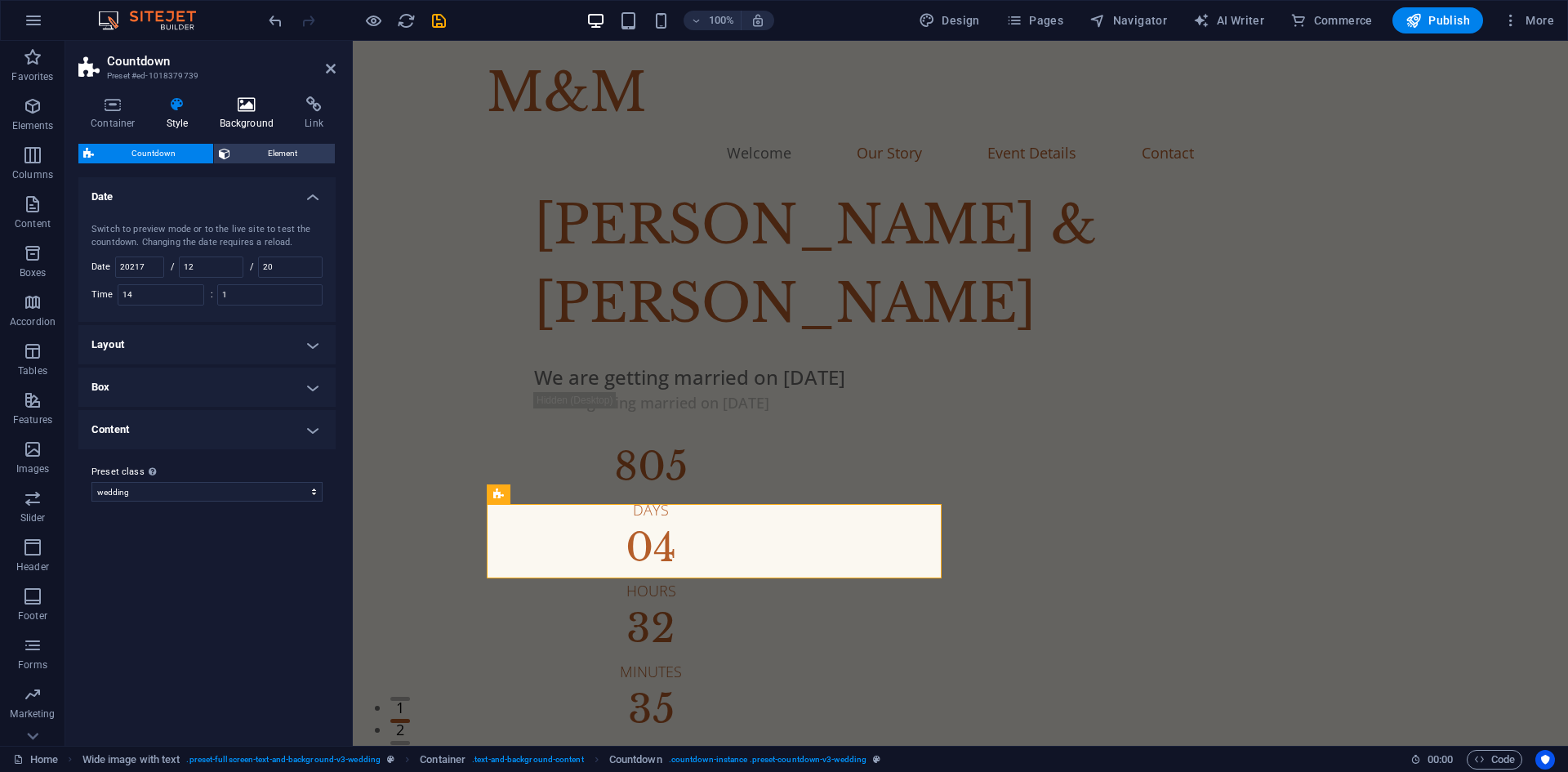
click at [232, 102] on icon at bounding box center [247, 104] width 79 height 16
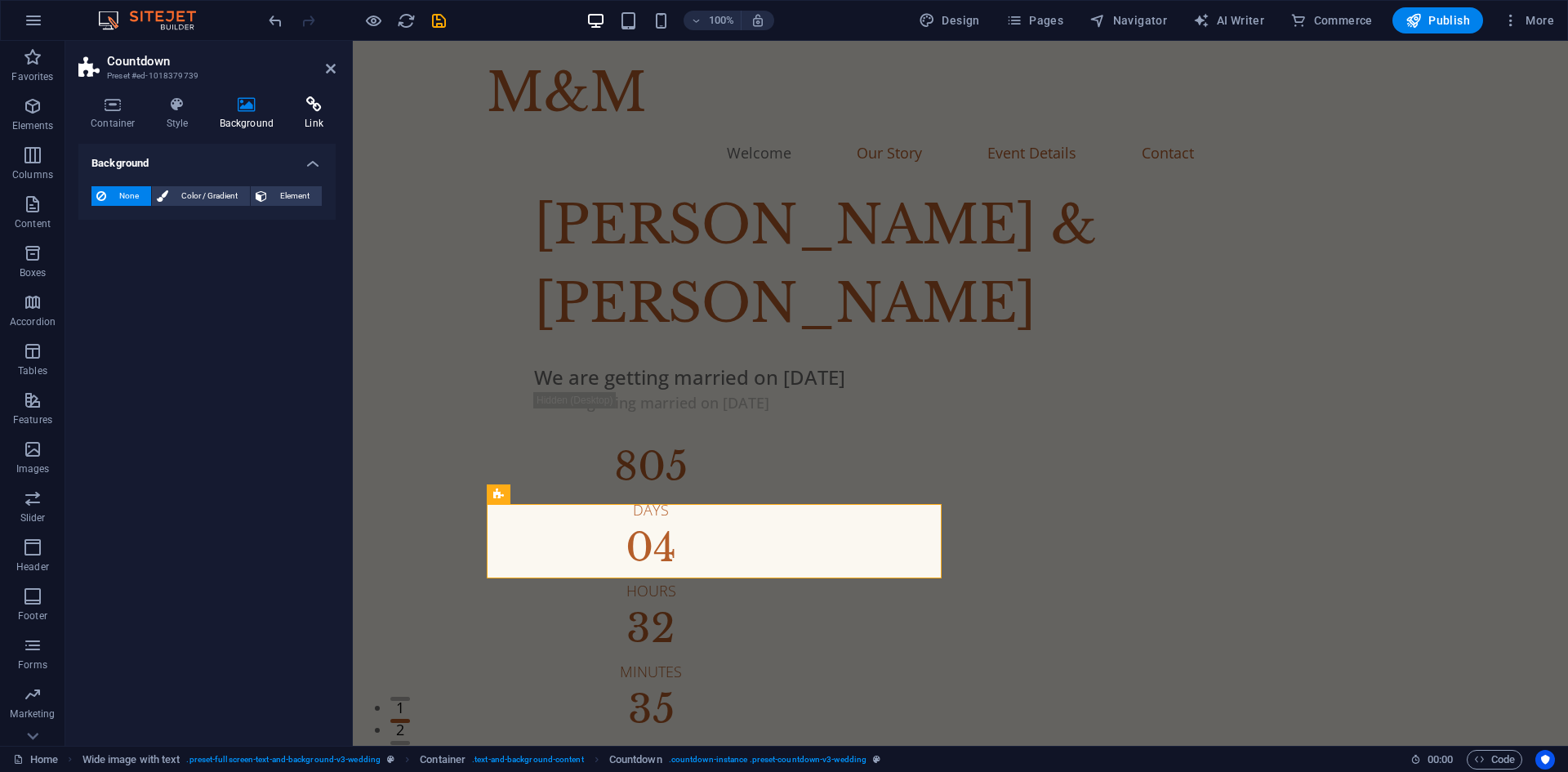
click at [306, 102] on icon at bounding box center [314, 104] width 44 height 16
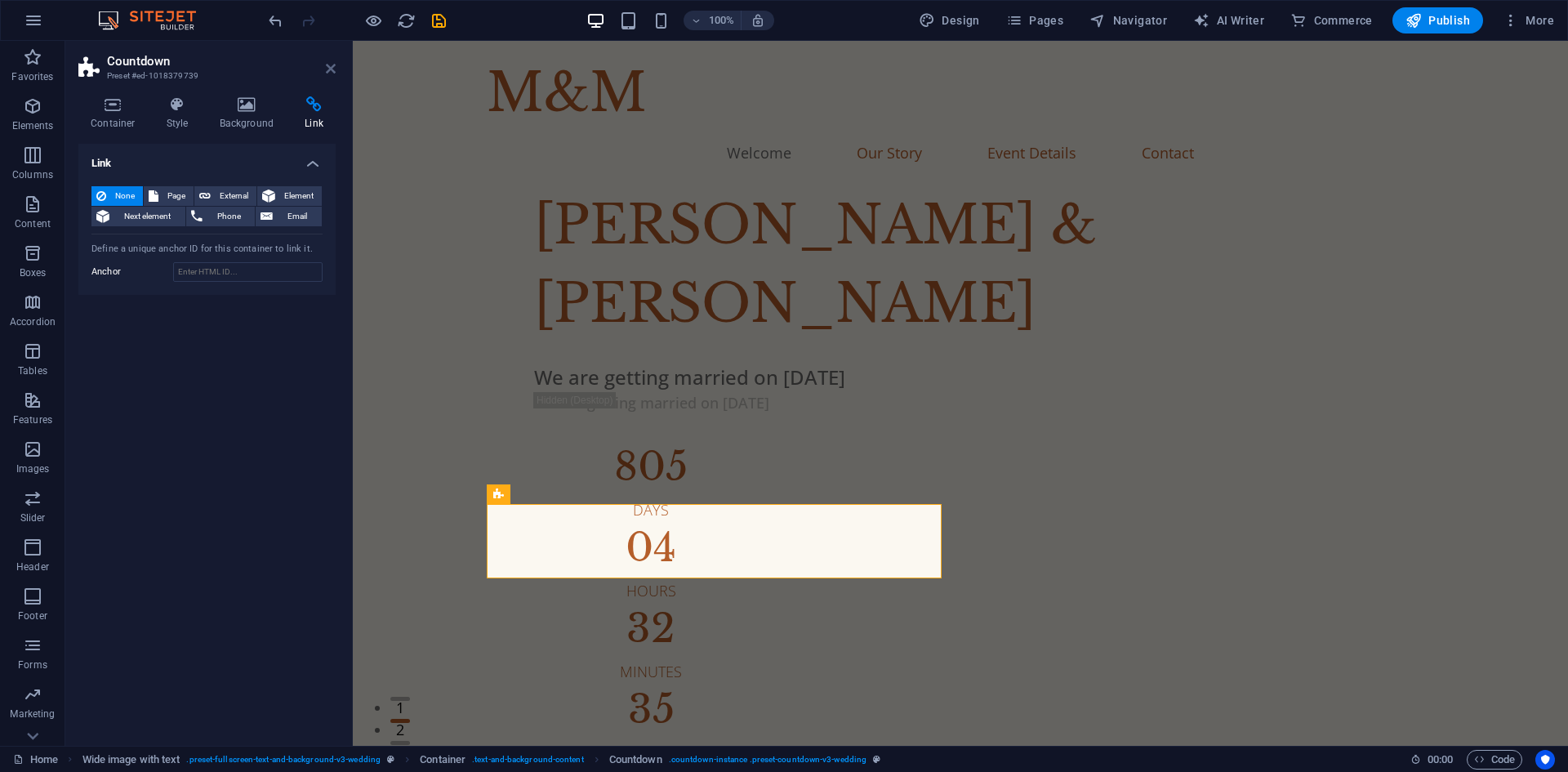
click at [329, 69] on icon at bounding box center [330, 69] width 10 height 13
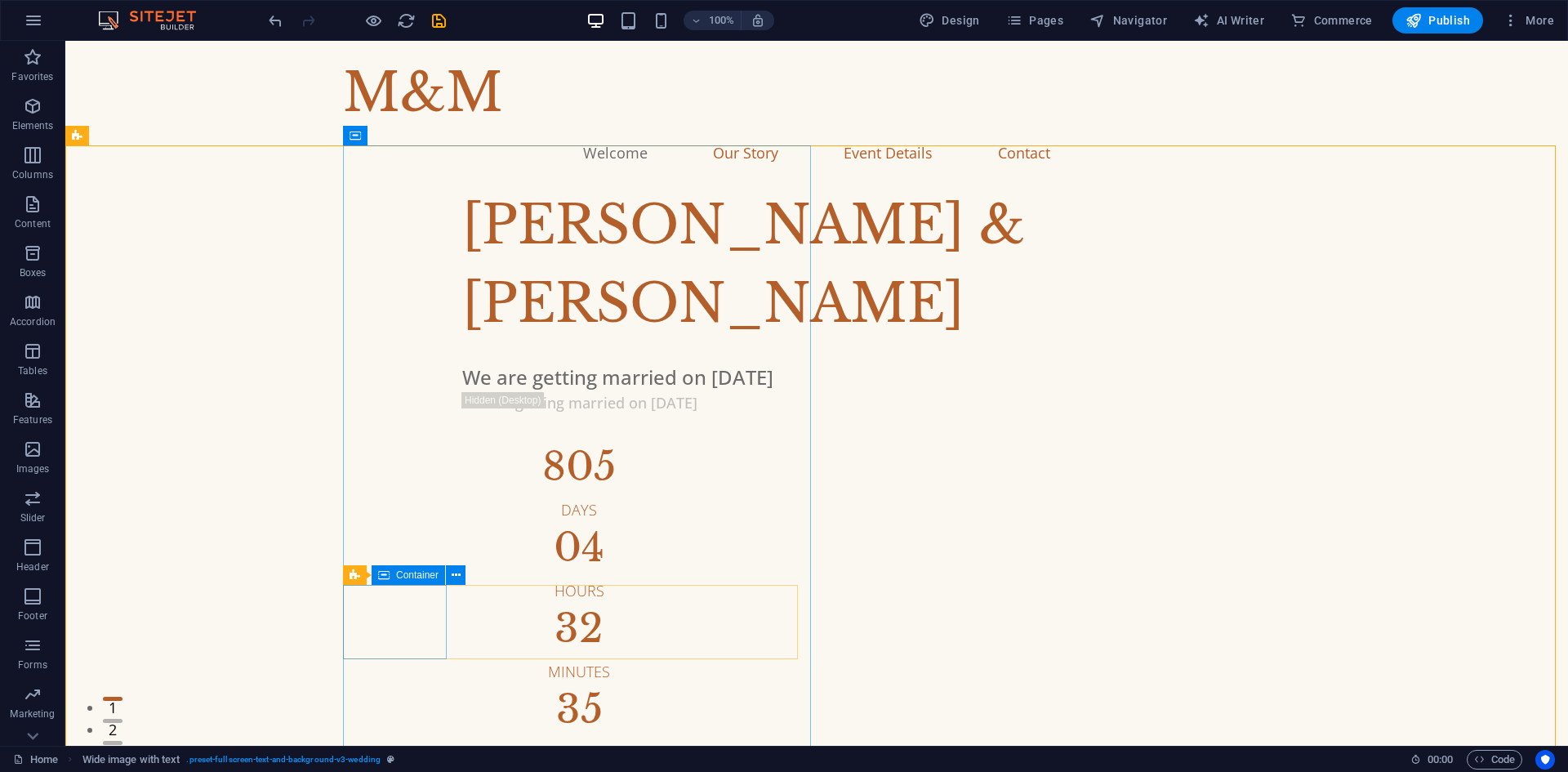
click at [386, 573] on icon at bounding box center [384, 575] width 12 height 20
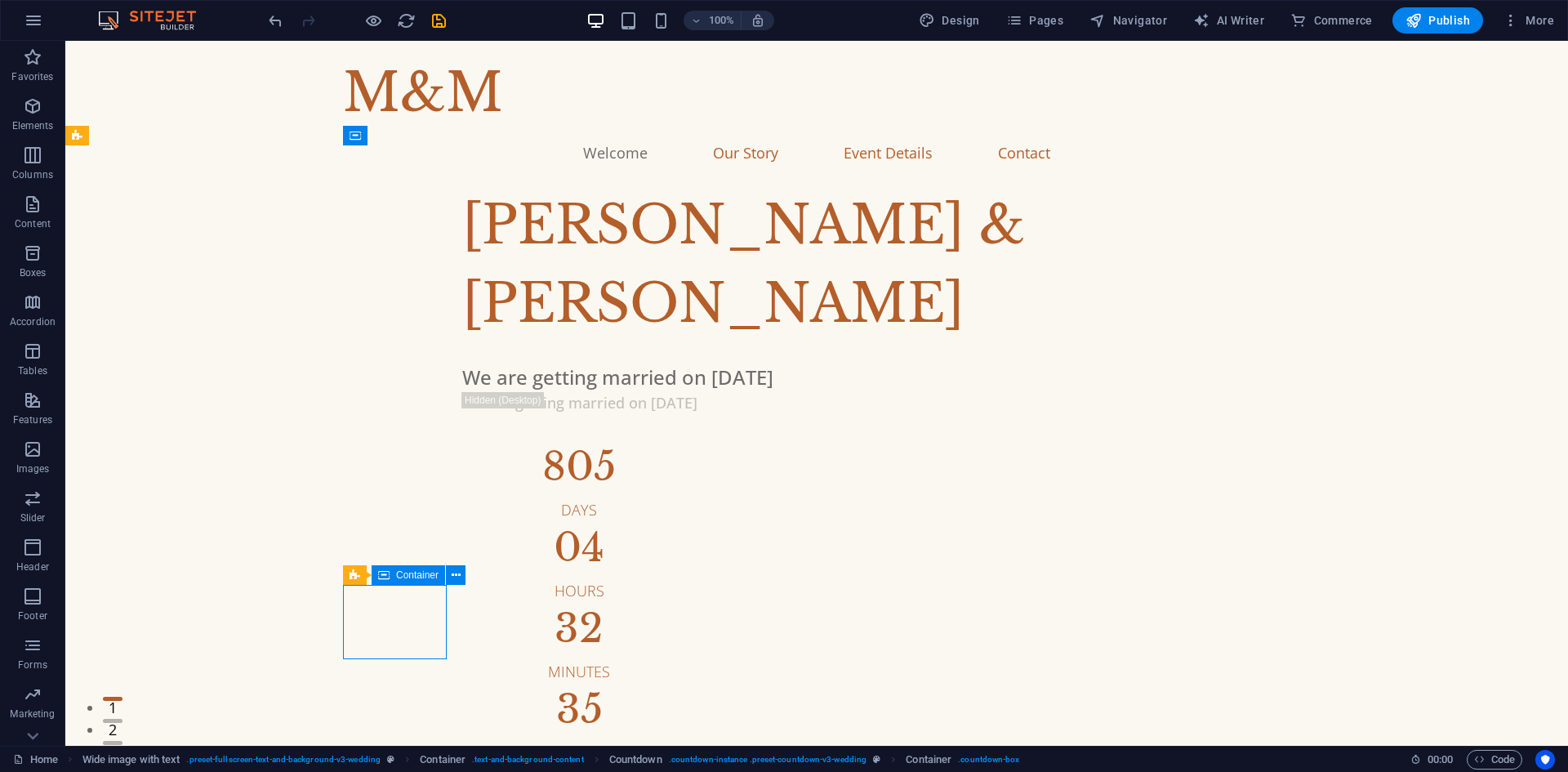
click at [386, 573] on icon at bounding box center [384, 575] width 12 height 20
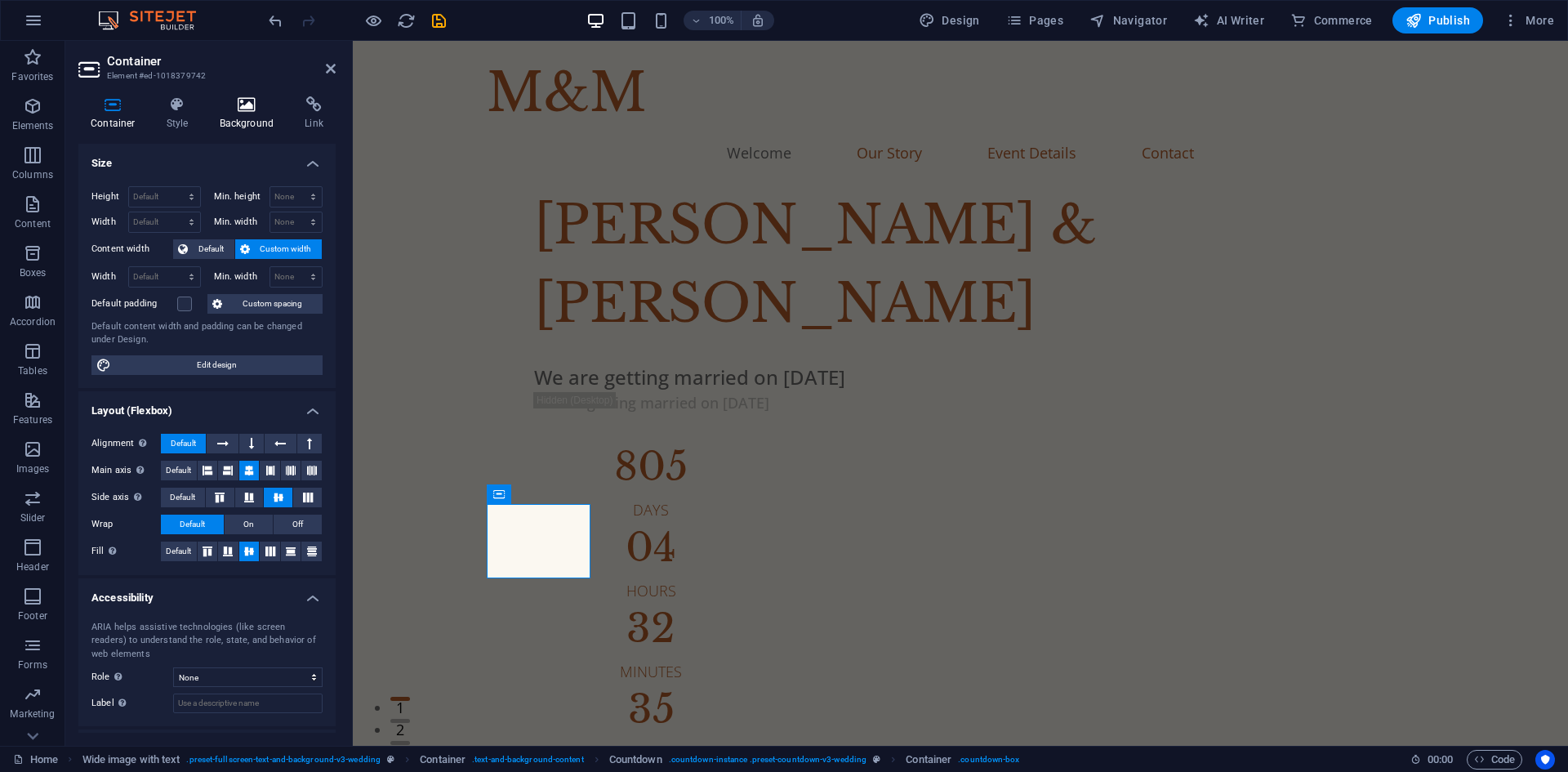
click at [234, 110] on icon at bounding box center [247, 104] width 79 height 16
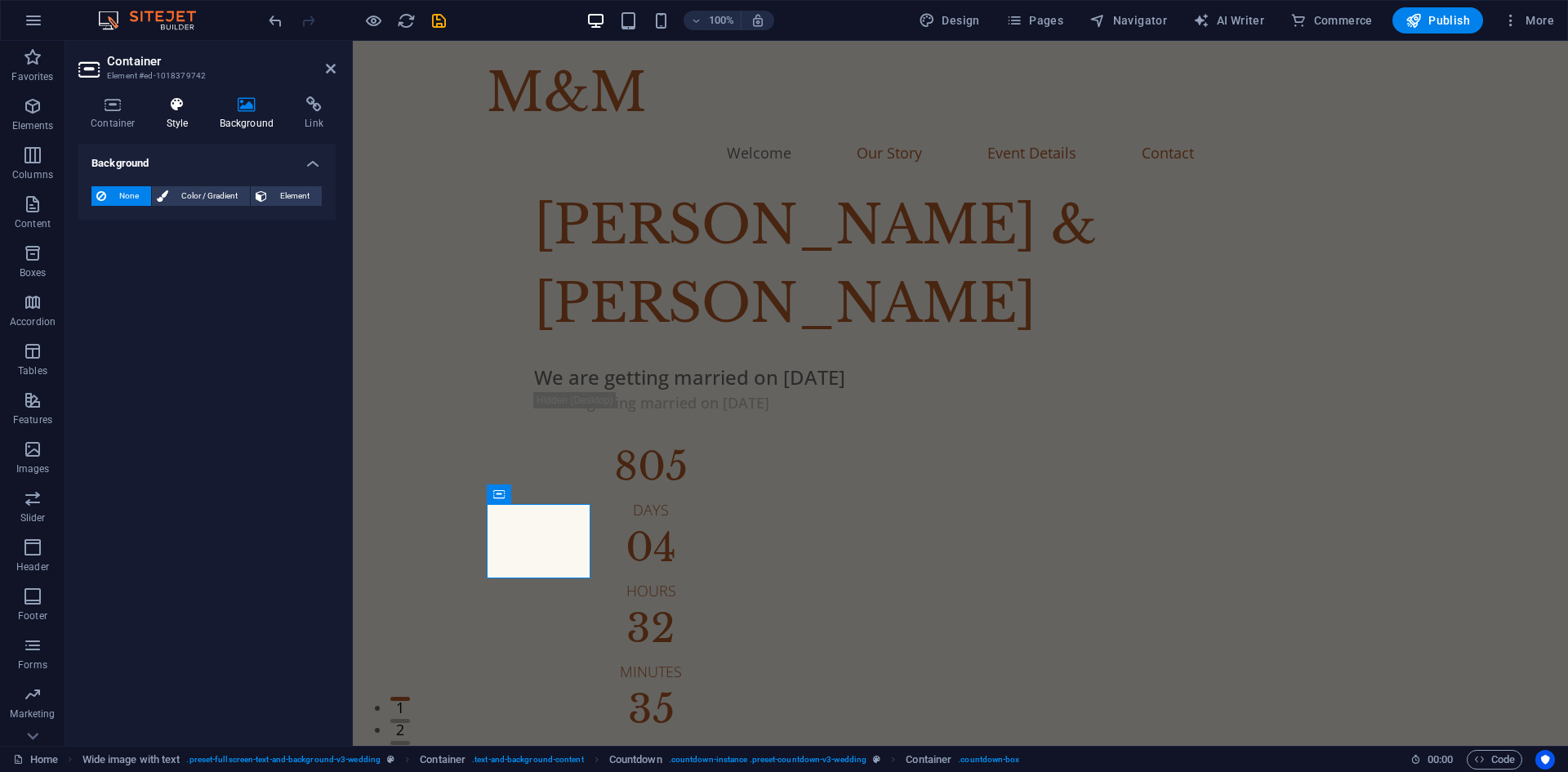
click at [188, 99] on icon at bounding box center [177, 104] width 46 height 16
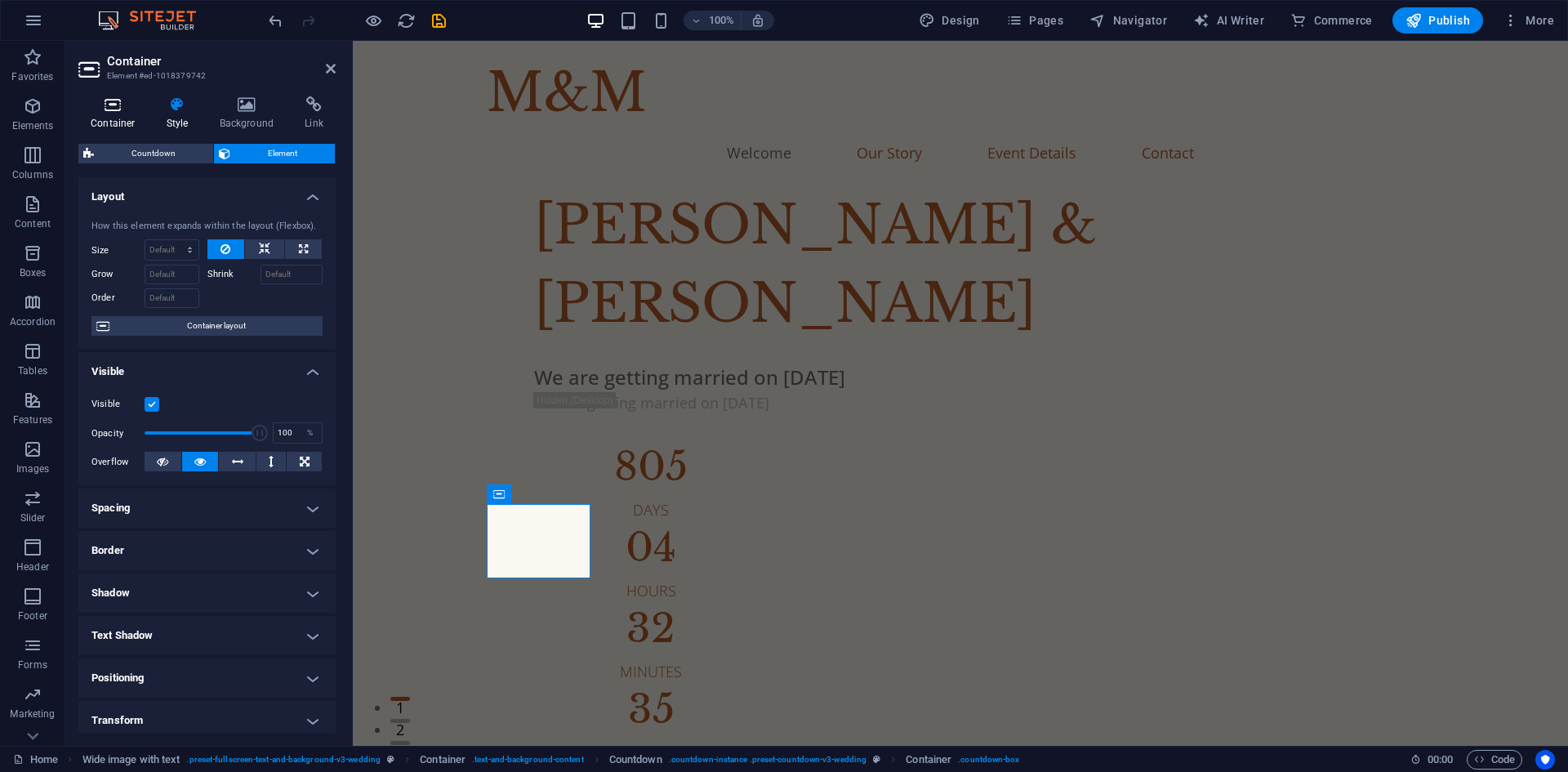
click at [139, 116] on h4 "Container" at bounding box center [116, 113] width 76 height 35
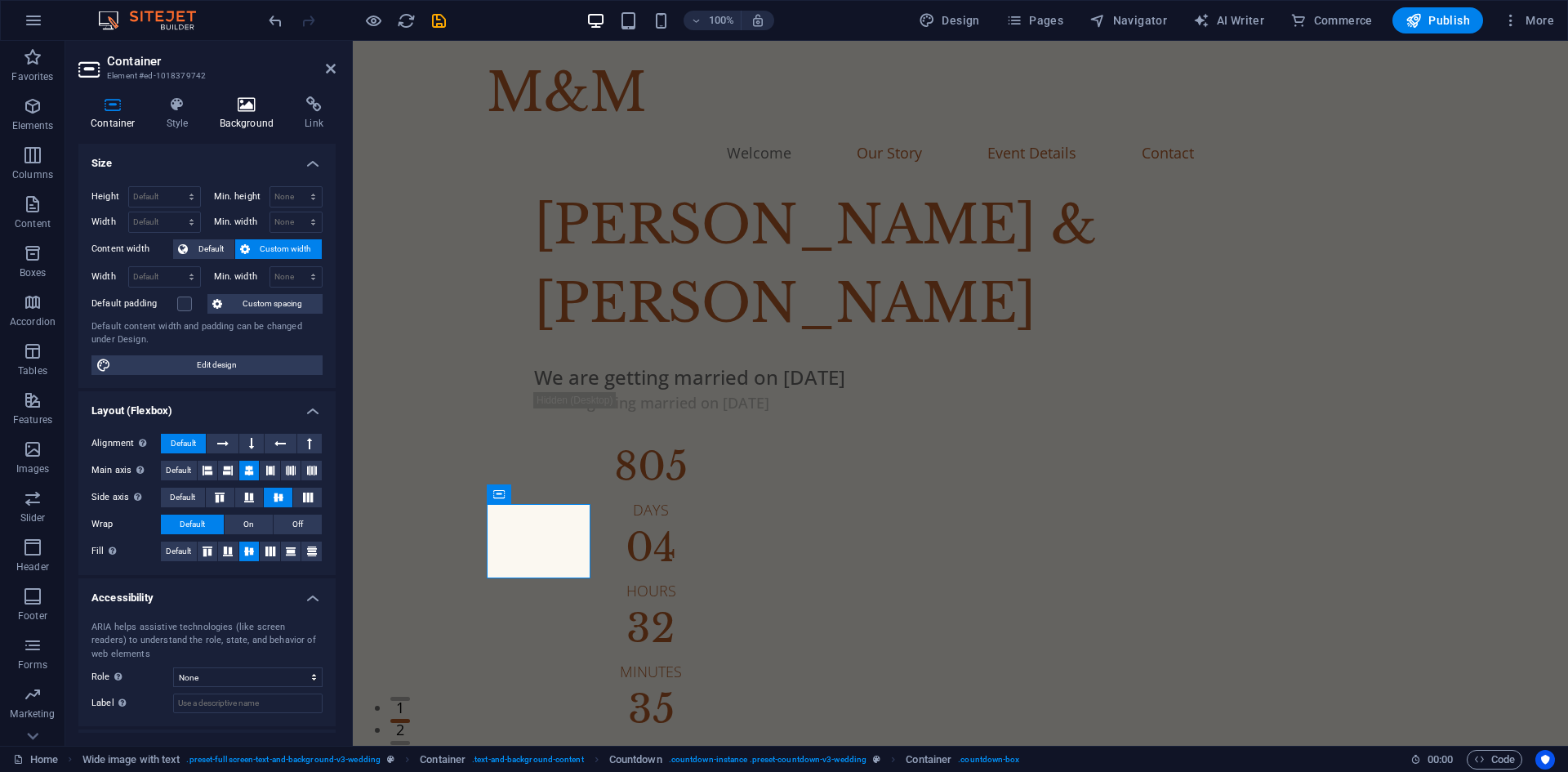
click at [240, 125] on h4 "Background" at bounding box center [250, 113] width 85 height 35
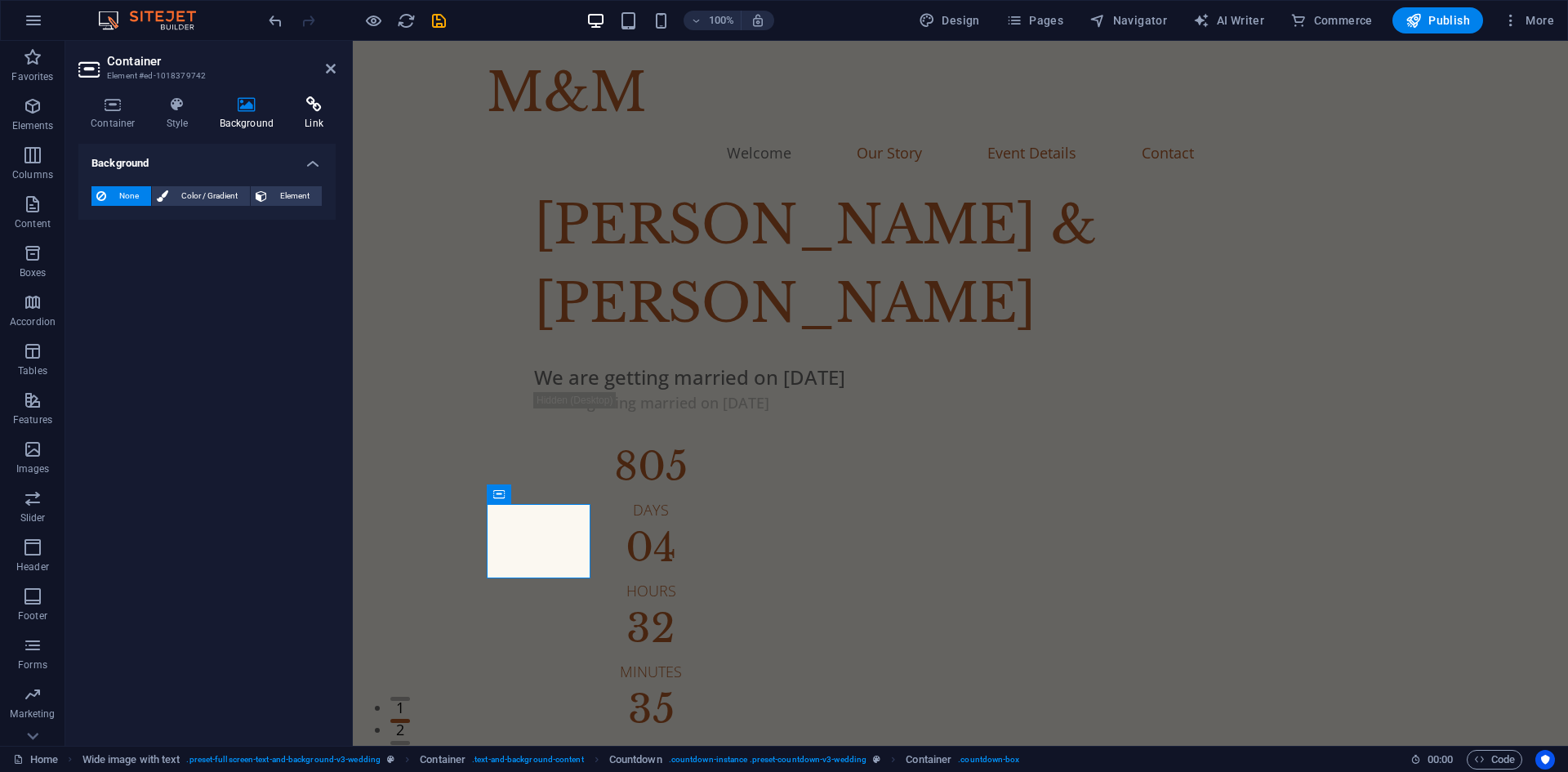
click at [298, 112] on icon at bounding box center [314, 104] width 44 height 16
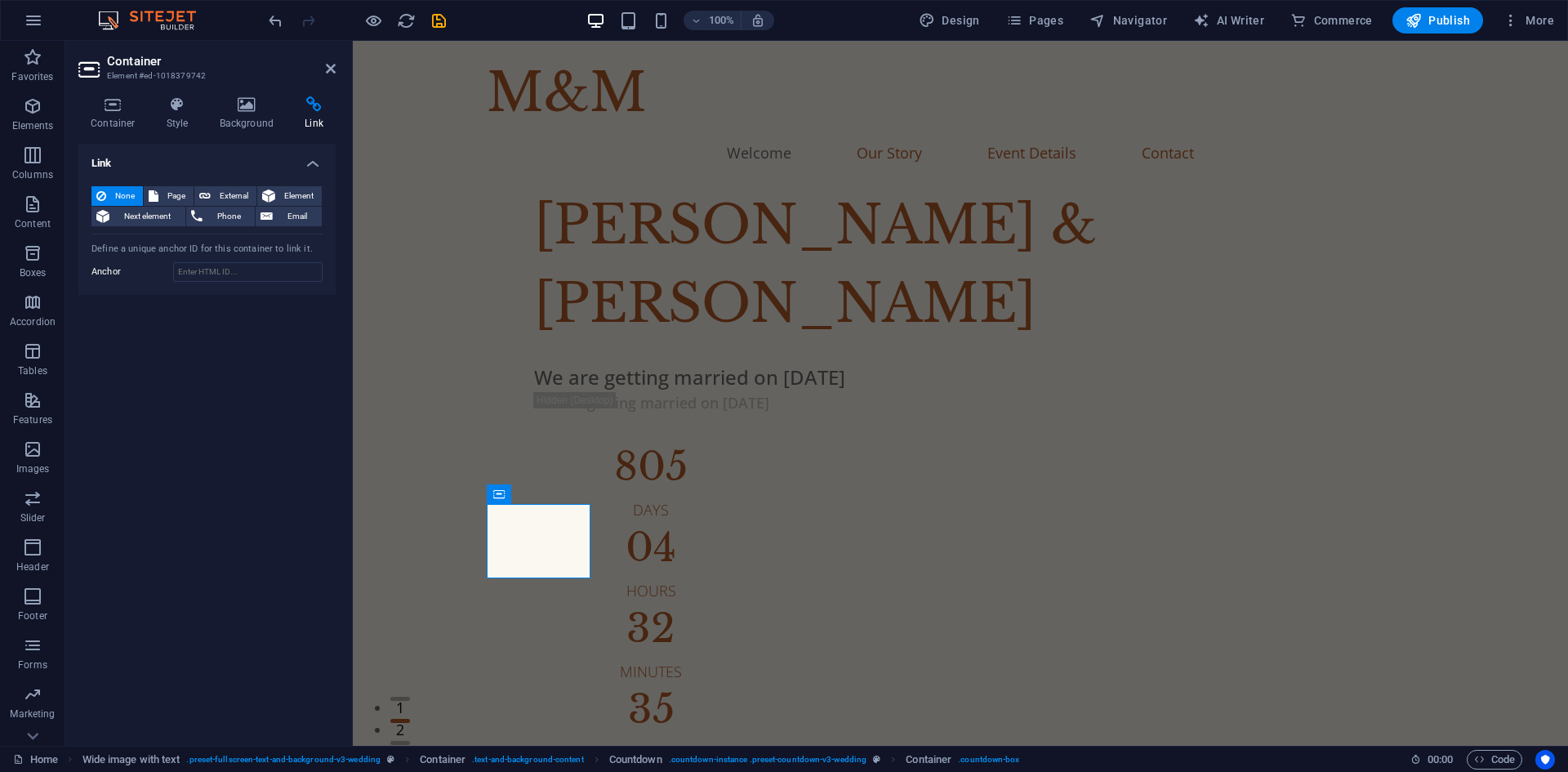
click at [225, 484] on div "Link None Page External Element Next element Phone Email Page Home Subpage Lega…" at bounding box center [206, 439] width 257 height 589
click at [329, 66] on icon at bounding box center [330, 69] width 10 height 13
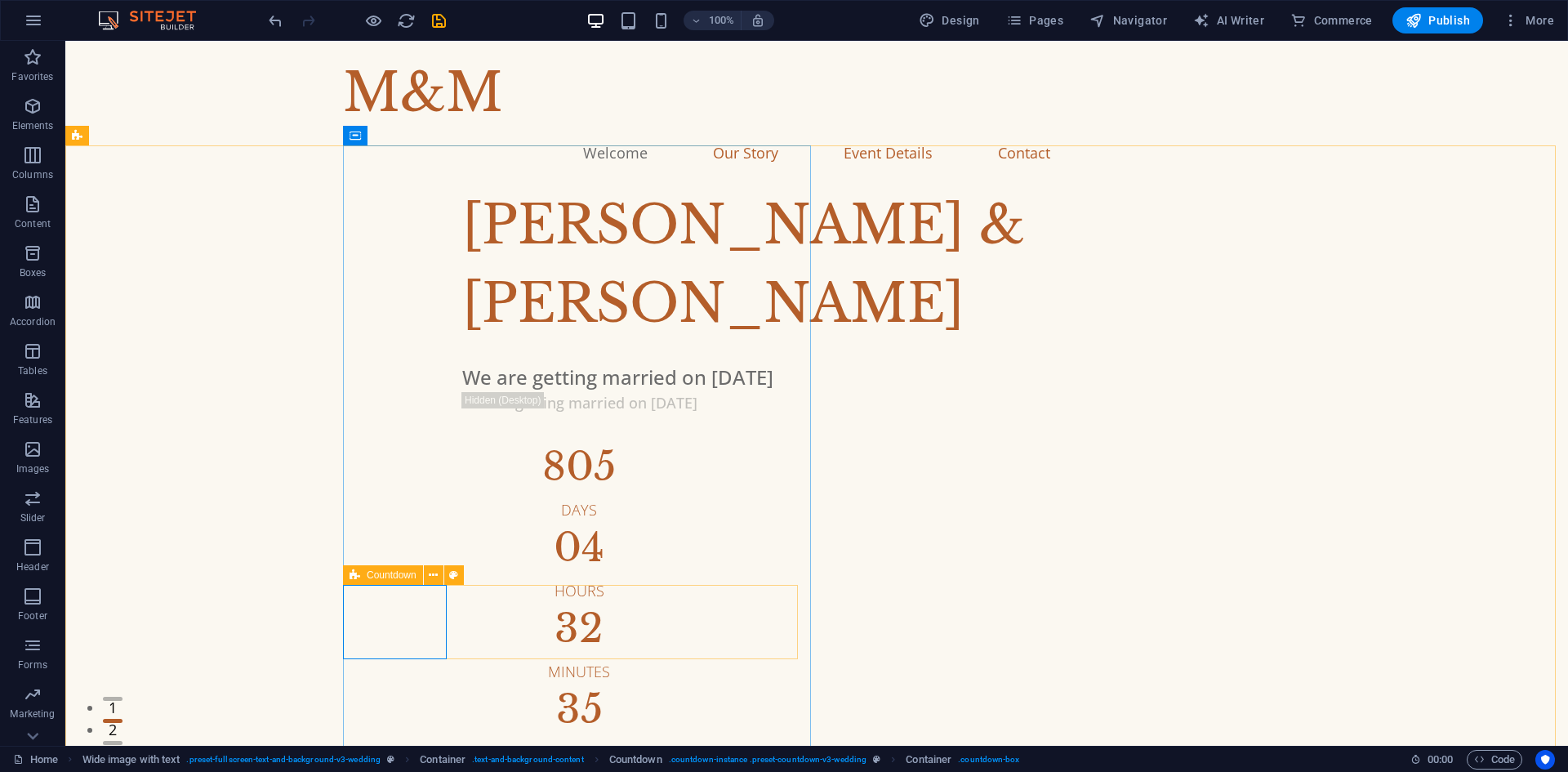
click at [355, 582] on icon at bounding box center [355, 575] width 11 height 20
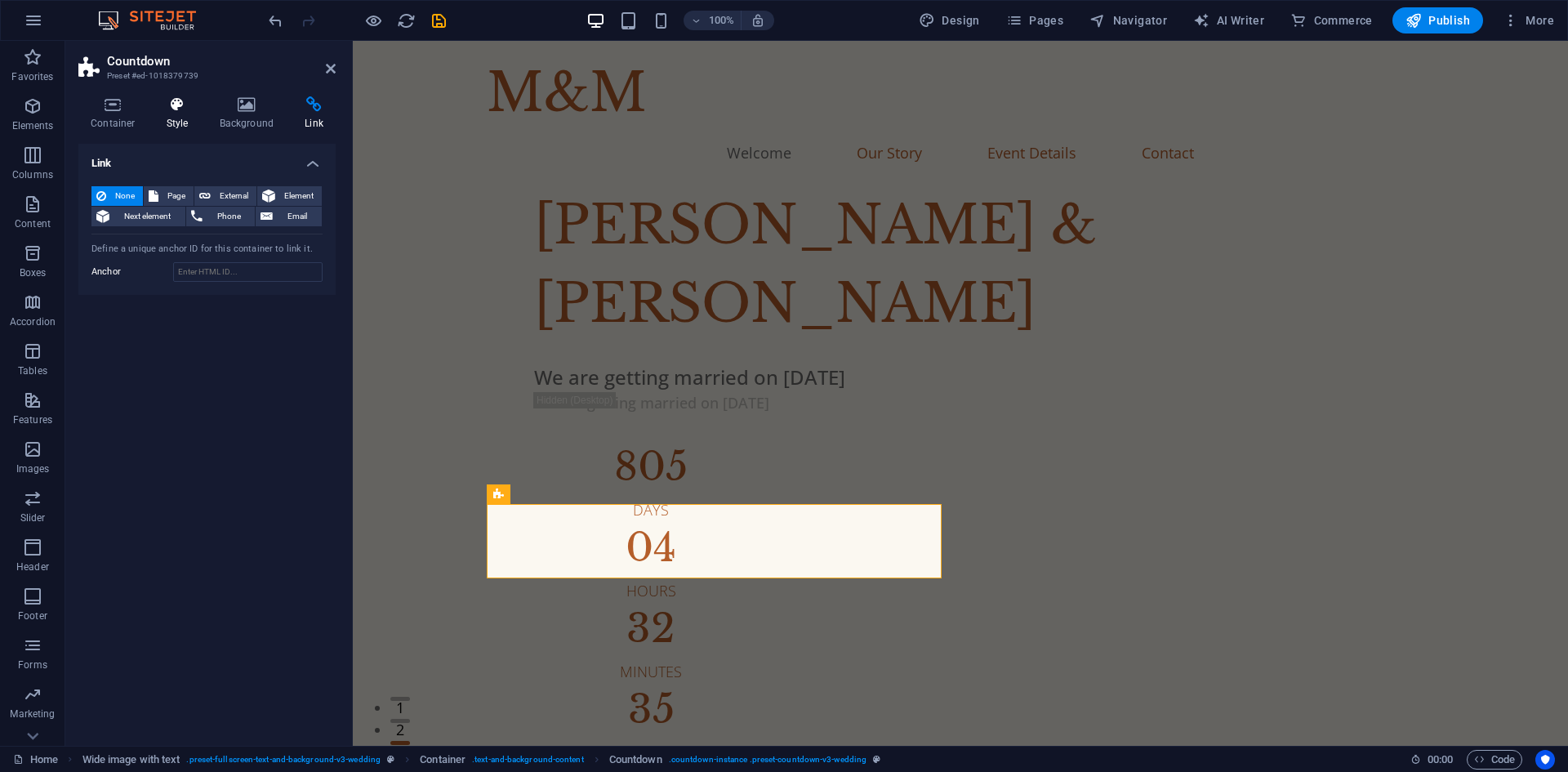
click at [186, 111] on icon at bounding box center [177, 104] width 46 height 16
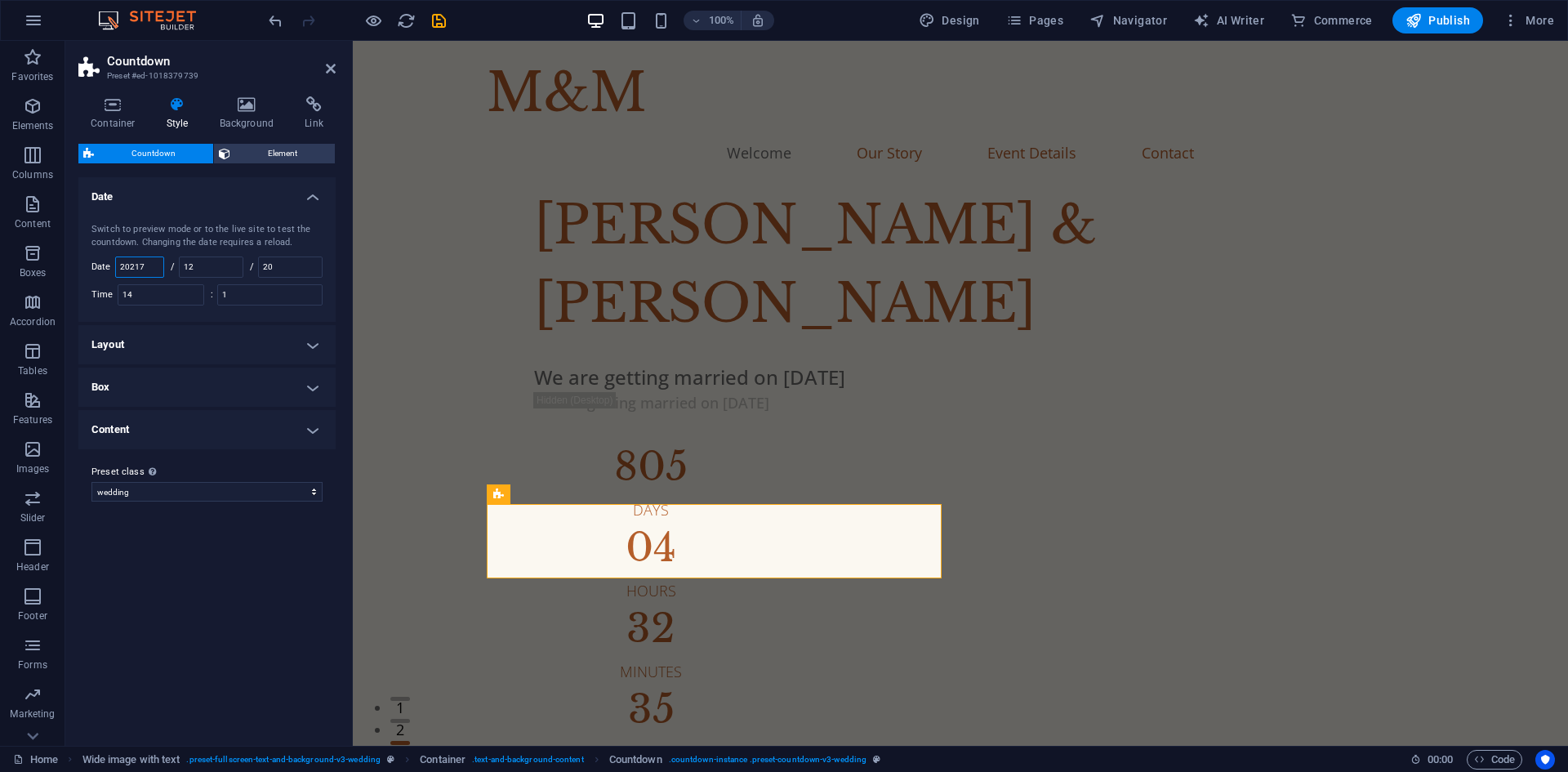
click at [141, 262] on input "20217" at bounding box center [139, 267] width 47 height 20
type input "2027"
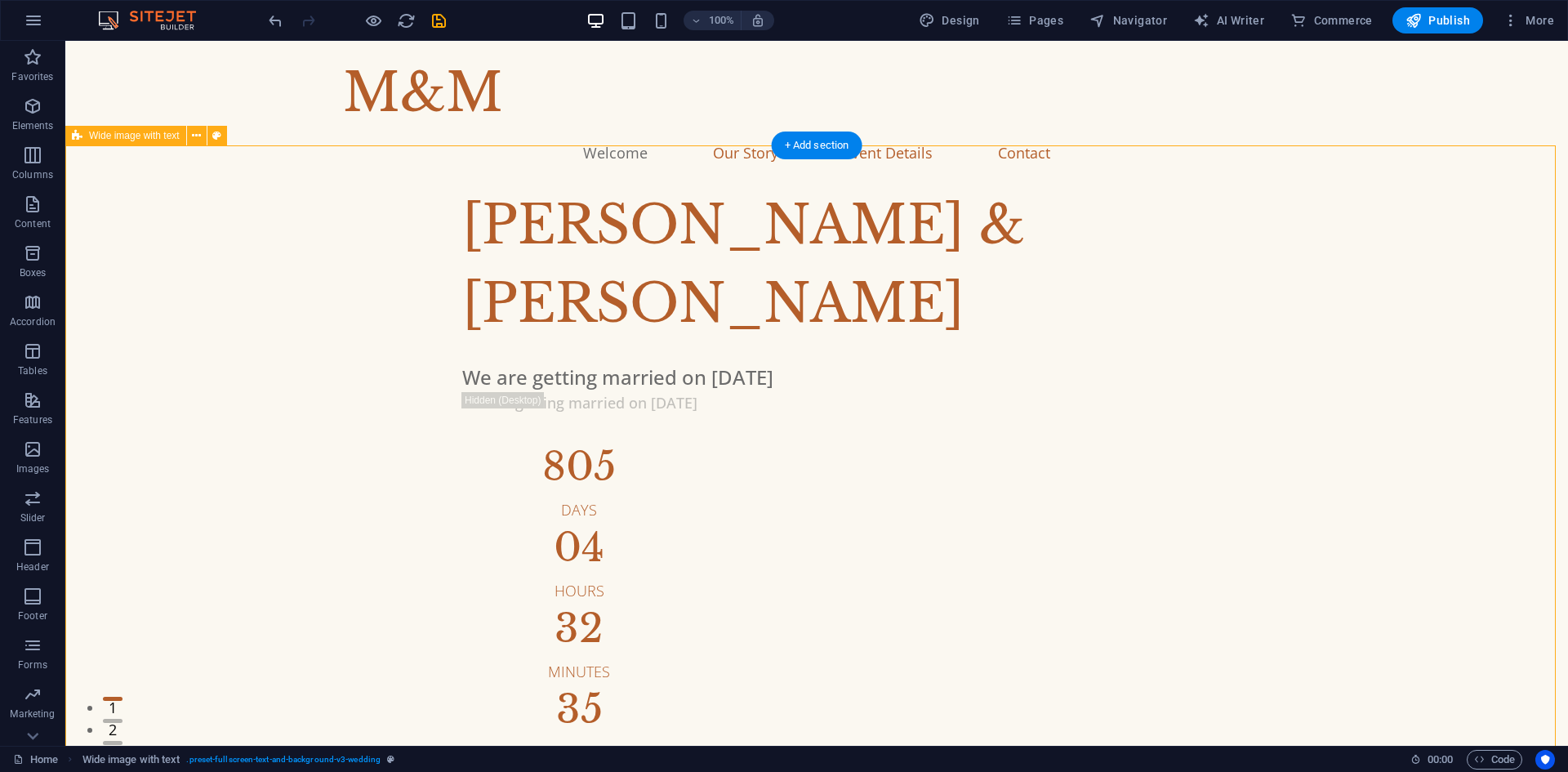
drag, startPoint x: 195, startPoint y: 405, endPoint x: 208, endPoint y: 362, distance: 44.9
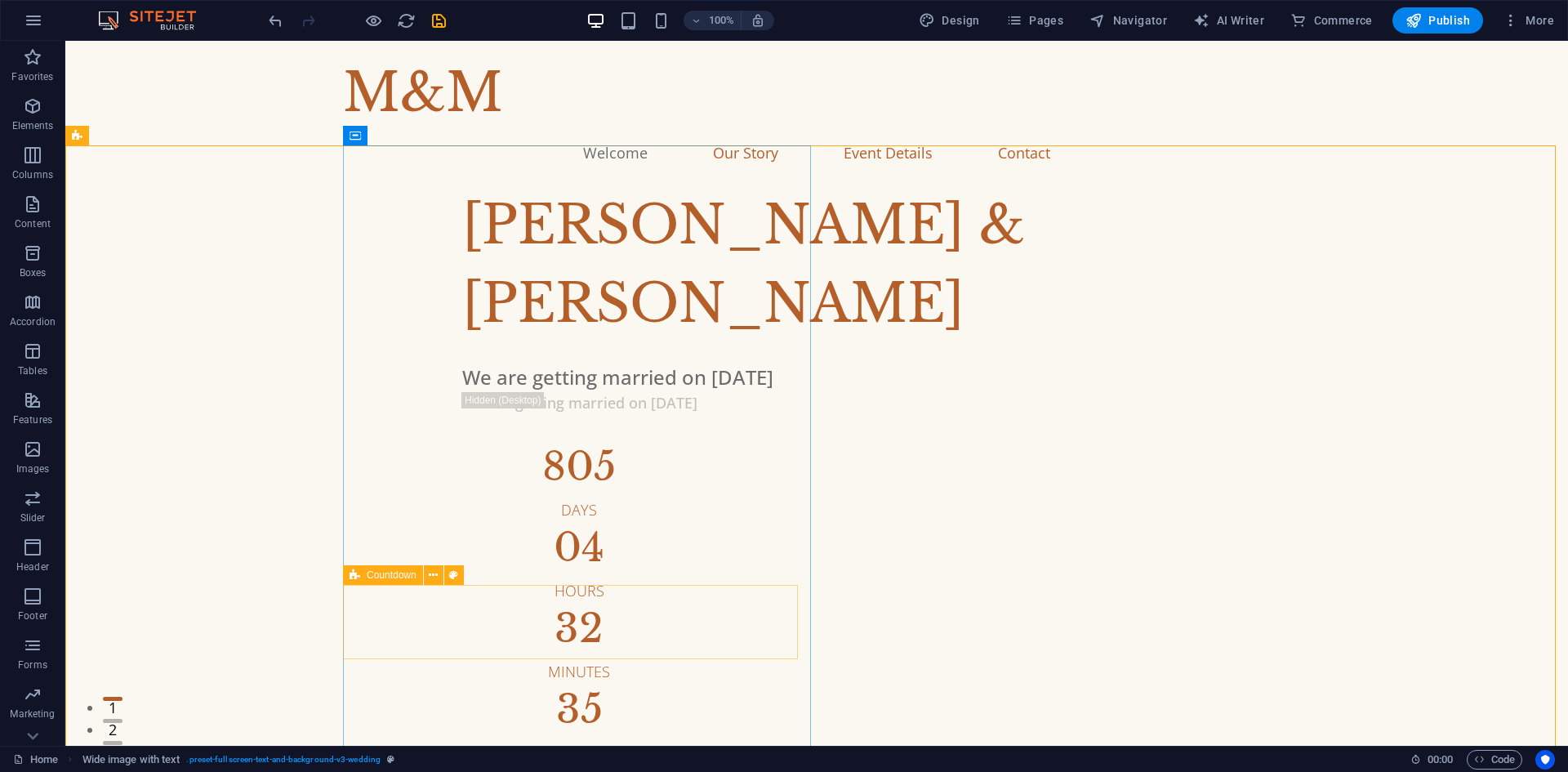
click at [355, 578] on icon at bounding box center [355, 575] width 11 height 20
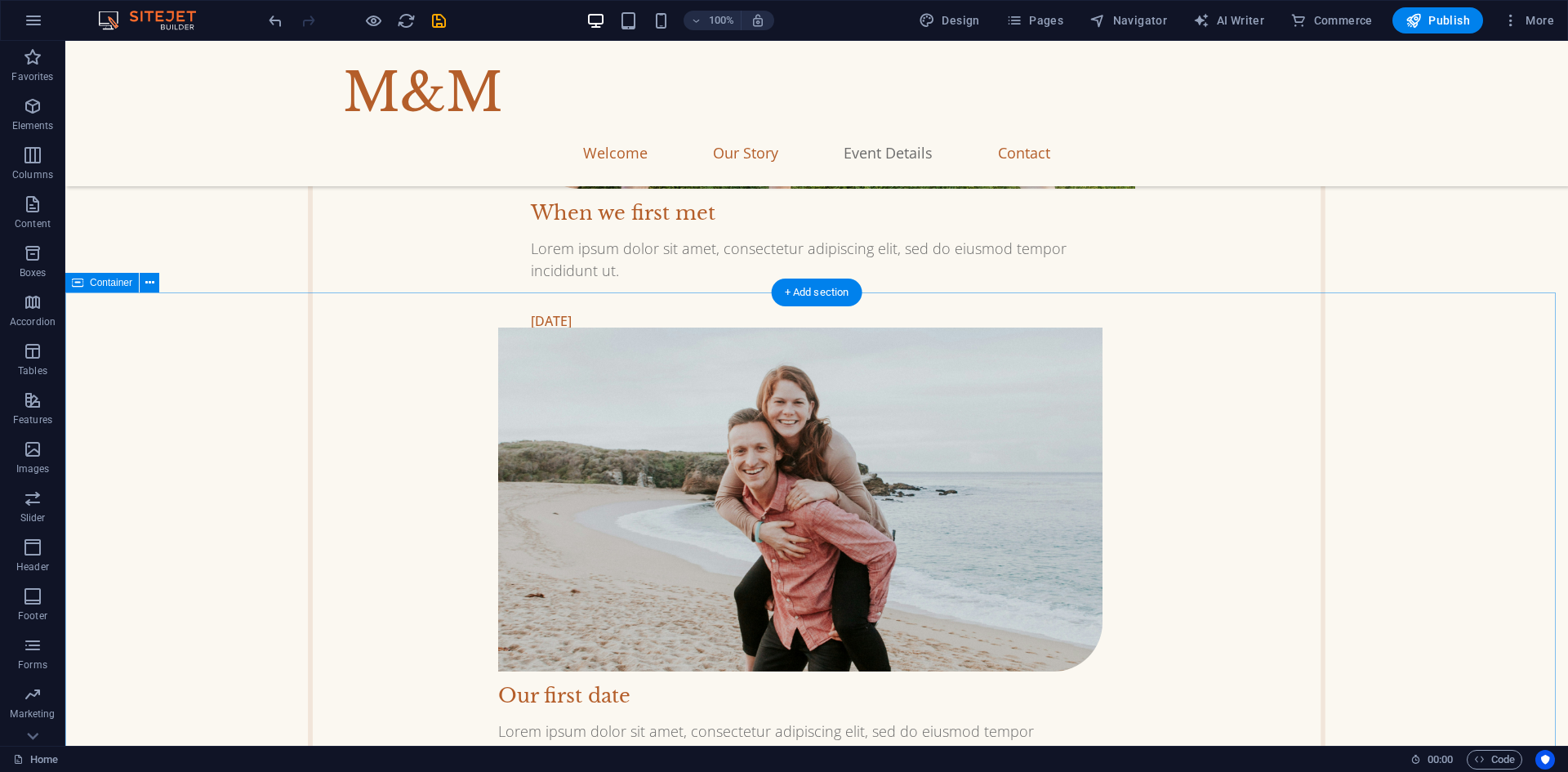
scroll to position [2697, 0]
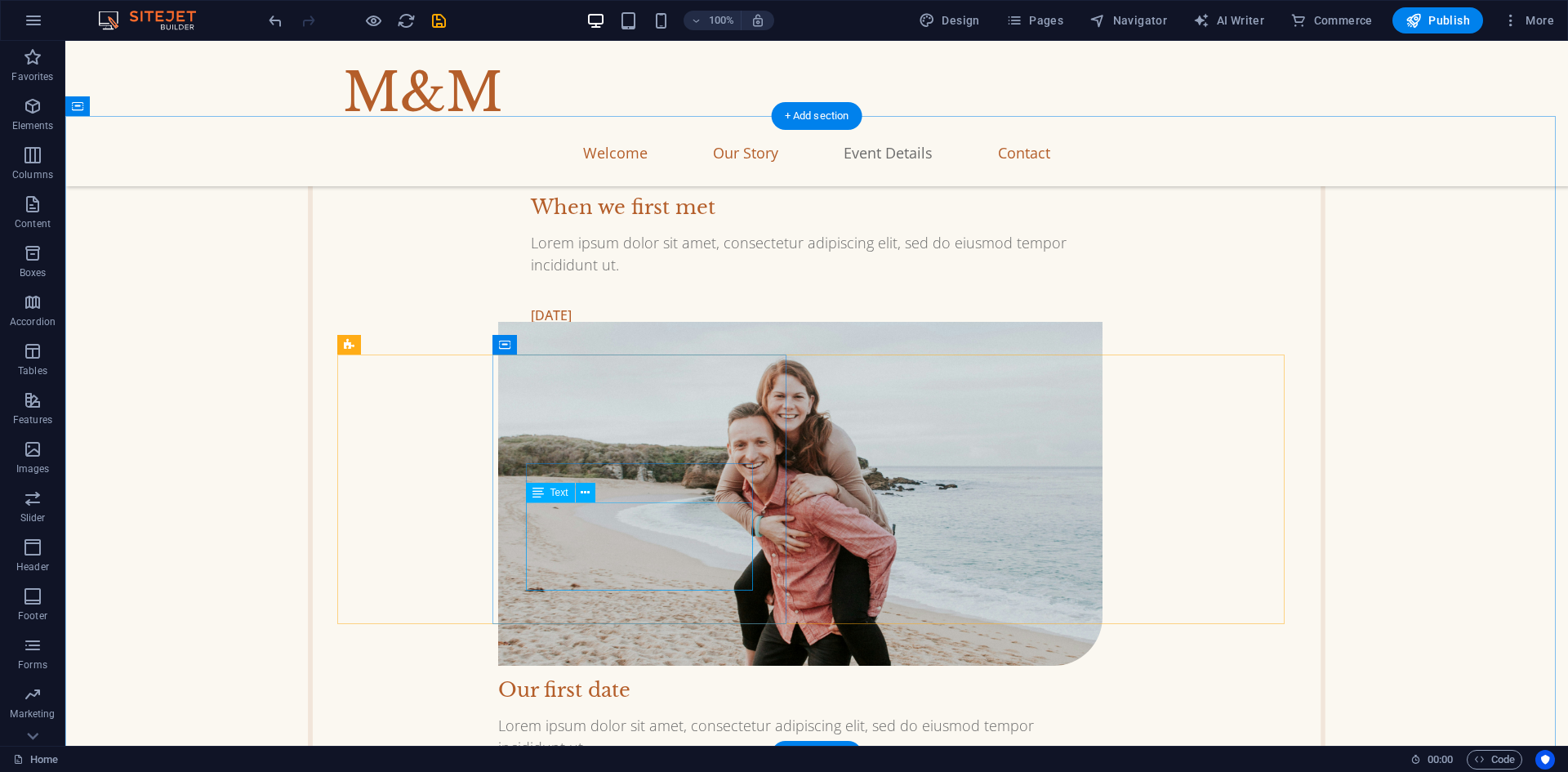
drag, startPoint x: 692, startPoint y: 513, endPoint x: 405, endPoint y: 514, distance: 287.0
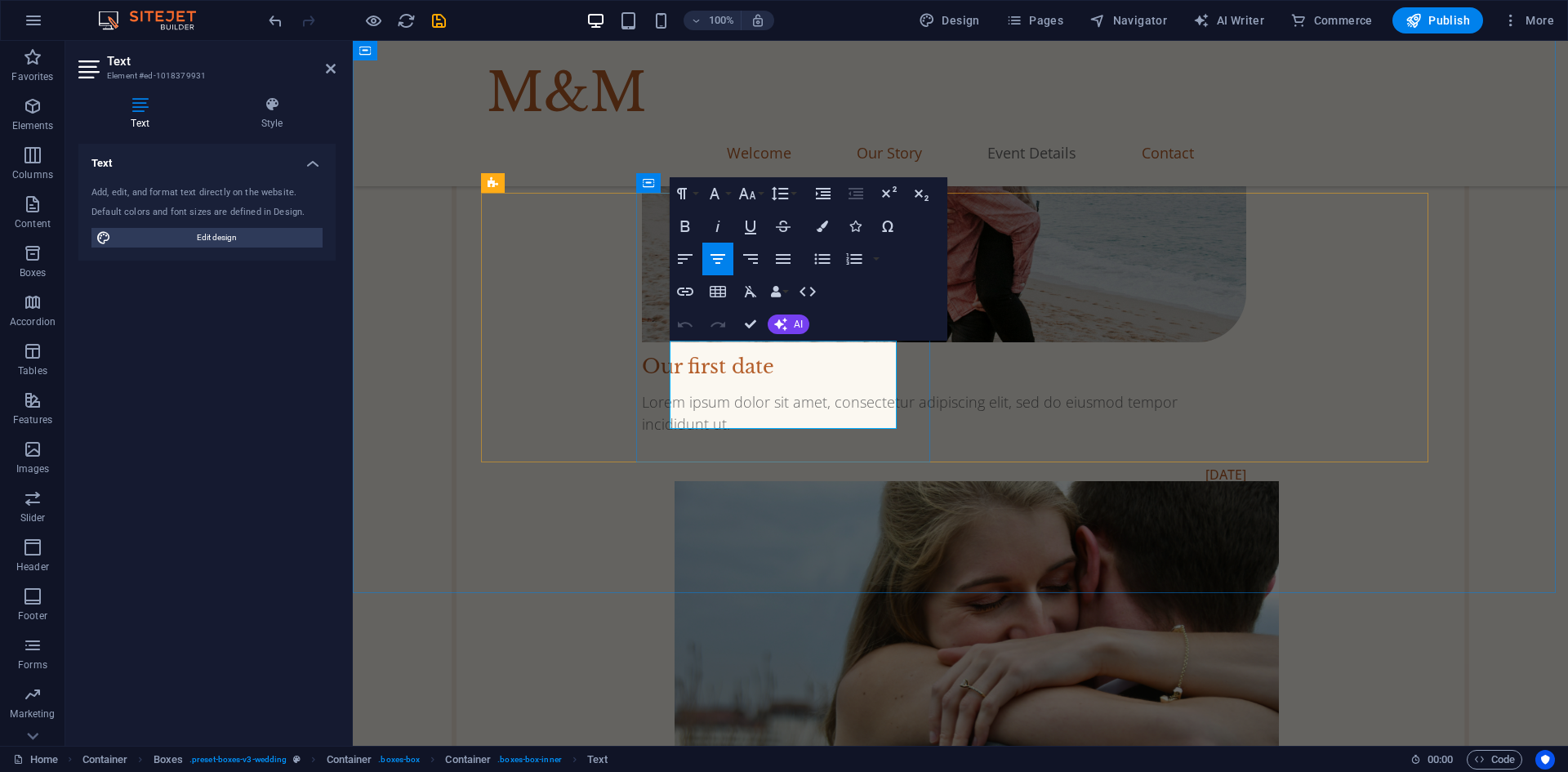
drag, startPoint x: 821, startPoint y: 353, endPoint x: 751, endPoint y: 353, distance: 70.0
drag, startPoint x: 743, startPoint y: 353, endPoint x: 682, endPoint y: 353, distance: 61.0
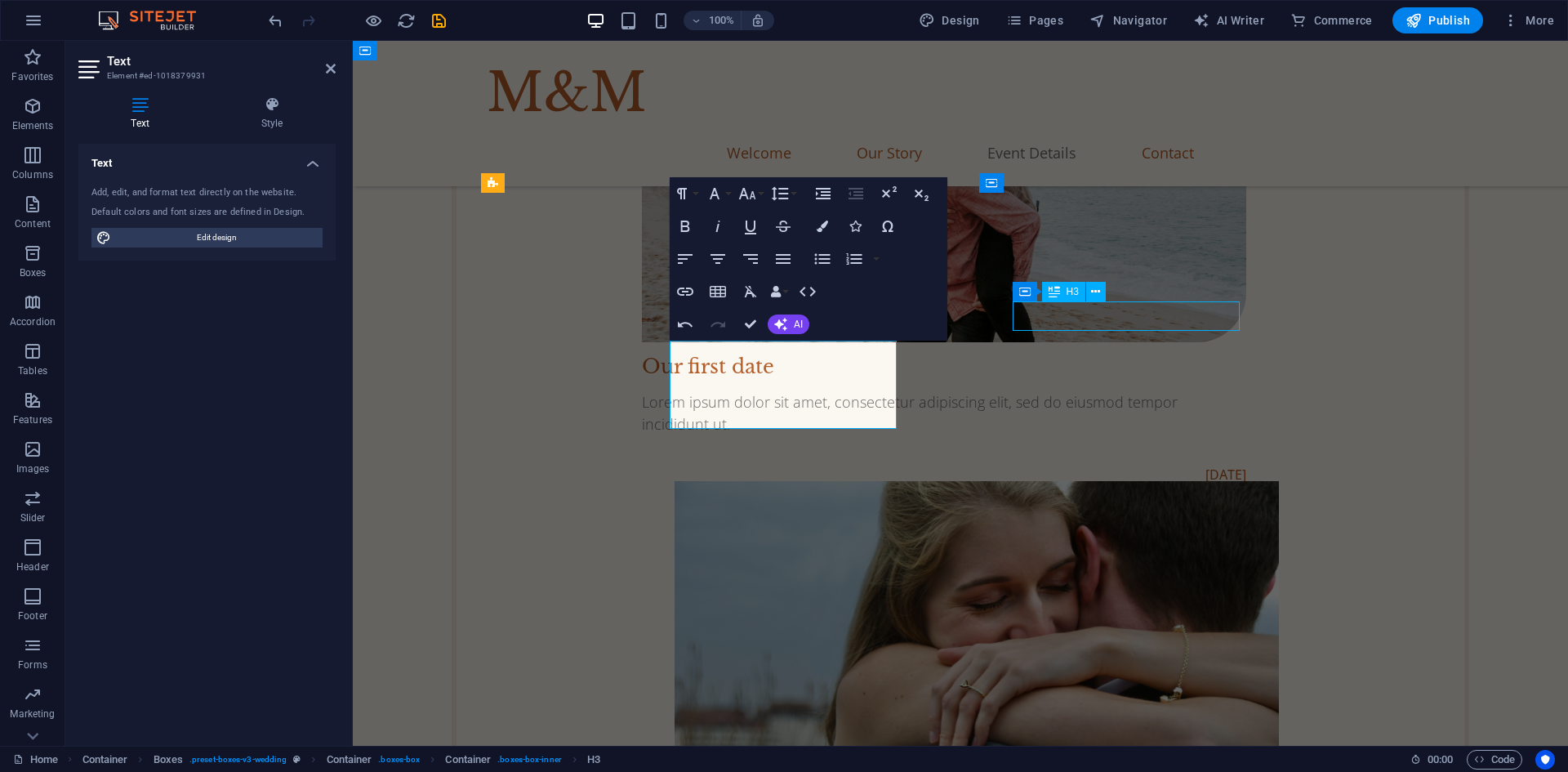
scroll to position [2859, 0]
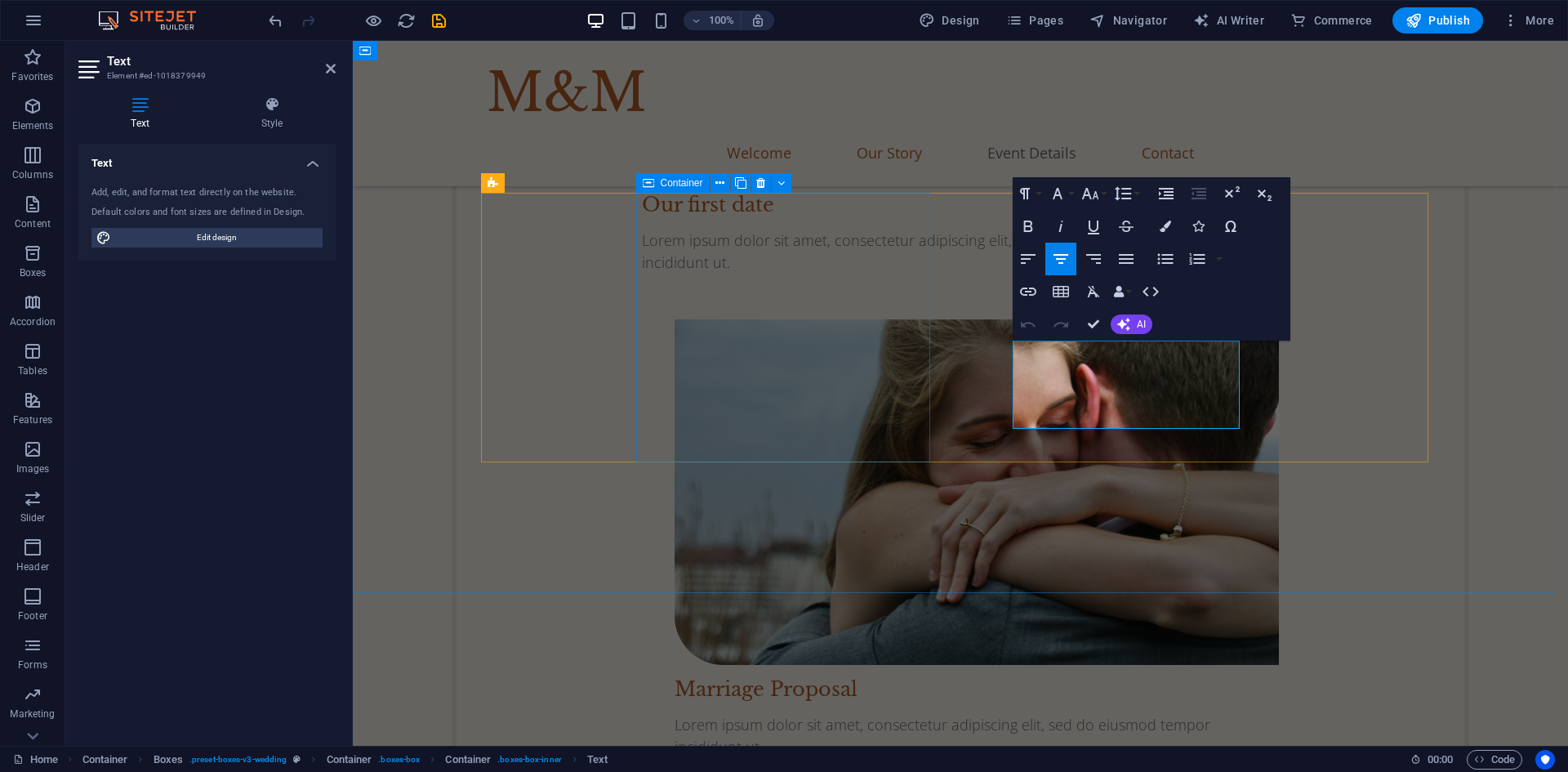
scroll to position [2697, 0]
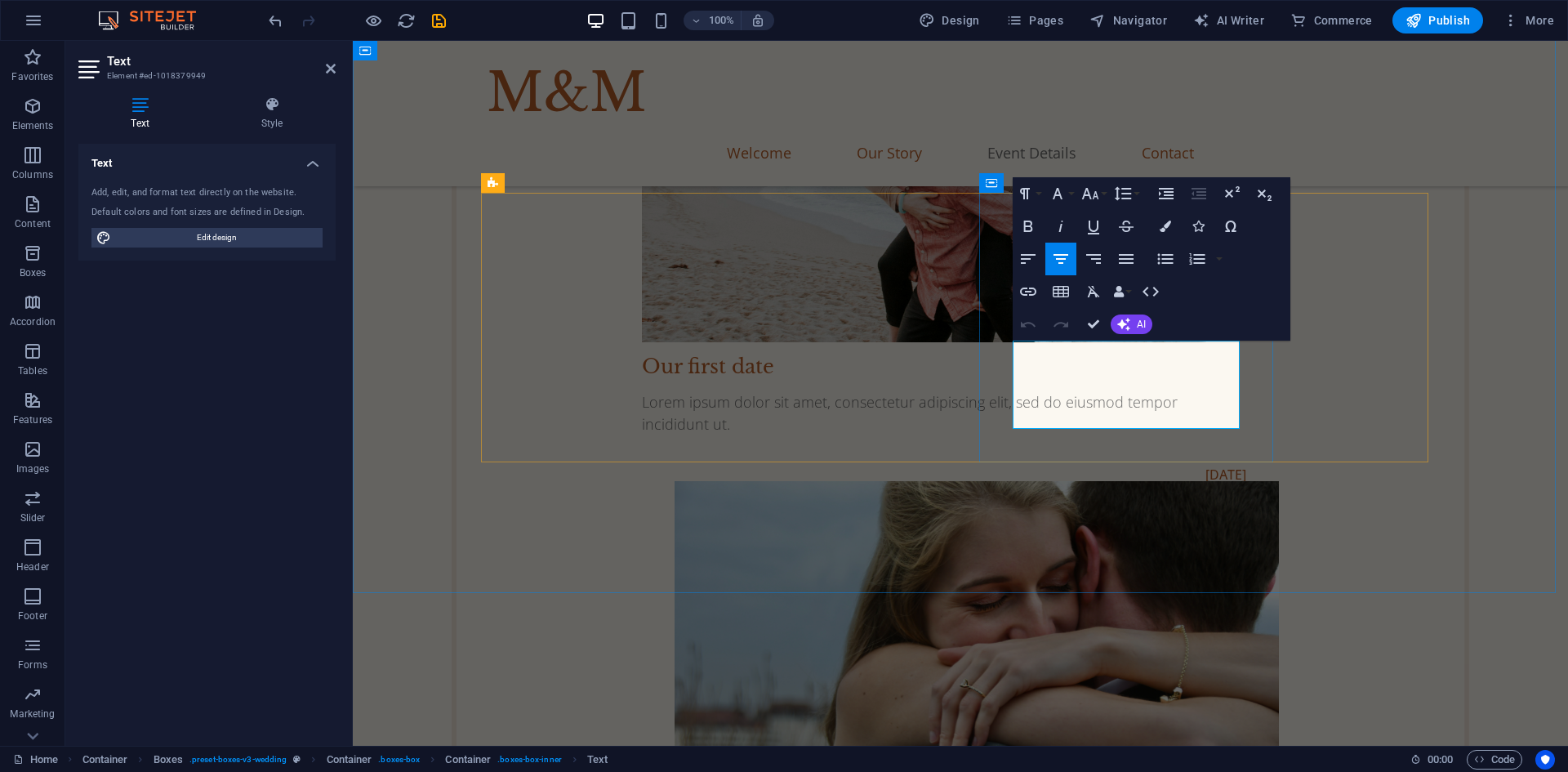
drag, startPoint x: 1084, startPoint y: 350, endPoint x: 1001, endPoint y: 345, distance: 83.2
drag, startPoint x: 1177, startPoint y: 352, endPoint x: 1086, endPoint y: 355, distance: 91.0
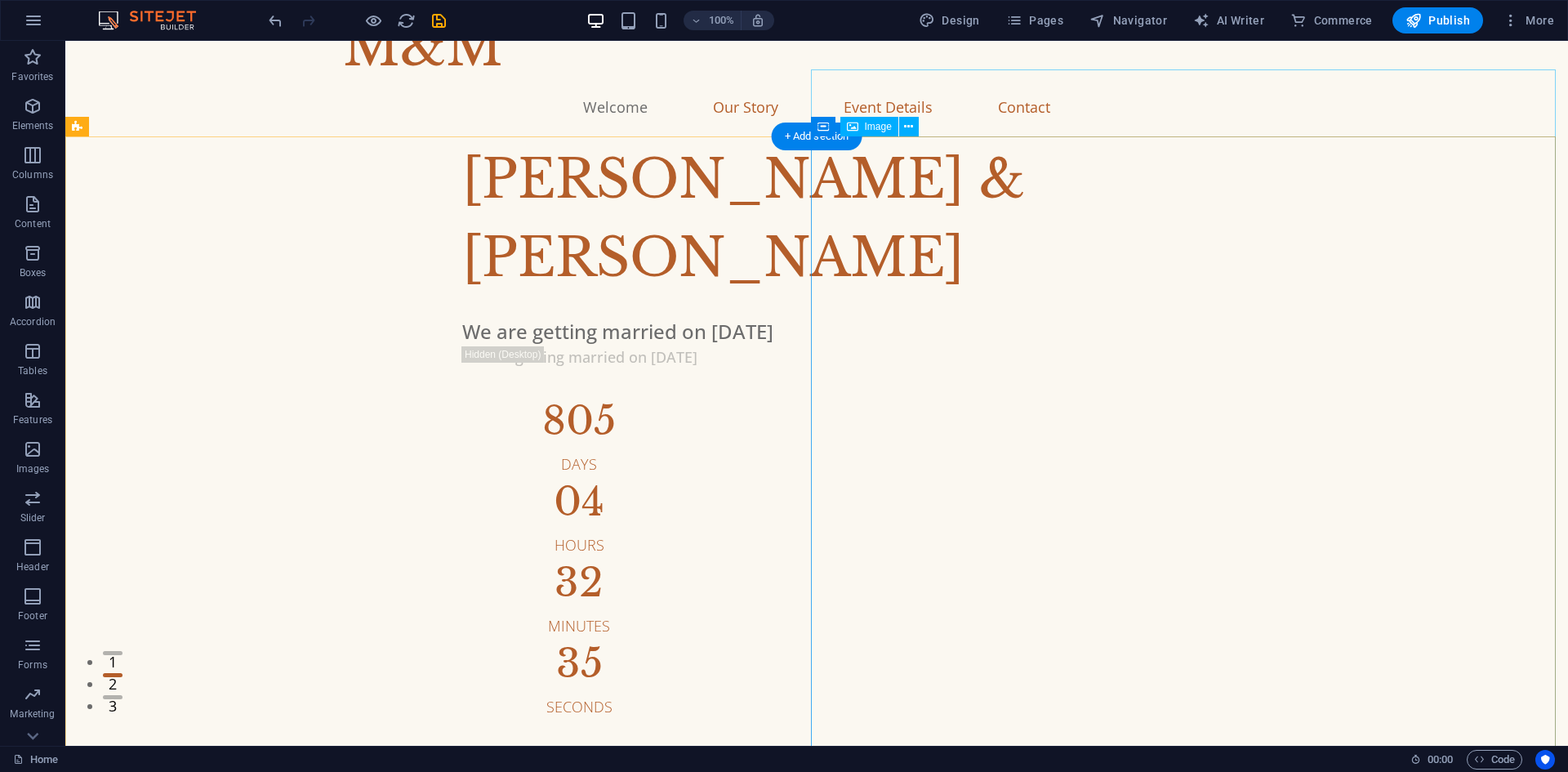
scroll to position [0, 0]
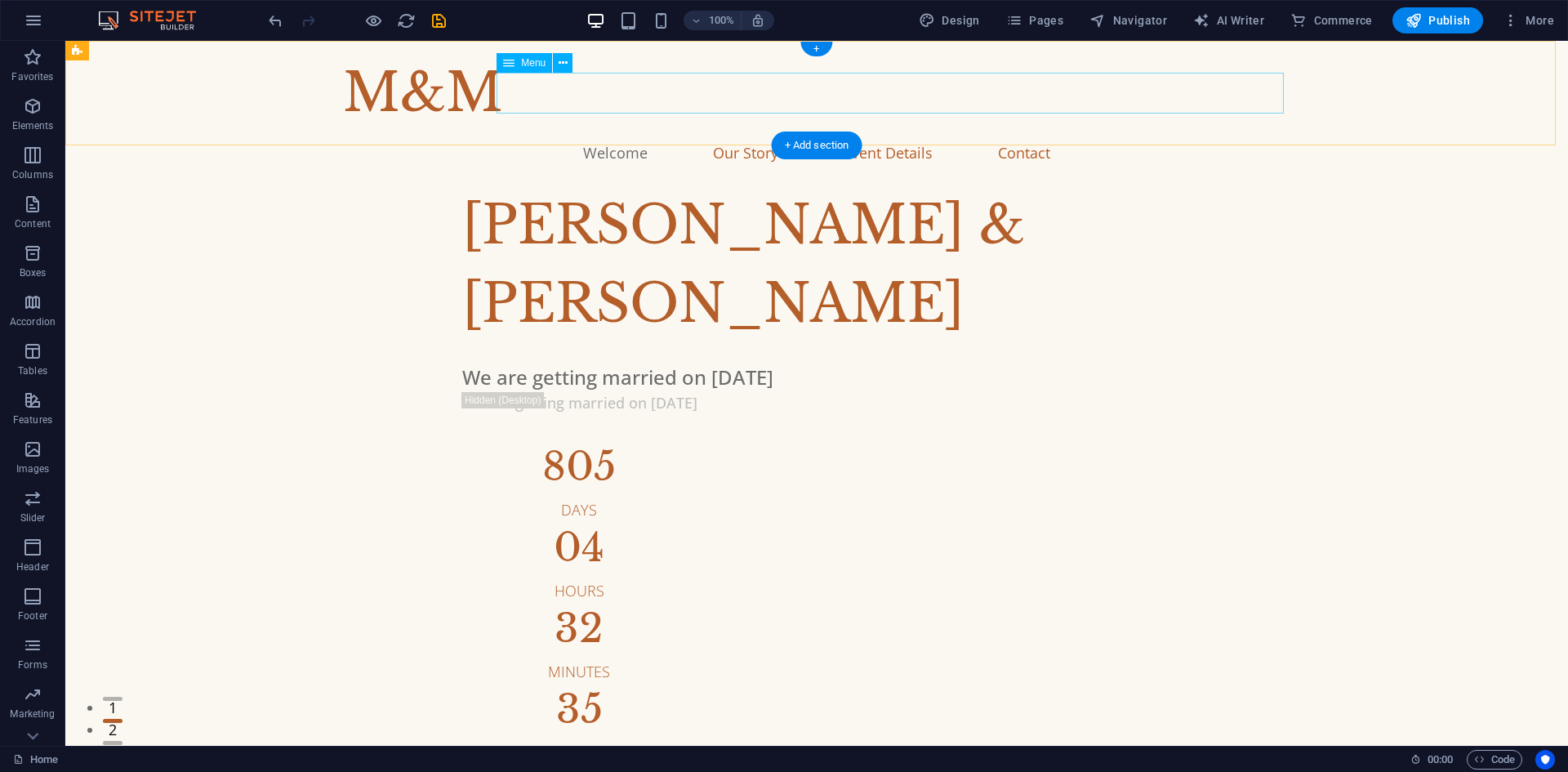
click at [1111, 133] on nav "Welcome Our Story Event Details Contact" at bounding box center [817, 153] width 948 height 41
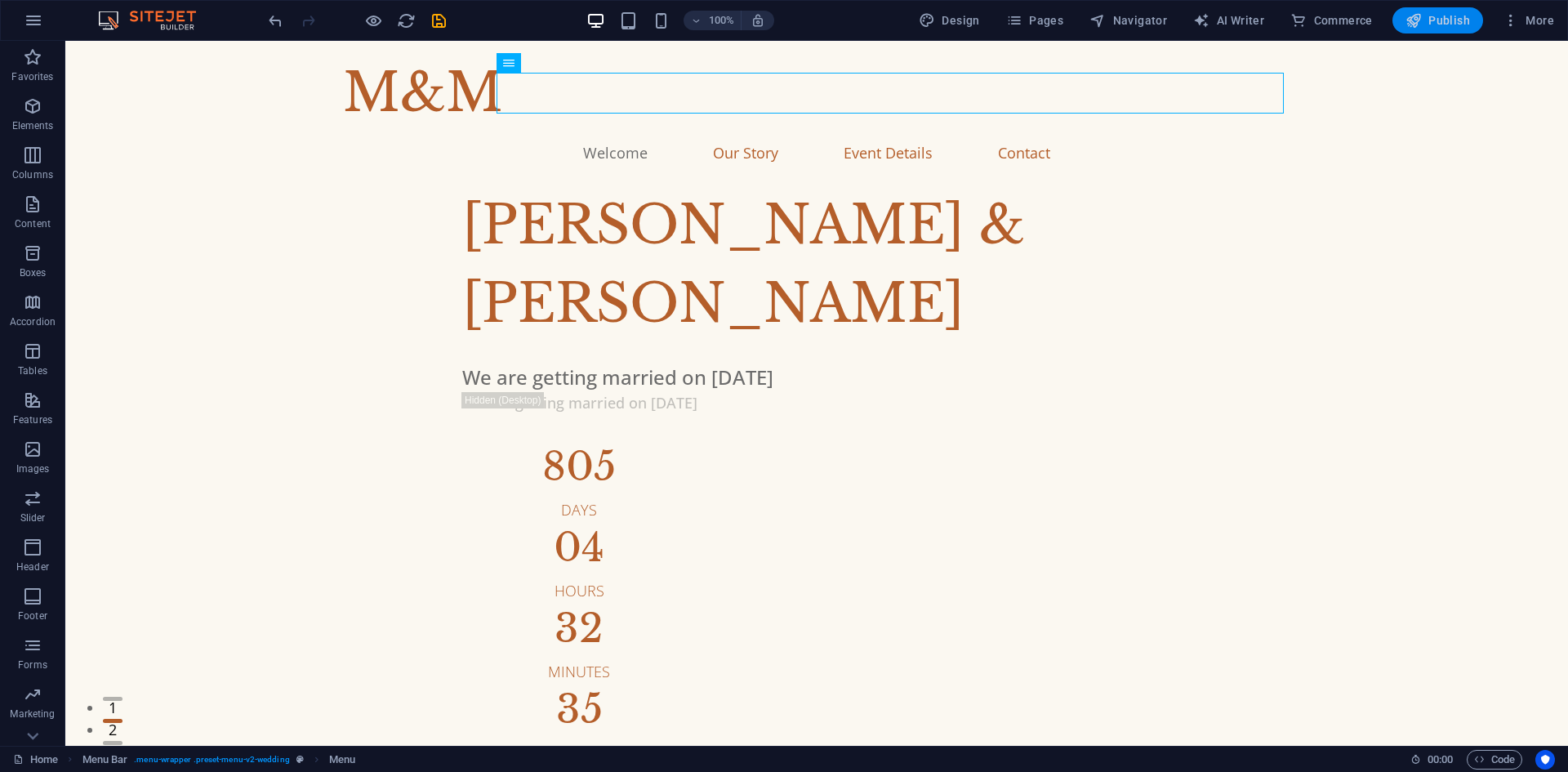
click at [1459, 20] on span "Publish" at bounding box center [1438, 20] width 65 height 16
checkbox input "false"
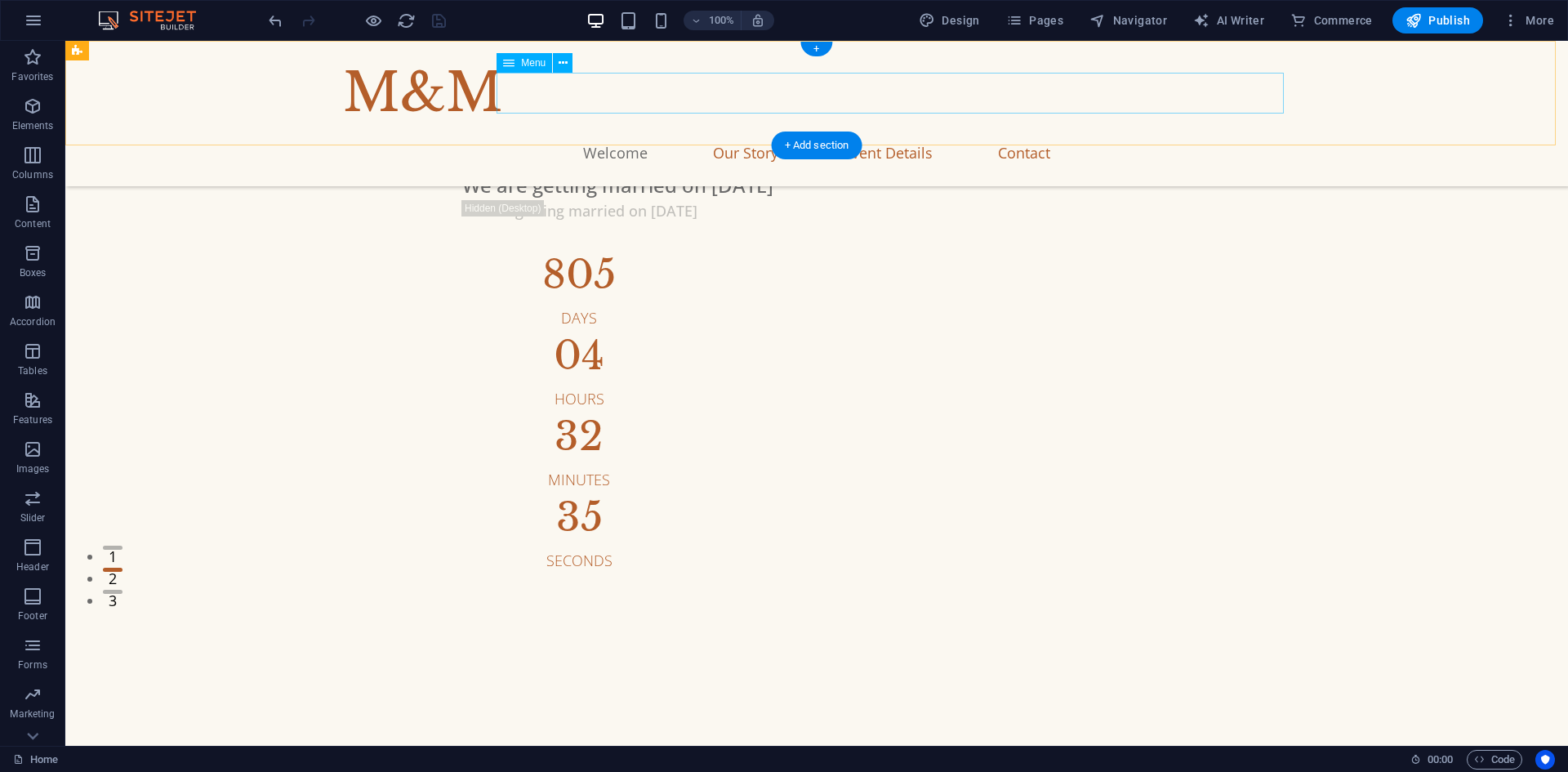
scroll to position [327, 0]
